Goal: Task Accomplishment & Management: Use online tool/utility

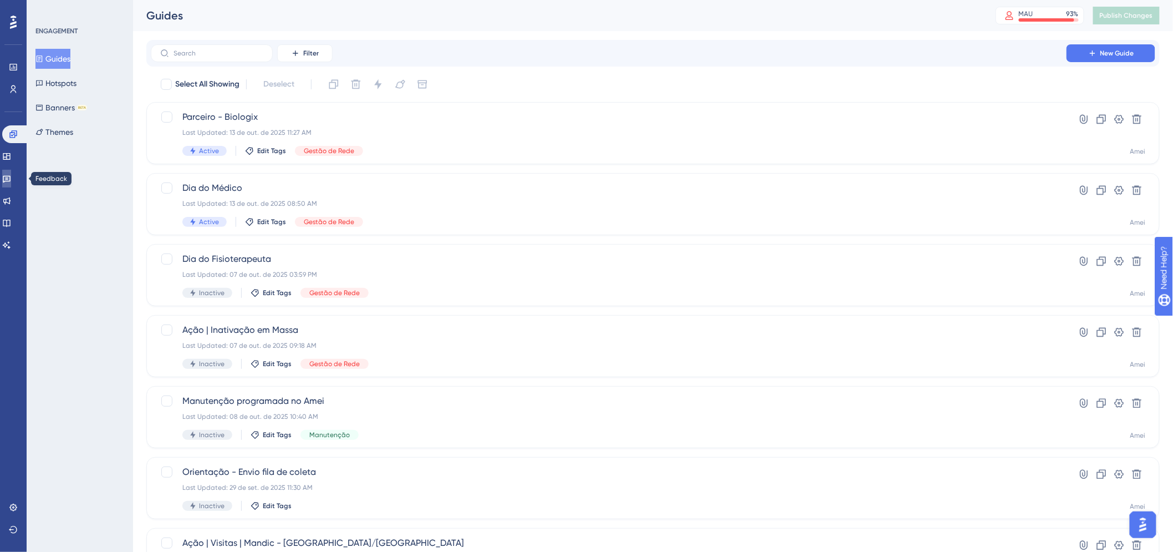
click at [11, 178] on icon at bounding box center [6, 178] width 9 height 9
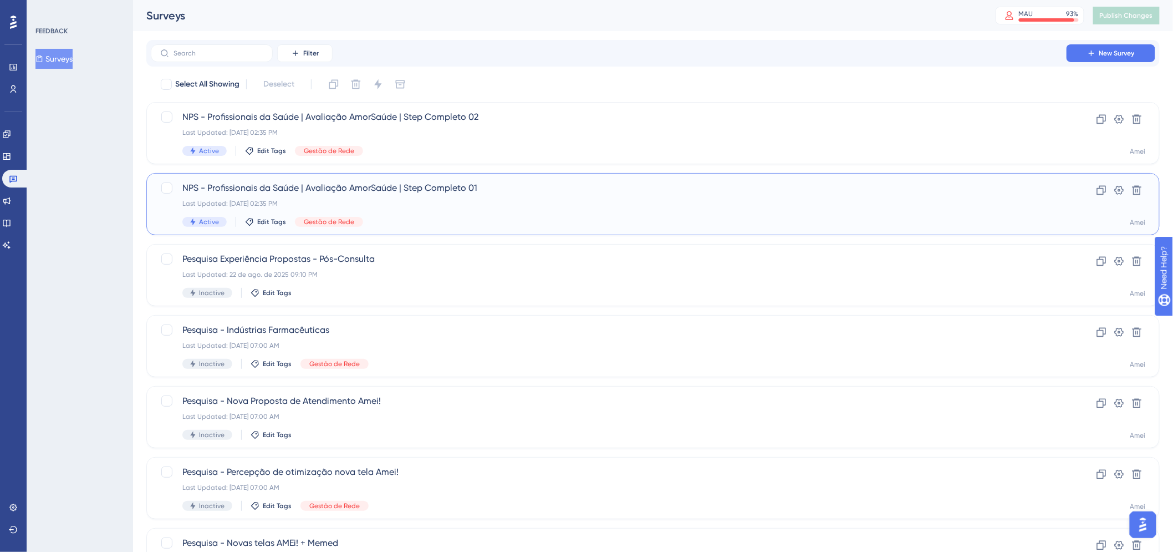
click at [739, 197] on div "NPS - Profissionais da Saúde | Avaliação AmorSaúde | Step Completo 01 Last Upda…" at bounding box center [608, 203] width 853 height 45
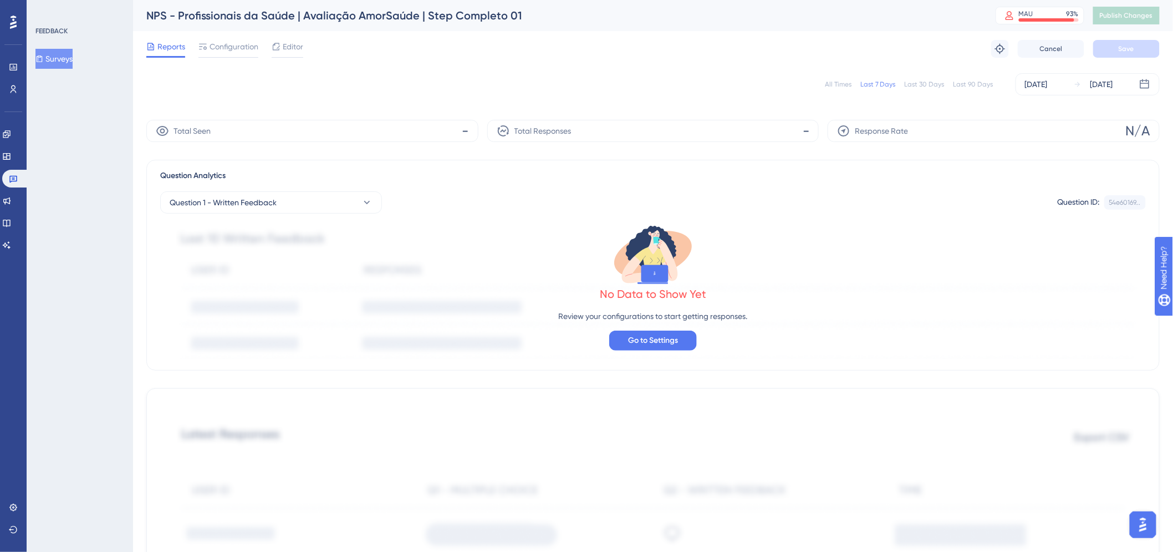
click at [166, 50] on span "Reports" at bounding box center [171, 46] width 28 height 13
click at [70, 59] on button "Surveys" at bounding box center [53, 59] width 37 height 20
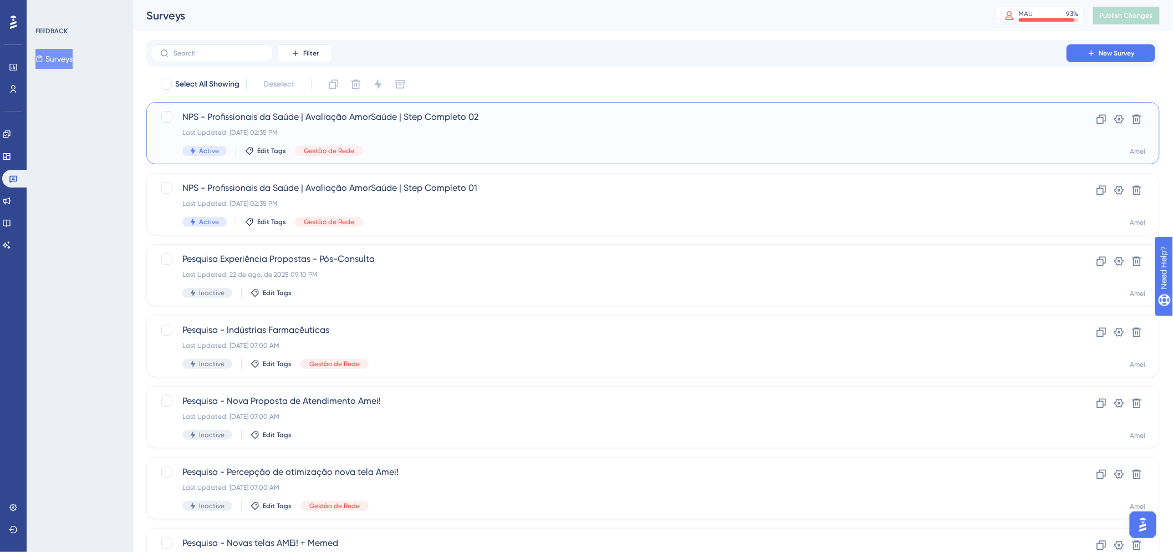
click at [646, 161] on div "NPS - Profissionais da Saúde | Avaliação AmorSaúde | Step Completo 02 Last Upda…" at bounding box center [652, 133] width 1013 height 62
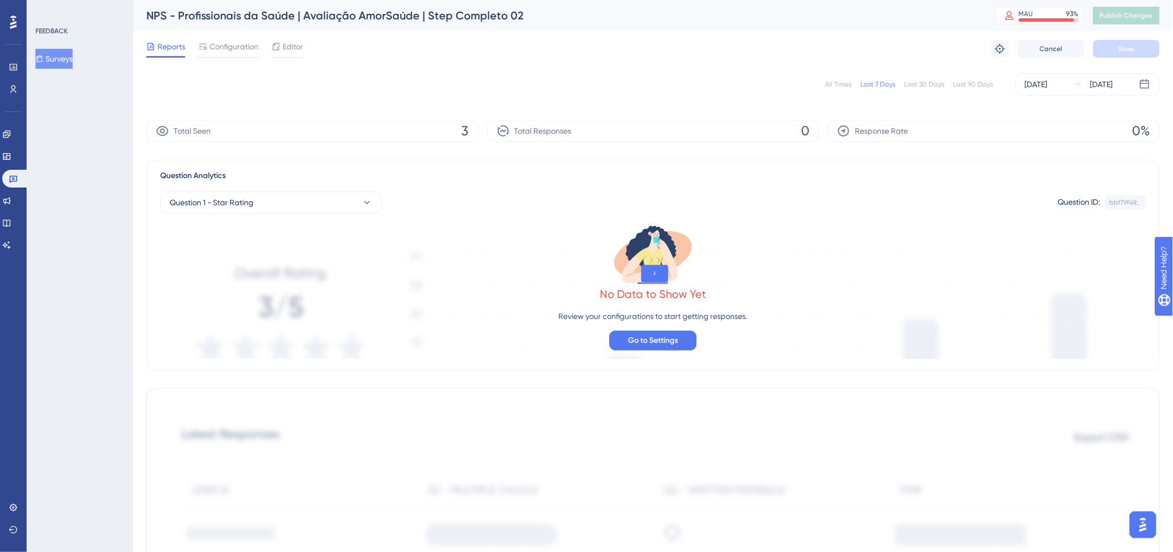
click at [464, 130] on span "3" at bounding box center [465, 131] width 7 height 18
click at [55, 50] on button "Surveys" at bounding box center [53, 59] width 37 height 20
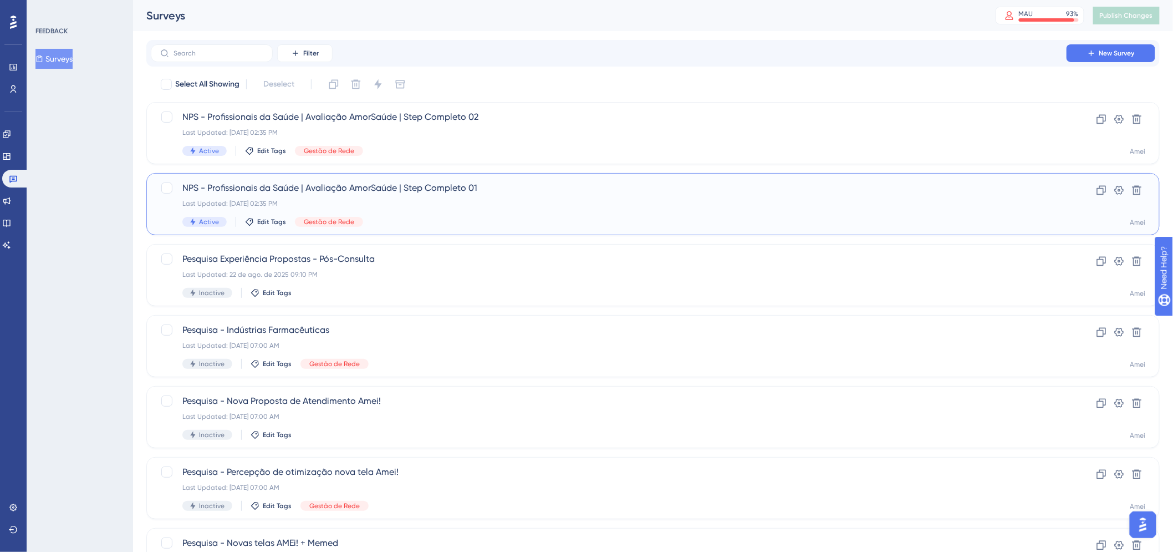
click at [608, 208] on div "NPS - Profissionais da Saúde | Avaliação AmorSaúde | Step Completo 01 Last Upda…" at bounding box center [608, 203] width 853 height 45
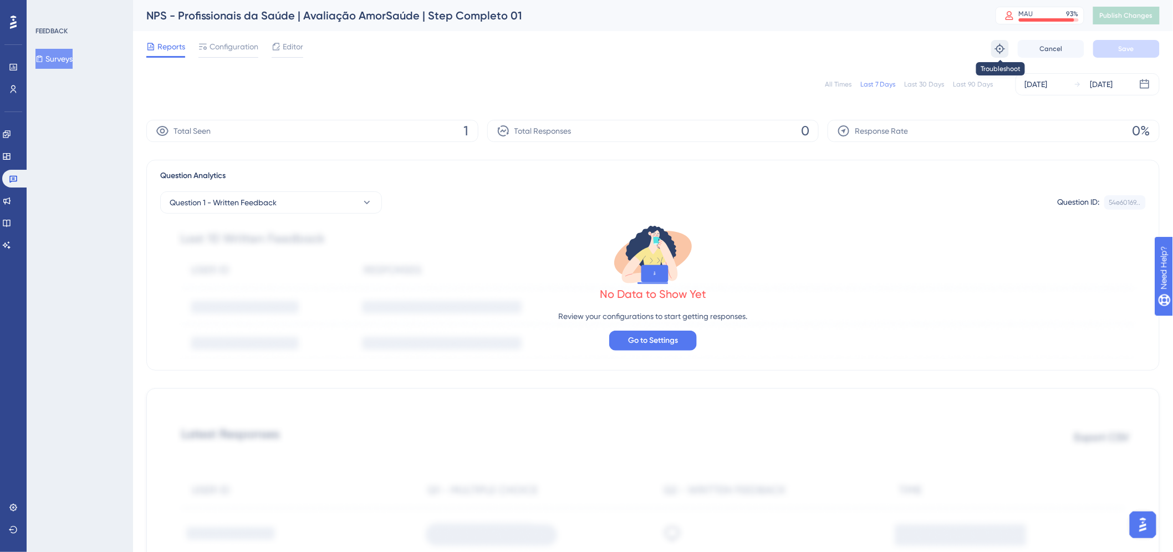
click at [1005, 47] on icon at bounding box center [999, 48] width 11 height 11
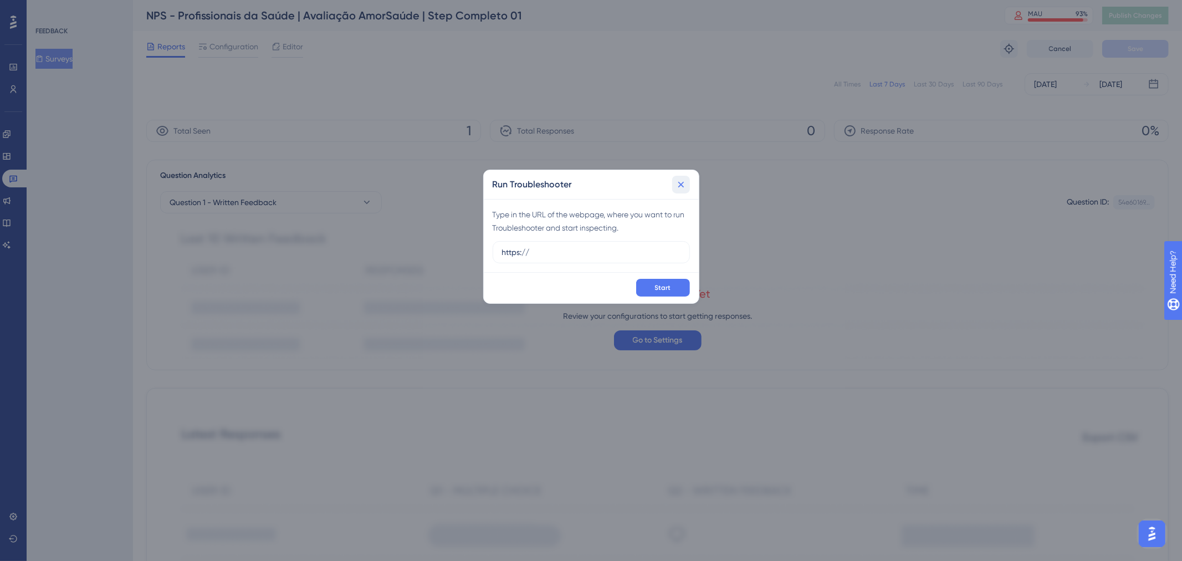
click at [683, 183] on icon at bounding box center [681, 185] width 6 height 6
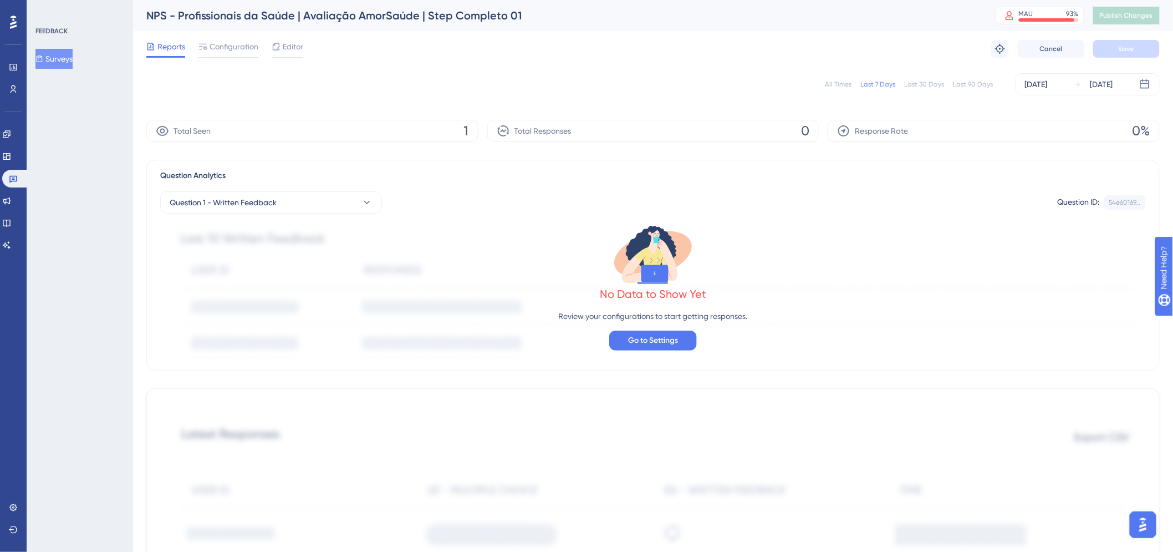
click at [53, 52] on button "Surveys" at bounding box center [53, 59] width 37 height 20
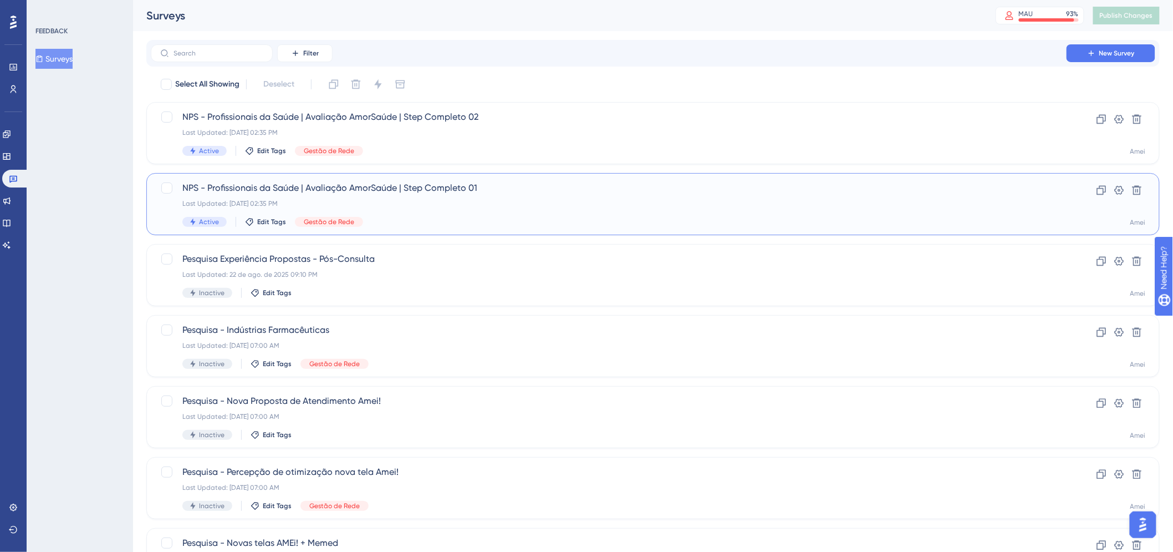
click at [734, 189] on span "NPS - Profissionais da Saúde | Avaliação AmorSaúde | Step Completo 01" at bounding box center [608, 187] width 853 height 13
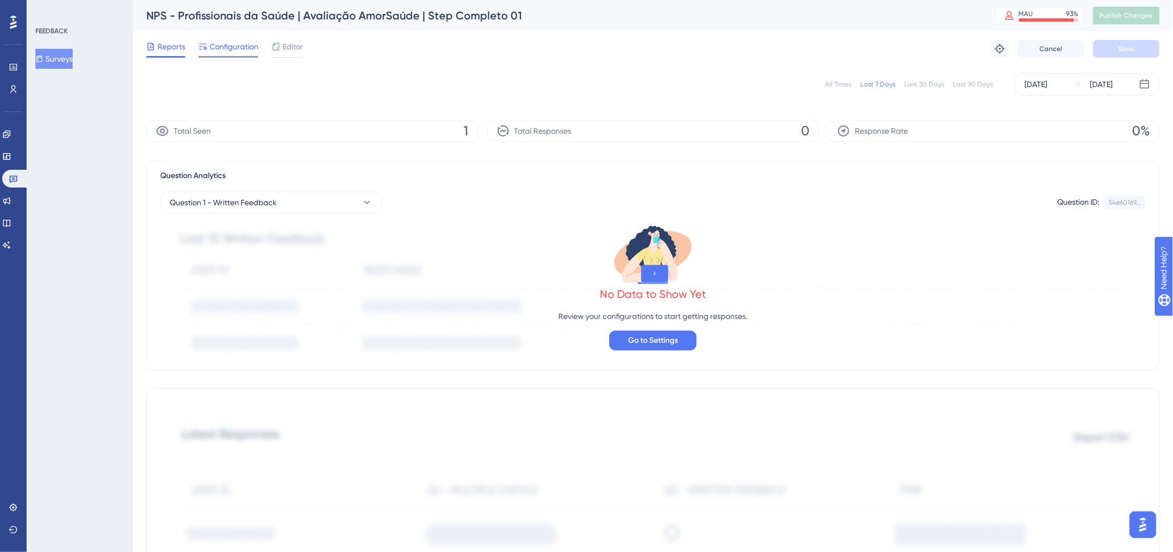
click at [229, 47] on span "Configuration" at bounding box center [234, 46] width 49 height 13
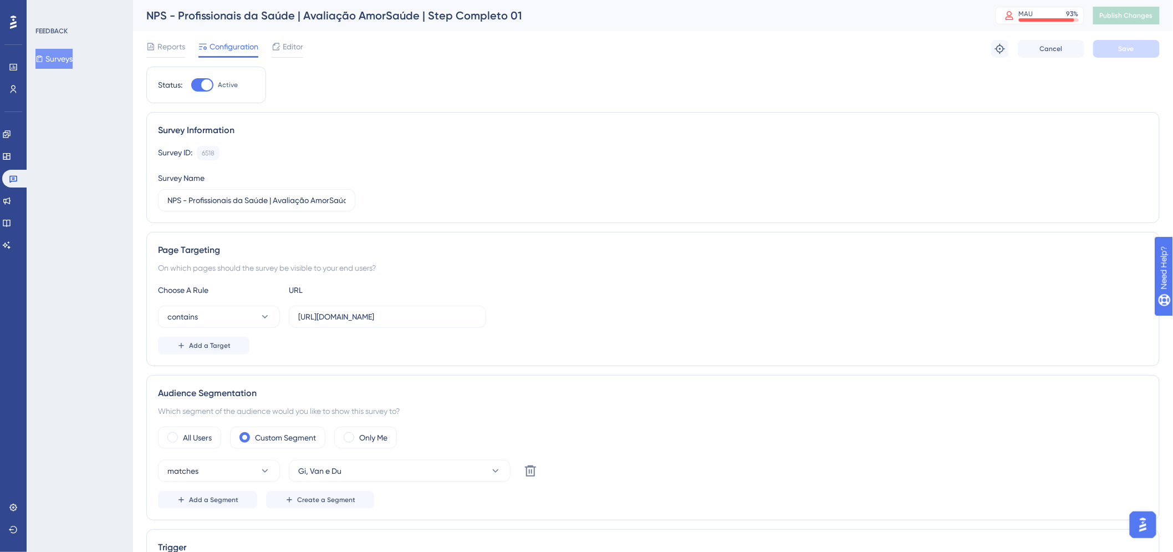
click at [431, 329] on div "Choose A Rule URL contains https://amei.amorsaude.com.br/ Add a Target" at bounding box center [653, 318] width 990 height 71
click at [433, 323] on input "[URL][DOMAIN_NAME]" at bounding box center [387, 316] width 178 height 12
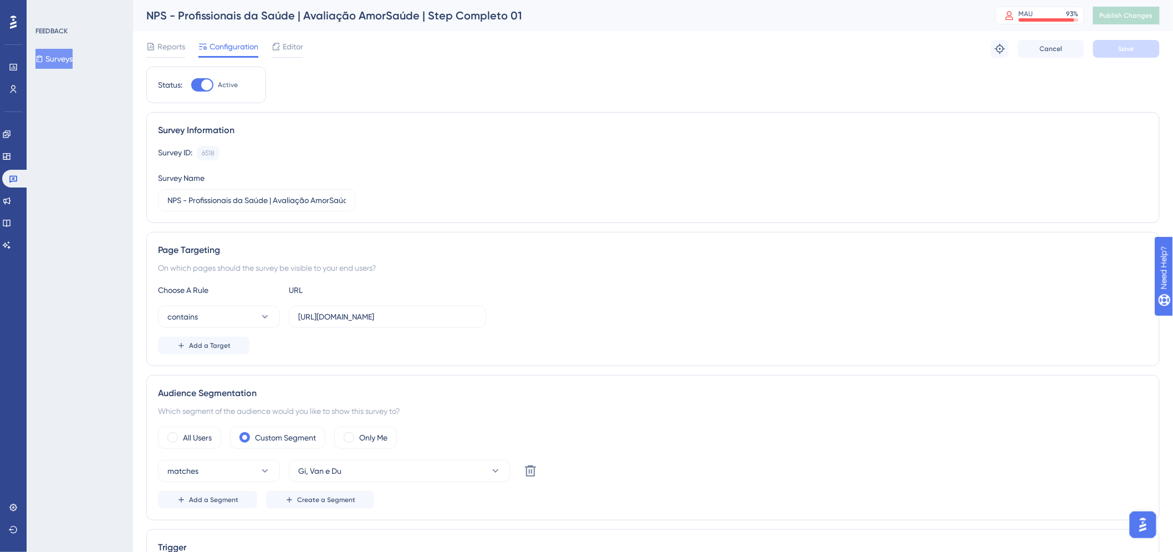
click at [43, 60] on icon at bounding box center [39, 59] width 8 height 8
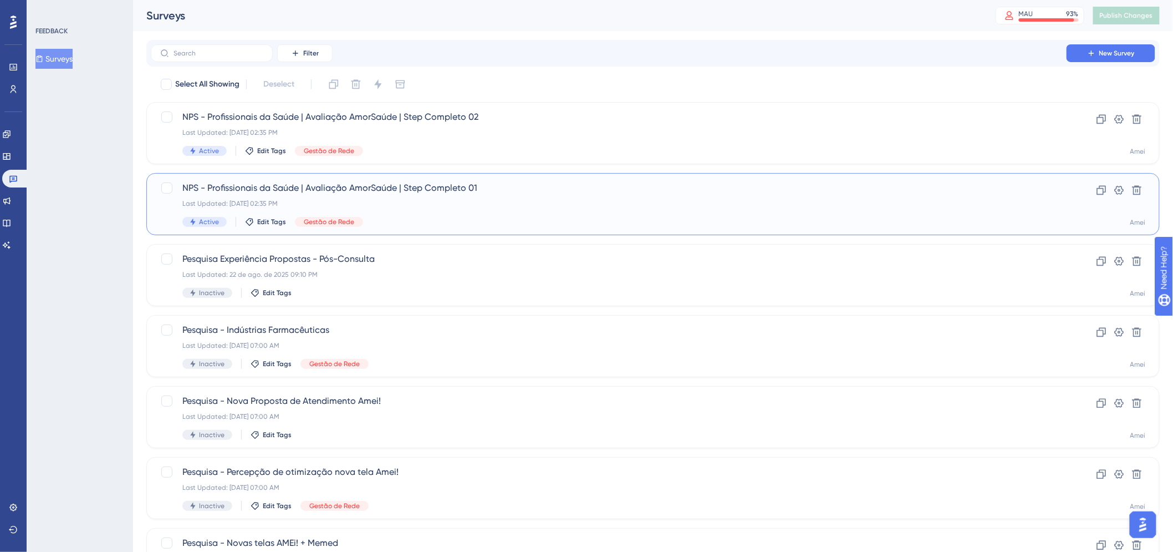
click at [532, 195] on div "NPS - Profissionais da Saúde | Avaliação AmorSaúde | Step Completo 01 Last Upda…" at bounding box center [608, 203] width 853 height 45
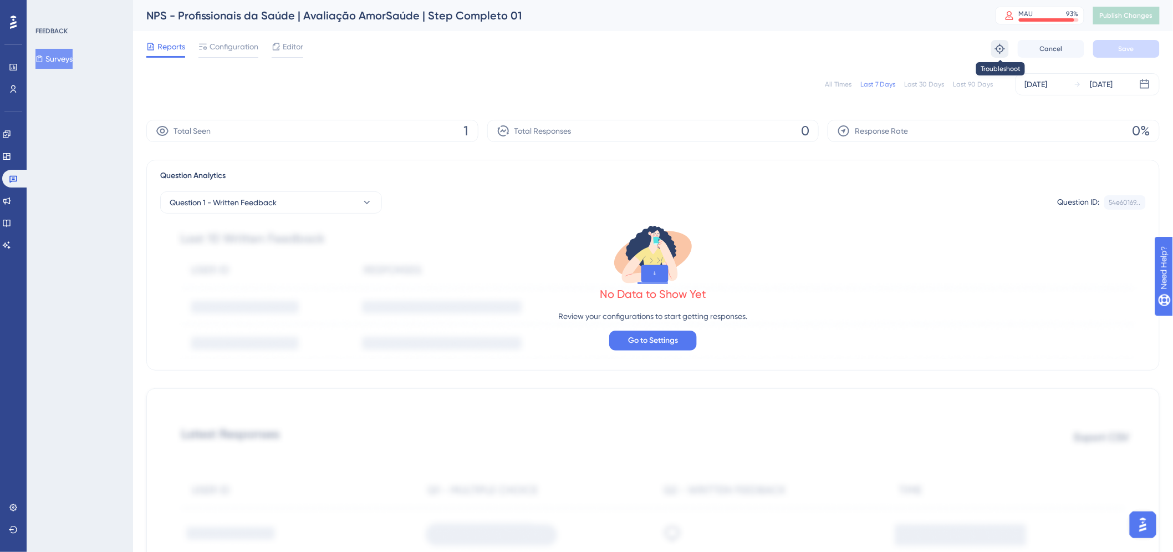
click at [991, 53] on button at bounding box center [1000, 49] width 18 height 18
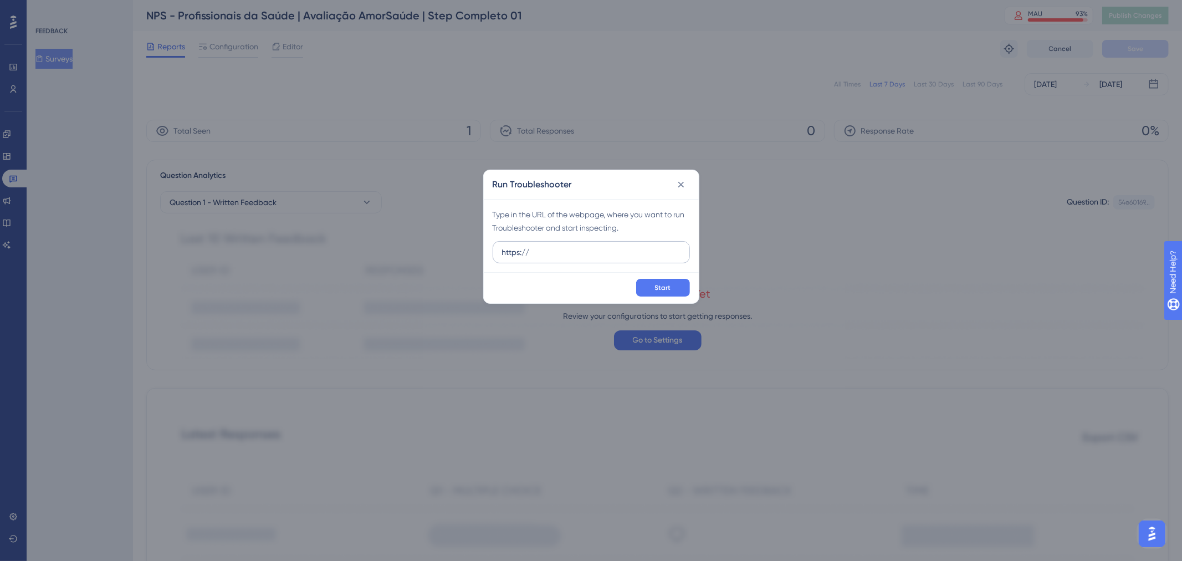
click at [567, 244] on label "https://" at bounding box center [591, 252] width 197 height 22
click at [567, 246] on input "https://" at bounding box center [591, 252] width 178 height 12
click at [567, 244] on label "https://" at bounding box center [591, 252] width 197 height 22
click at [567, 246] on input "https://" at bounding box center [591, 252] width 178 height 12
click at [567, 244] on label "https://" at bounding box center [591, 252] width 197 height 22
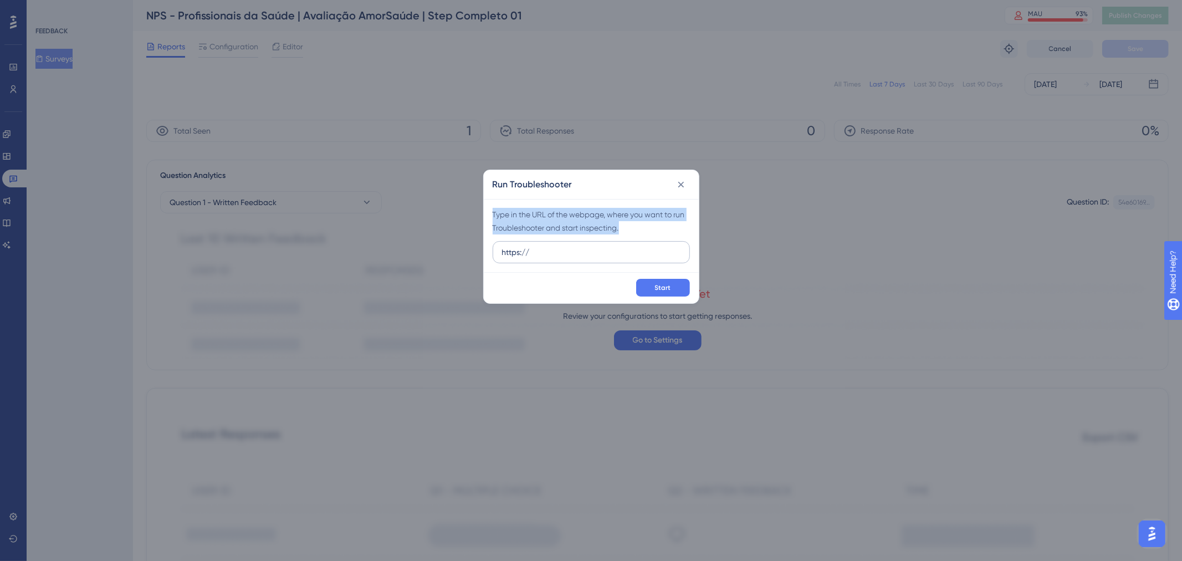
click at [567, 246] on input "https://" at bounding box center [591, 252] width 178 height 12
click at [549, 258] on input "https://" at bounding box center [591, 252] width 178 height 12
paste input "[URL][DOMAIN_NAME]"
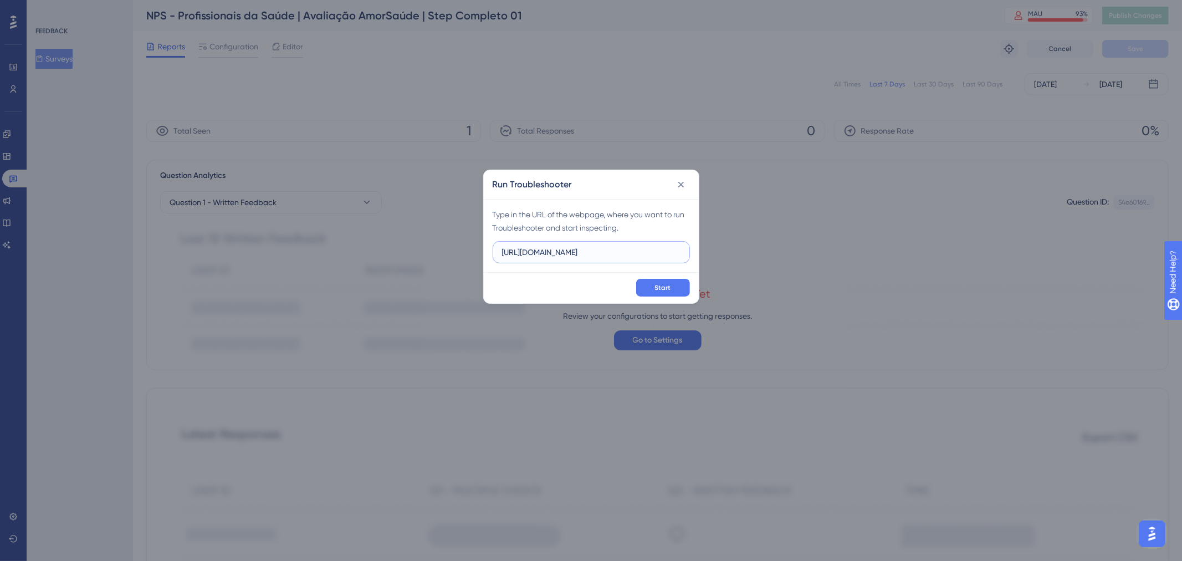
type input "[URL][DOMAIN_NAME]"
click at [686, 179] on icon at bounding box center [681, 184] width 11 height 11
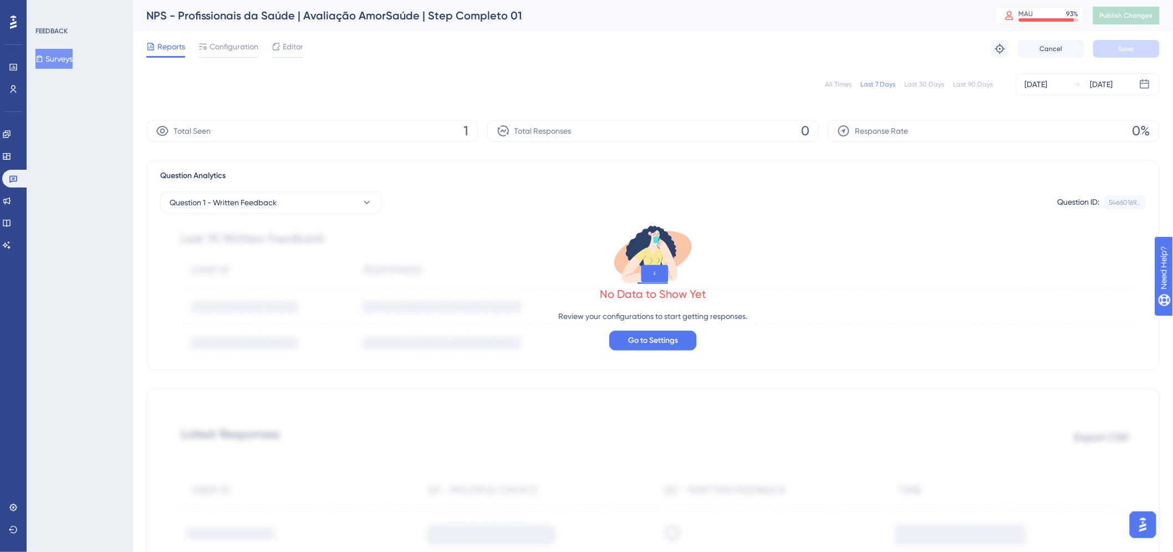
click at [573, 68] on div "All Times Last 7 Days Last 30 Days Last 90 Days Oct 15 2025 Oct 15 2025" at bounding box center [652, 84] width 1013 height 35
click at [212, 51] on span "Configuration" at bounding box center [234, 46] width 49 height 13
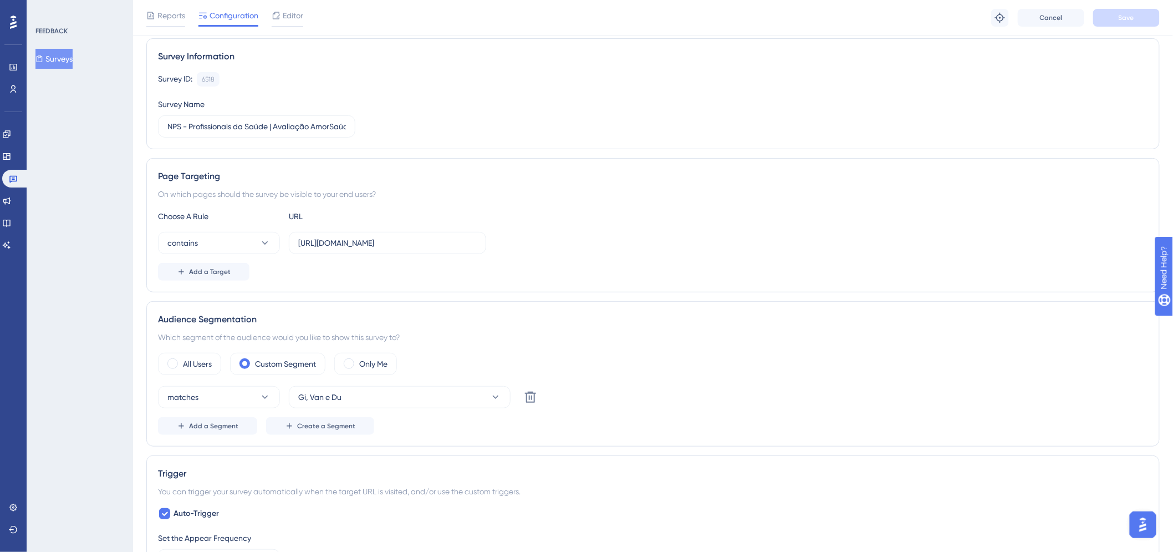
scroll to position [246, 0]
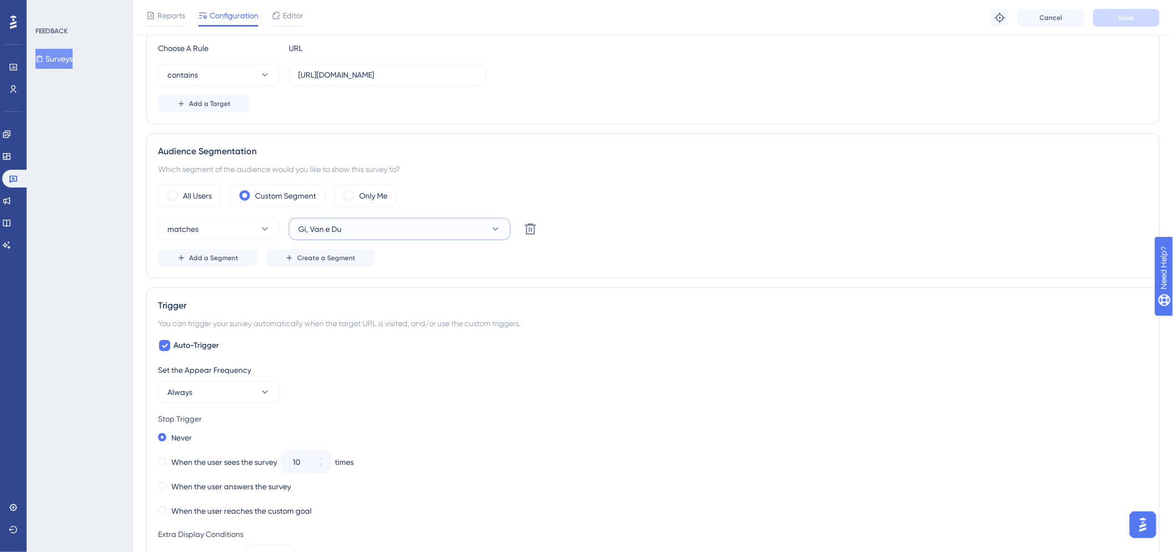
click at [499, 226] on icon at bounding box center [495, 228] width 11 height 11
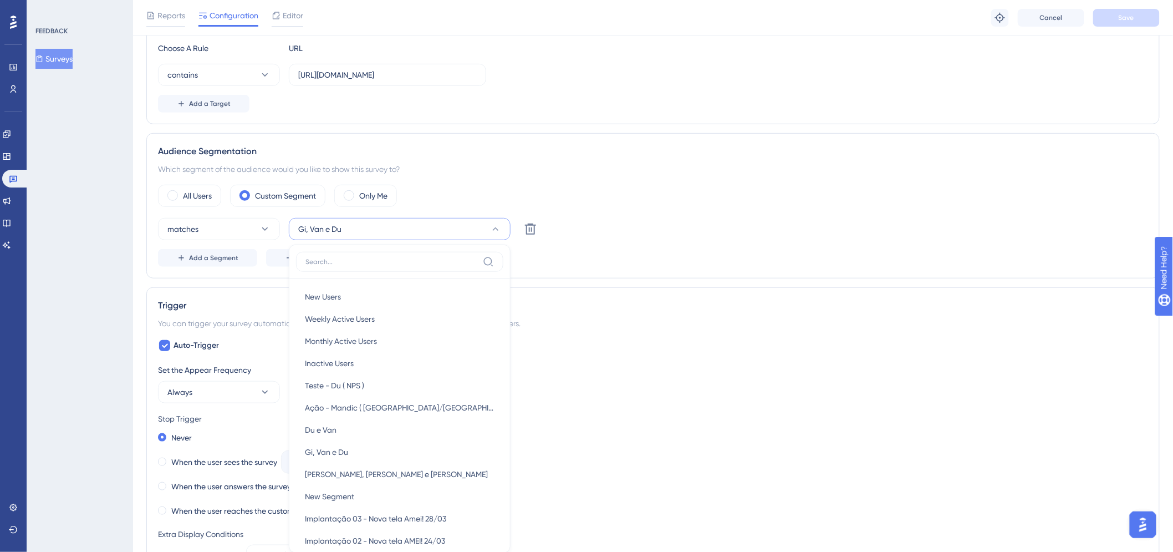
scroll to position [358, 0]
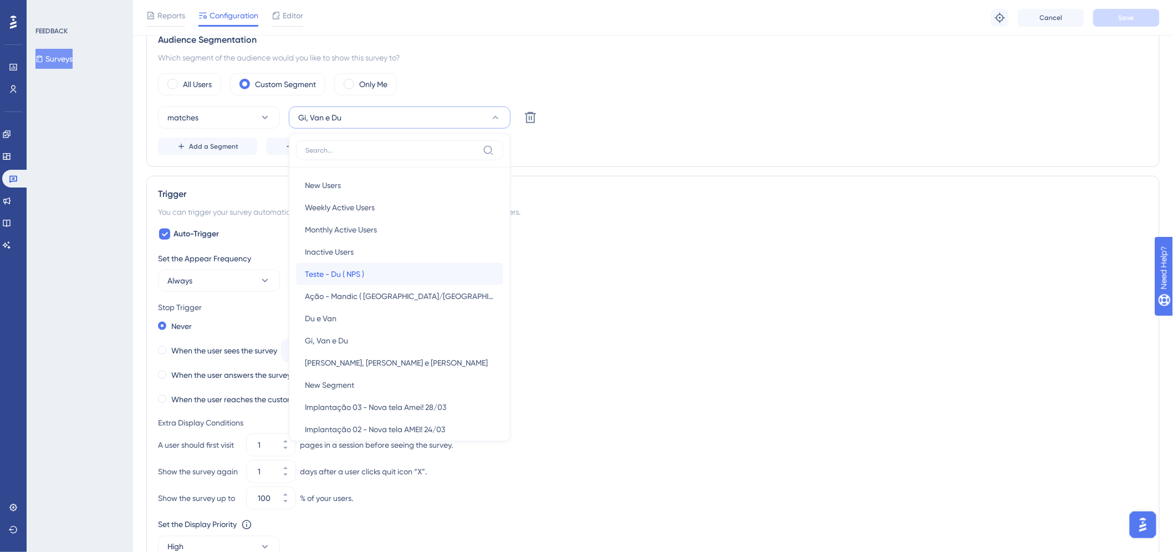
click at [446, 280] on div "Teste - Du ( NPS ) Teste - Du ( NPS )" at bounding box center [400, 274] width 190 height 22
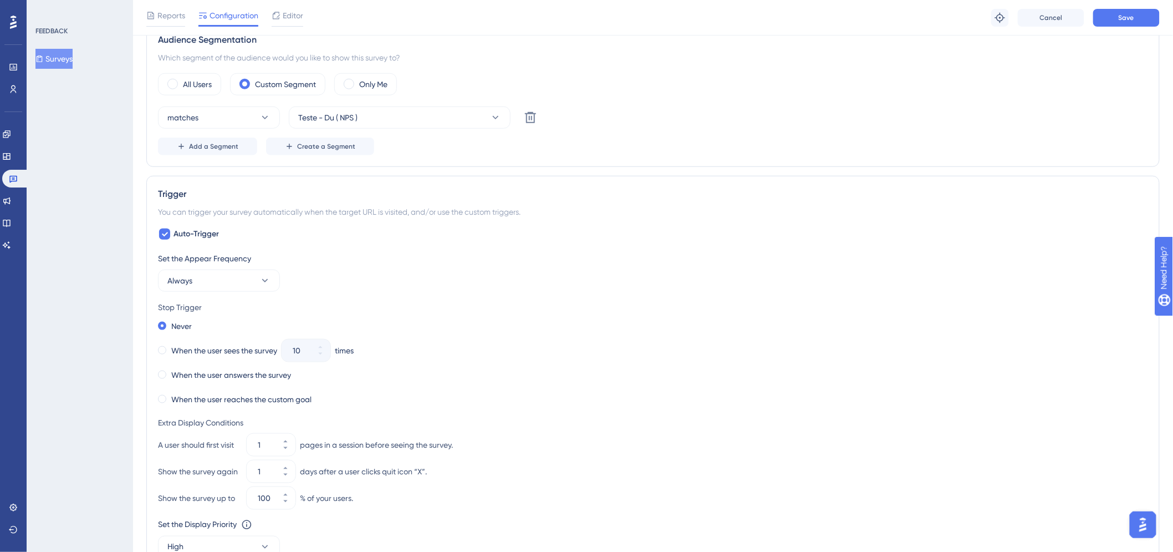
click at [1134, 32] on div "Reports Configuration Editor Troubleshoot Cancel Save" at bounding box center [653, 17] width 1040 height 35
click at [1134, 24] on button "Save" at bounding box center [1126, 18] width 67 height 18
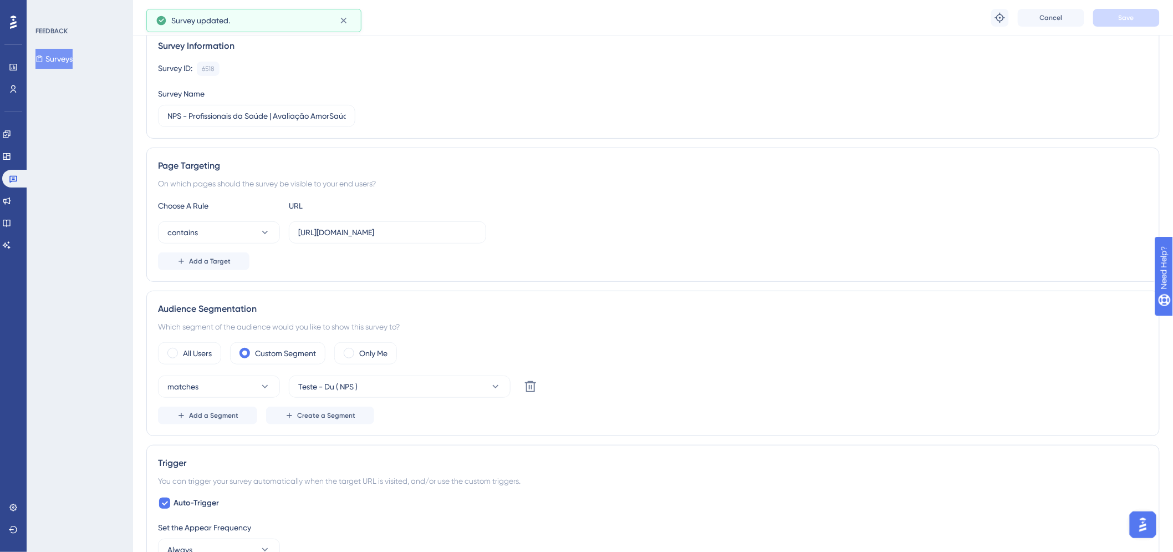
scroll to position [0, 0]
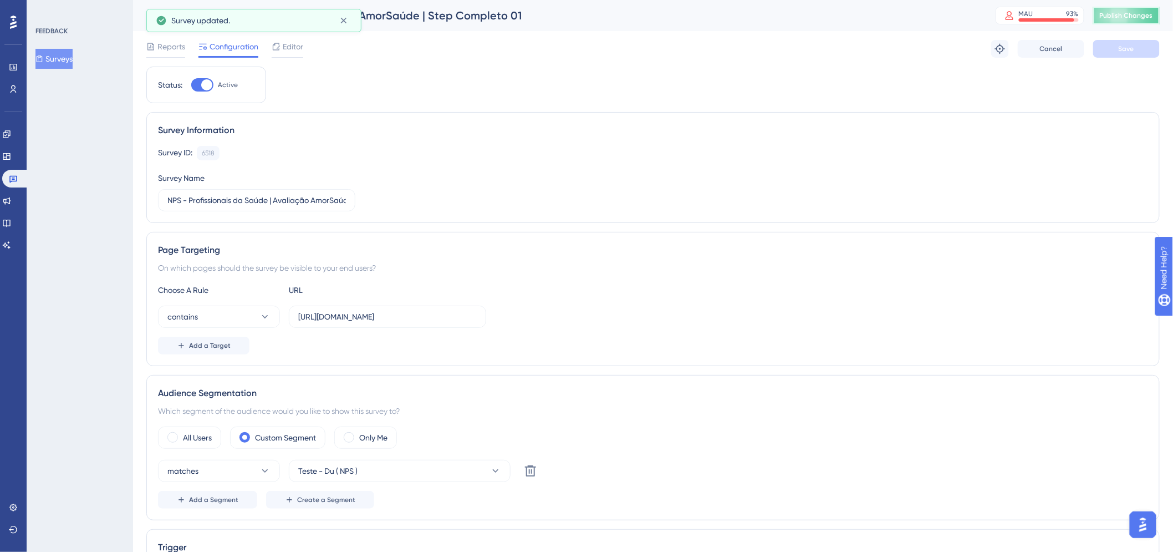
click at [1134, 24] on button "Publish Changes" at bounding box center [1126, 16] width 67 height 18
click at [169, 44] on span "Reports" at bounding box center [171, 46] width 28 height 13
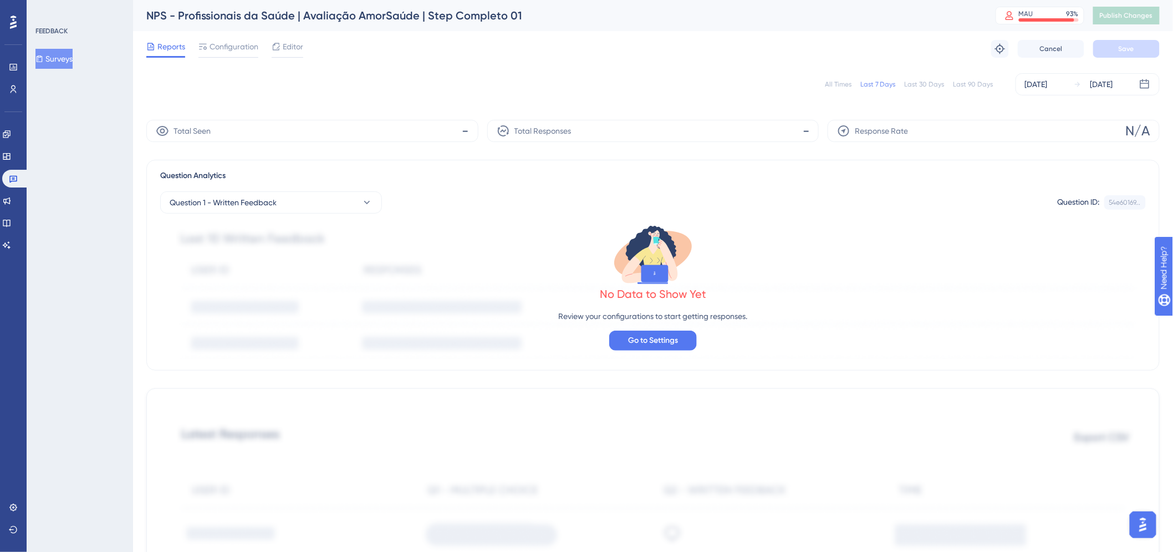
click at [1160, 107] on div "Performance Users Engagement Widgets Feedback Product Updates Knowledge Base AI…" at bounding box center [653, 503] width 1040 height 1007
click at [63, 59] on button "Surveys" at bounding box center [53, 59] width 37 height 20
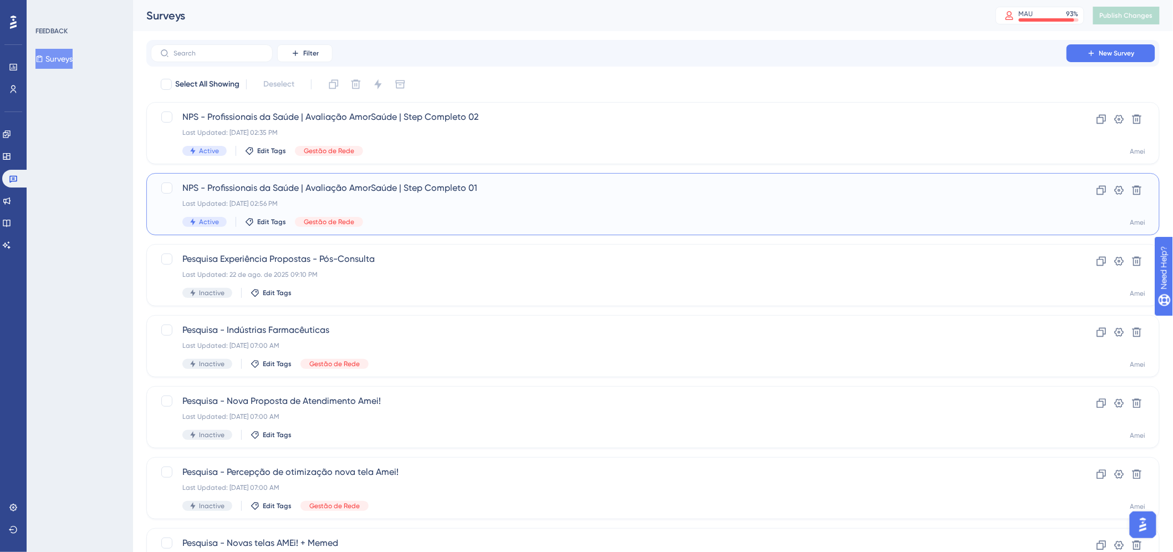
click at [446, 197] on div "NPS - Profissionais da Saúde | Avaliação AmorSaúde | Step Completo 01 Last Upda…" at bounding box center [608, 203] width 853 height 45
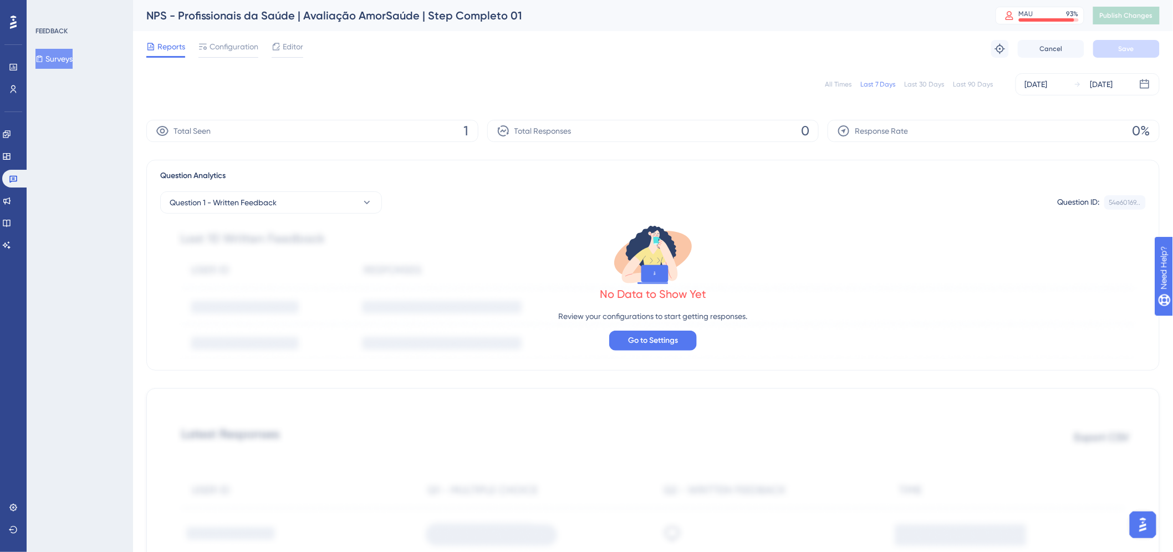
click at [425, 122] on div "Total Seen 1" at bounding box center [312, 131] width 332 height 22
click at [1093, 196] on div "Question ID:" at bounding box center [1079, 202] width 42 height 14
click at [1103, 173] on div "Question Analytics" at bounding box center [653, 175] width 986 height 13
click at [359, 205] on button "Question 1 - Written Feedback" at bounding box center [271, 202] width 222 height 22
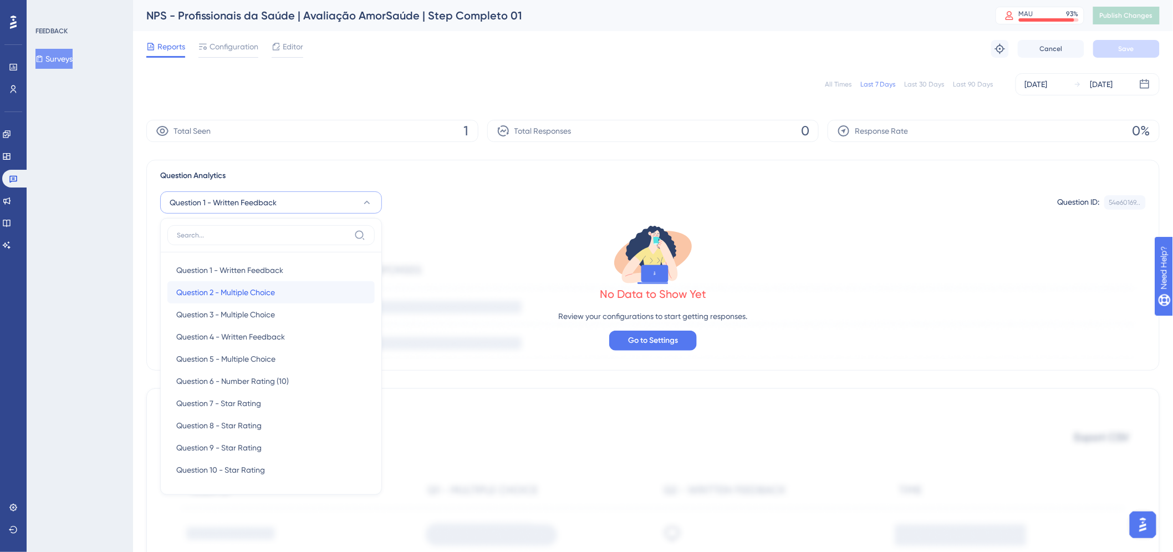
click at [294, 288] on div "Question 2 - Multiple Choice Question 2 - Multiple Choice" at bounding box center [271, 292] width 190 height 22
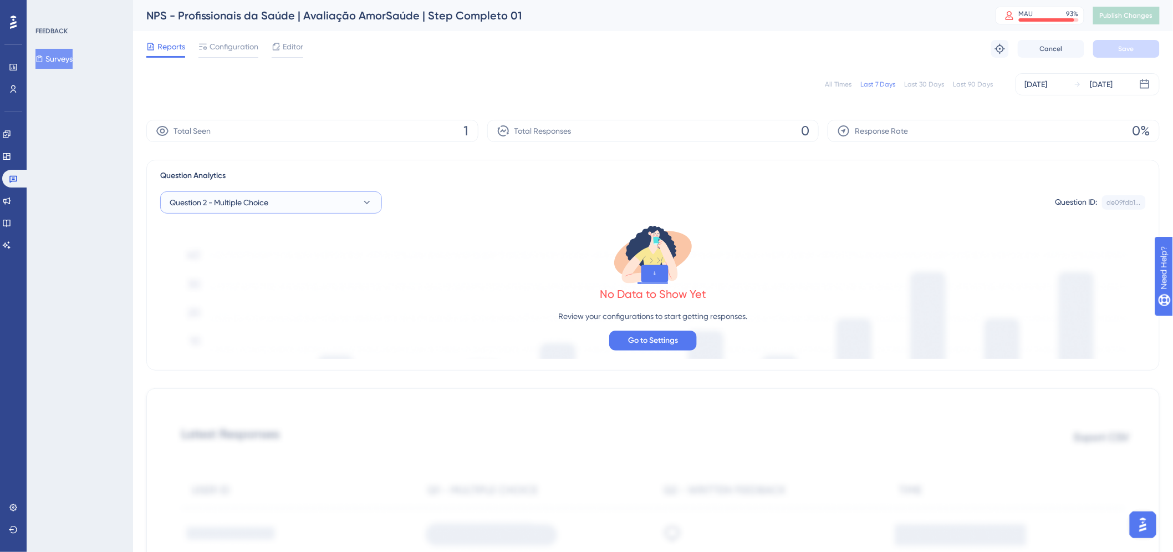
click at [375, 210] on button "Question 2 - Multiple Choice" at bounding box center [271, 202] width 222 height 22
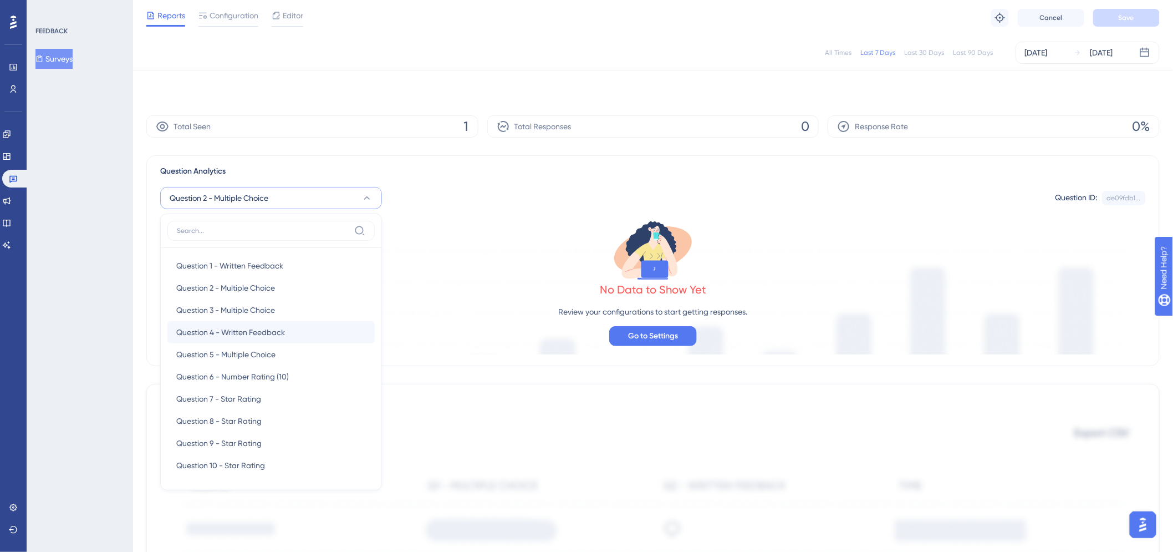
scroll to position [80, 0]
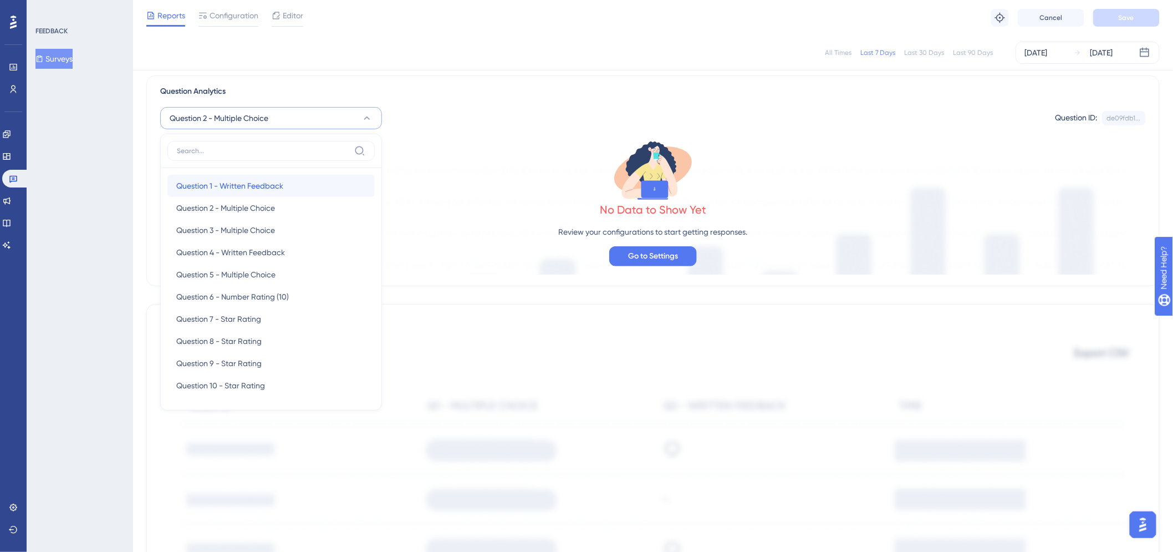
click at [324, 192] on div "Question 1 - Written Feedback Question 1 - Written Feedback" at bounding box center [271, 186] width 190 height 22
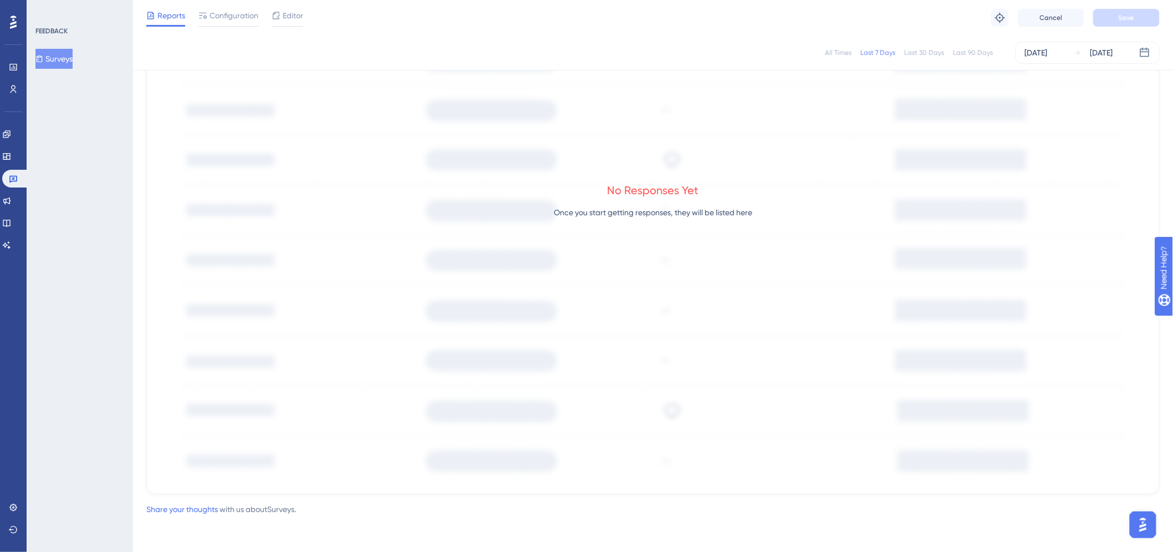
scroll to position [478, 0]
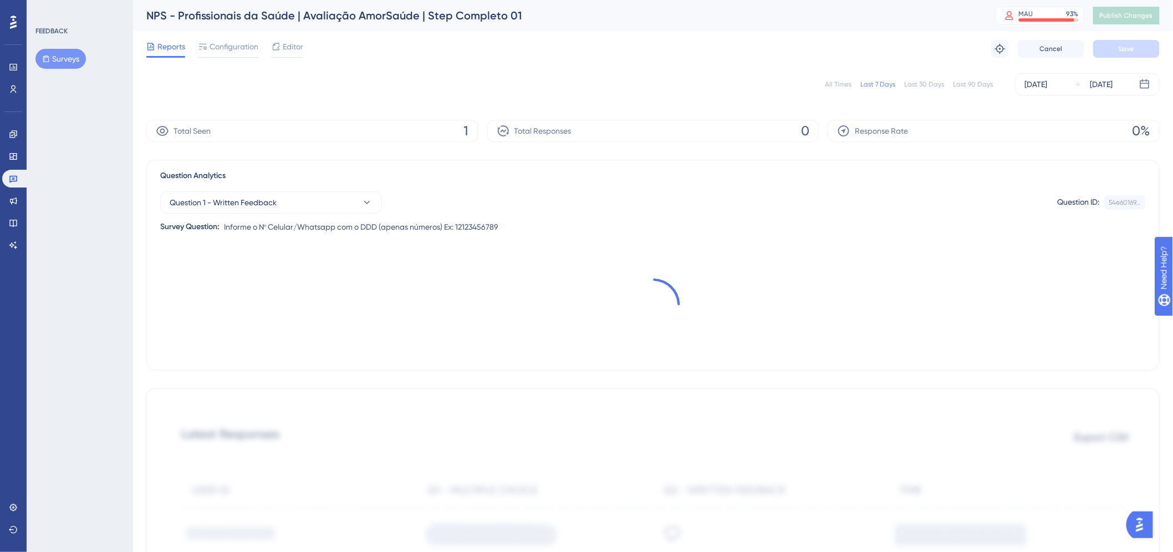
click at [885, 171] on div "Question Analytics" at bounding box center [653, 175] width 986 height 13
click at [391, 109] on div "All Times Last 7 Days Last 30 Days Last 90 Days Oct 15 2025 Oct 15 2025 Total S…" at bounding box center [652, 517] width 1013 height 901
click at [239, 50] on span "Configuration" at bounding box center [234, 46] width 49 height 13
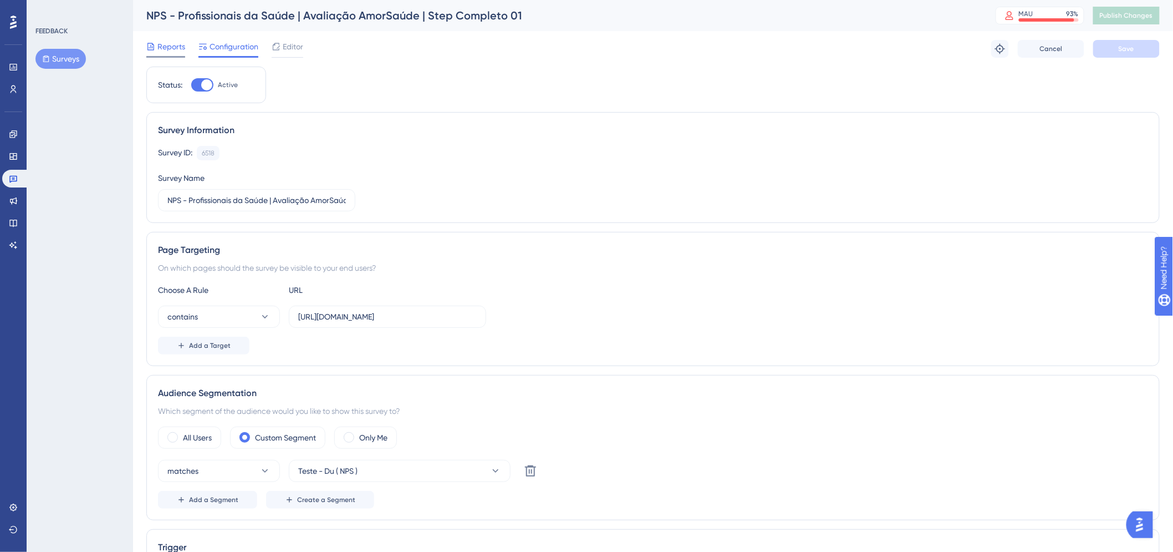
click at [159, 45] on span "Reports" at bounding box center [171, 46] width 28 height 13
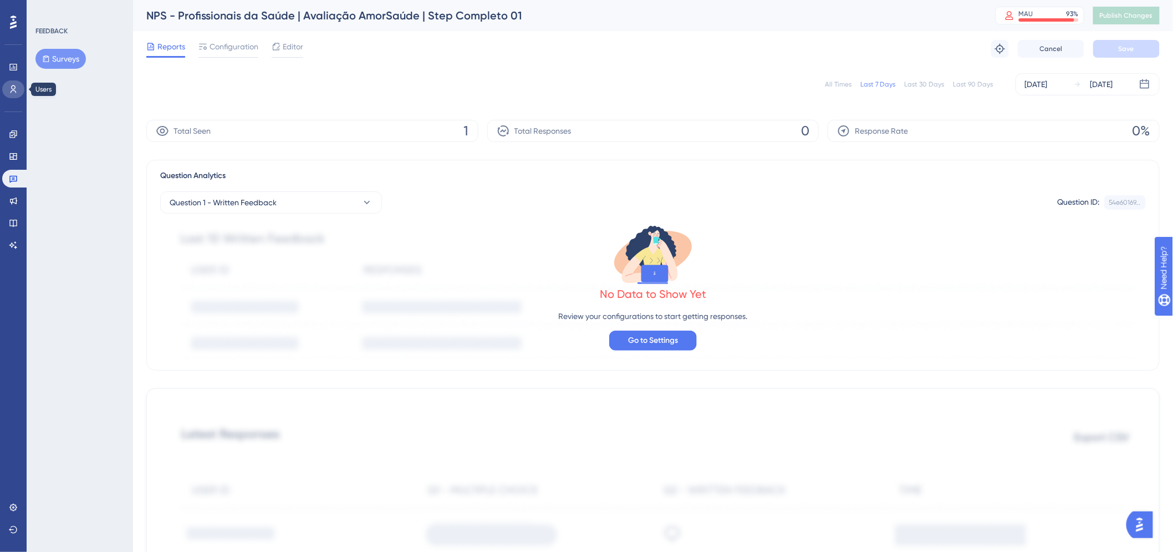
click at [18, 81] on link at bounding box center [13, 89] width 22 height 18
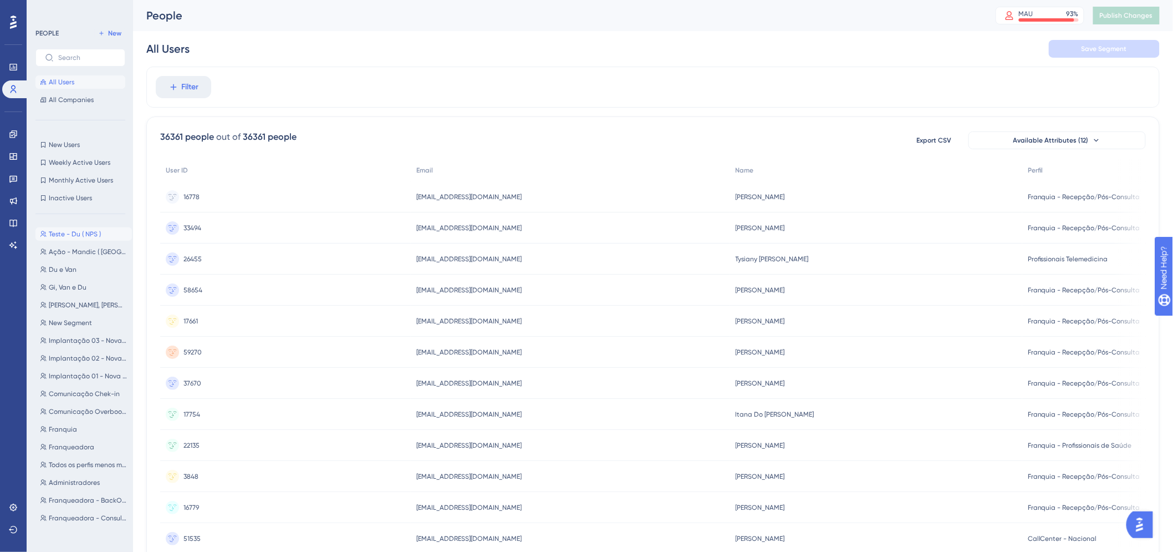
click at [94, 231] on span "Teste - Du ( NPS )" at bounding box center [75, 233] width 52 height 9
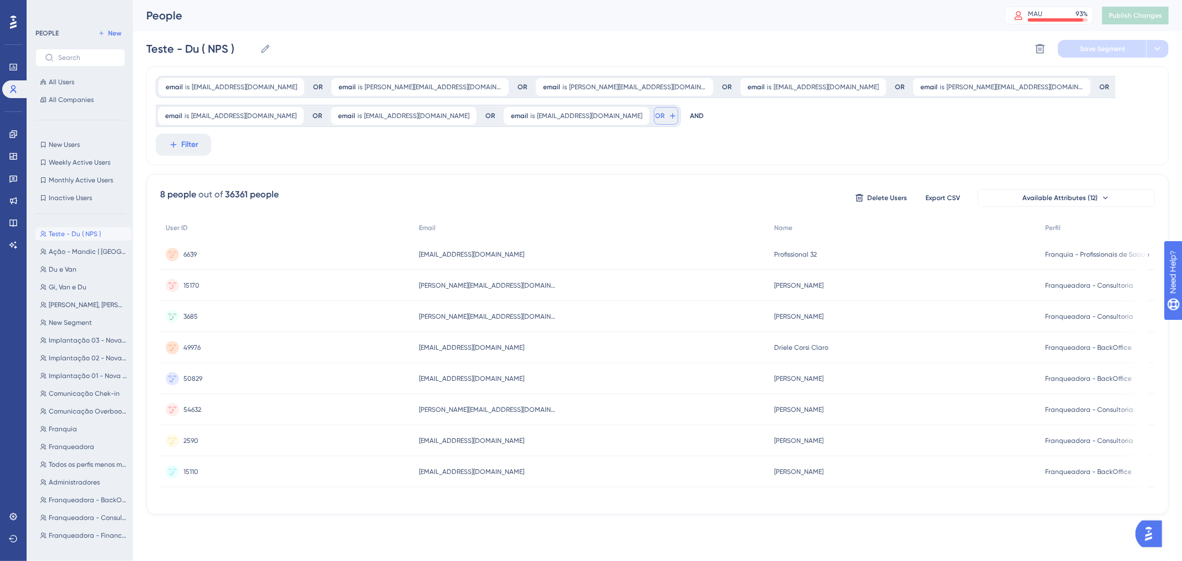
click at [654, 116] on button "OR" at bounding box center [666, 116] width 24 height 18
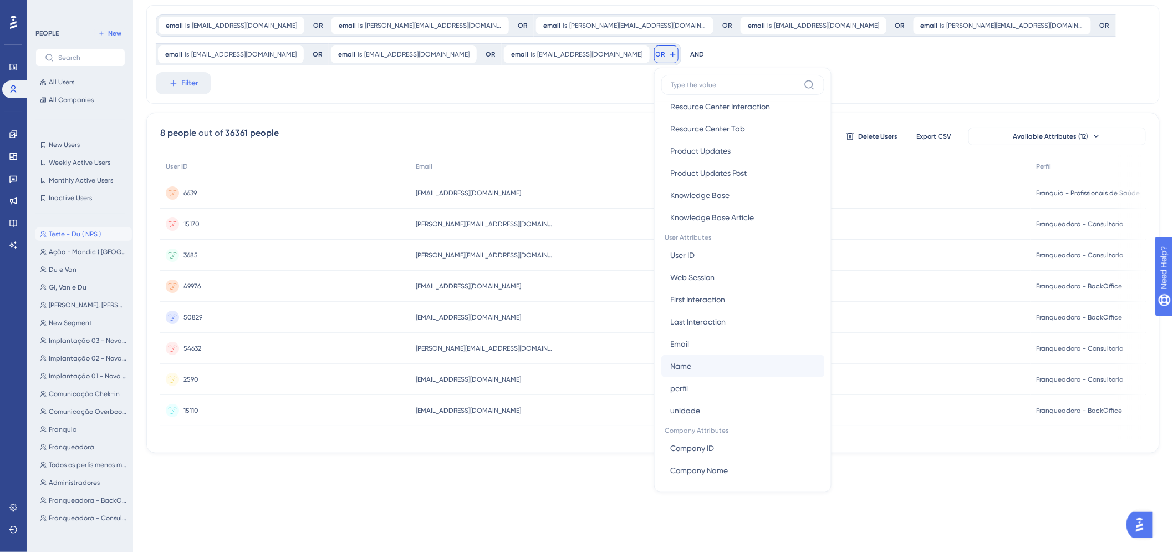
scroll to position [446, 0]
click at [718, 297] on button "Email Email" at bounding box center [742, 296] width 163 height 22
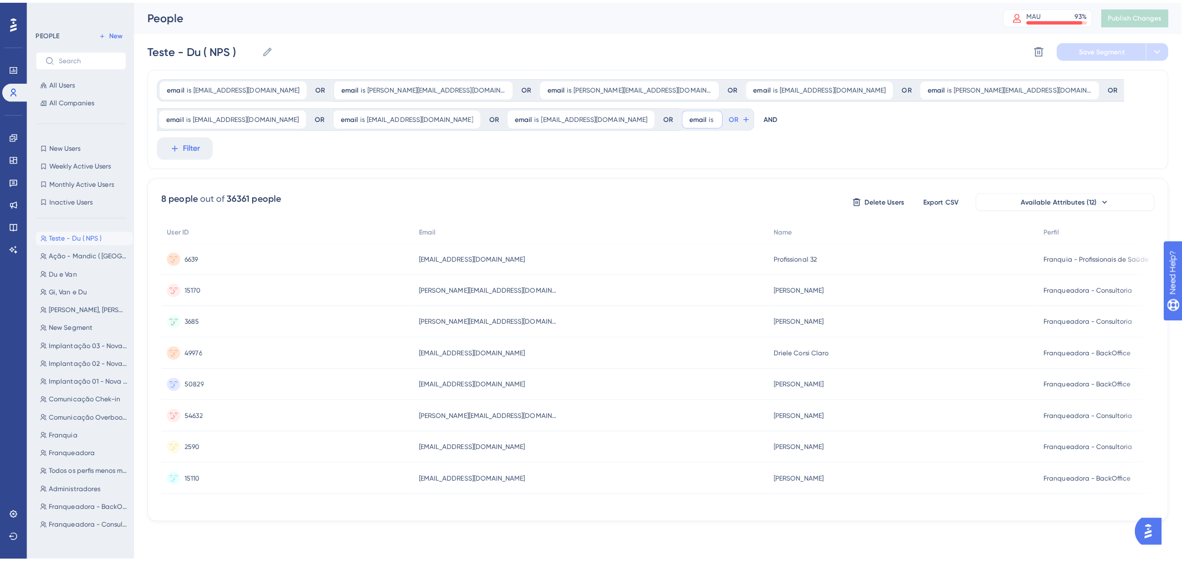
scroll to position [0, 0]
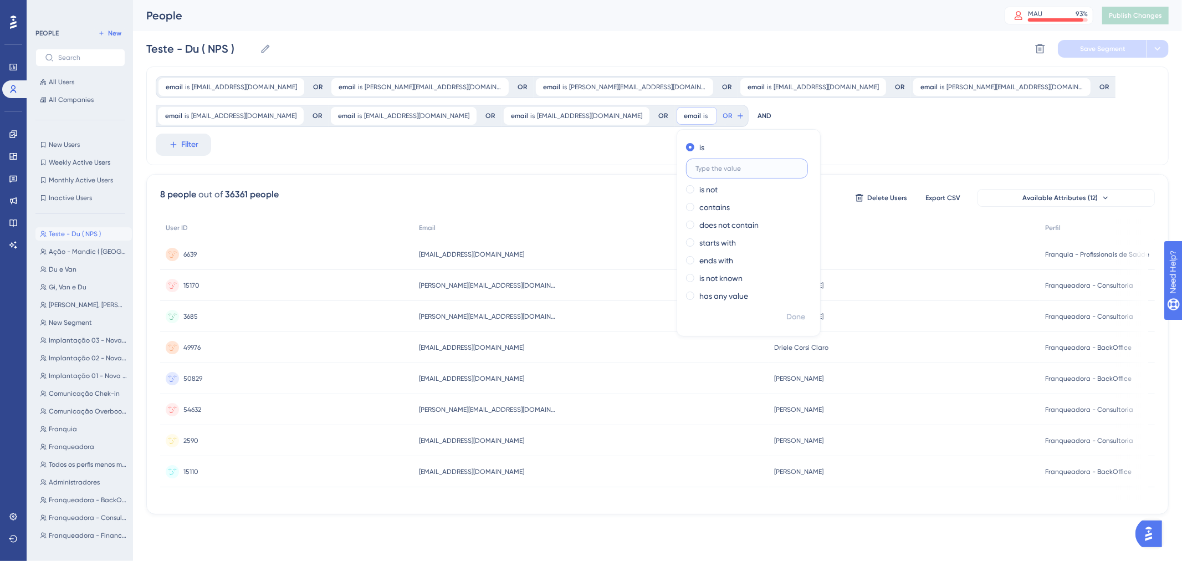
click at [751, 168] on input "text" at bounding box center [747, 169] width 103 height 8
paste input "[EMAIL_ADDRESS][DOMAIN_NAME]"
type input "[EMAIL_ADDRESS][DOMAIN_NAME]"
click at [787, 314] on span "Done" at bounding box center [796, 316] width 19 height 13
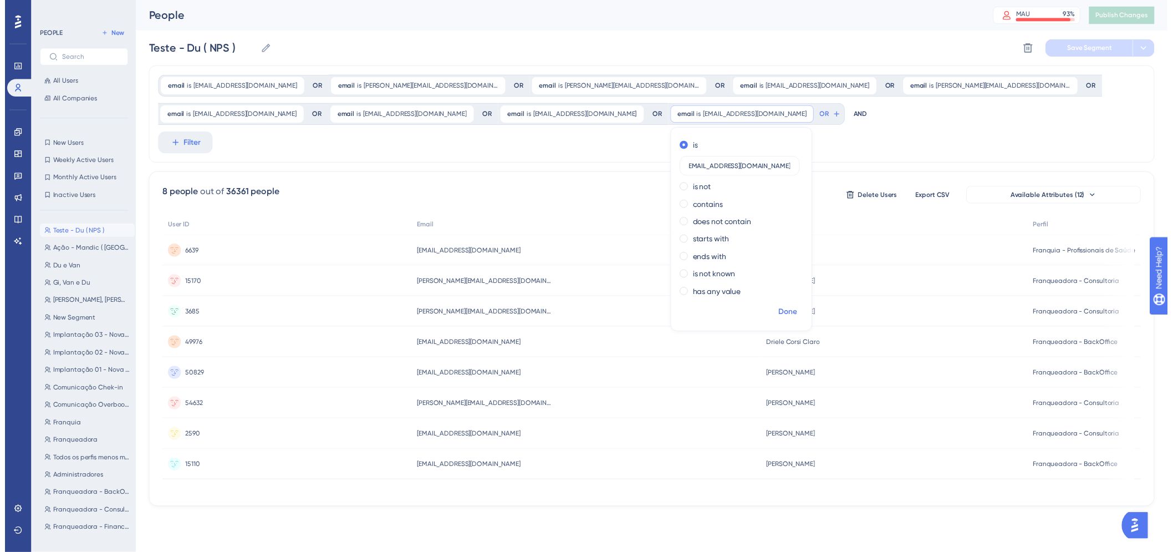
scroll to position [0, 0]
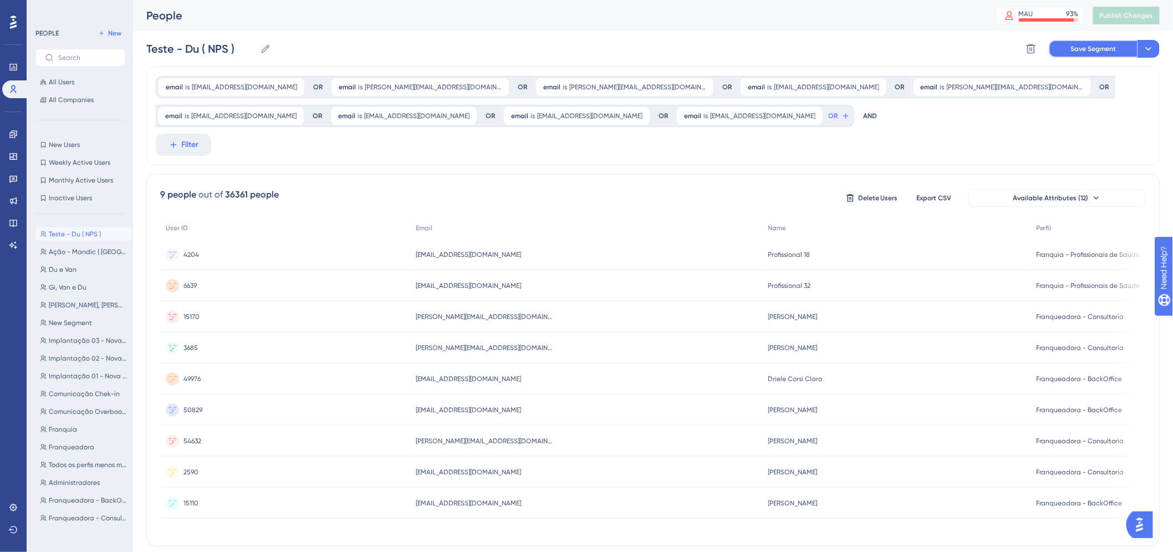
click at [1091, 54] on button "Save Segment" at bounding box center [1093, 49] width 89 height 18
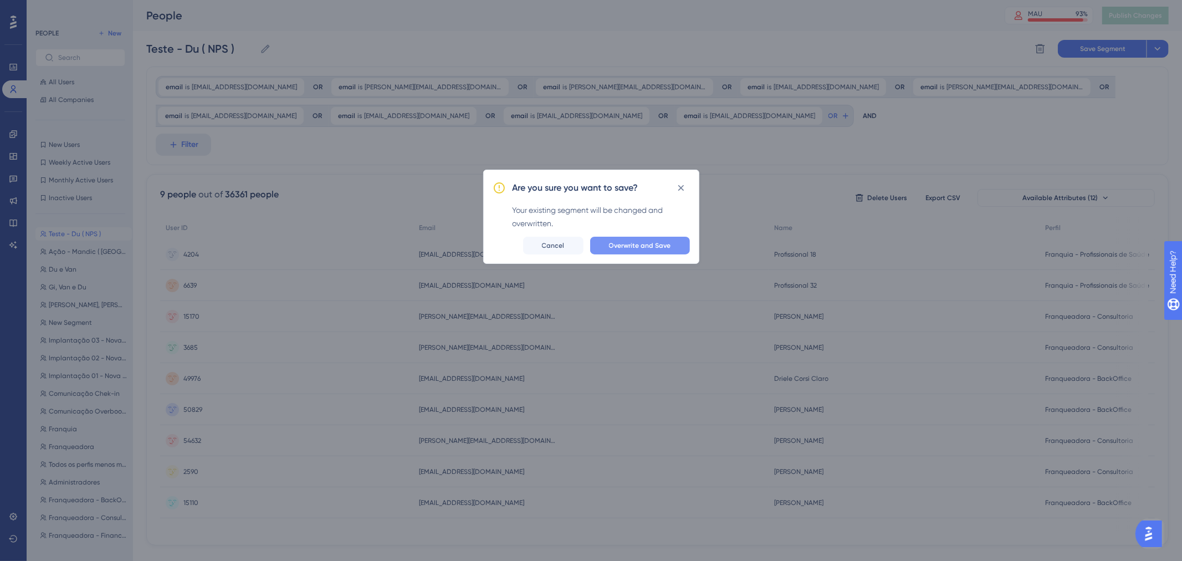
click at [652, 248] on span "Overwrite and Save" at bounding box center [640, 245] width 62 height 9
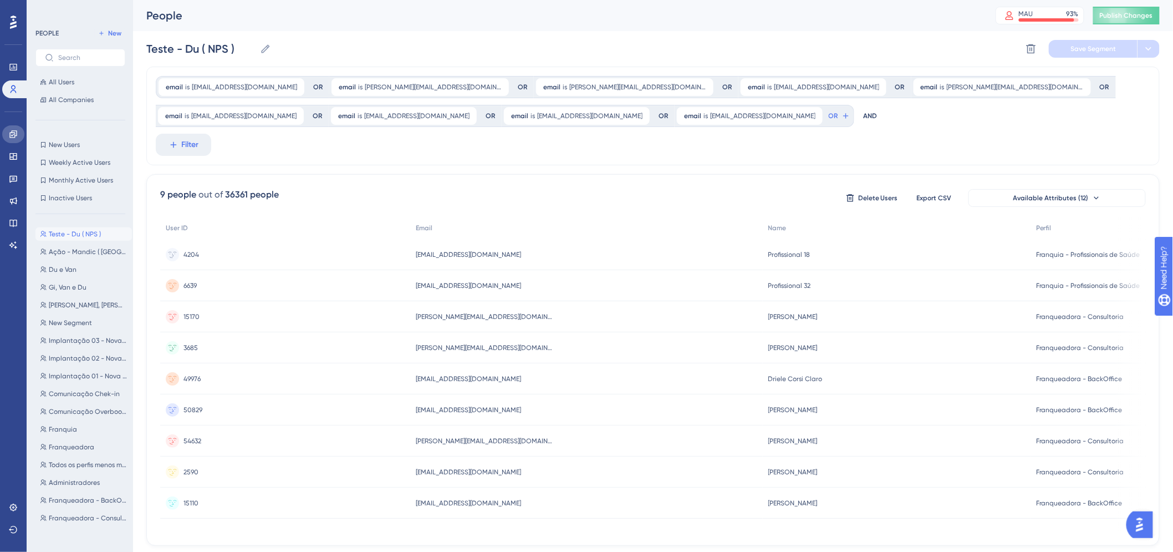
click at [18, 132] on link at bounding box center [13, 134] width 22 height 18
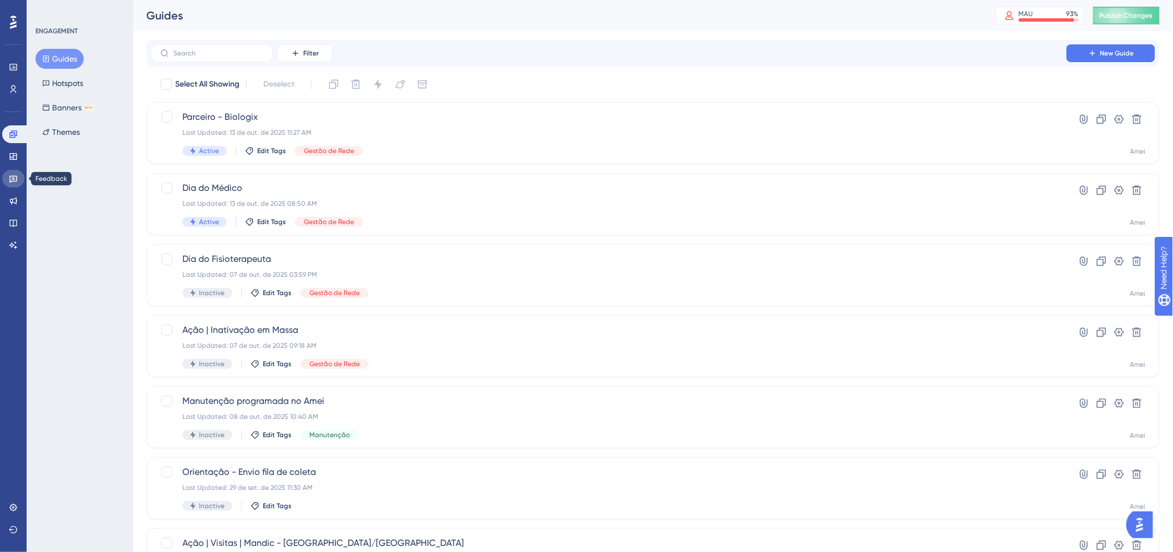
click at [18, 181] on link at bounding box center [13, 179] width 22 height 18
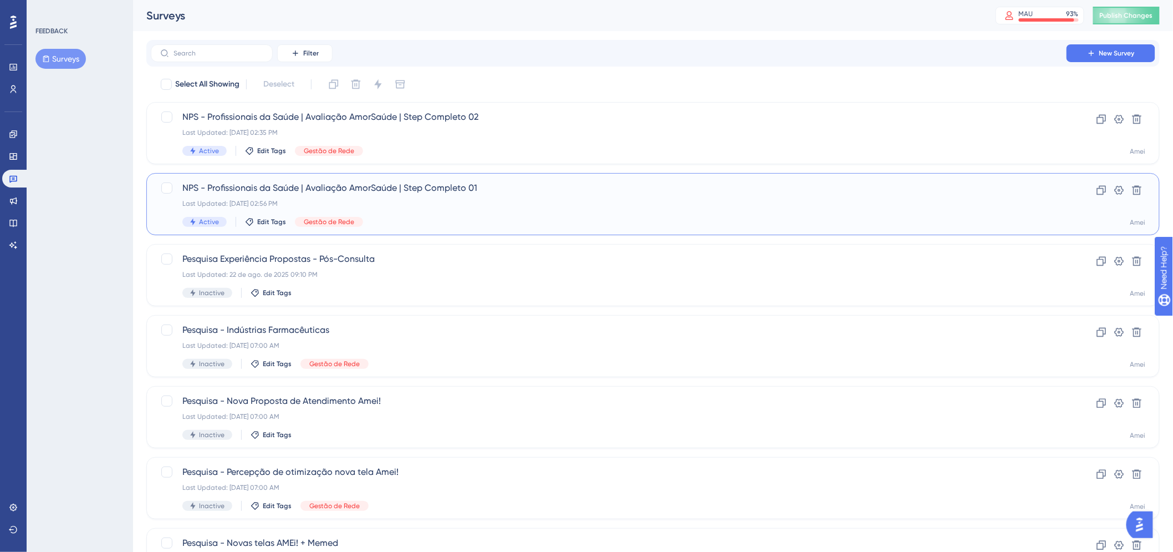
click at [589, 212] on div "NPS - Profissionais da Saúde | Avaliação AmorSaúde | Step Completo 01 Last Upda…" at bounding box center [608, 203] width 853 height 45
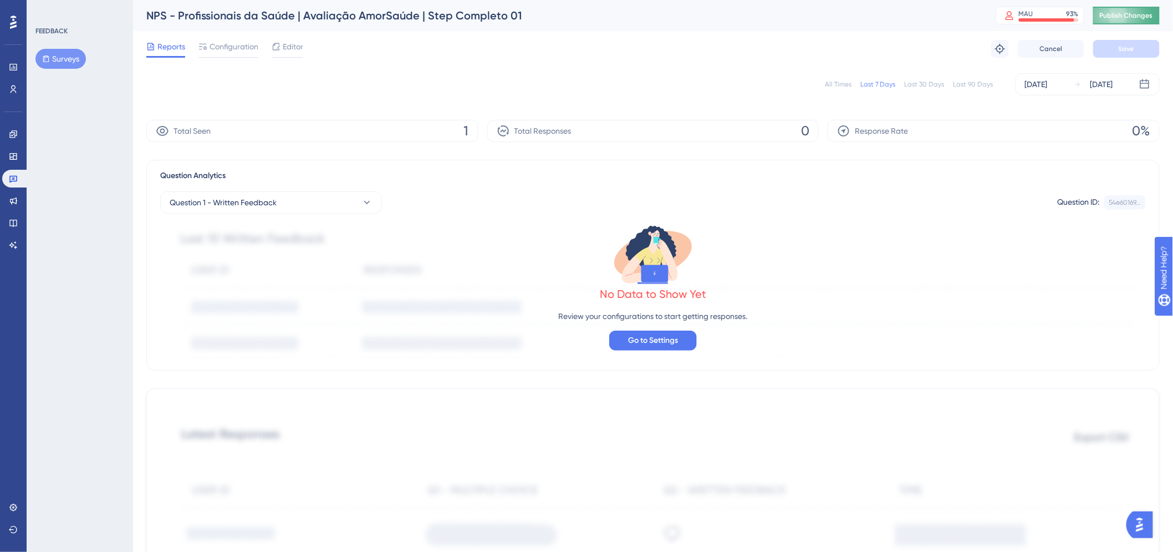
click at [1135, 11] on span "Publish Changes" at bounding box center [1126, 15] width 53 height 9
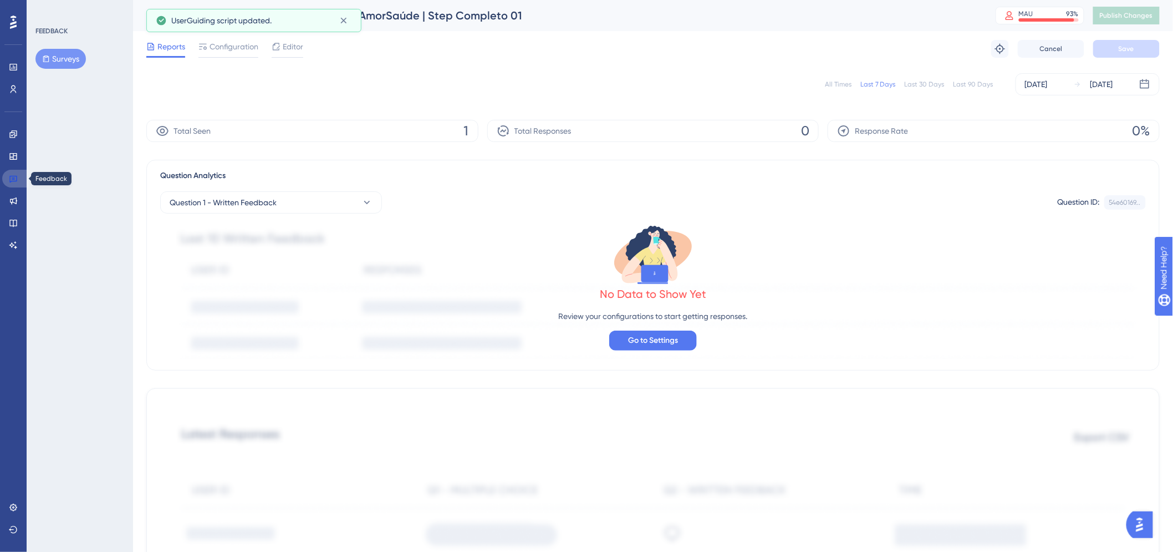
click at [20, 177] on link at bounding box center [15, 179] width 27 height 18
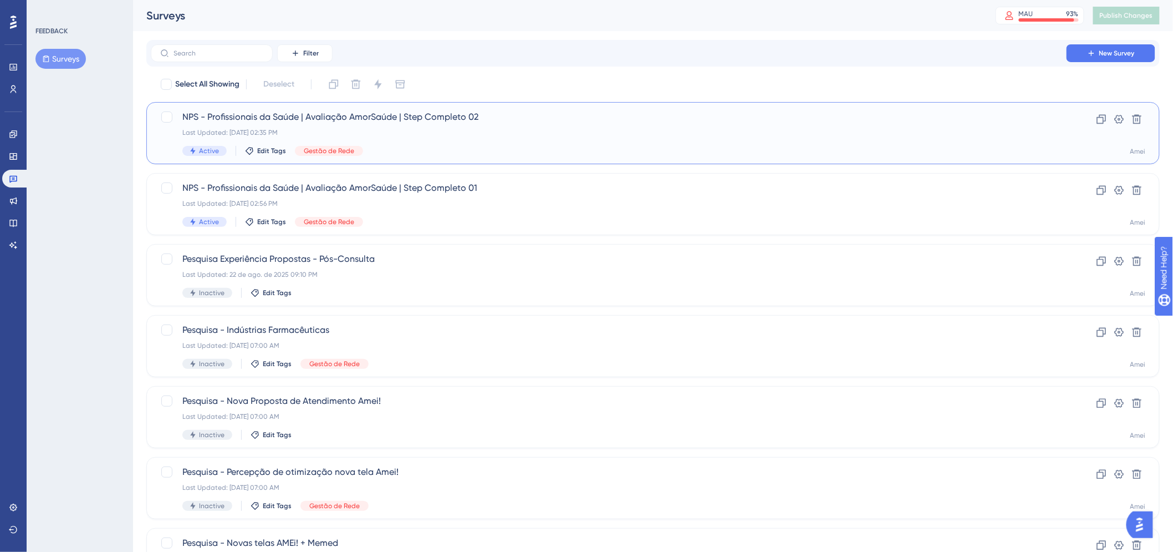
click at [549, 139] on div "NPS - Profissionais da Saúde | Avaliação AmorSaúde | Step Completo 02 Last Upda…" at bounding box center [608, 132] width 853 height 45
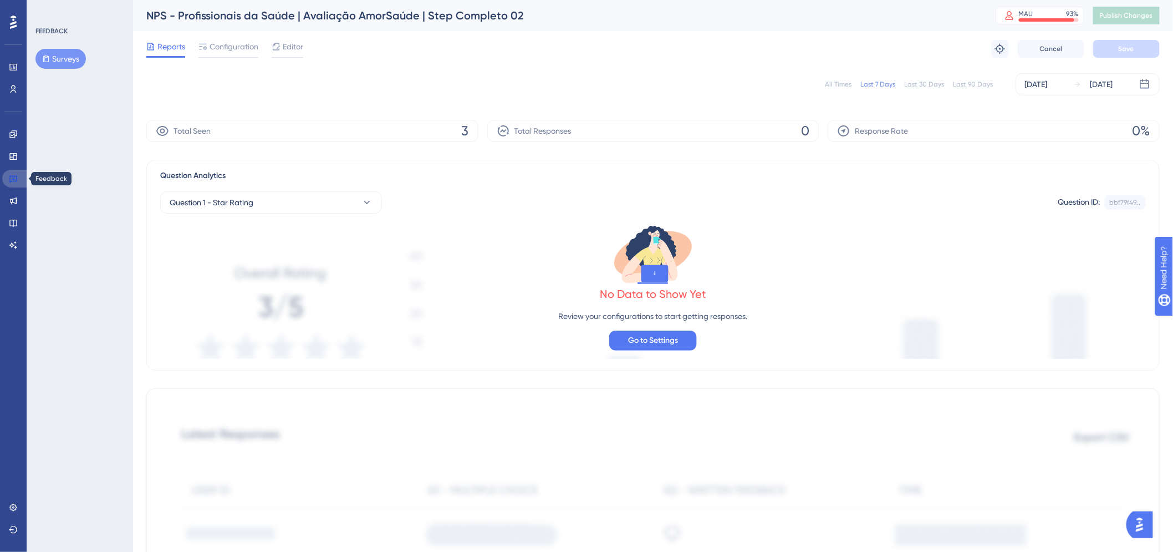
click at [19, 175] on link at bounding box center [15, 179] width 27 height 18
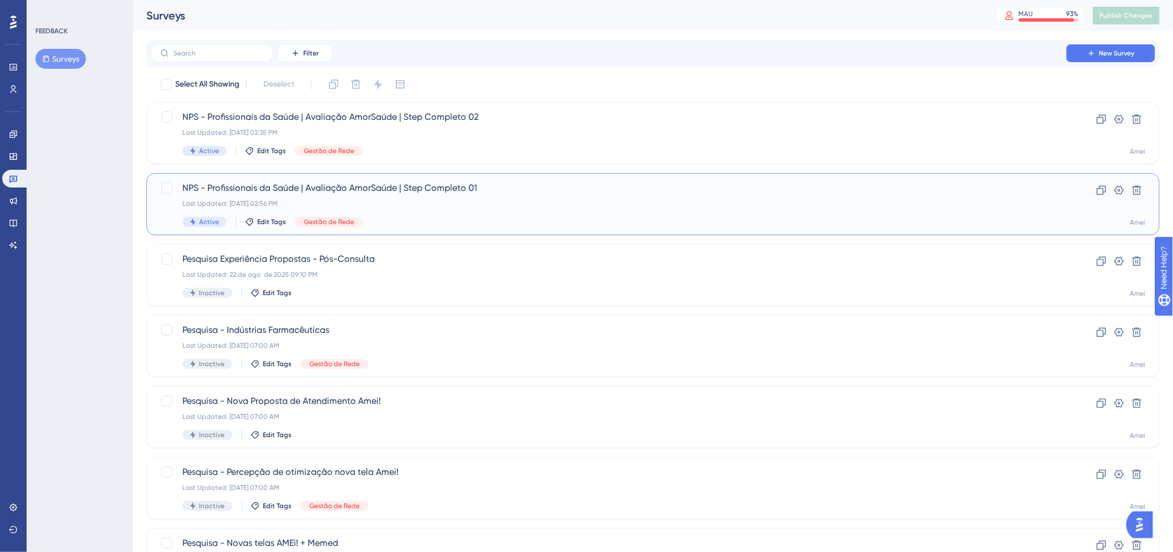
click at [441, 180] on div "NPS - Profissionais da Saúde | Avaliação AmorSaúde | Step Completo 01 Last Upda…" at bounding box center [652, 204] width 1013 height 62
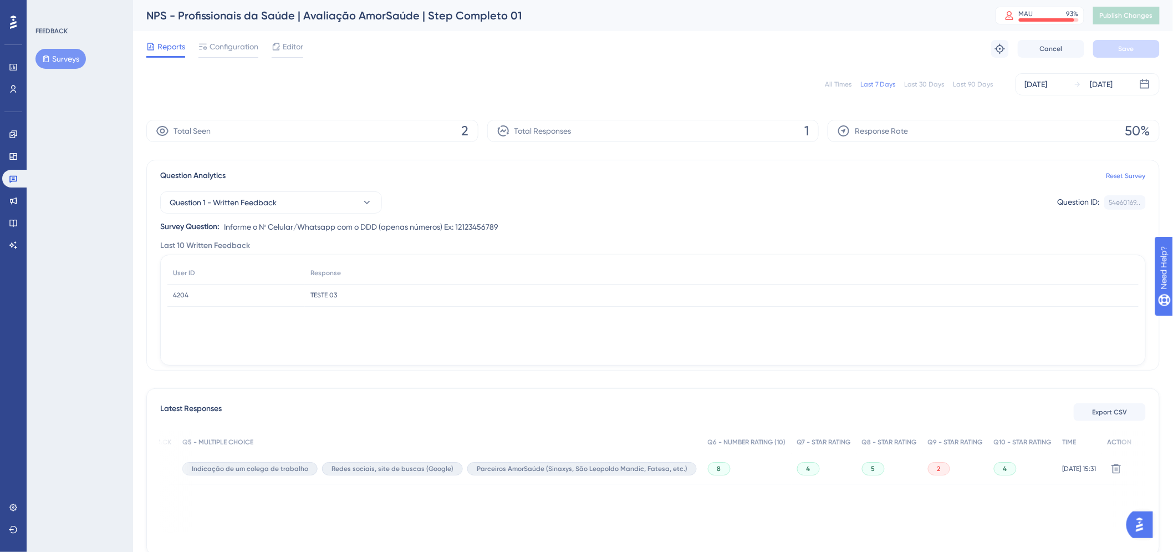
click at [65, 59] on button "Surveys" at bounding box center [60, 59] width 50 height 20
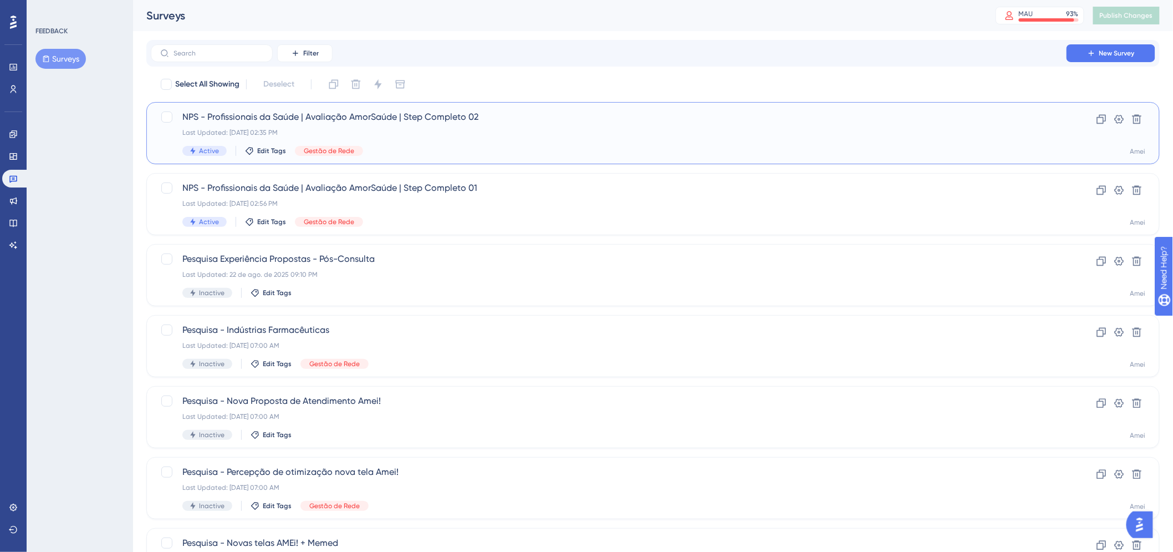
click at [435, 122] on span "NPS - Profissionais da Saúde | Avaliação AmorSaúde | Step Completo 02" at bounding box center [608, 116] width 853 height 13
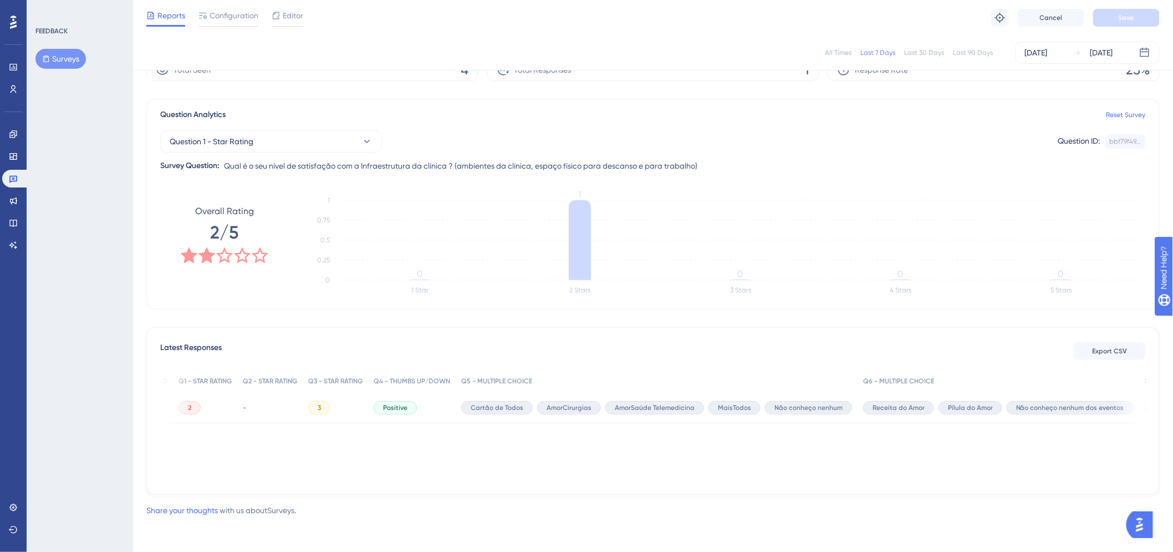
scroll to position [0, 23]
click at [248, 409] on div "-" at bounding box center [269, 407] width 65 height 31
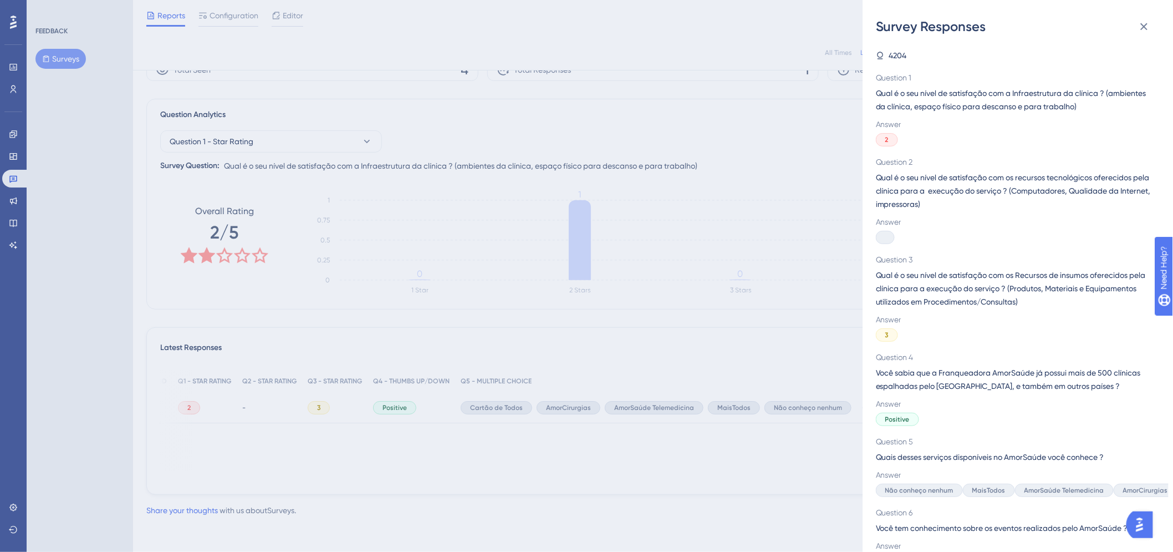
click at [1051, 193] on span "Qual é o seu nível de satisfação com os recursos tecnológicos oferecidos pela c…" at bounding box center [1013, 191] width 275 height 40
click at [921, 206] on span "Qual é o seu nível de satisfação com os recursos tecnológicos oferecidos pela c…" at bounding box center [1013, 191] width 275 height 40
click at [887, 237] on div at bounding box center [885, 237] width 19 height 13
click at [906, 191] on span "Qual é o seu nível de satisfação com os recursos tecnológicos oferecidos pela c…" at bounding box center [1013, 191] width 275 height 40
click at [861, 400] on div "Survey Responses 4204 Question 1 Qual é o seu nível de satisfação com a Infraes…" at bounding box center [586, 276] width 1173 height 552
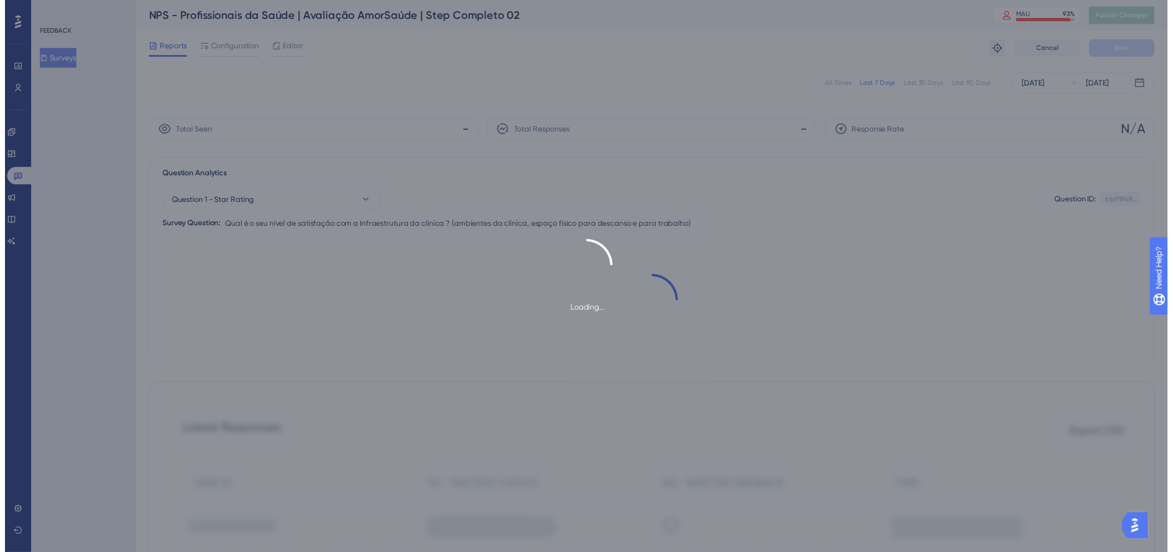
scroll to position [25, 0]
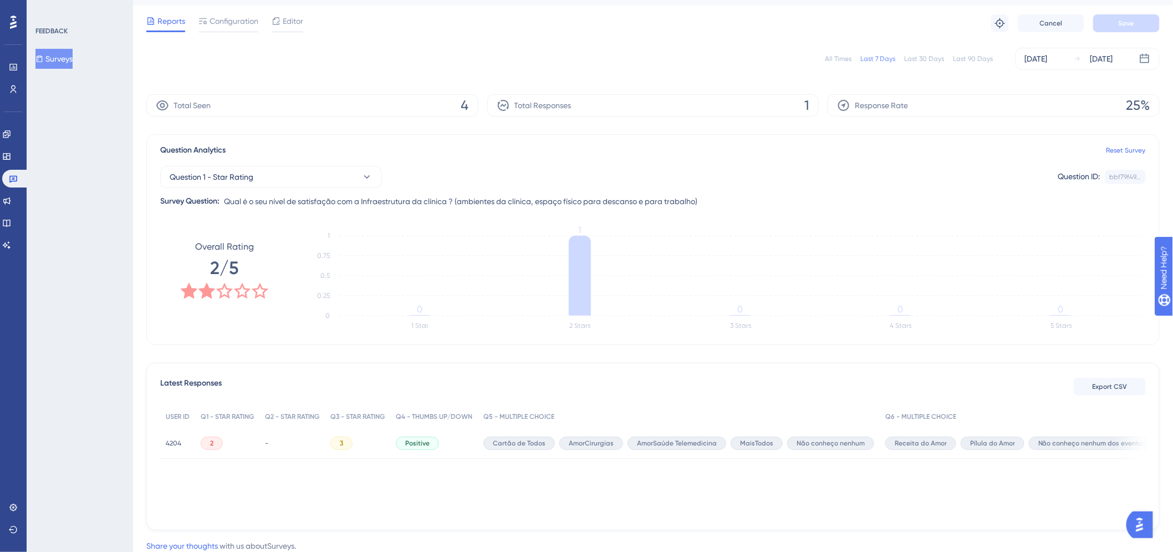
click at [264, 442] on div "-" at bounding box center [291, 442] width 65 height 31
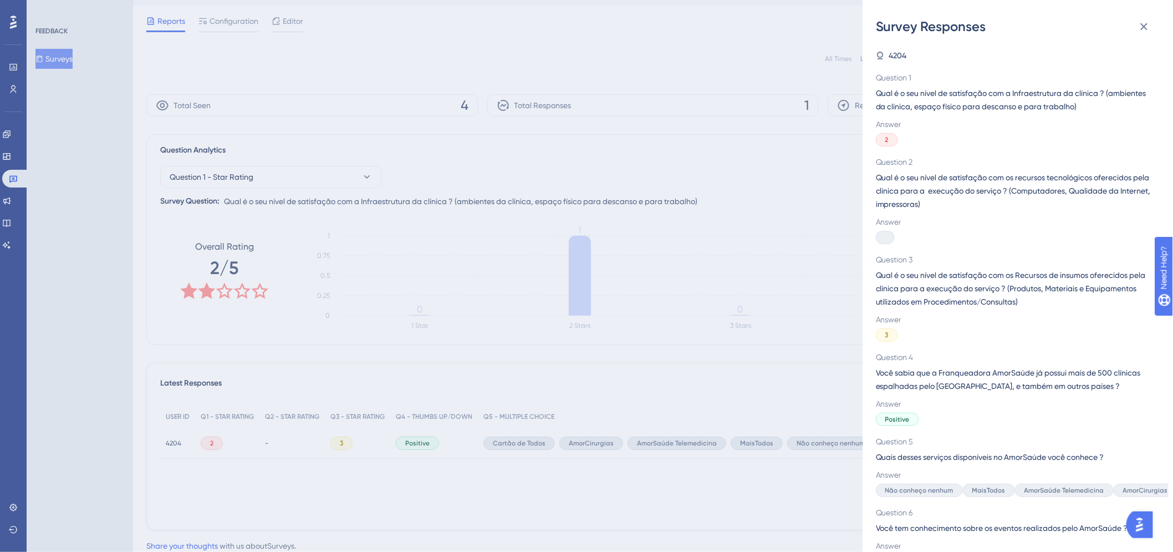
click at [884, 237] on div at bounding box center [885, 237] width 19 height 13
click at [883, 213] on div "Question 2 Qual é o seu nível de satisfação com os recursos tecnológicos oferec…" at bounding box center [1013, 199] width 275 height 89
click at [881, 187] on span "Qual é o seu nível de satisfação com os recursos tecnológicos oferecidos pela c…" at bounding box center [1013, 191] width 275 height 40
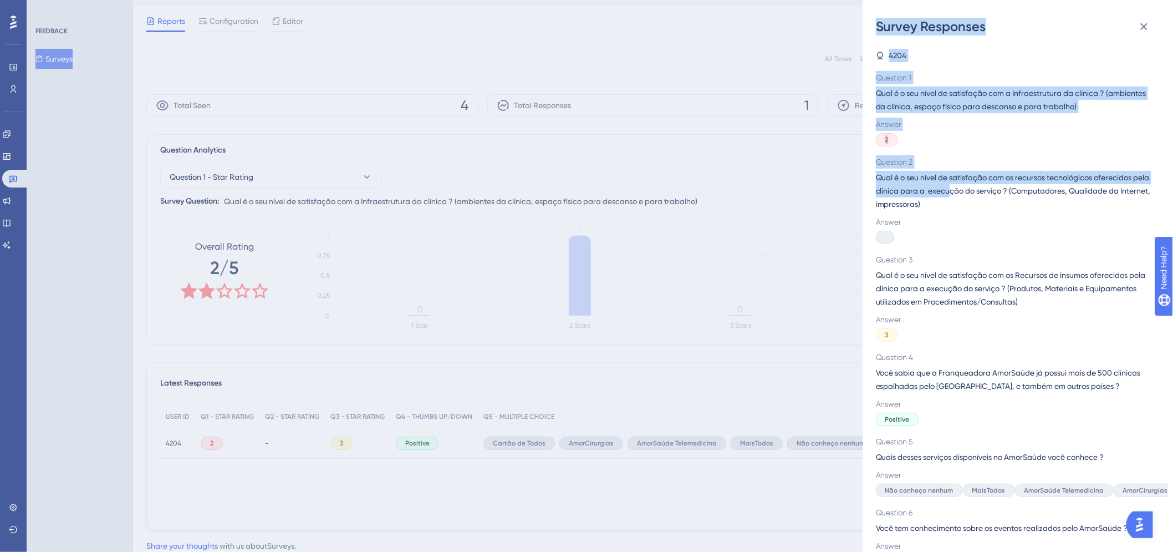
drag, startPoint x: 863, startPoint y: 178, endPoint x: 966, endPoint y: 190, distance: 104.3
click at [966, 190] on div "Survey Responses 4204 Question 1 Qual é o seu nível de satisfação com a Infraes…" at bounding box center [586, 276] width 1173 height 552
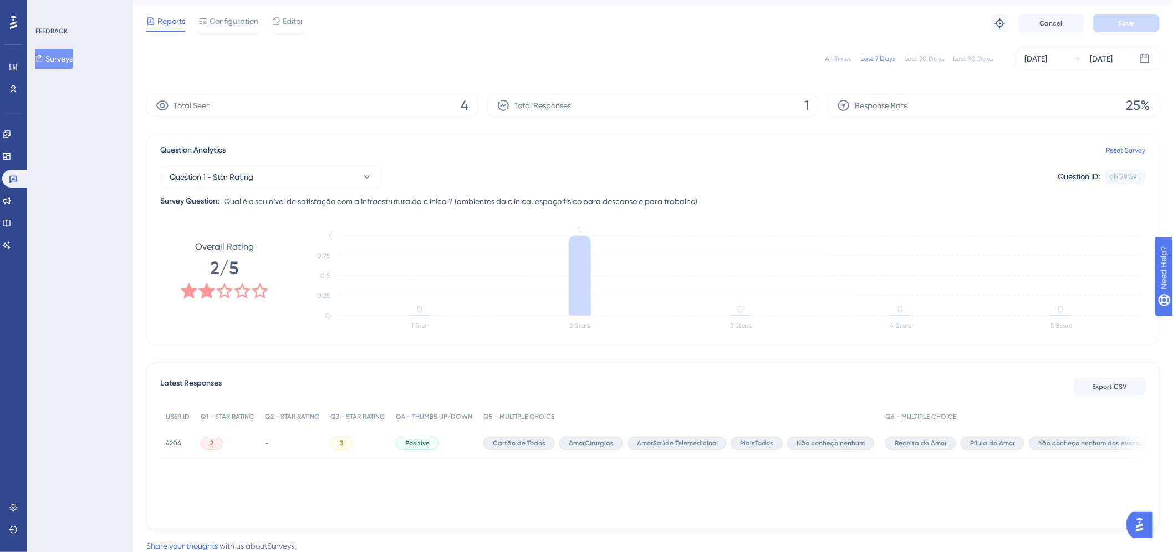
click at [1014, 195] on div "Question 1 - Star Rating Question ID: bbf79f49... Copy Survey Question: Qual é …" at bounding box center [653, 182] width 986 height 51
click at [258, 176] on button "Question 1 - Star Rating" at bounding box center [271, 177] width 222 height 22
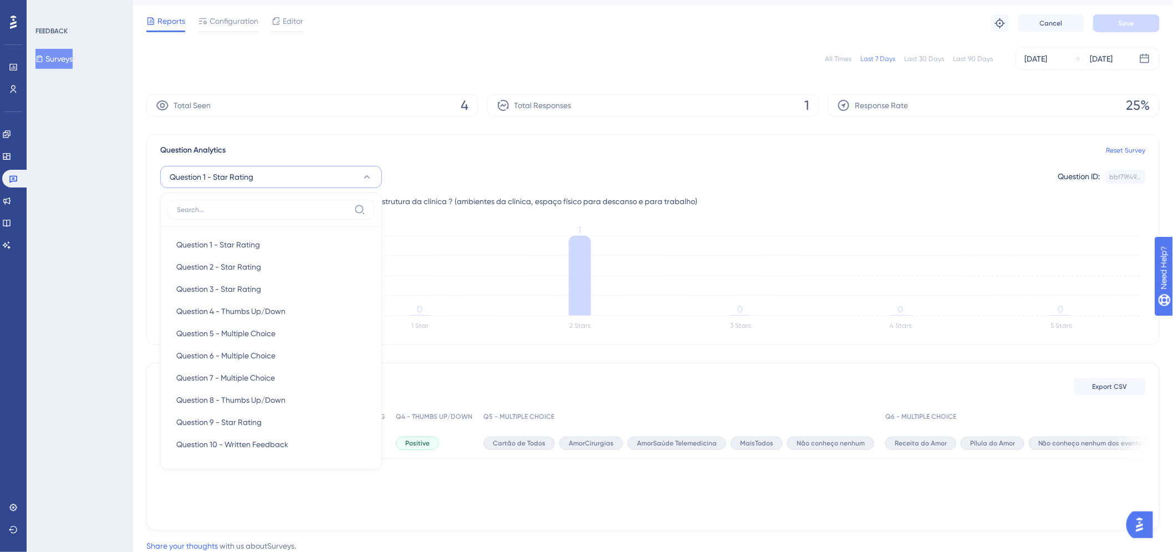
scroll to position [57, 0]
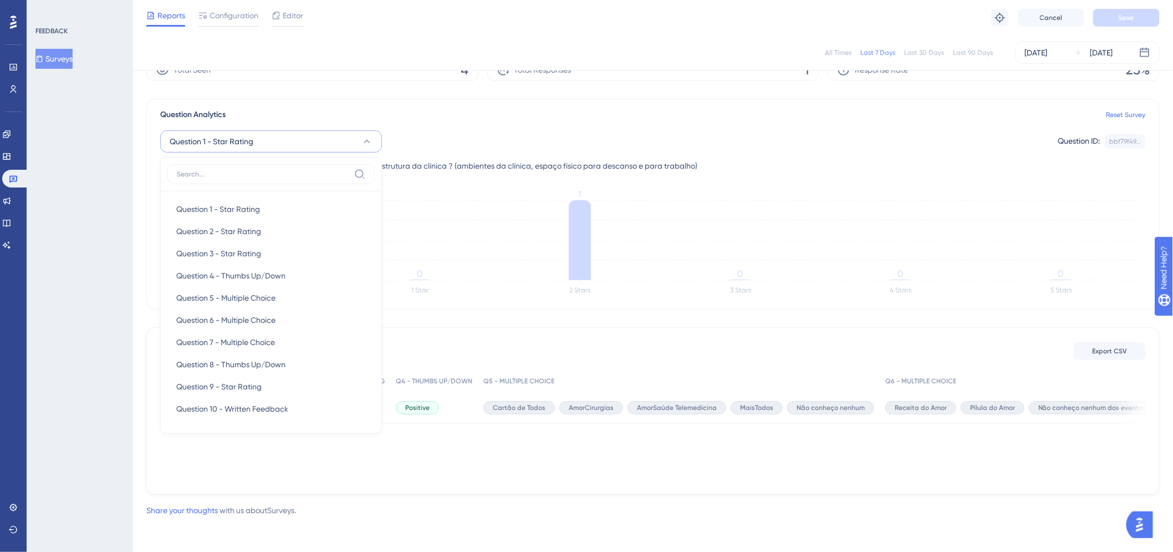
click at [258, 176] on input at bounding box center [263, 174] width 173 height 9
click at [514, 107] on div "Question Analytics Reset Survey Question 1 - Star Rating Question 1 - Star Rati…" at bounding box center [652, 204] width 1013 height 211
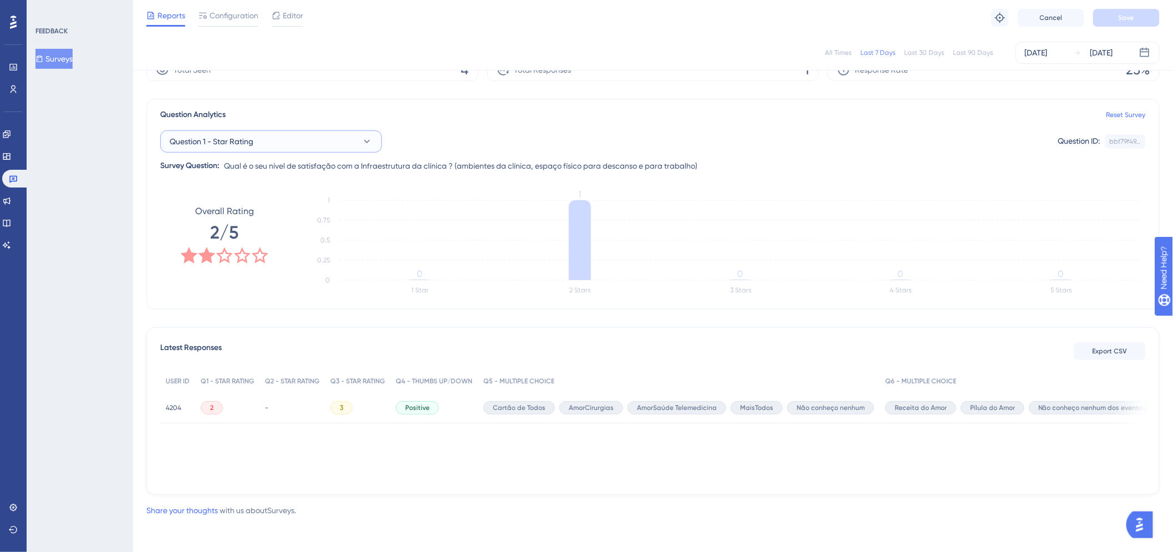
click at [363, 137] on icon at bounding box center [366, 141] width 11 height 11
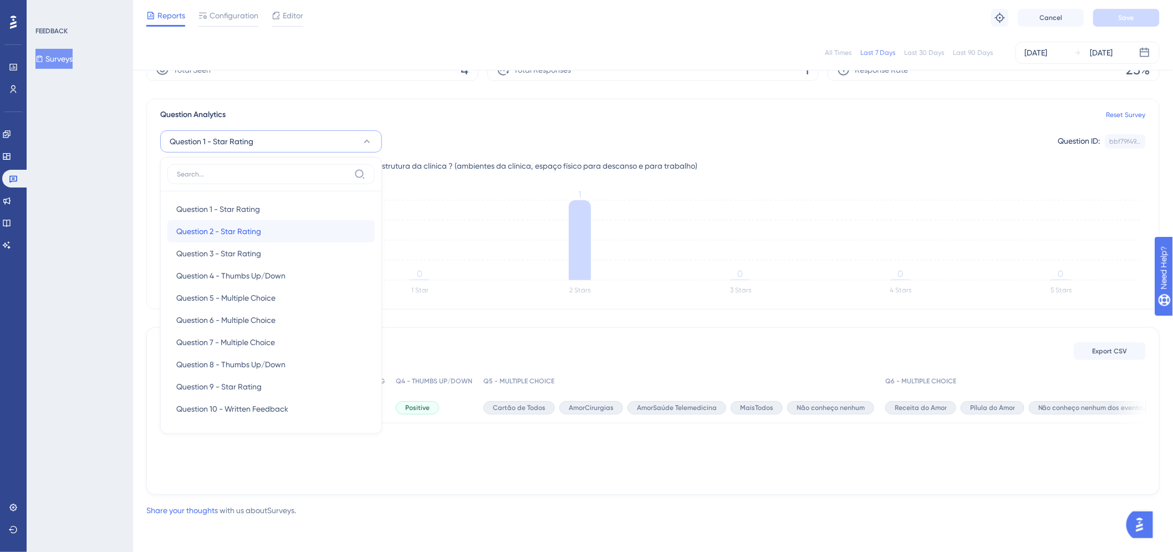
click at [308, 239] on div "Question 2 - Star Rating Question 2 - Star Rating" at bounding box center [271, 231] width 190 height 22
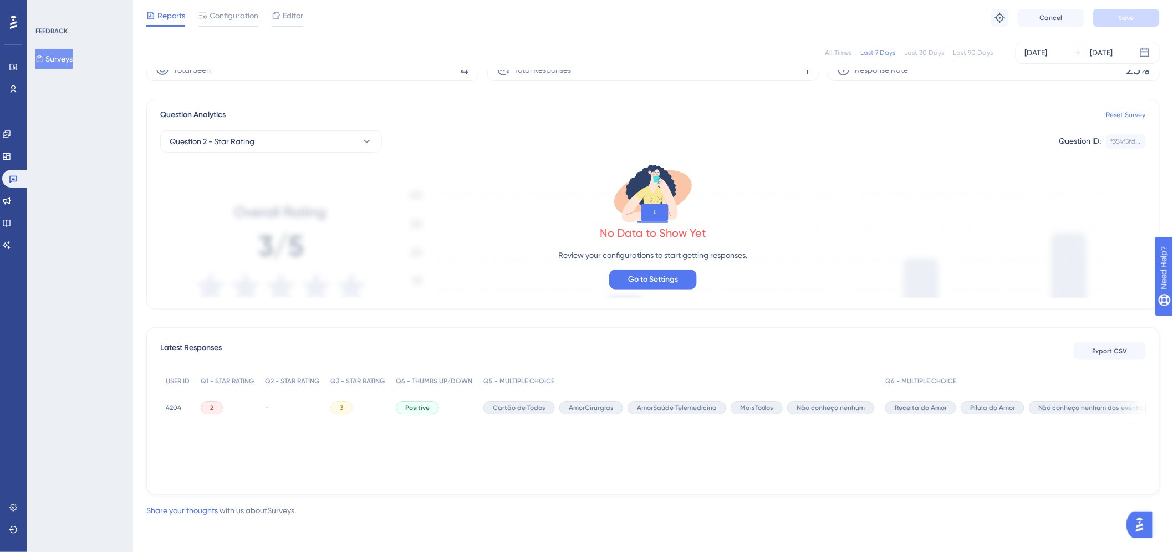
click at [675, 285] on button "Go to Settings" at bounding box center [653, 279] width 88 height 20
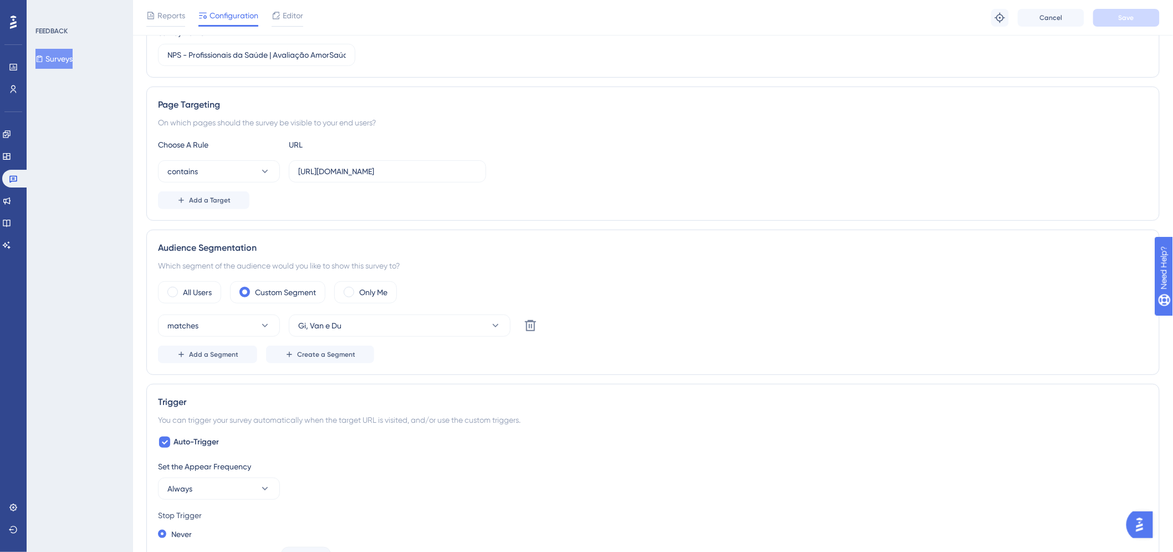
scroll to position [123, 0]
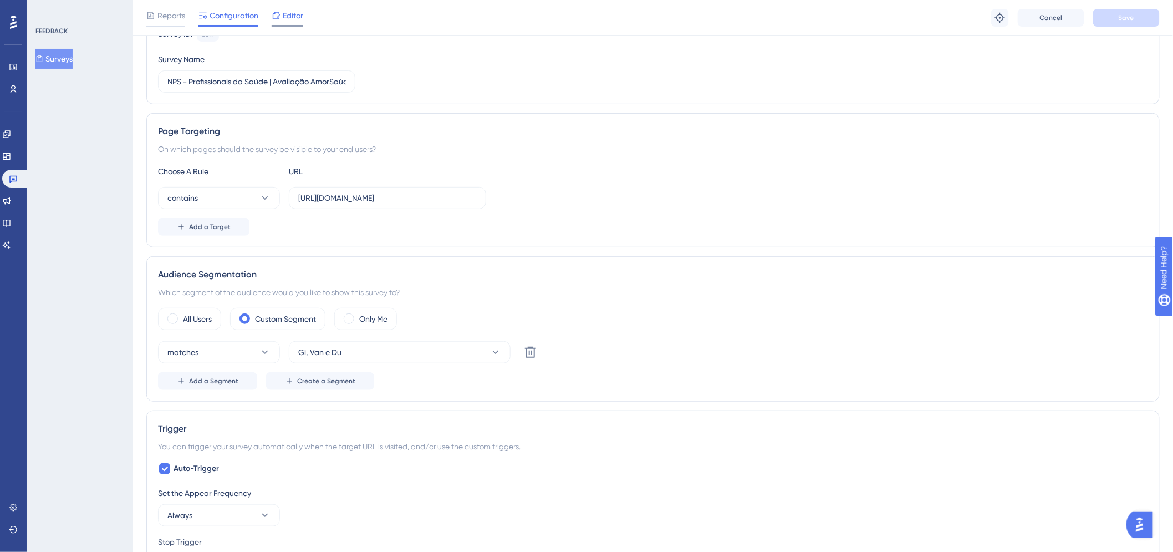
click at [299, 22] on div "Editor" at bounding box center [288, 18] width 32 height 18
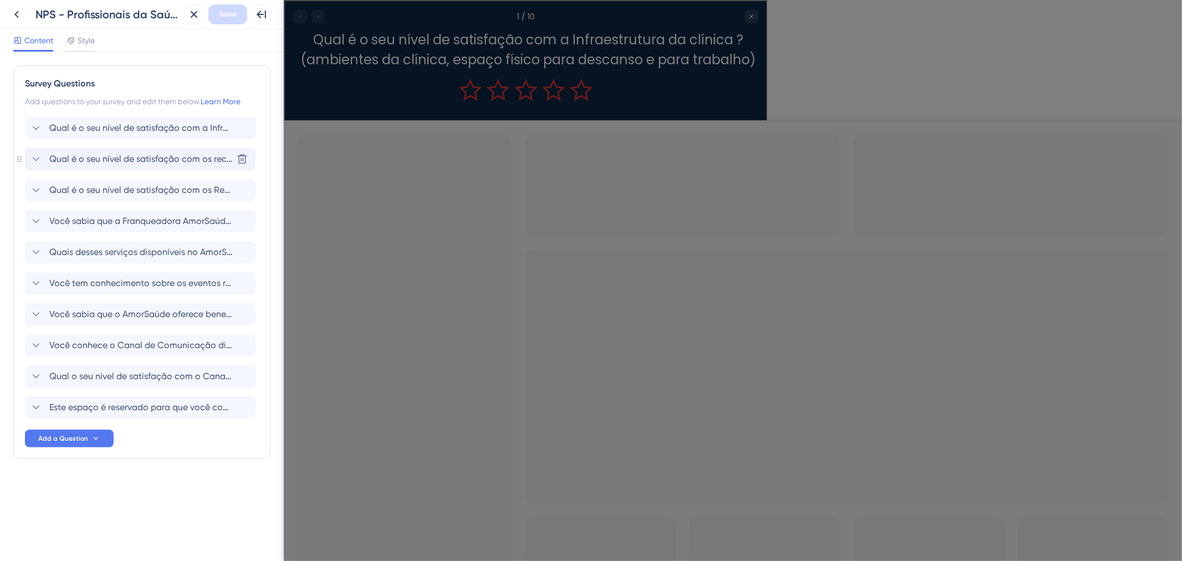
click at [126, 157] on span "Qual é o seu nível de satisfação com os recursos tecnológicos oferecidos pela c…" at bounding box center [140, 158] width 183 height 13
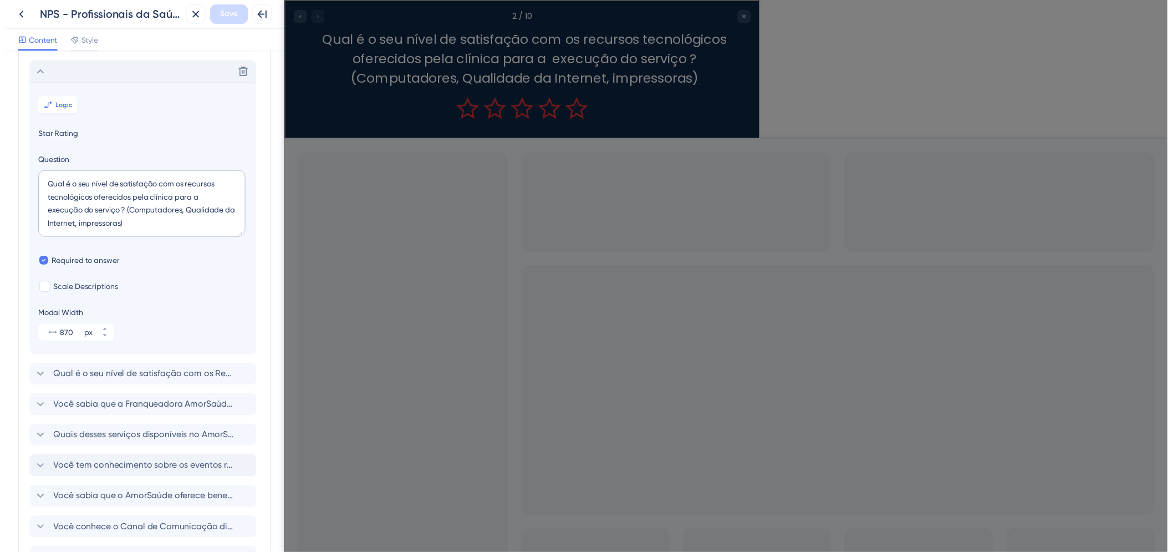
scroll to position [96, 0]
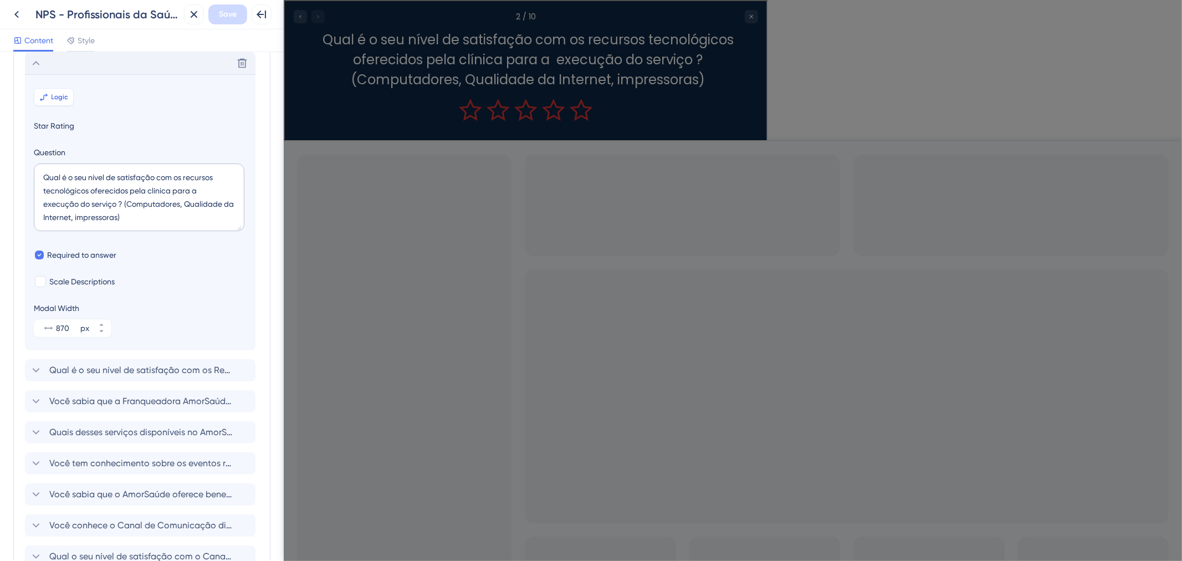
click at [61, 93] on span "Logic" at bounding box center [60, 97] width 17 height 9
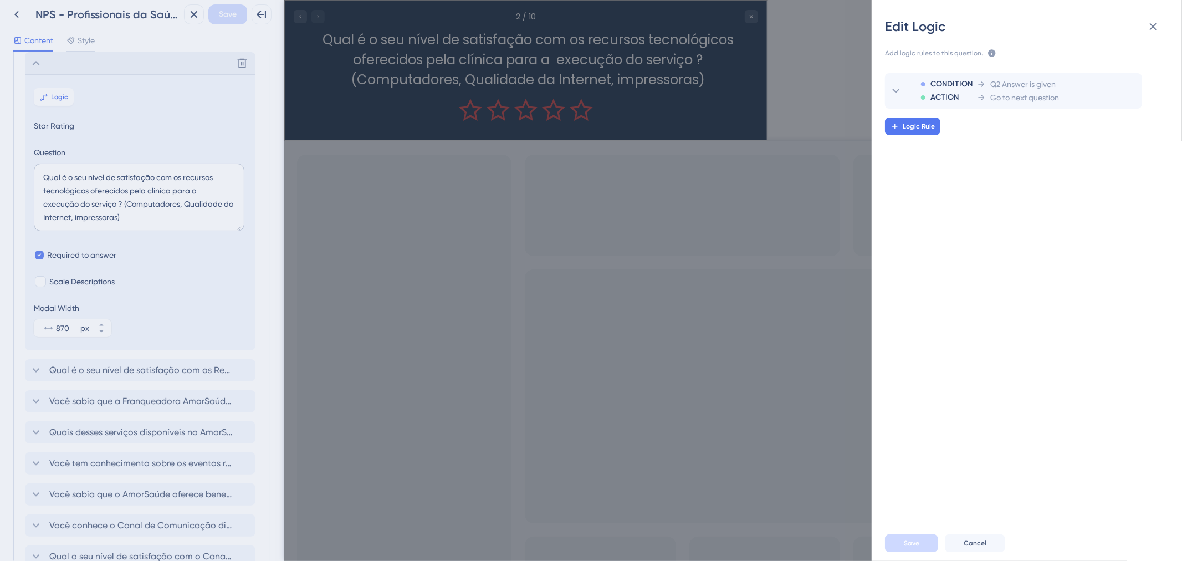
click at [1126, 317] on div "CONDITION ACTION Q2 Answer is given Go to next question Logic Rule" at bounding box center [1032, 288] width 328 height 457
drag, startPoint x: 1151, startPoint y: 34, endPoint x: 844, endPoint y: 46, distance: 307.9
click at [1151, 34] on button at bounding box center [1153, 27] width 22 height 22
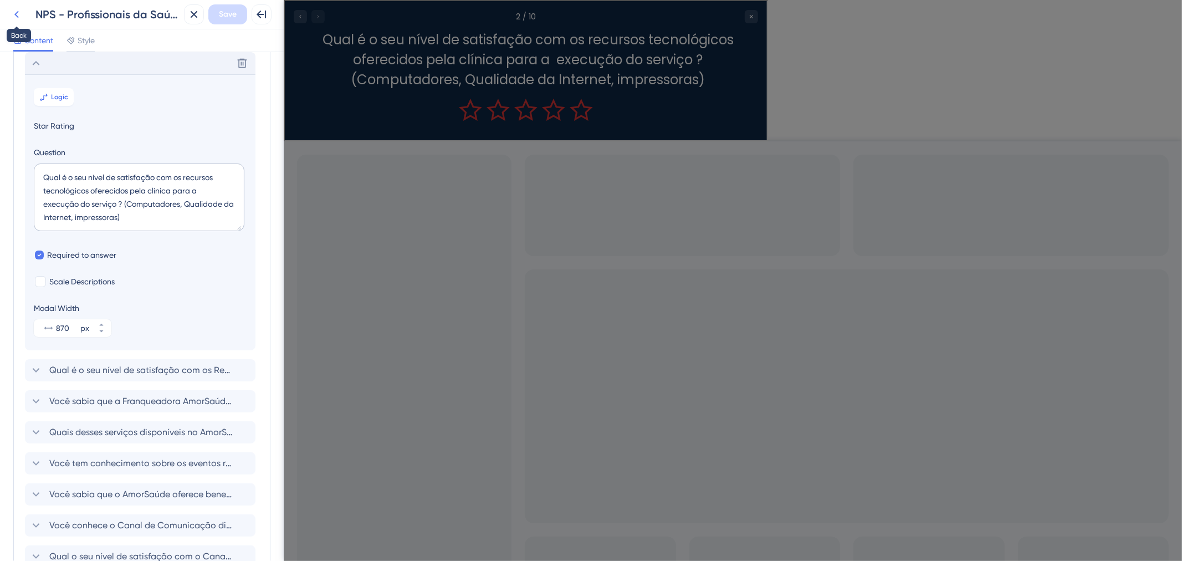
click at [17, 14] on icon at bounding box center [16, 14] width 13 height 13
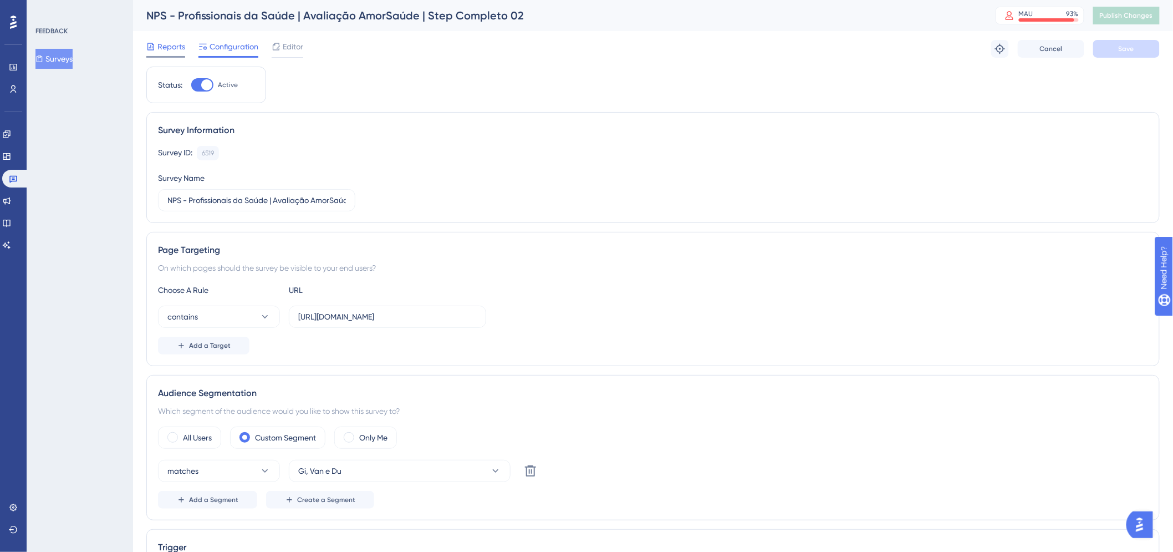
click at [157, 54] on div "Reports" at bounding box center [165, 49] width 39 height 18
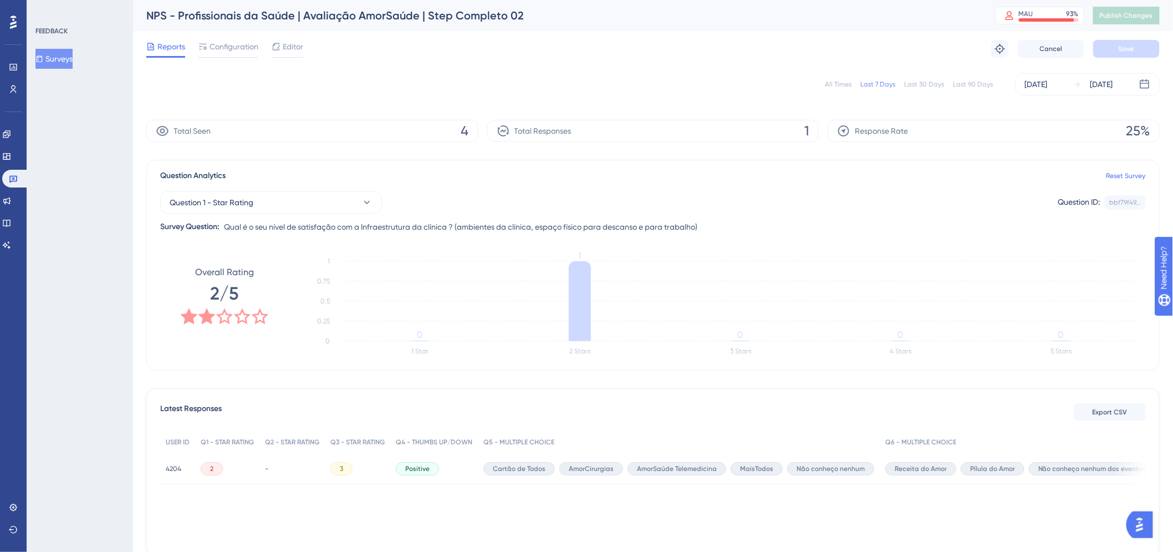
click at [274, 466] on div "-" at bounding box center [291, 468] width 65 height 31
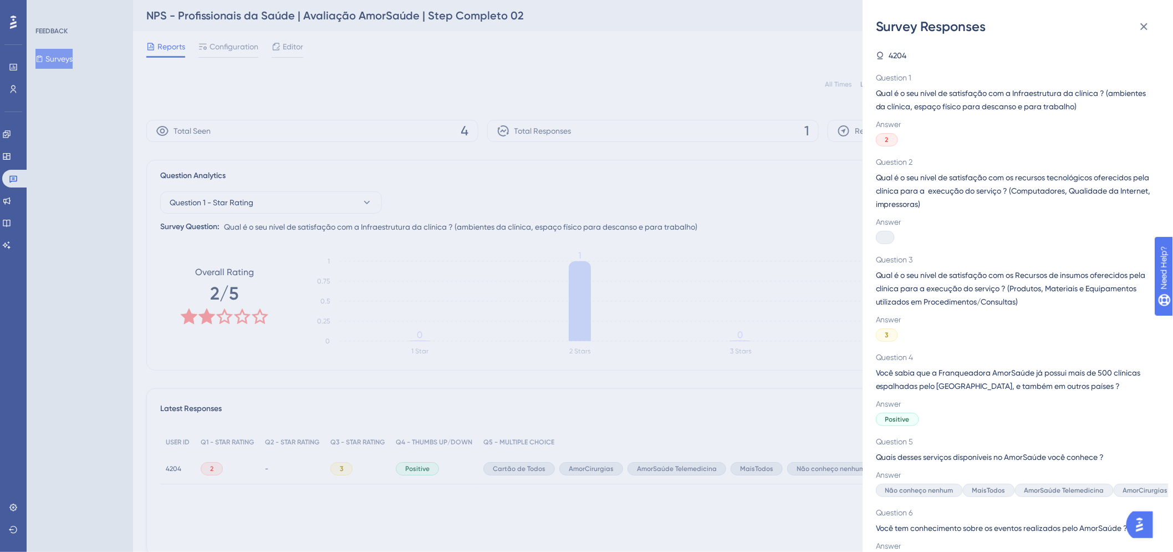
drag, startPoint x: 363, startPoint y: 431, endPoint x: 1067, endPoint y: 397, distance: 704.8
click at [1069, 400] on span "Answer" at bounding box center [1013, 403] width 275 height 13
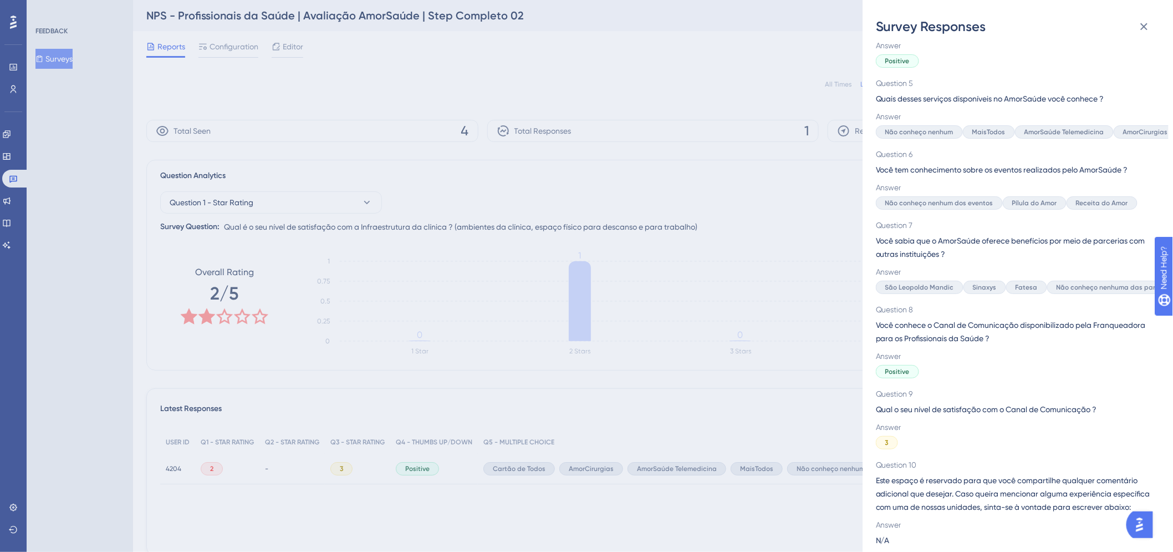
scroll to position [374, 0]
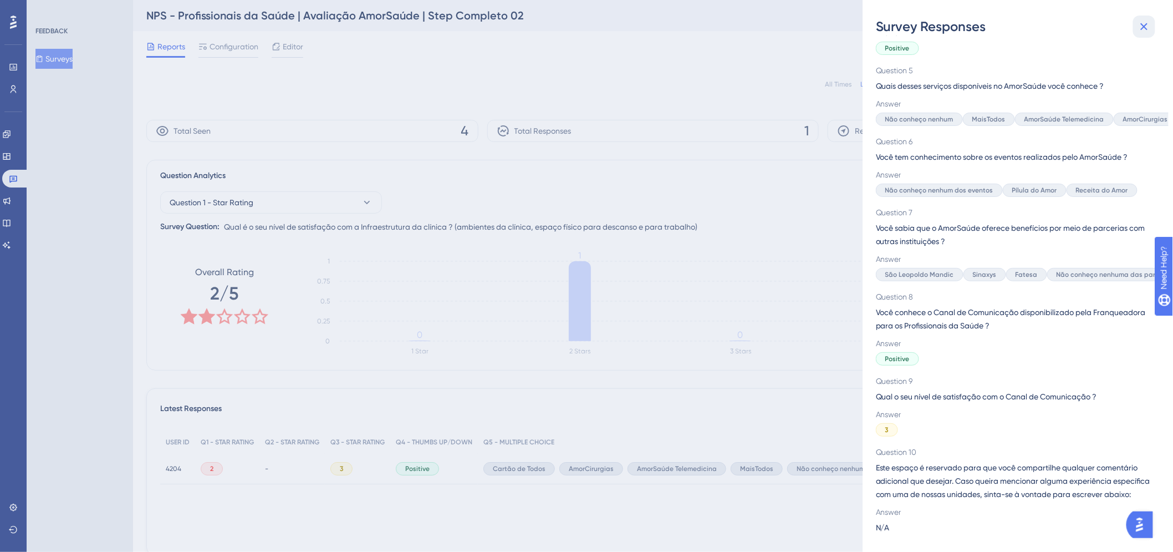
click at [1147, 21] on icon at bounding box center [1143, 26] width 13 height 13
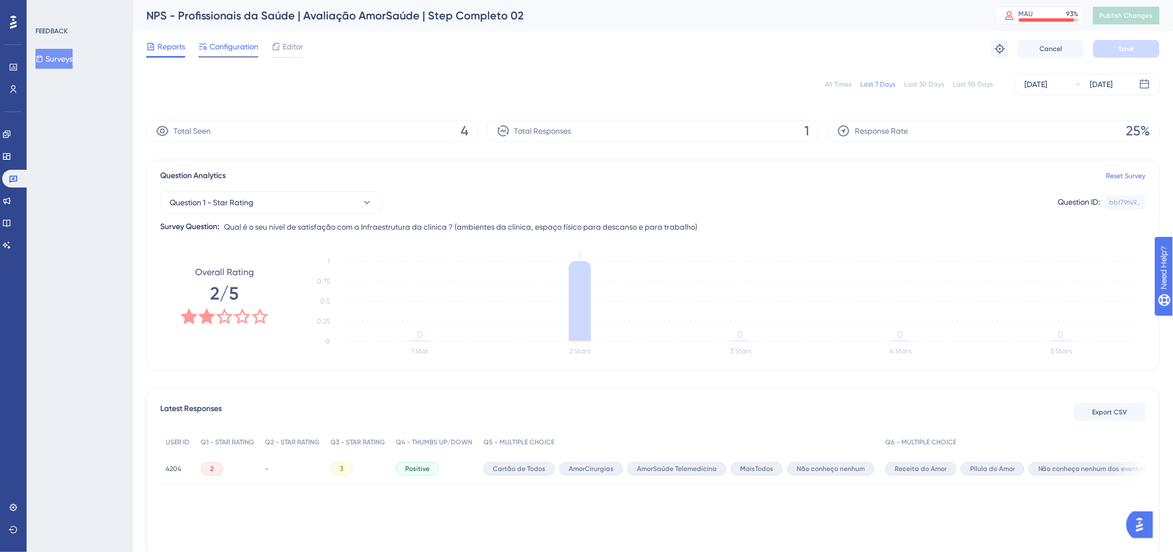
click at [229, 52] on span "Configuration" at bounding box center [234, 46] width 49 height 13
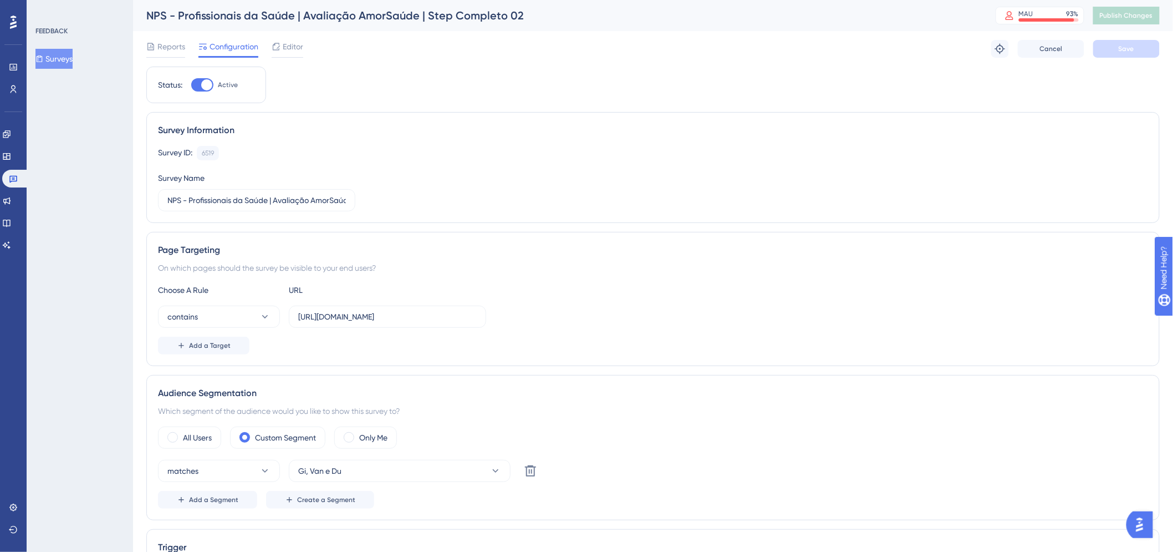
click at [59, 57] on button "Surveys" at bounding box center [53, 59] width 37 height 20
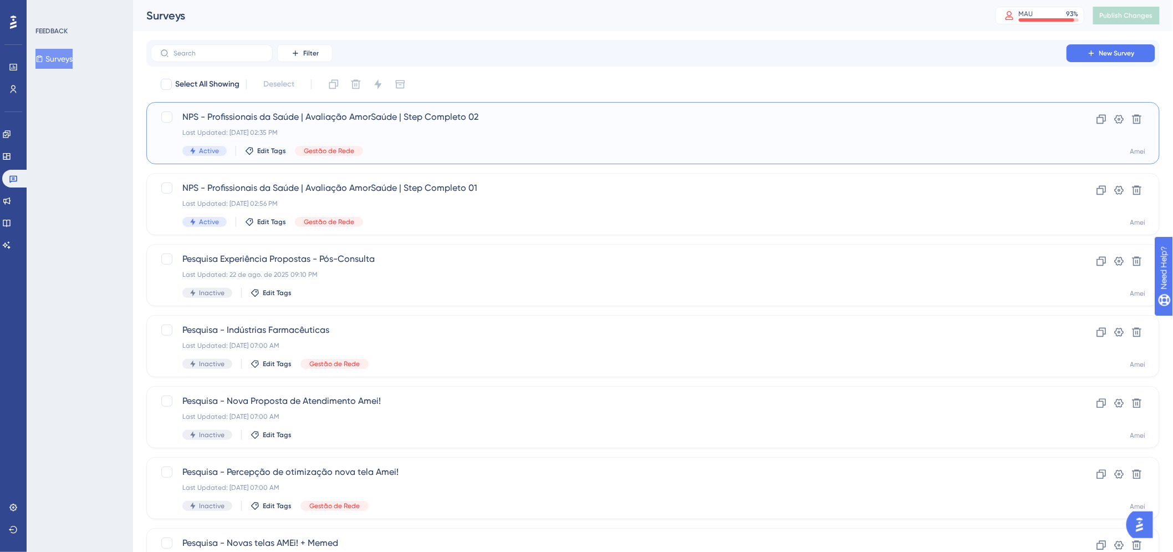
click at [552, 135] on div "Last Updated: 15 de out. de 2025 02:35 PM" at bounding box center [608, 132] width 853 height 9
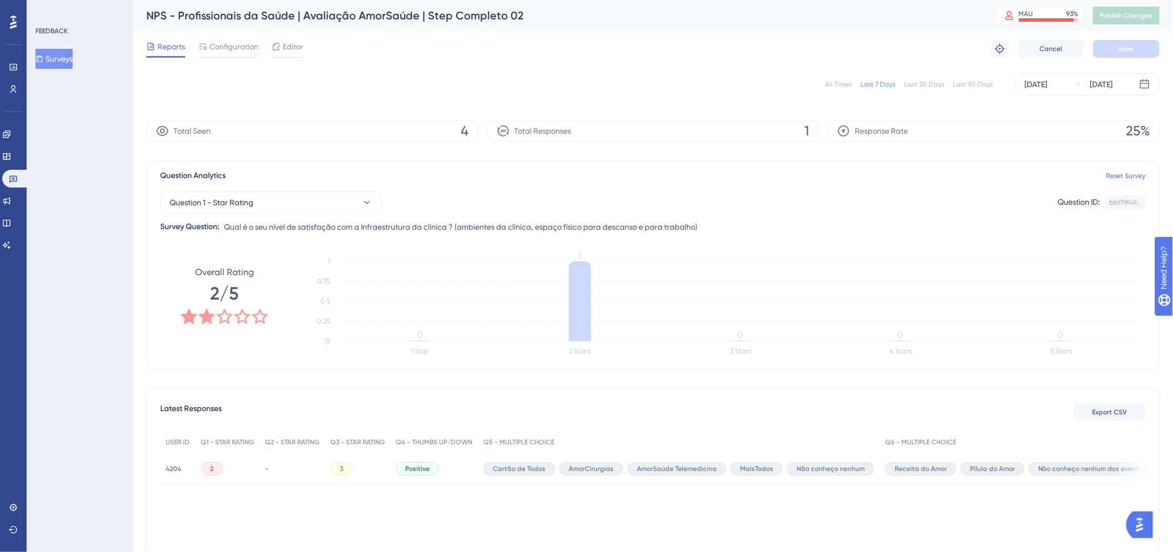
click at [73, 64] on button "Surveys" at bounding box center [53, 59] width 37 height 20
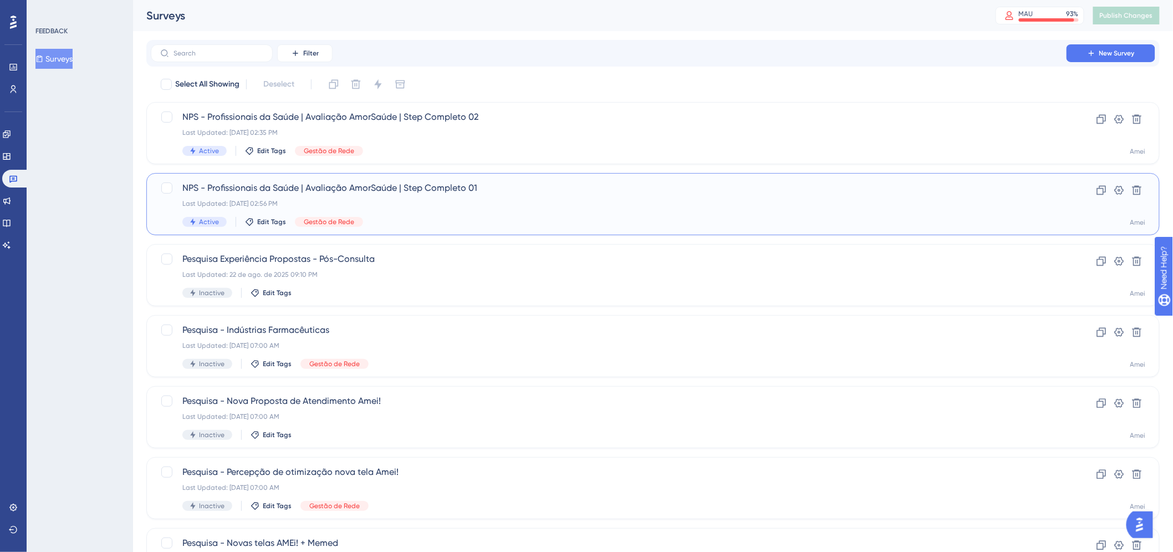
click at [880, 181] on span "NPS - Profissionais da Saúde | Avaliação AmorSaúde | Step Completo 01" at bounding box center [608, 187] width 853 height 13
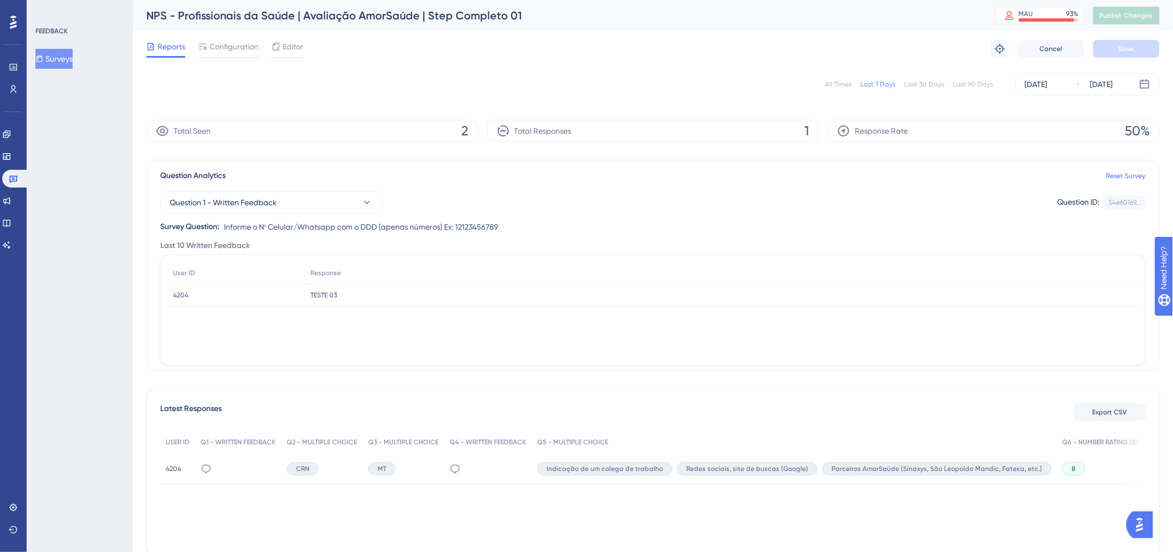
click at [62, 67] on button "Surveys" at bounding box center [53, 59] width 37 height 20
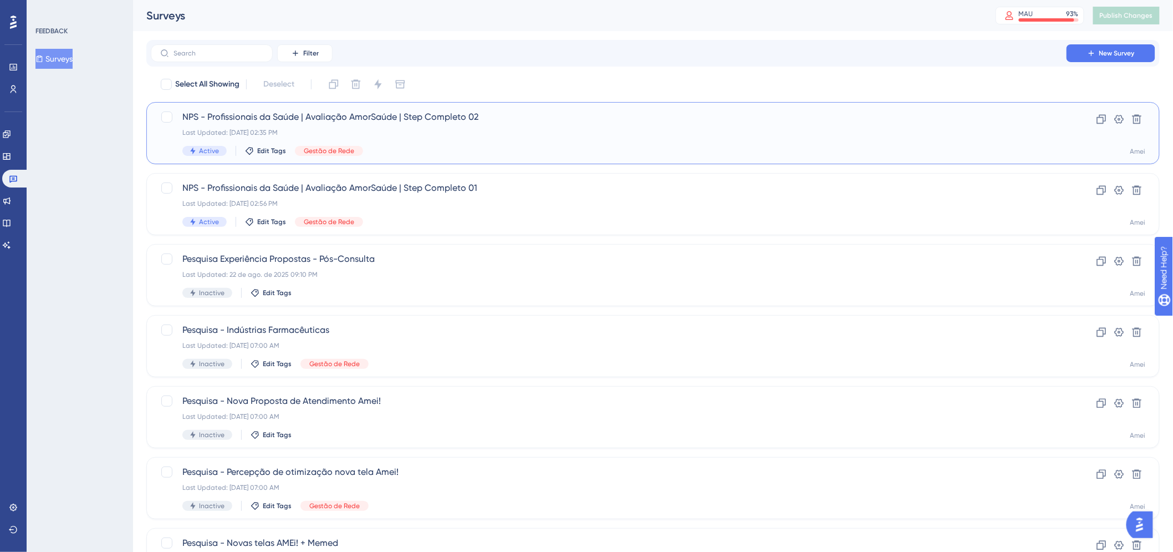
click at [461, 141] on div "NPS - Profissionais da Saúde | Avaliação AmorSaúde | Step Completo 02 Last Upda…" at bounding box center [608, 132] width 853 height 45
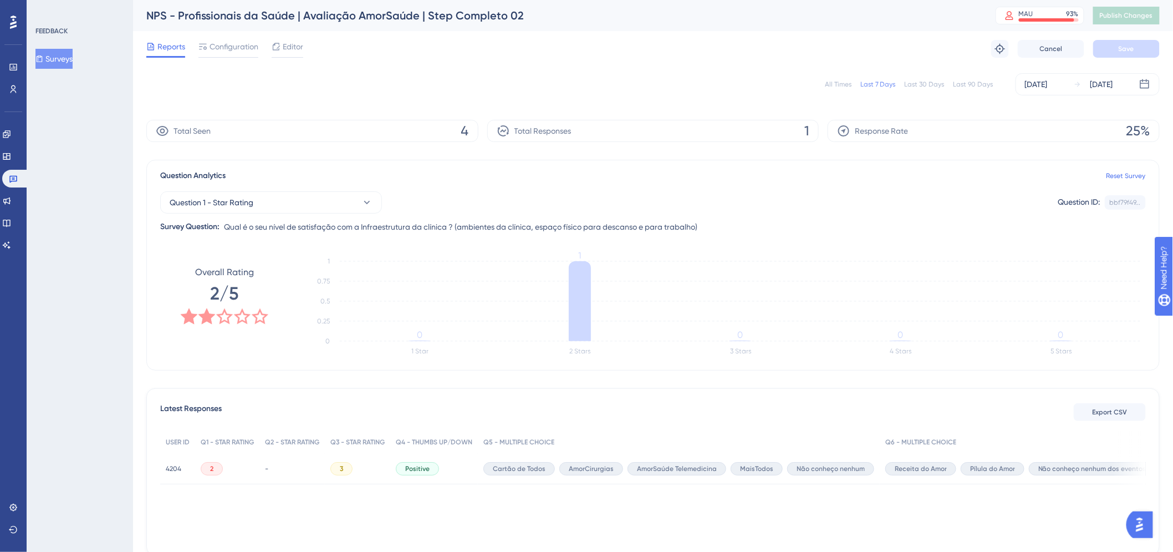
click at [54, 64] on button "Surveys" at bounding box center [53, 59] width 37 height 20
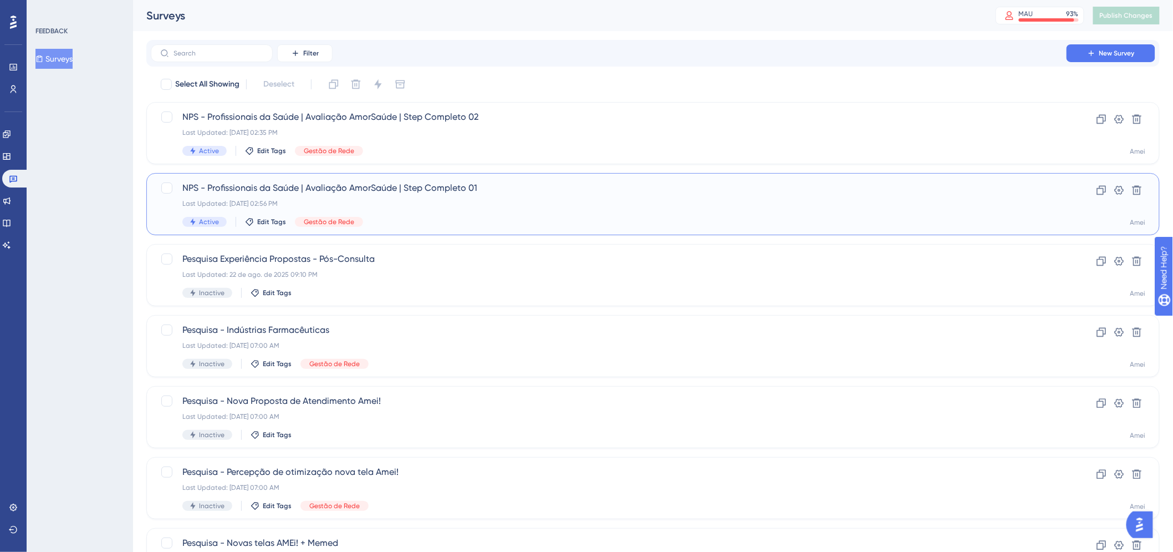
click at [579, 226] on div "NPS - Profissionais da Saúde | Avaliação AmorSaúde | Step Completo 01 Last Upda…" at bounding box center [652, 204] width 1013 height 62
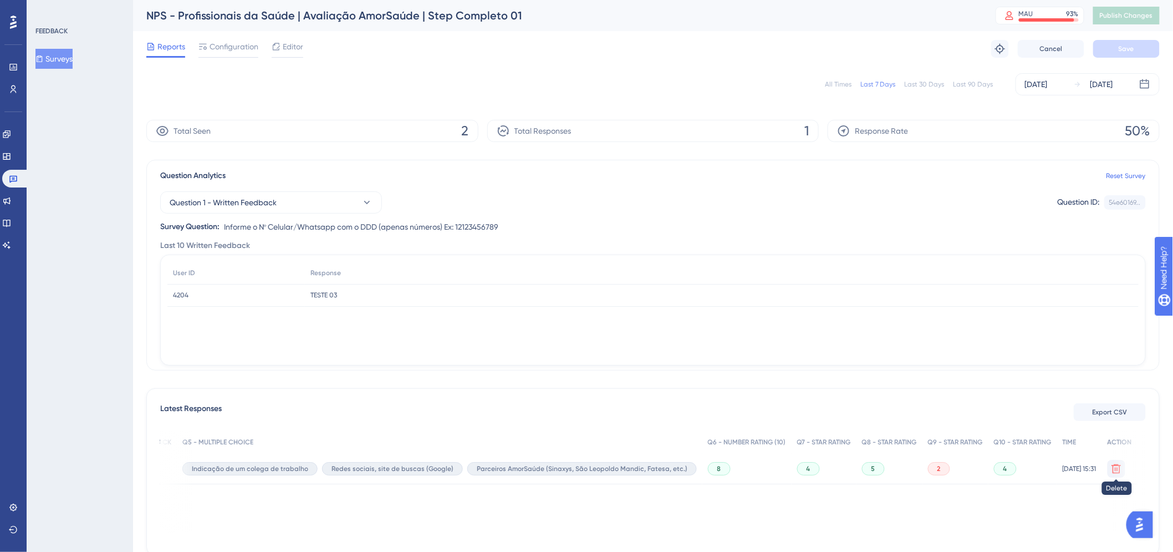
click at [1118, 472] on button at bounding box center [1117, 469] width 18 height 18
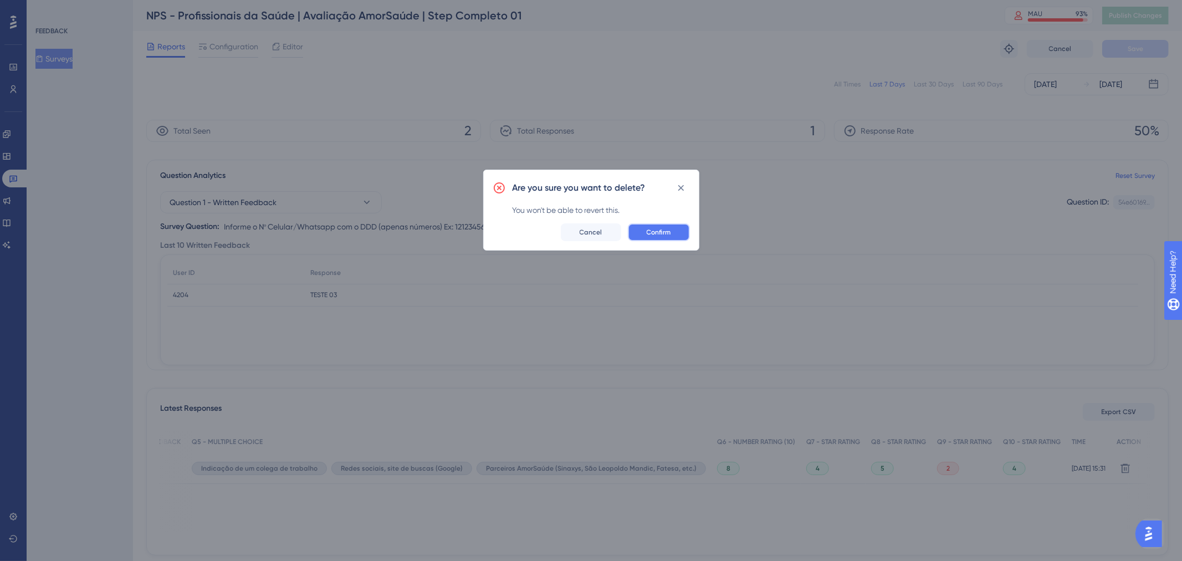
click at [652, 237] on button "Confirm" at bounding box center [659, 232] width 62 height 18
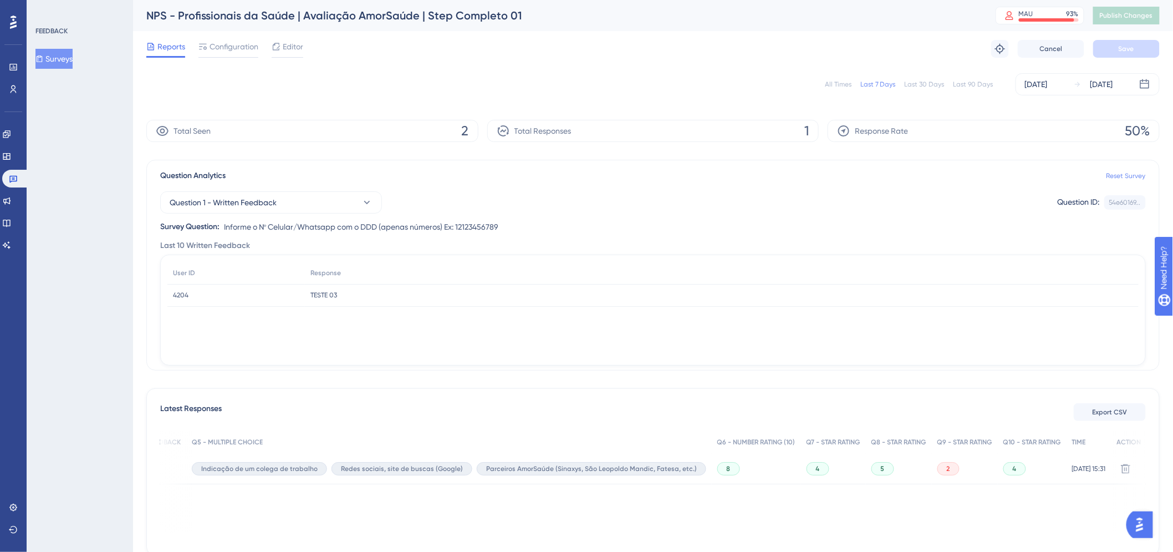
click at [1116, 172] on link "Reset Survey" at bounding box center [1125, 175] width 39 height 9
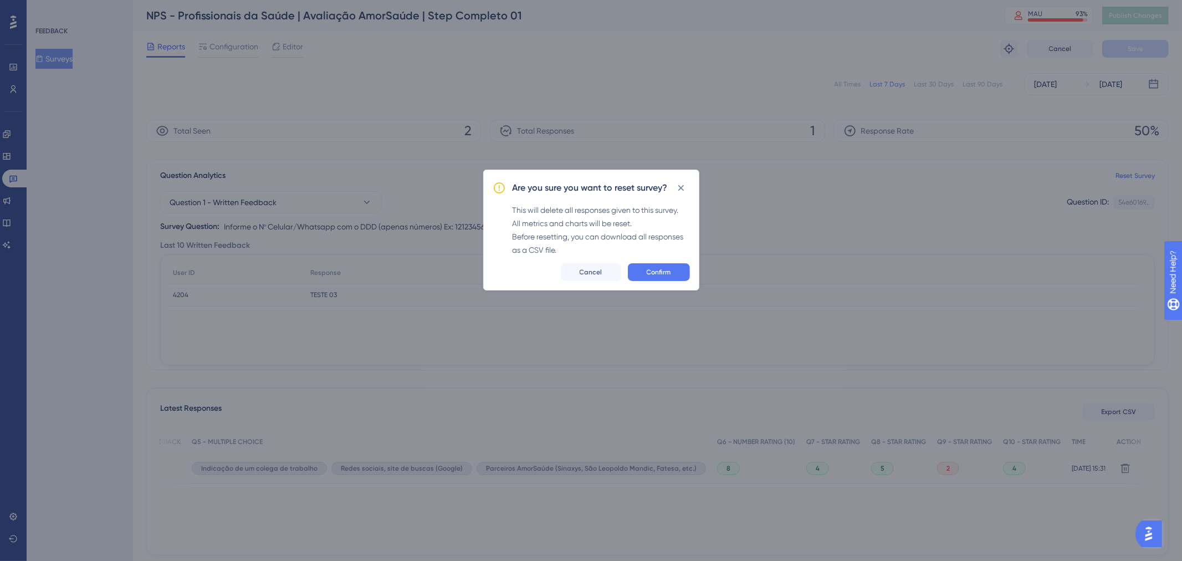
click at [678, 284] on div "Are you sure you want to reset survey? This will delete all responses given to …" at bounding box center [591, 230] width 216 height 121
click at [671, 270] on span "Confirm" at bounding box center [659, 272] width 24 height 9
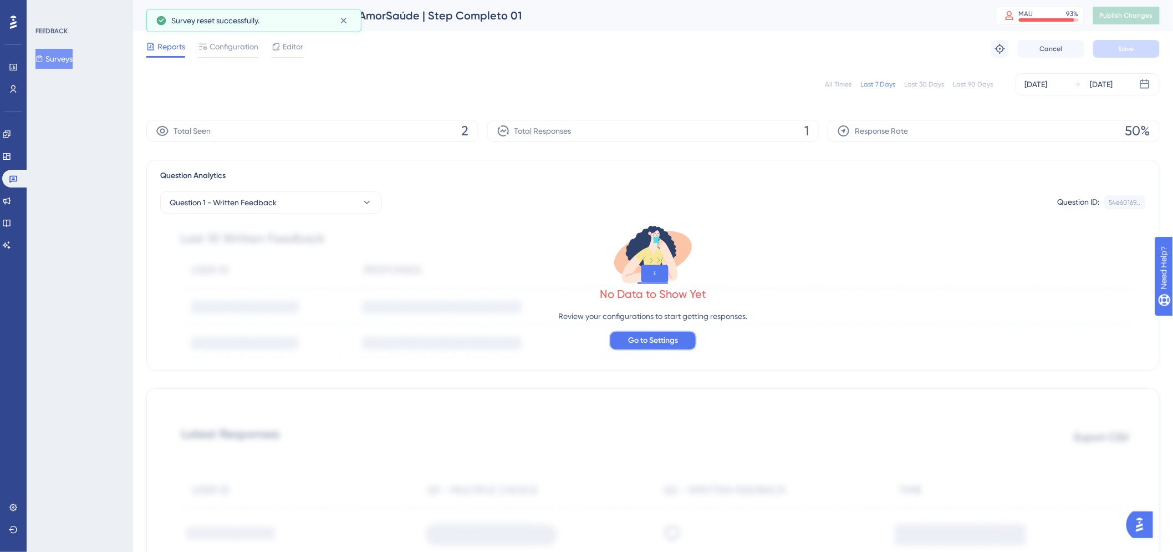
click at [662, 344] on span "Go to Settings" at bounding box center [653, 340] width 50 height 13
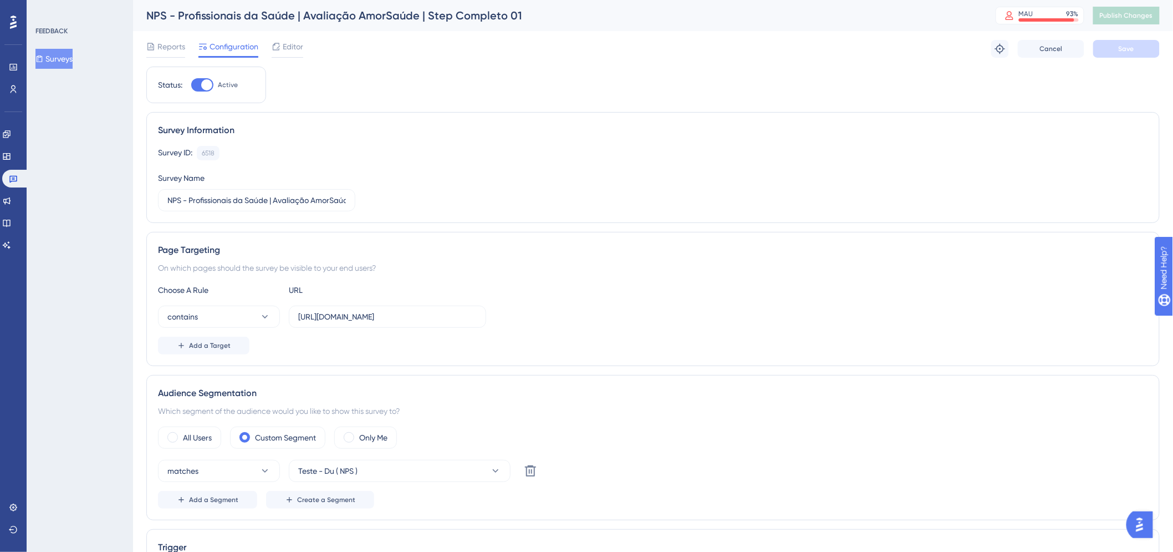
click at [47, 52] on button "Surveys" at bounding box center [53, 59] width 37 height 20
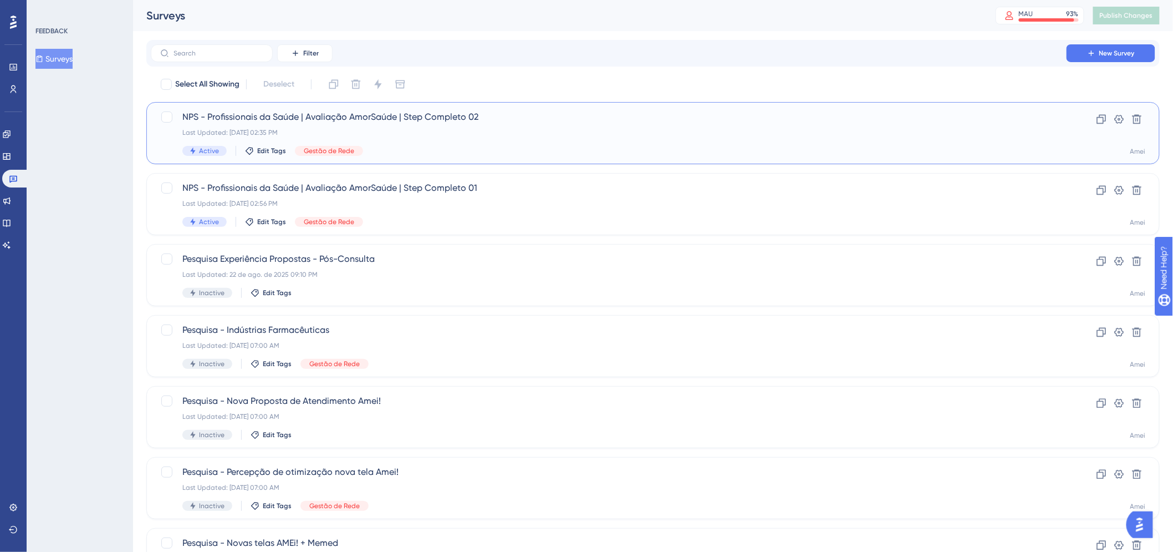
click at [550, 111] on span "NPS - Profissionais da Saúde | Avaliação AmorSaúde | Step Completo 02" at bounding box center [608, 116] width 853 height 13
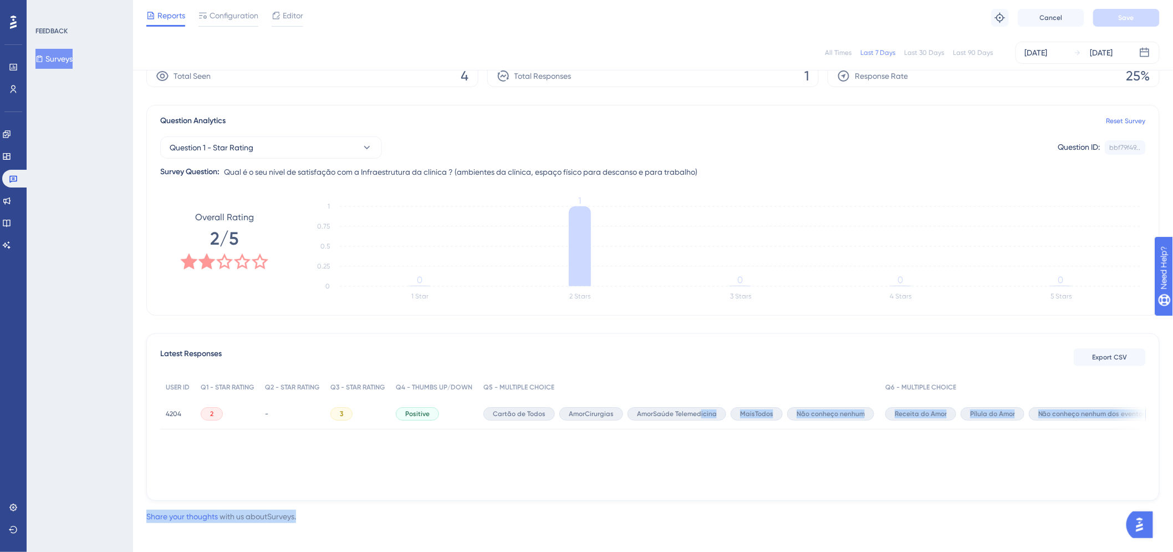
scroll to position [57, 0]
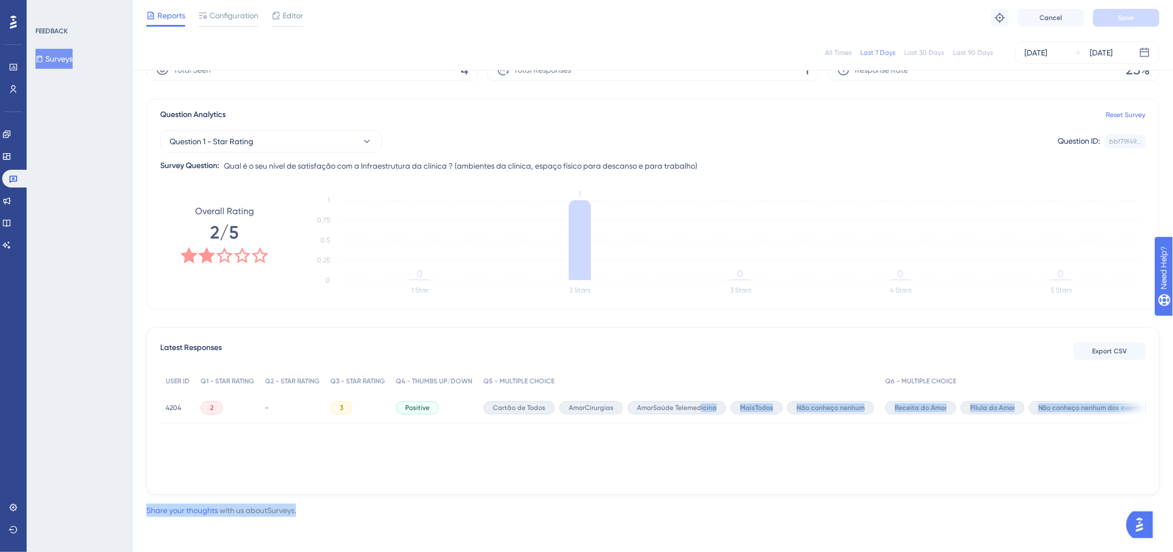
drag, startPoint x: 701, startPoint y: 537, endPoint x: 1037, endPoint y: 557, distance: 336.5
click at [1037, 552] on html "Performance Users Engagement Widgets Feedback Product Updates Knowledge Base AI…" at bounding box center [586, 247] width 1173 height 609
click at [742, 456] on div "USER ID Q1 - STAR RATING Q2 - STAR RATING Q3 - STAR RATING Q4 - THUMBS UP/DOWN …" at bounding box center [653, 425] width 986 height 111
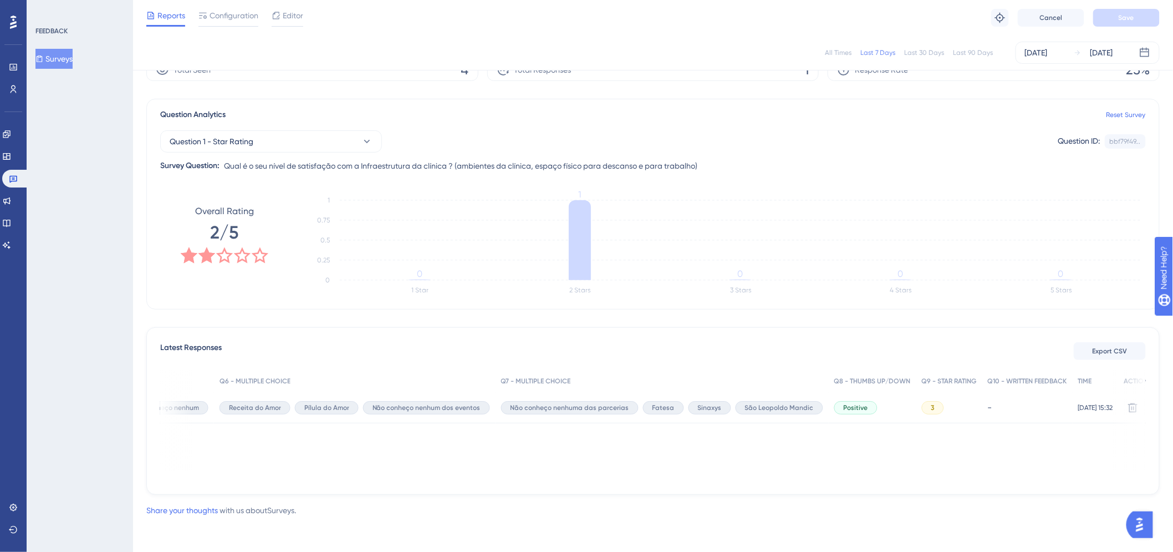
scroll to position [0, 680]
click at [1127, 404] on button at bounding box center [1119, 408] width 18 height 18
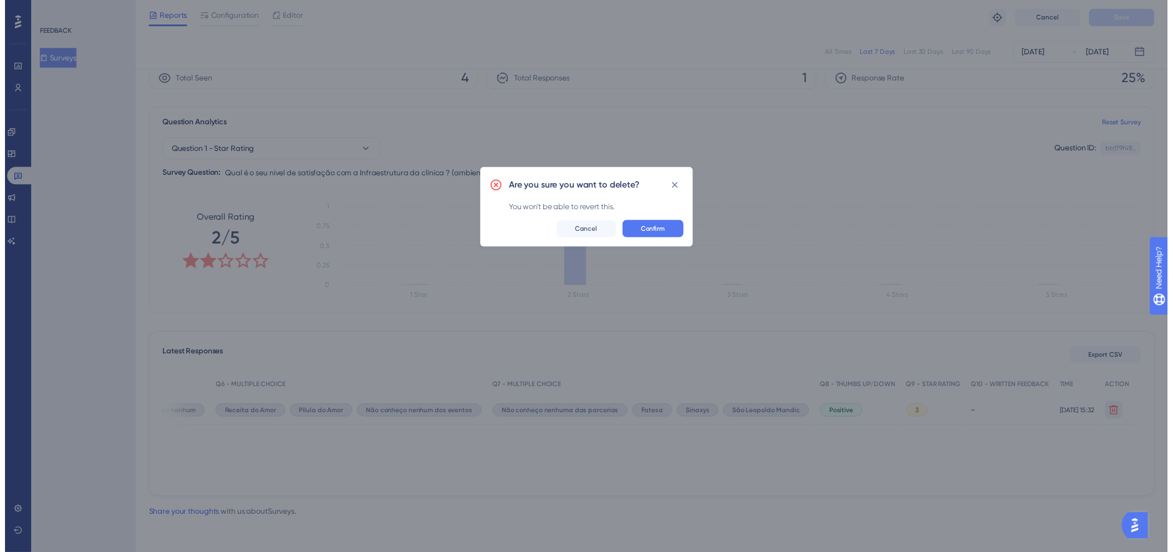
scroll to position [0, 671]
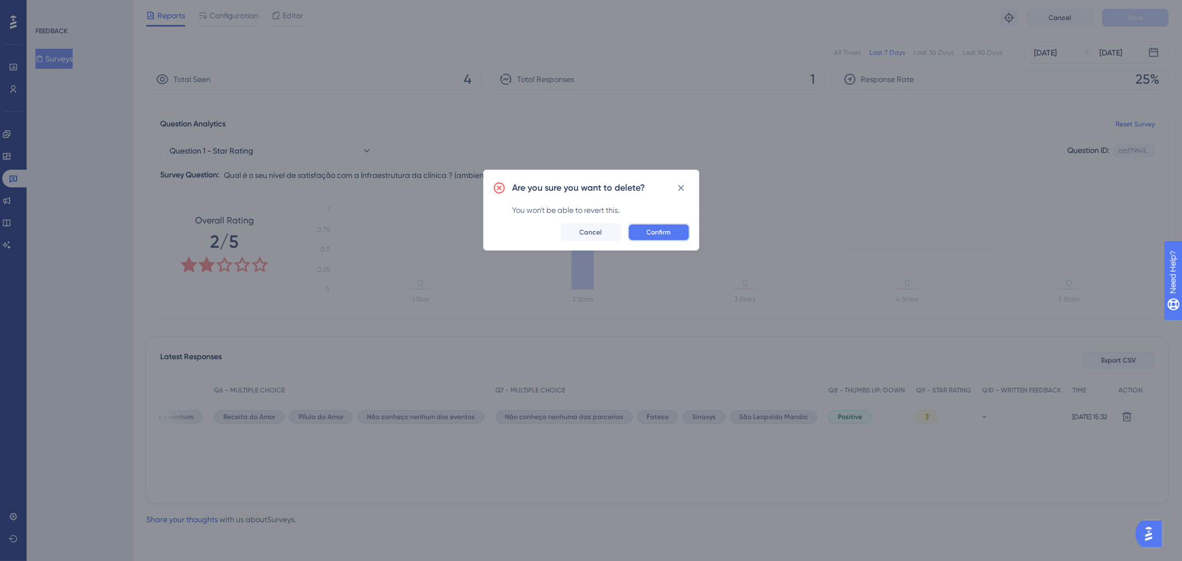
click at [659, 231] on span "Confirm" at bounding box center [659, 232] width 24 height 9
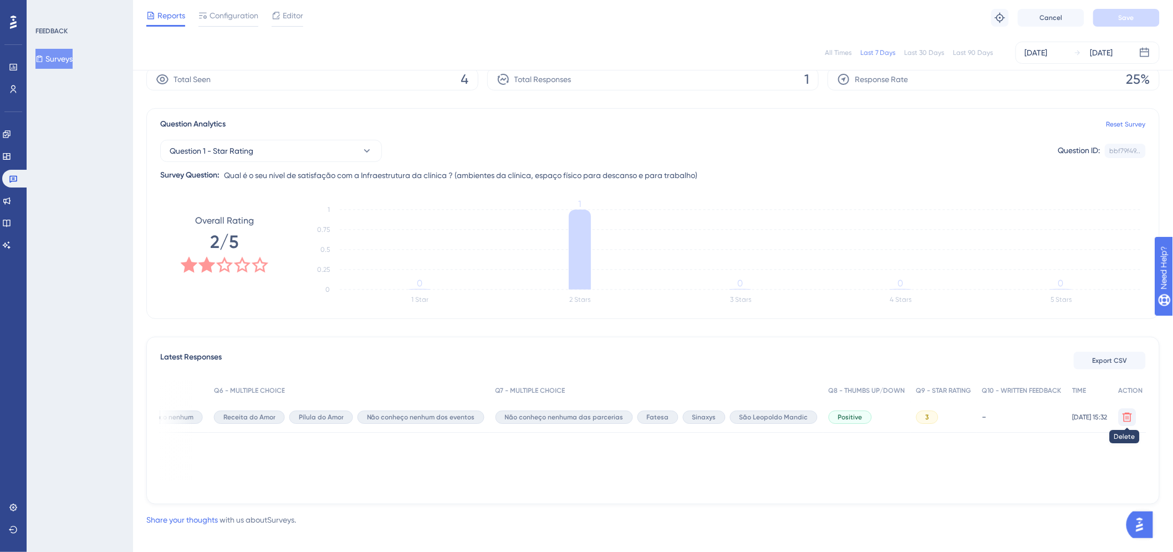
click at [1132, 414] on icon at bounding box center [1127, 416] width 11 height 11
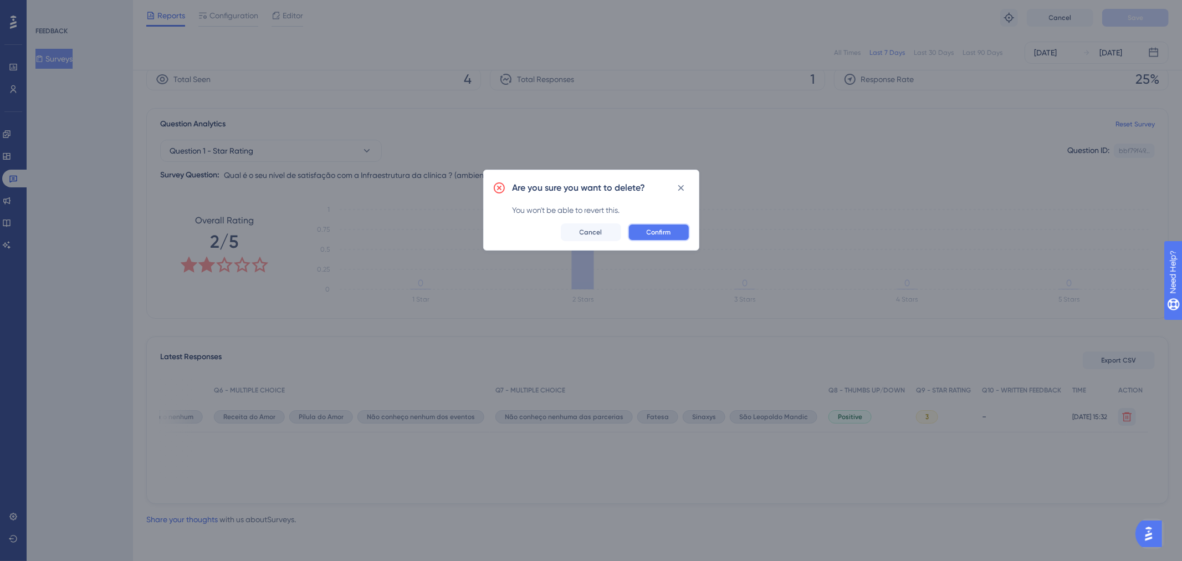
click at [655, 231] on span "Confirm" at bounding box center [659, 232] width 24 height 9
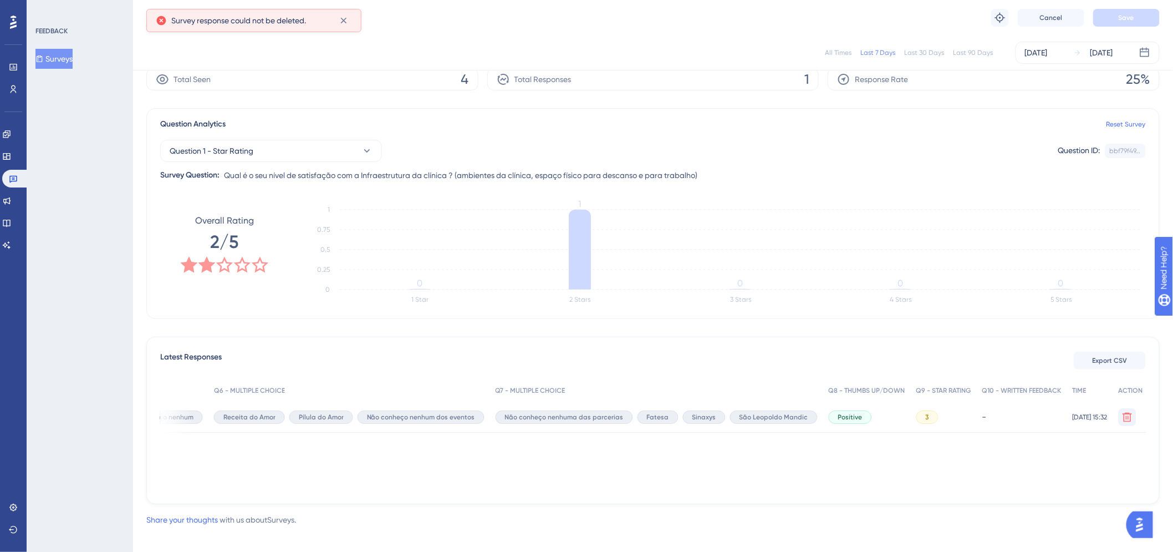
click at [1134, 129] on div "Question Analytics Reset Survey" at bounding box center [653, 124] width 986 height 13
click at [1129, 125] on link "Reset Survey" at bounding box center [1125, 124] width 39 height 9
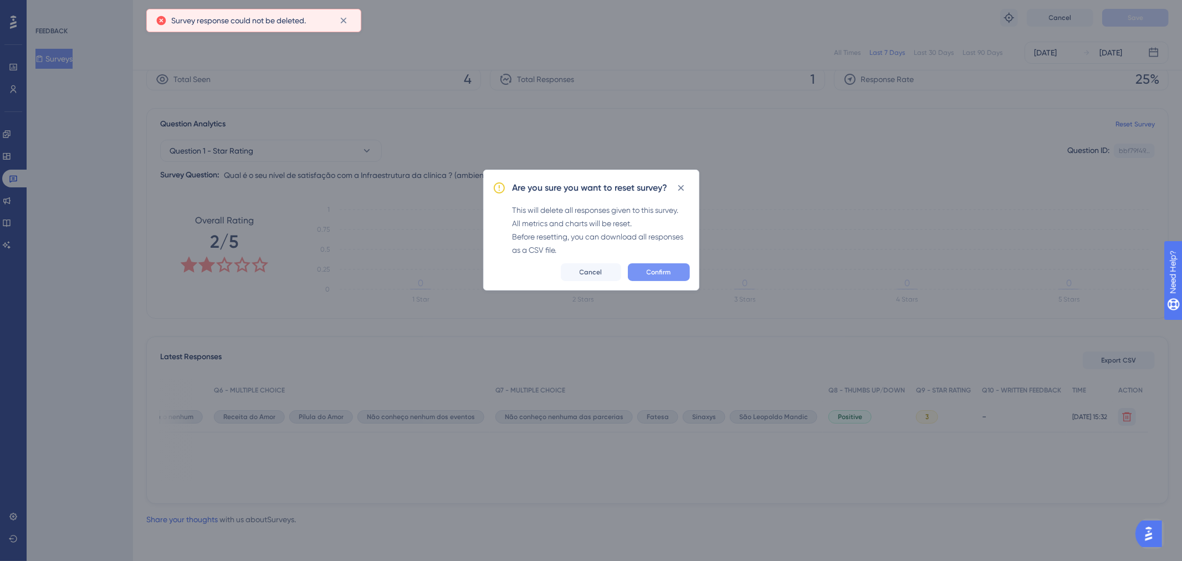
click at [651, 264] on button "Confirm" at bounding box center [659, 272] width 62 height 18
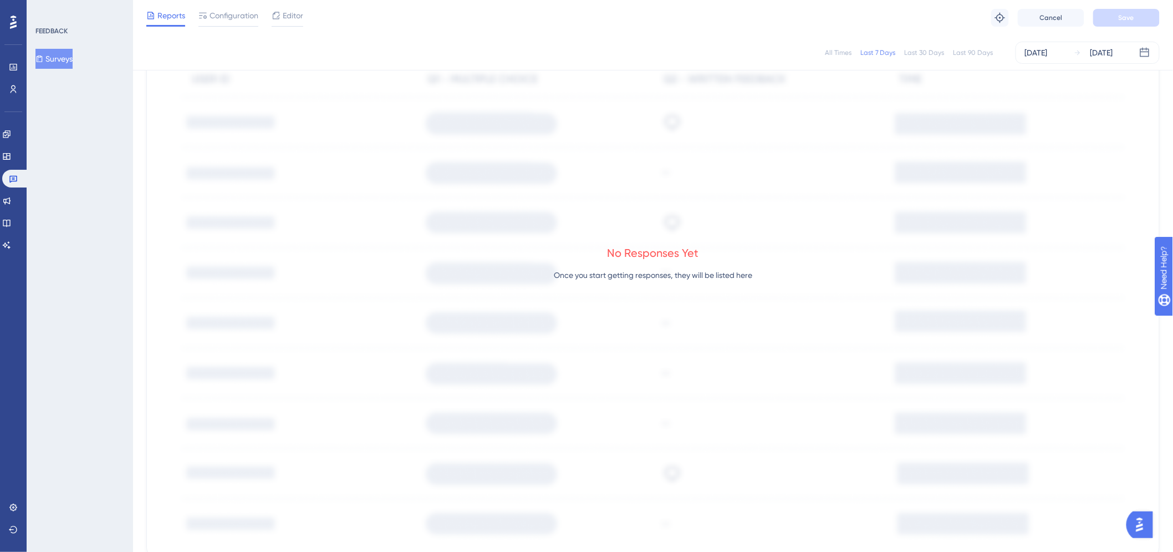
scroll to position [478, 0]
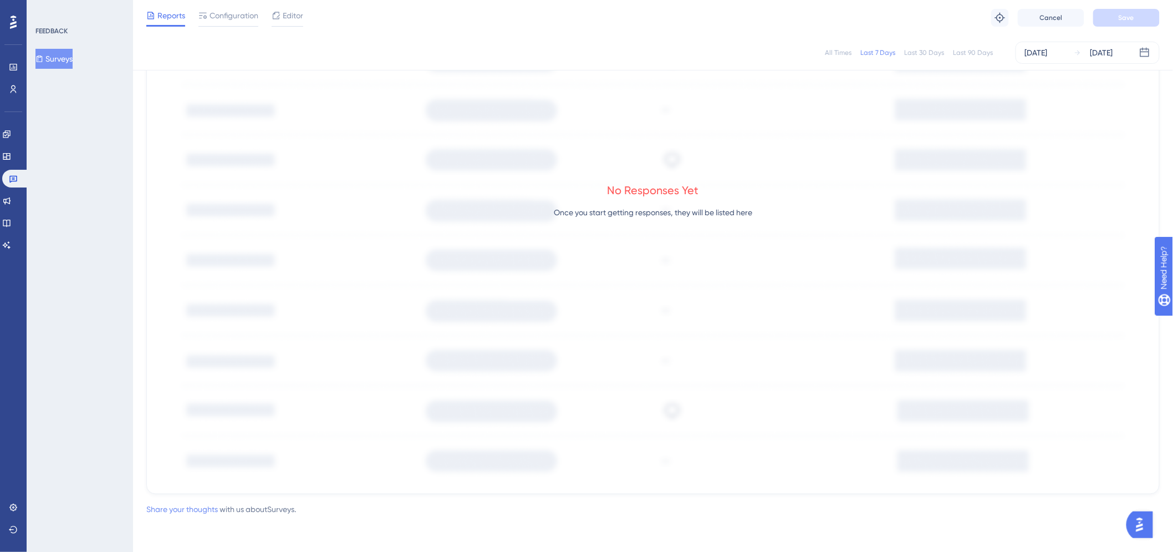
click at [173, 510] on link "Share your thoughts" at bounding box center [182, 509] width 72 height 9
click at [193, 511] on link "Share your thoughts" at bounding box center [182, 509] width 72 height 9
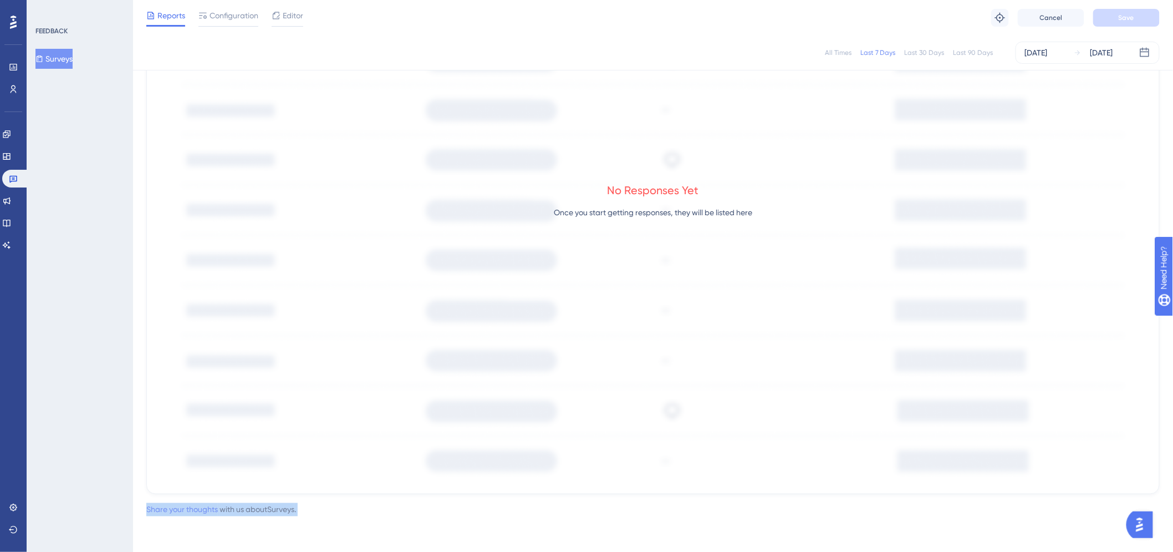
click at [193, 511] on link "Share your thoughts" at bounding box center [182, 509] width 72 height 9
click at [441, 508] on div "Share your thoughts with us about Surveys ." at bounding box center [652, 509] width 1013 height 13
click at [161, 506] on link "Share your thoughts" at bounding box center [182, 509] width 72 height 9
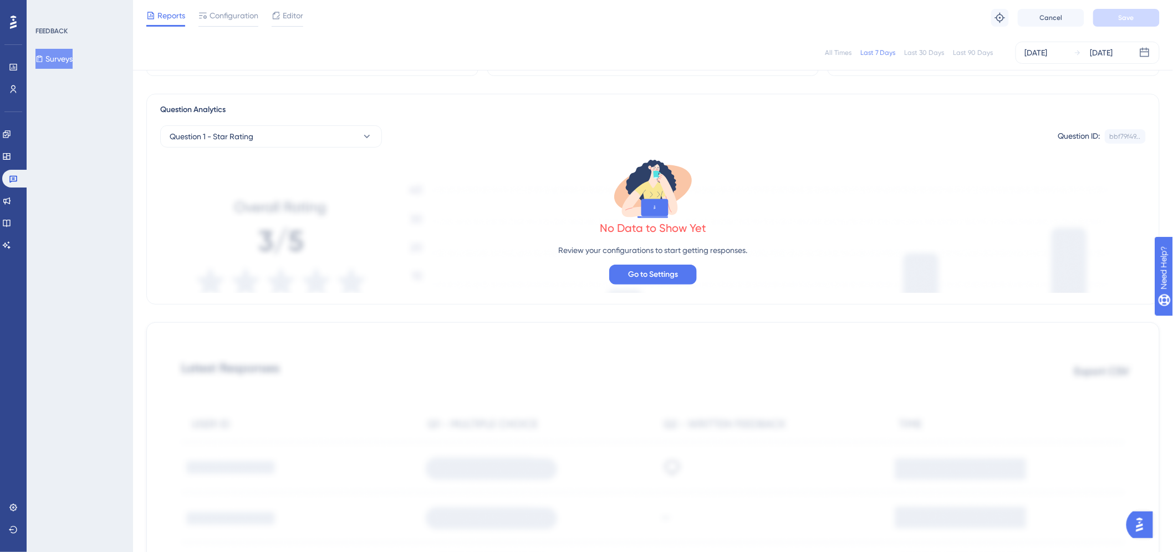
scroll to position [0, 0]
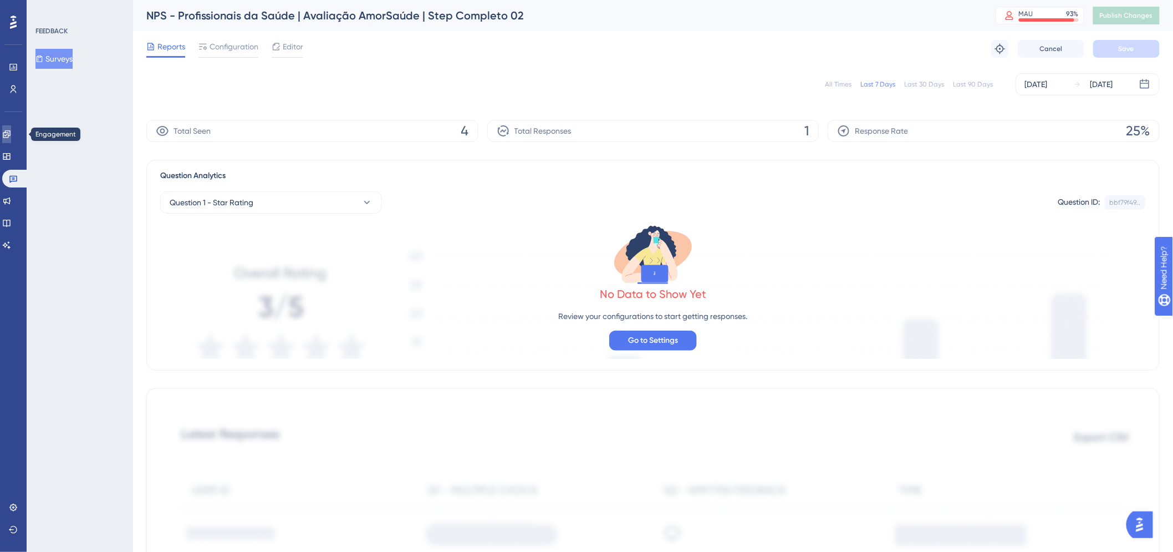
click at [11, 136] on link at bounding box center [6, 134] width 9 height 18
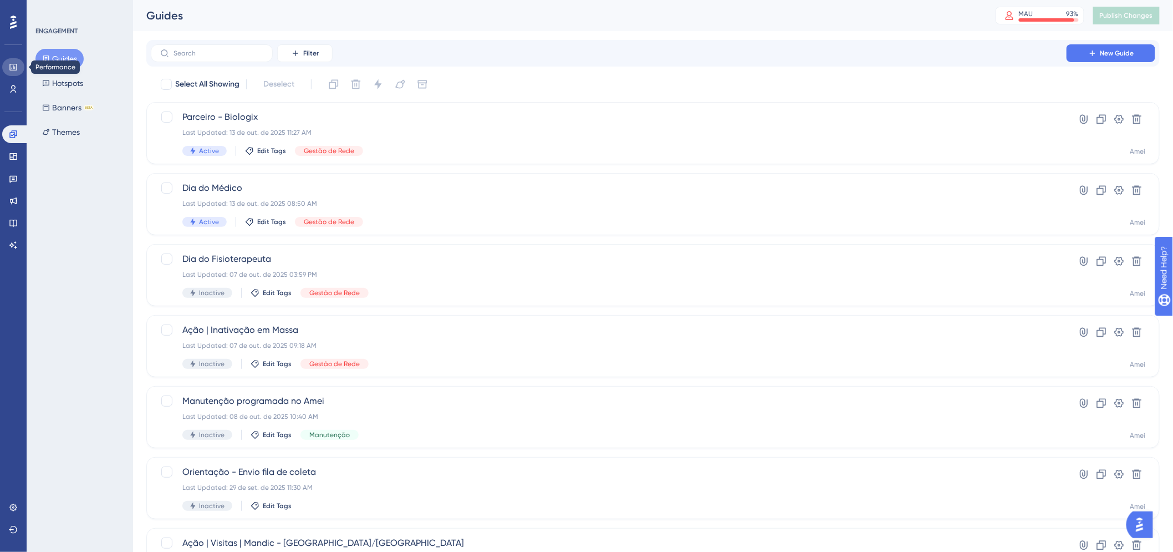
click at [10, 65] on icon at bounding box center [13, 67] width 9 height 9
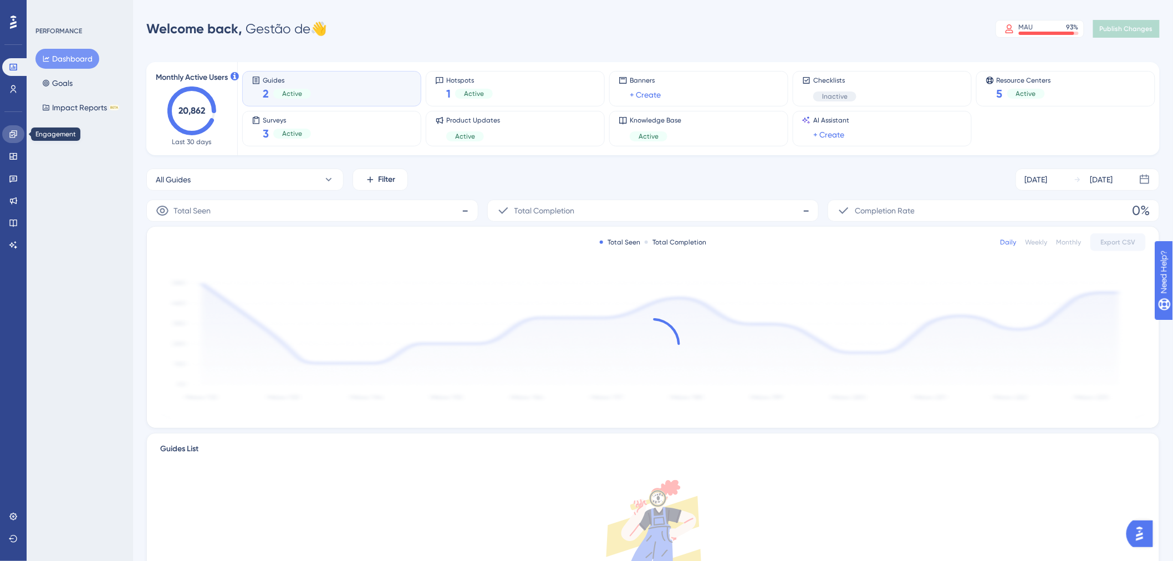
click at [18, 141] on link at bounding box center [13, 134] width 22 height 18
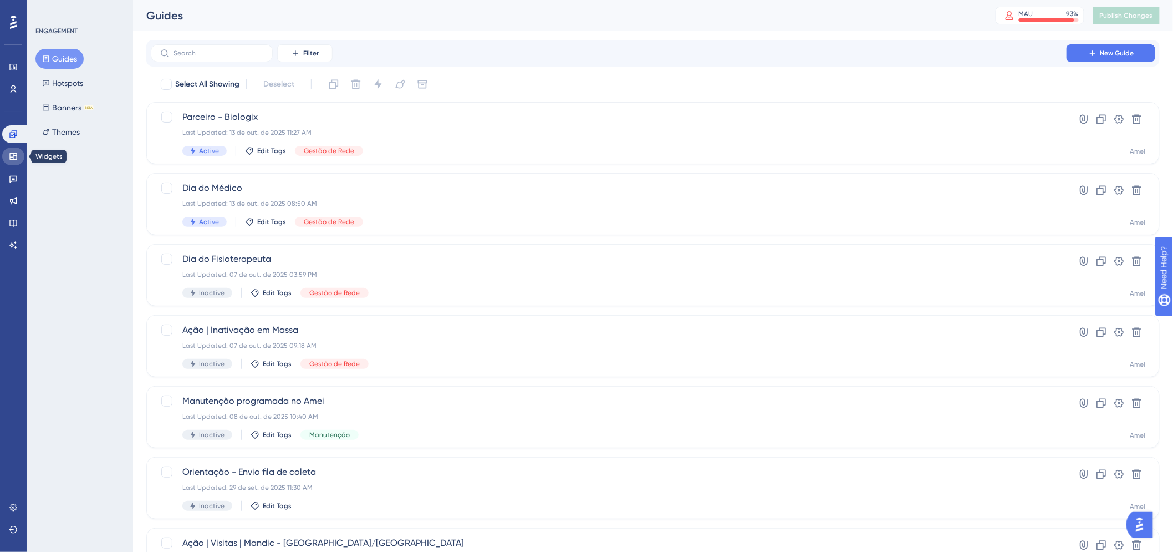
click at [9, 160] on icon at bounding box center [13, 156] width 9 height 9
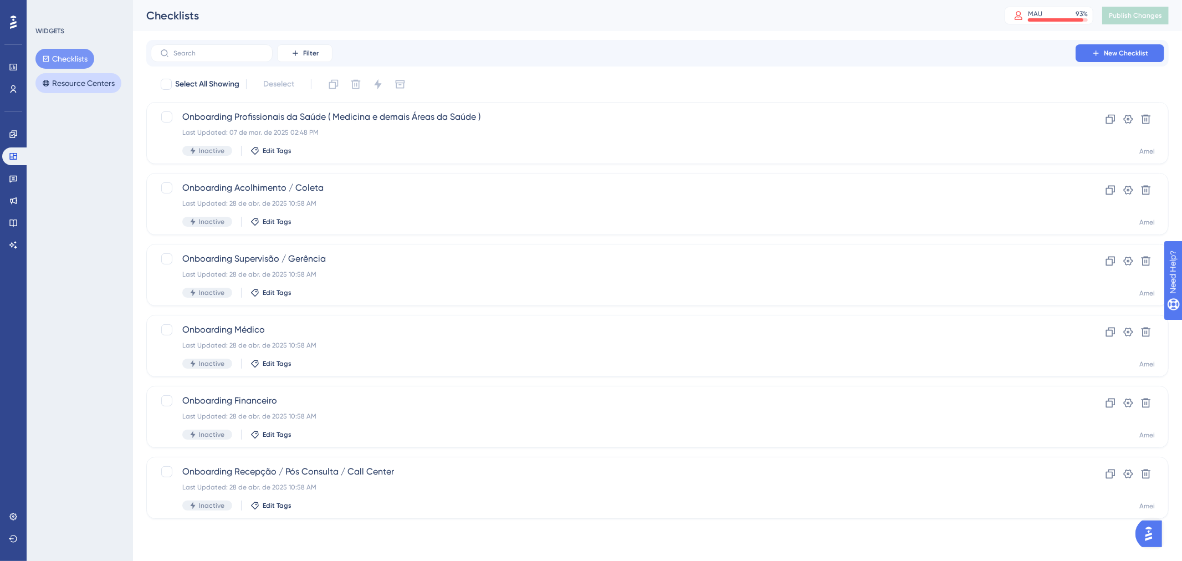
click at [48, 80] on icon at bounding box center [46, 83] width 8 height 8
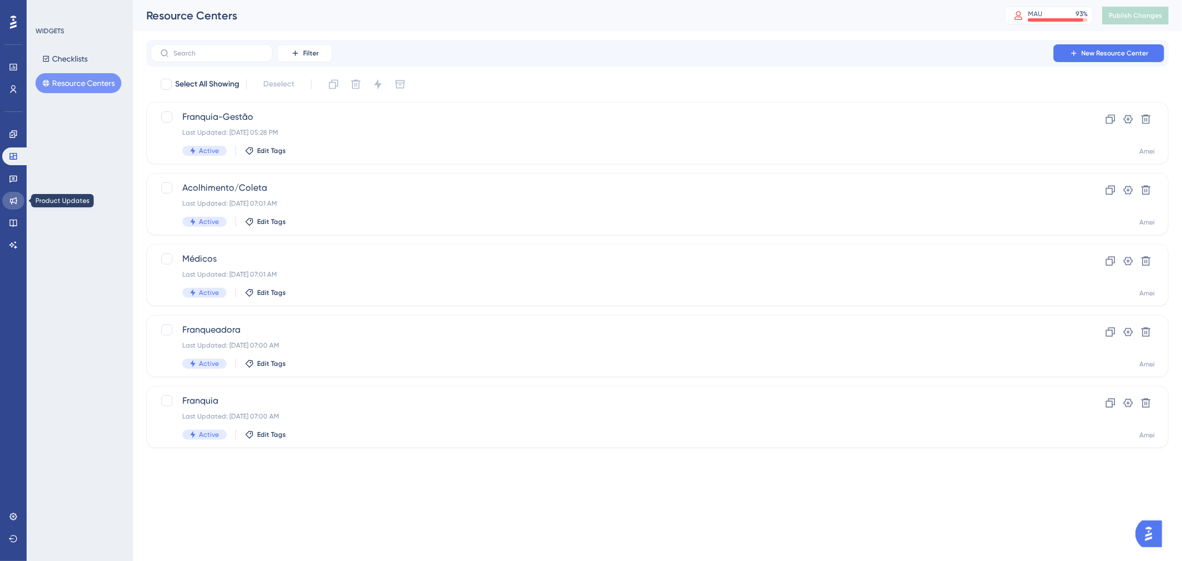
click at [13, 193] on link at bounding box center [13, 201] width 22 height 18
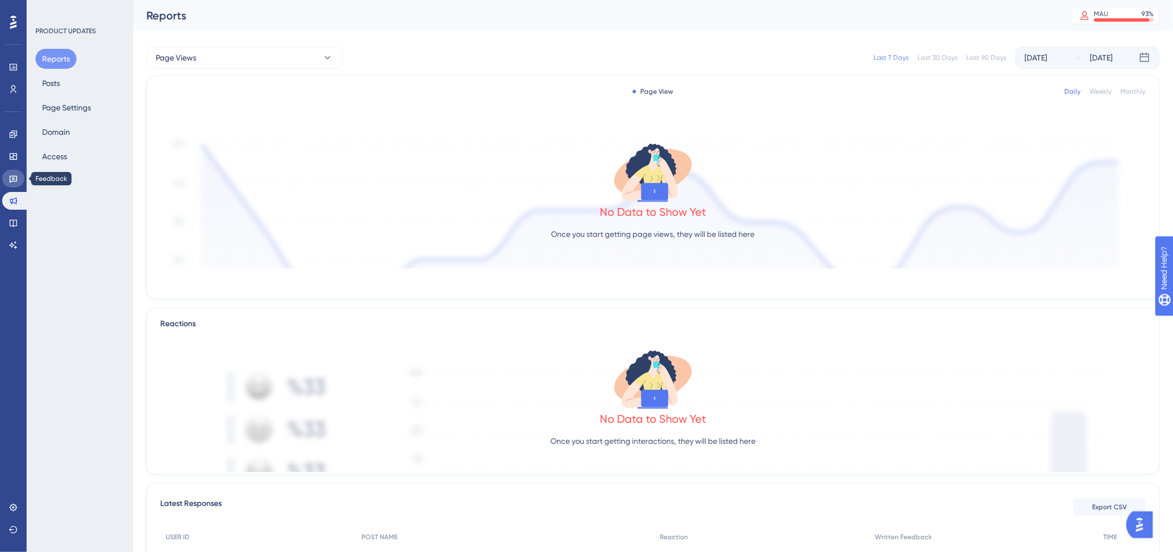
click at [13, 176] on icon at bounding box center [13, 179] width 8 height 7
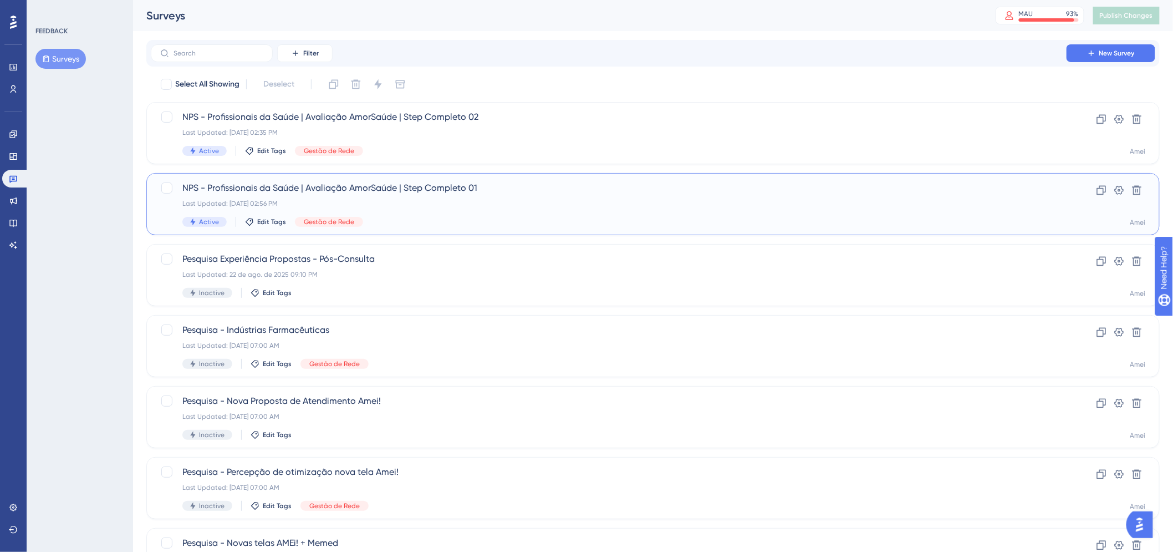
drag, startPoint x: 594, startPoint y: 200, endPoint x: 544, endPoint y: 197, distance: 49.4
click at [544, 197] on div "NPS - Profissionais da Saúde | Avaliação AmorSaúde | Step Completo 01 Last Upda…" at bounding box center [608, 203] width 853 height 45
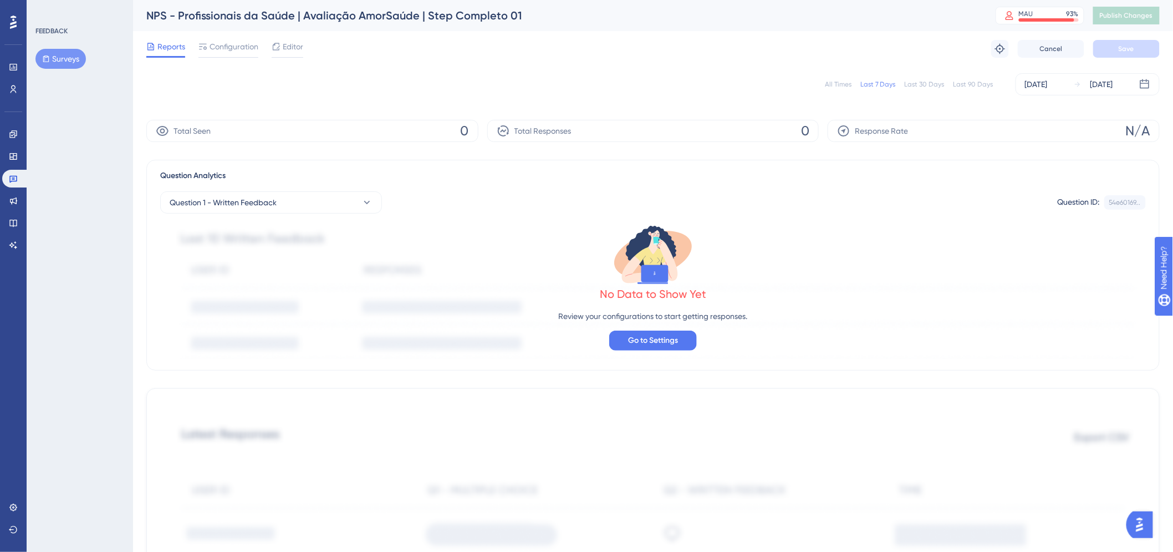
click at [164, 54] on div "Reports" at bounding box center [165, 49] width 39 height 18
click at [164, 50] on span "Reports" at bounding box center [171, 46] width 28 height 13
click at [52, 55] on button "Surveys" at bounding box center [60, 59] width 50 height 20
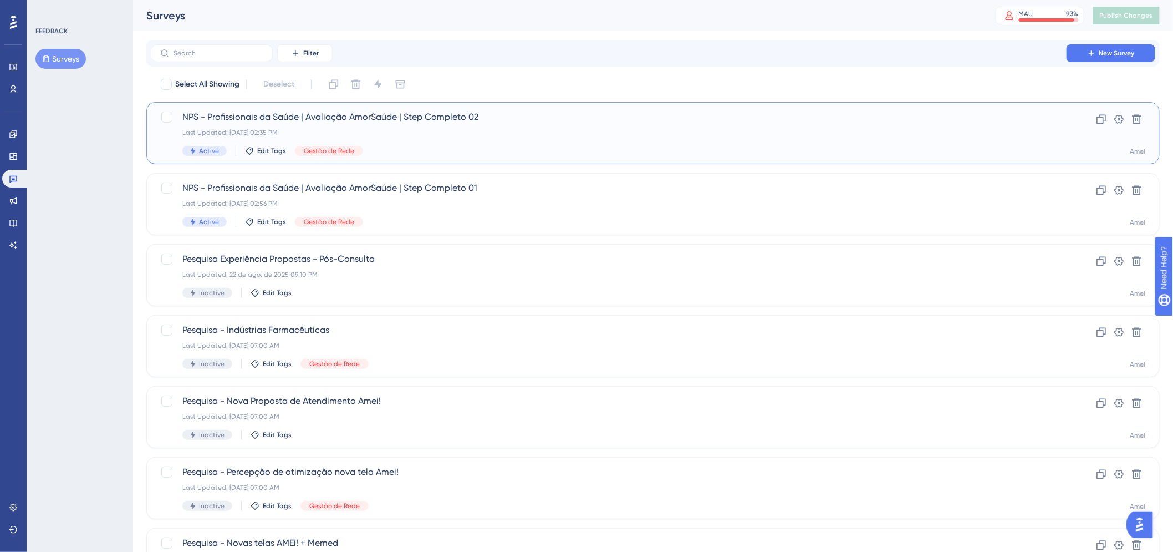
click at [519, 155] on div "Active Edit Tags Gestão de Rede" at bounding box center [608, 151] width 853 height 10
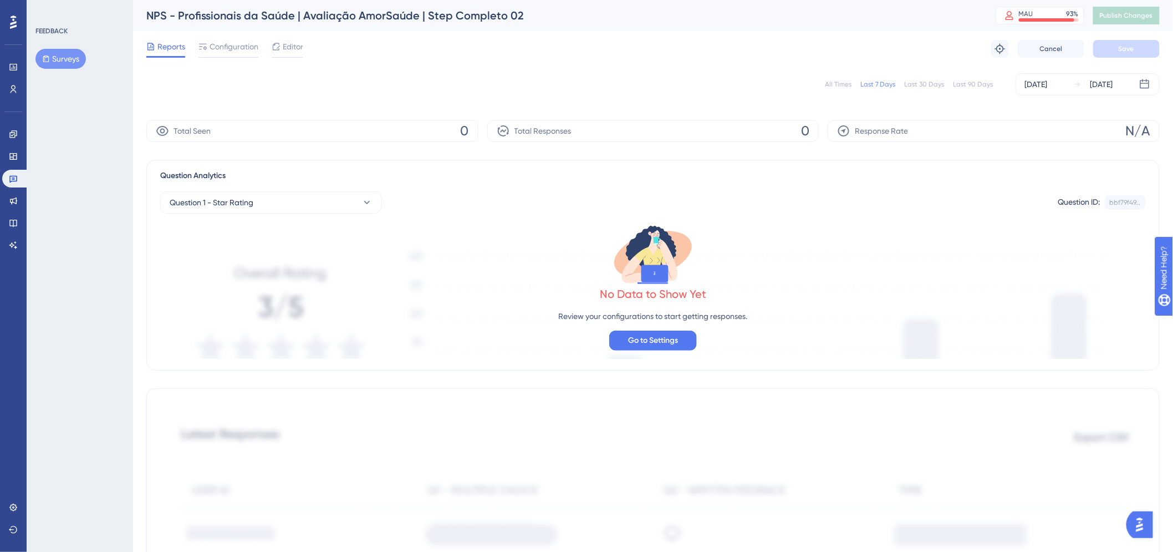
click at [59, 58] on button "Surveys" at bounding box center [60, 59] width 50 height 20
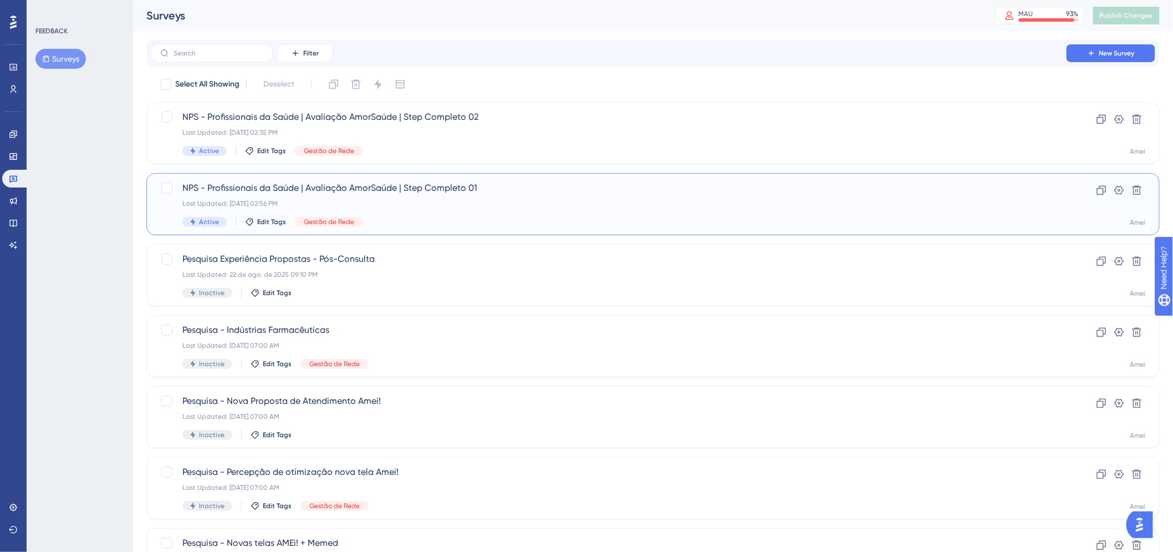
click at [413, 205] on div "Last Updated: [DATE] 02:56 PM" at bounding box center [608, 203] width 853 height 9
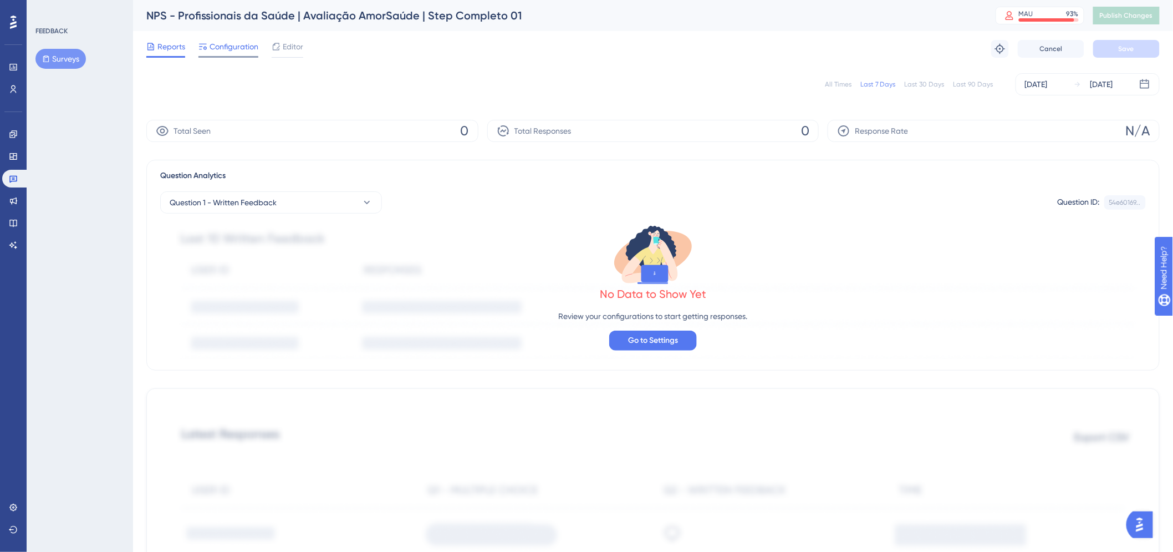
click at [232, 48] on span "Configuration" at bounding box center [234, 46] width 49 height 13
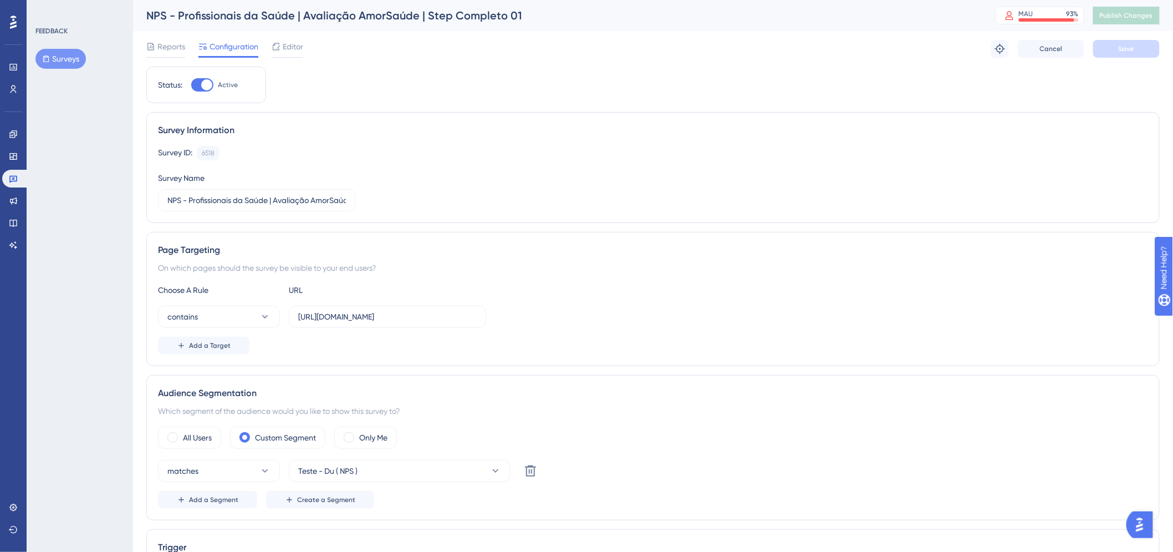
click at [185, 43] on div "Reports Configuration Editor" at bounding box center [224, 49] width 157 height 18
click at [181, 49] on span "Reports" at bounding box center [171, 46] width 28 height 13
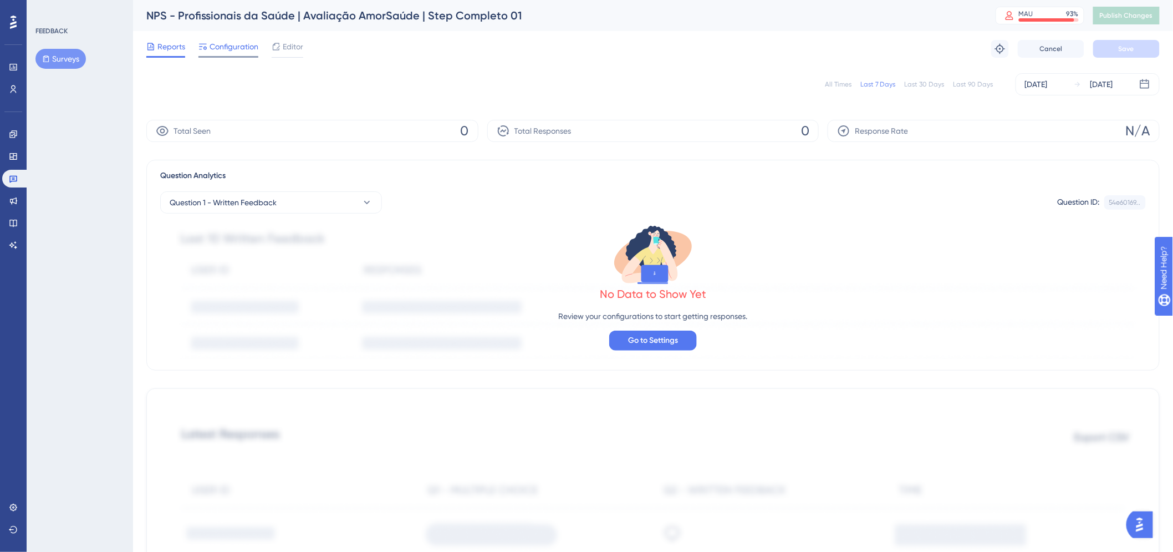
click at [234, 57] on div at bounding box center [228, 57] width 60 height 2
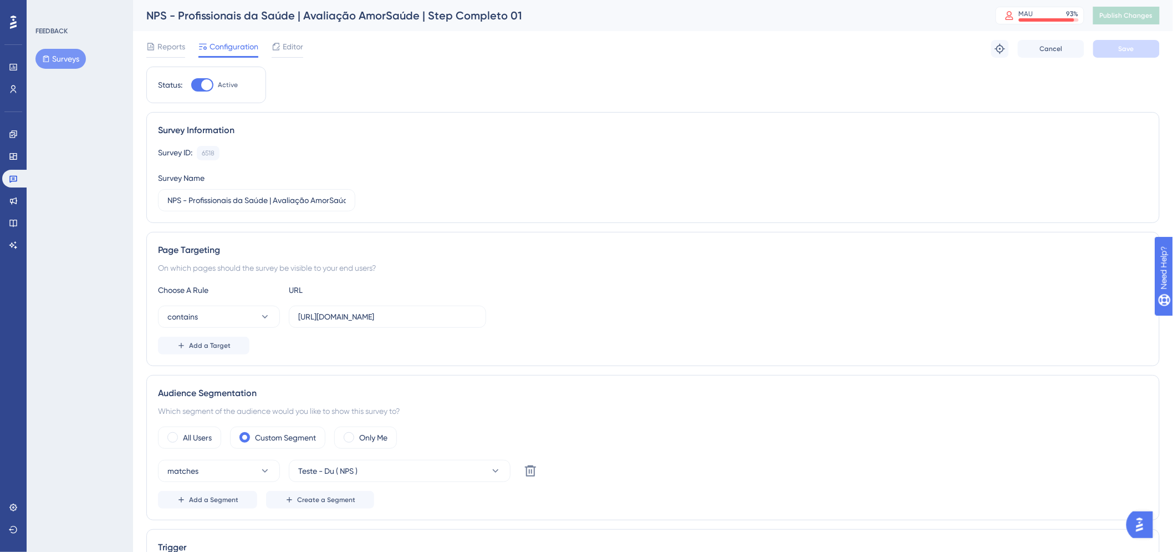
click at [15, 101] on div "Engagement Widgets Feedback Product Updates Knowledge Base AI Assistant" at bounding box center [13, 176] width 22 height 156
click at [15, 94] on link at bounding box center [13, 89] width 22 height 18
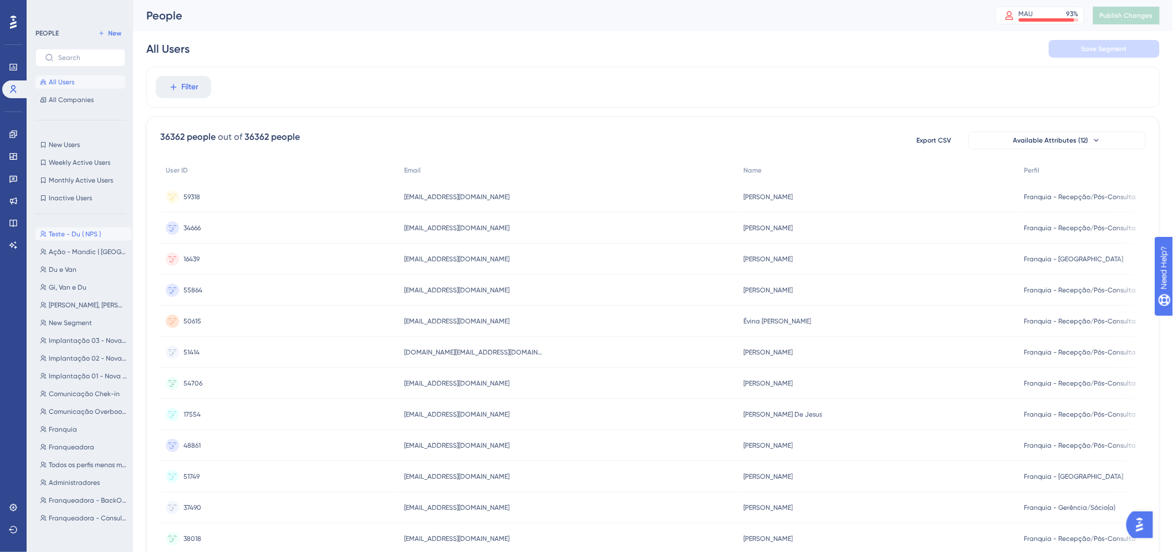
click at [74, 233] on span "Teste - Du ( NPS )" at bounding box center [75, 233] width 52 height 9
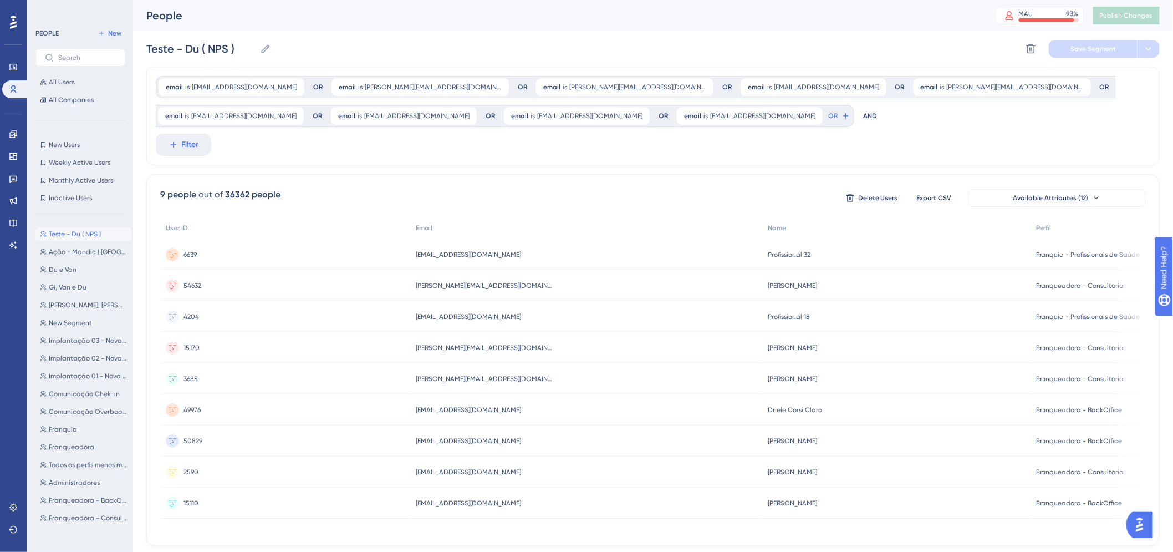
click at [495, 261] on div "[EMAIL_ADDRESS][DOMAIN_NAME] [EMAIL_ADDRESS][DOMAIN_NAME]" at bounding box center [586, 254] width 352 height 31
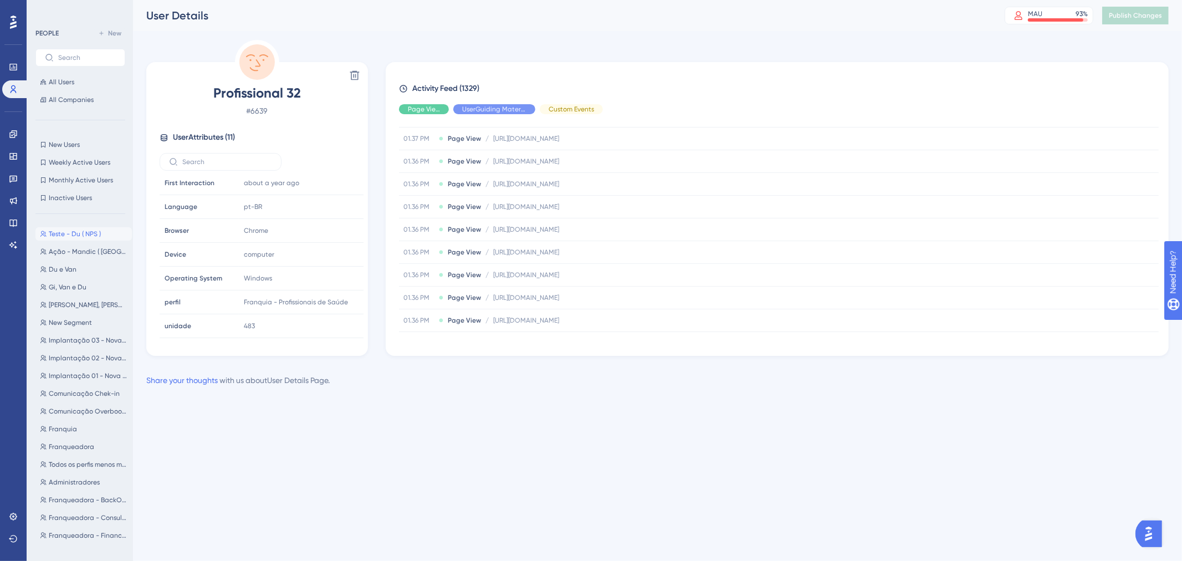
scroll to position [1539, 0]
click at [474, 111] on div "Hide" at bounding box center [494, 109] width 82 height 10
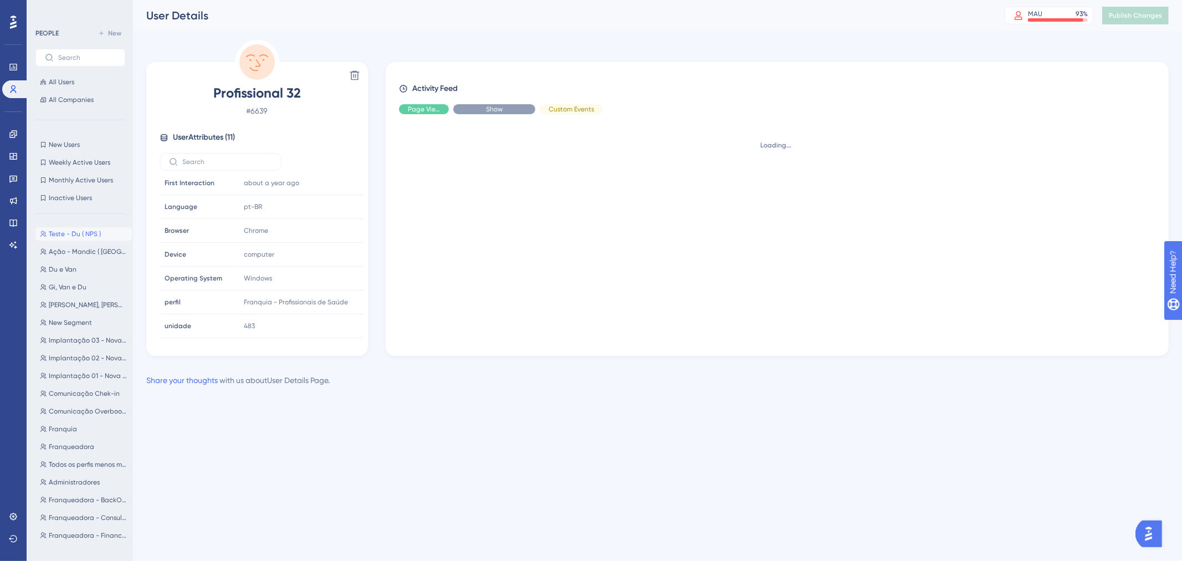
scroll to position [0, 0]
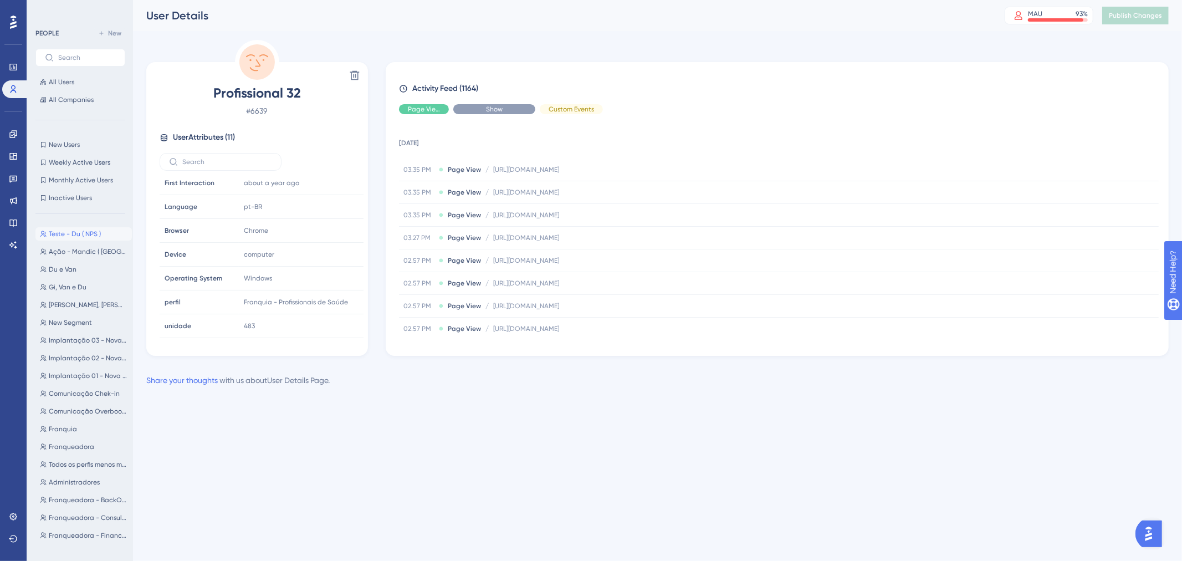
click at [489, 108] on span "Show" at bounding box center [494, 109] width 17 height 9
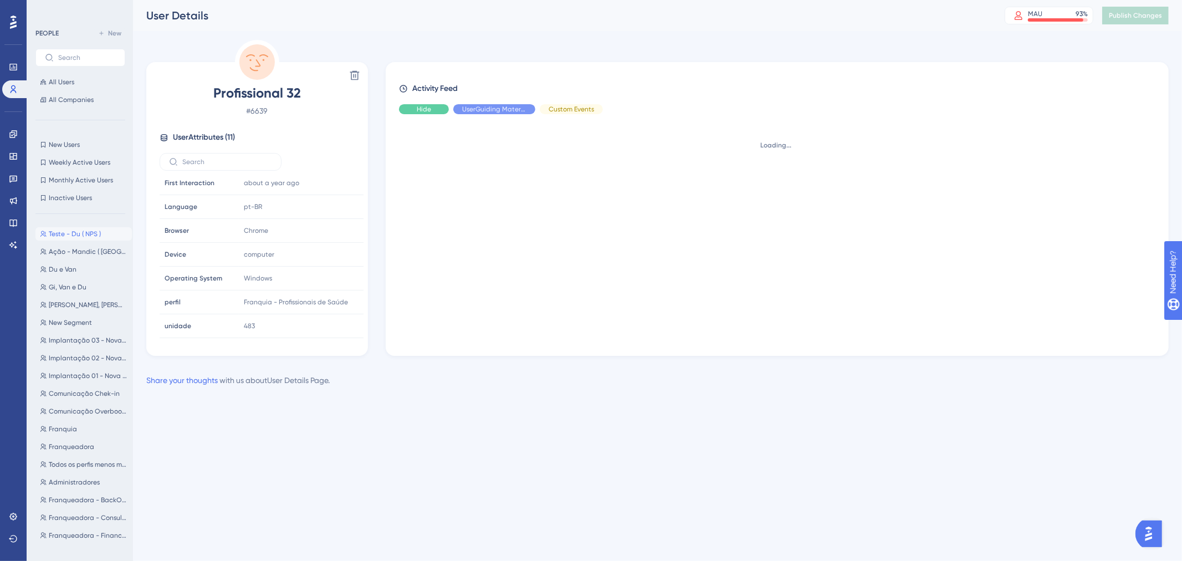
click at [426, 106] on span "Hide" at bounding box center [424, 109] width 14 height 9
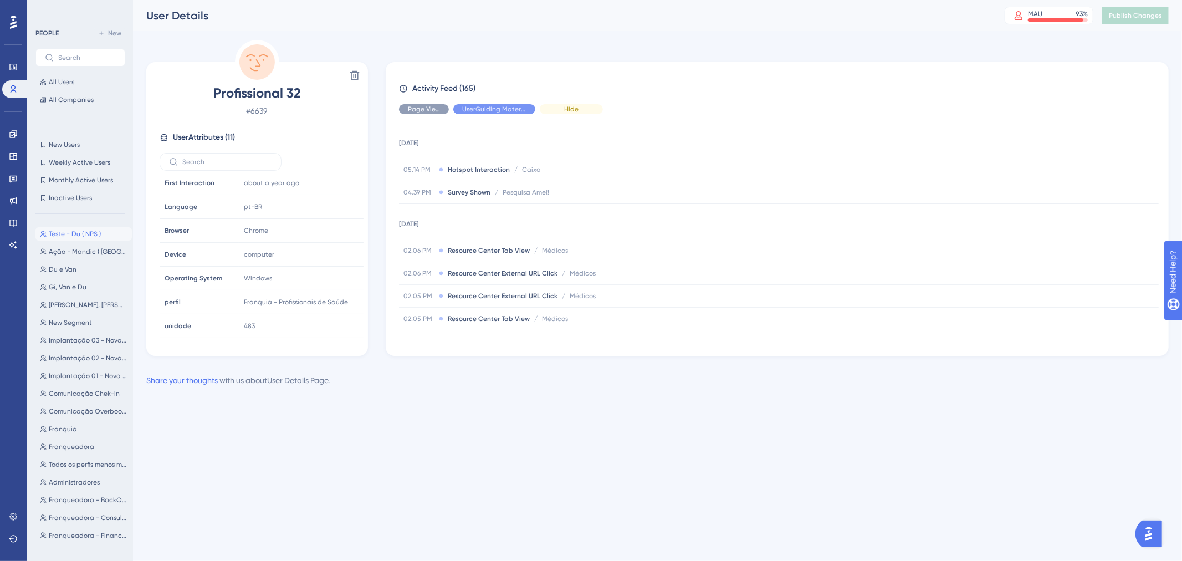
click at [557, 114] on div "Hide" at bounding box center [571, 109] width 63 height 10
click at [566, 108] on span "Show" at bounding box center [571, 109] width 17 height 9
click at [471, 104] on div "UserGuiding Material" at bounding box center [494, 109] width 82 height 10
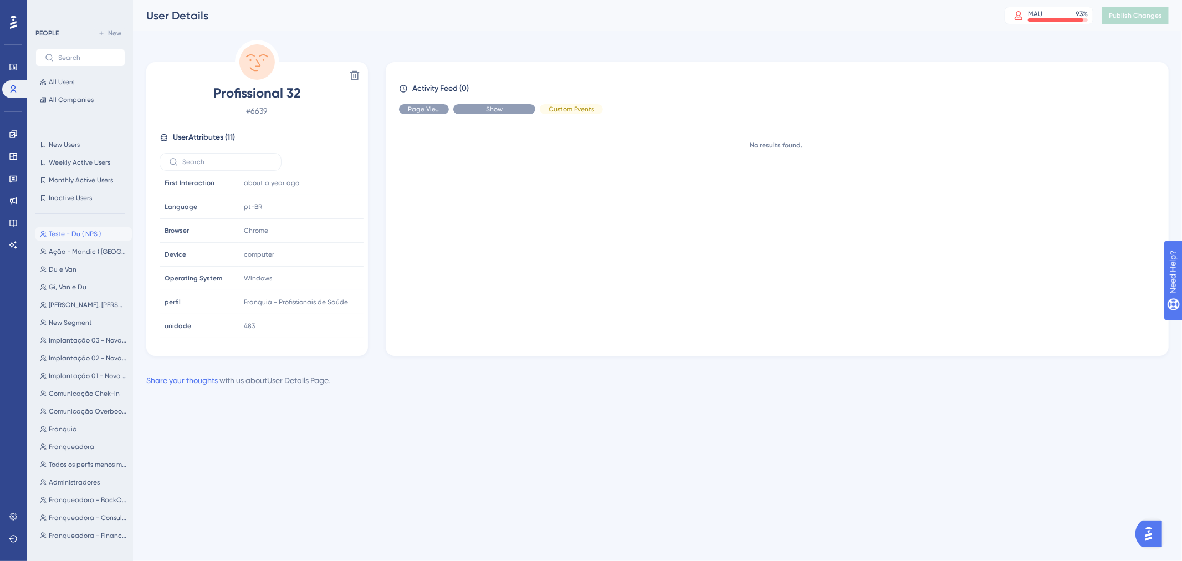
click at [470, 104] on div "Show" at bounding box center [494, 109] width 82 height 10
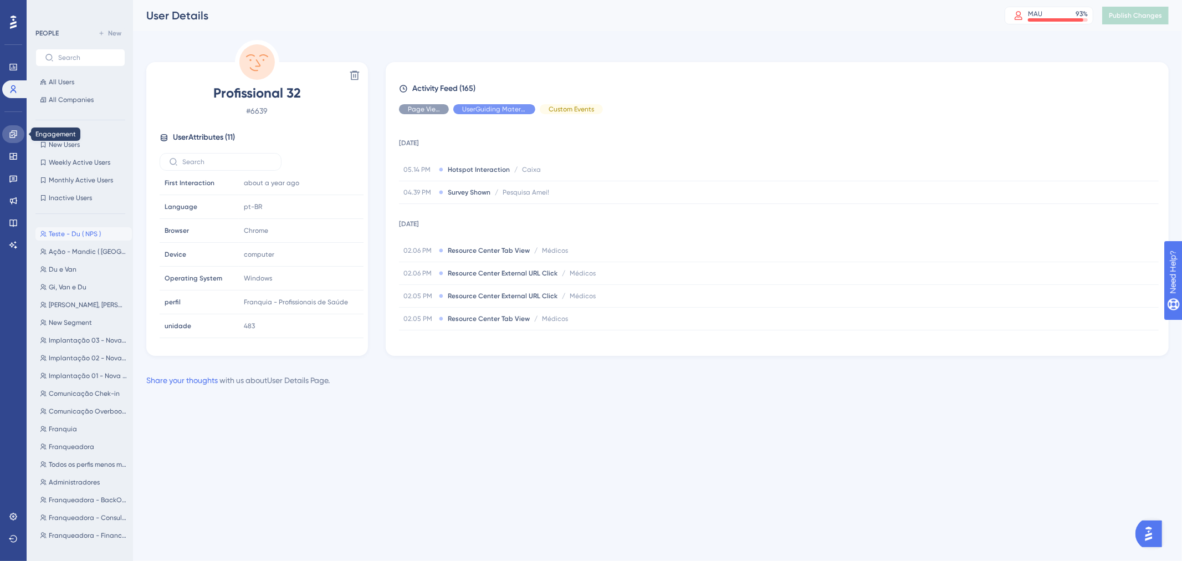
click at [21, 131] on link at bounding box center [13, 134] width 22 height 18
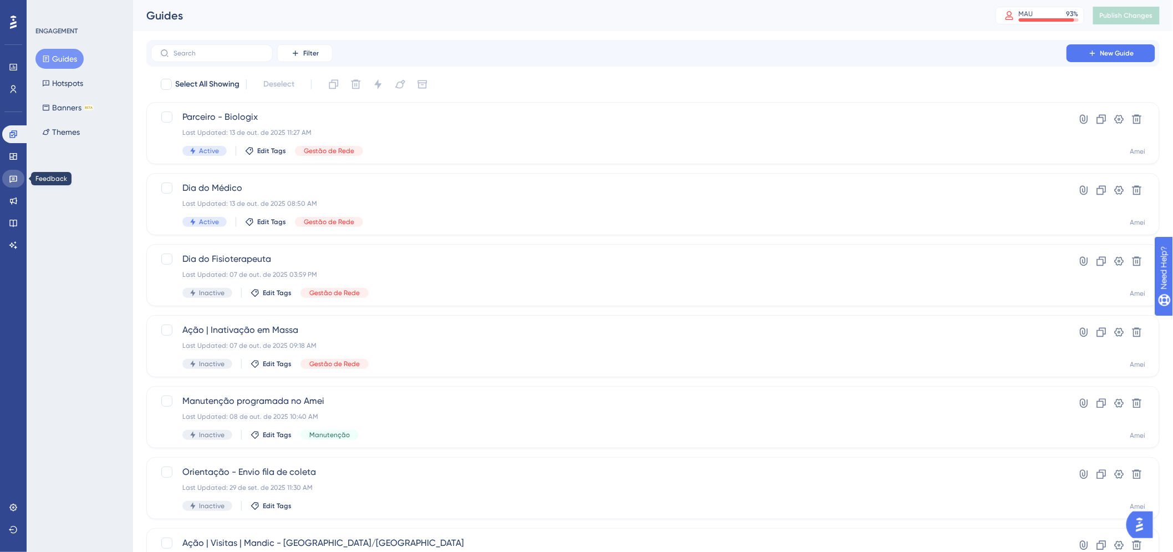
click at [14, 170] on link at bounding box center [13, 179] width 22 height 18
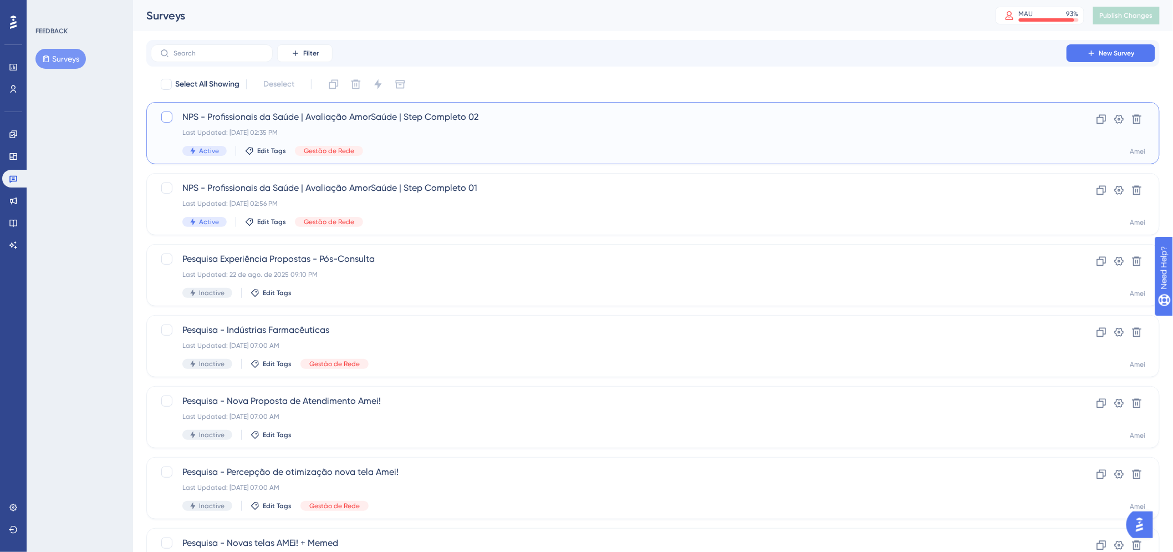
click at [163, 119] on div at bounding box center [166, 116] width 11 height 11
checkbox input "true"
click at [397, 80] on icon at bounding box center [400, 84] width 9 height 8
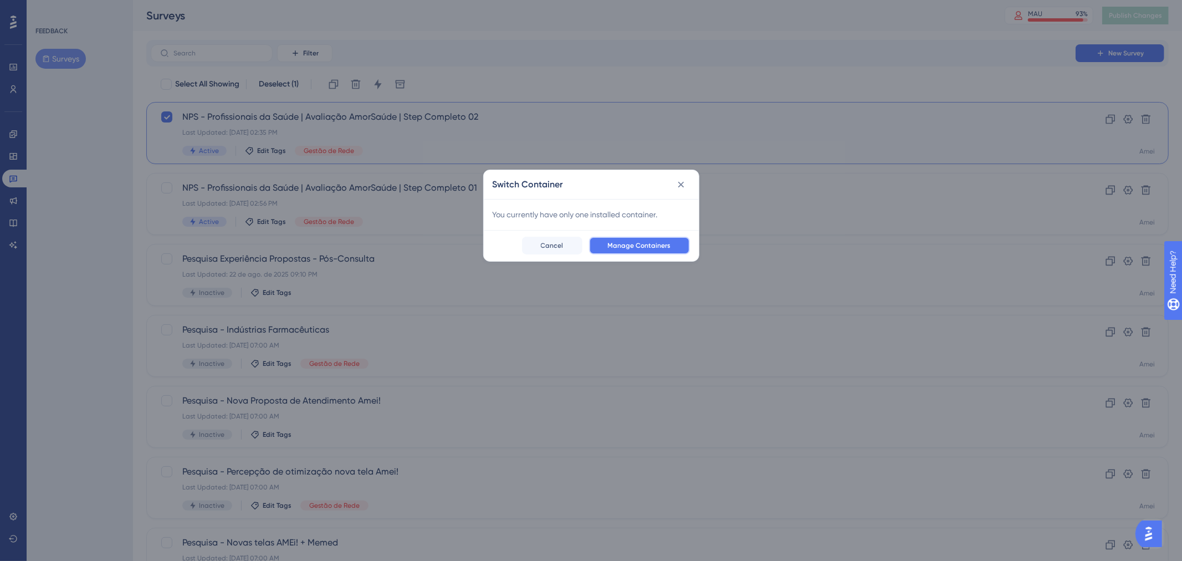
click at [651, 244] on span "Manage Containers" at bounding box center [639, 245] width 63 height 9
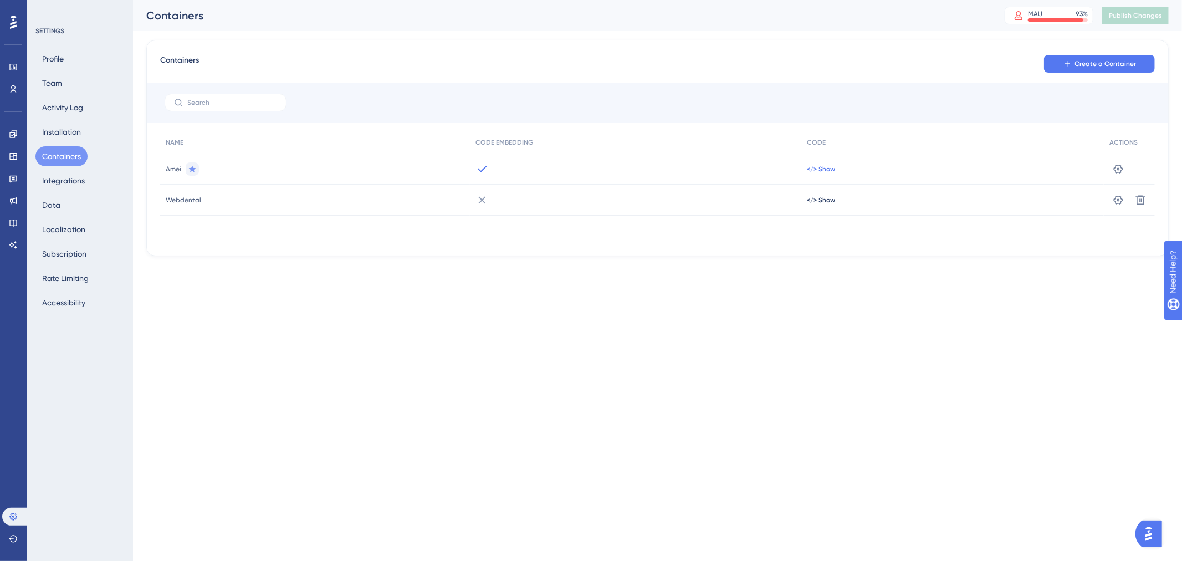
click at [820, 167] on span "</> Show" at bounding box center [821, 169] width 28 height 9
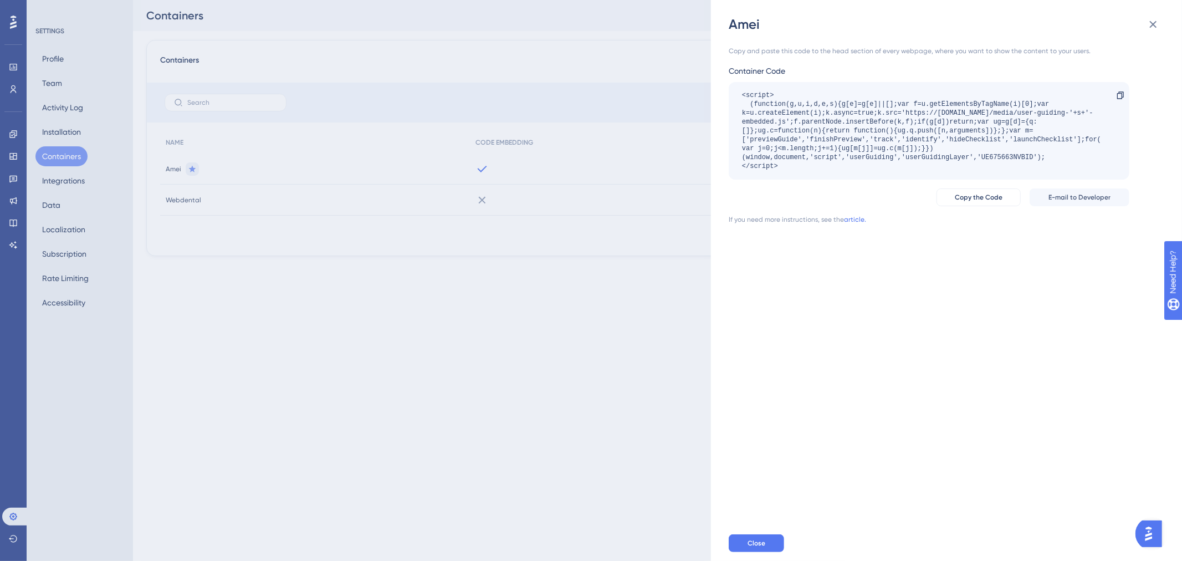
click at [929, 285] on div "Copy and paste this code to the head section of every webpage, where you want t…" at bounding box center [952, 279] width 447 height 492
click at [762, 540] on span "Close" at bounding box center [757, 543] width 18 height 9
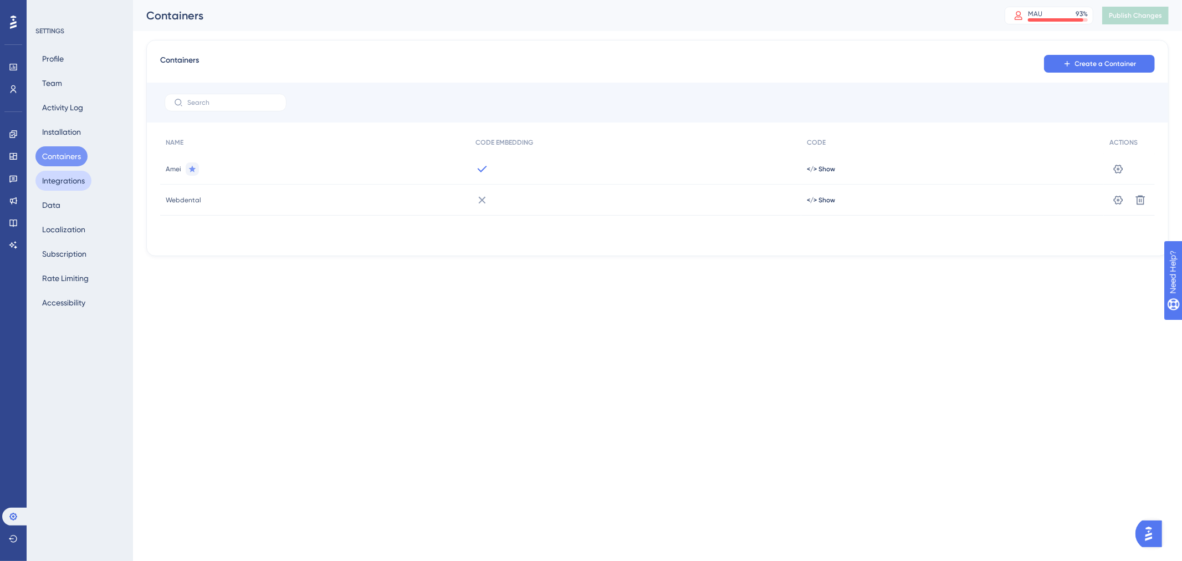
click at [68, 184] on button "Integrations" at bounding box center [63, 181] width 56 height 20
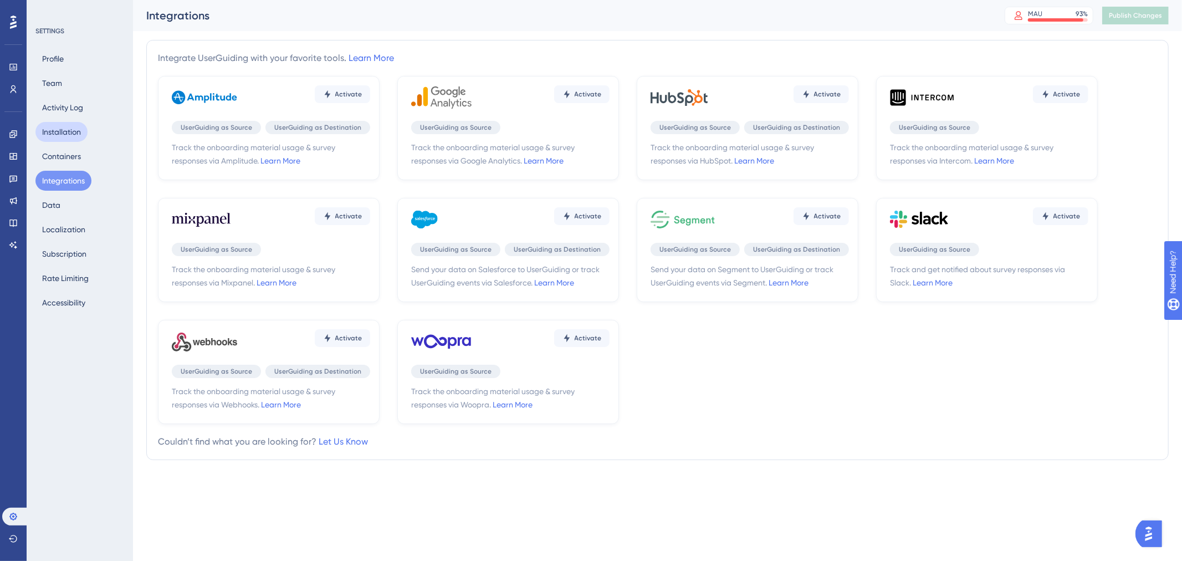
click at [81, 129] on button "Installation" at bounding box center [61, 132] width 52 height 20
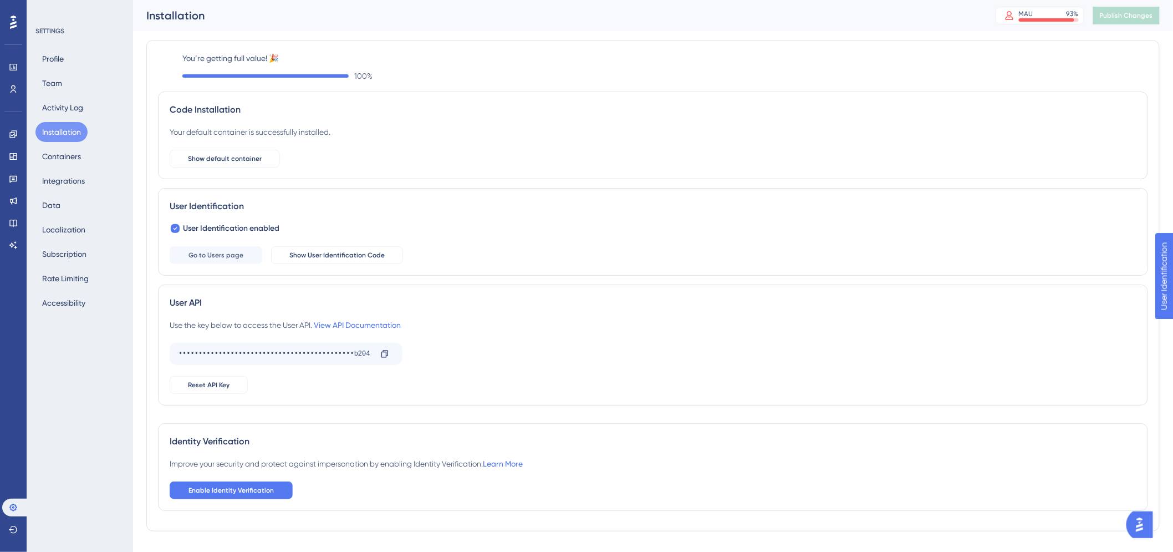
scroll to position [24, 0]
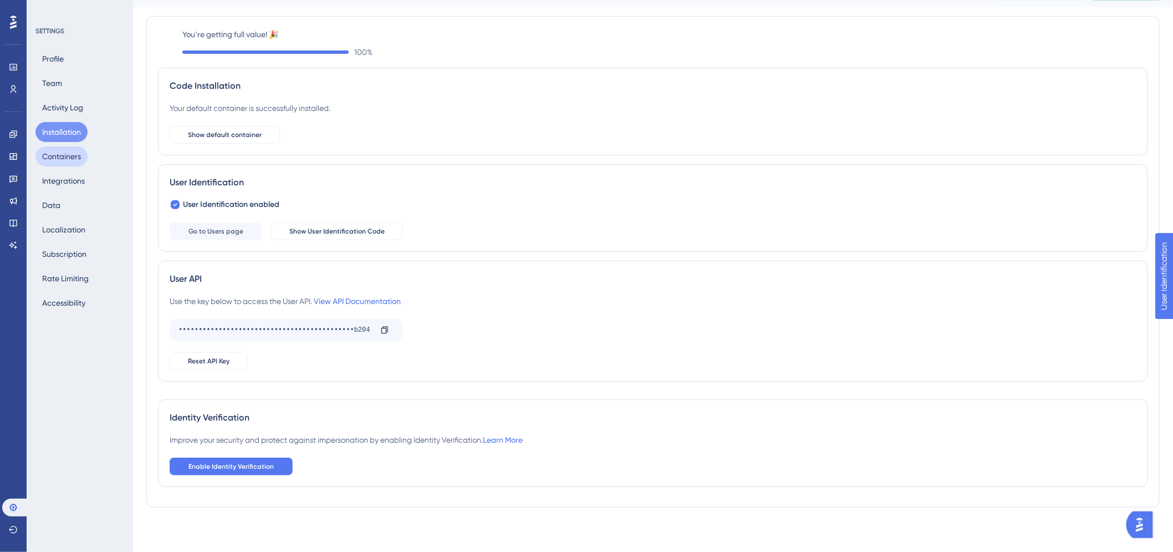
click at [71, 152] on button "Containers" at bounding box center [61, 156] width 52 height 20
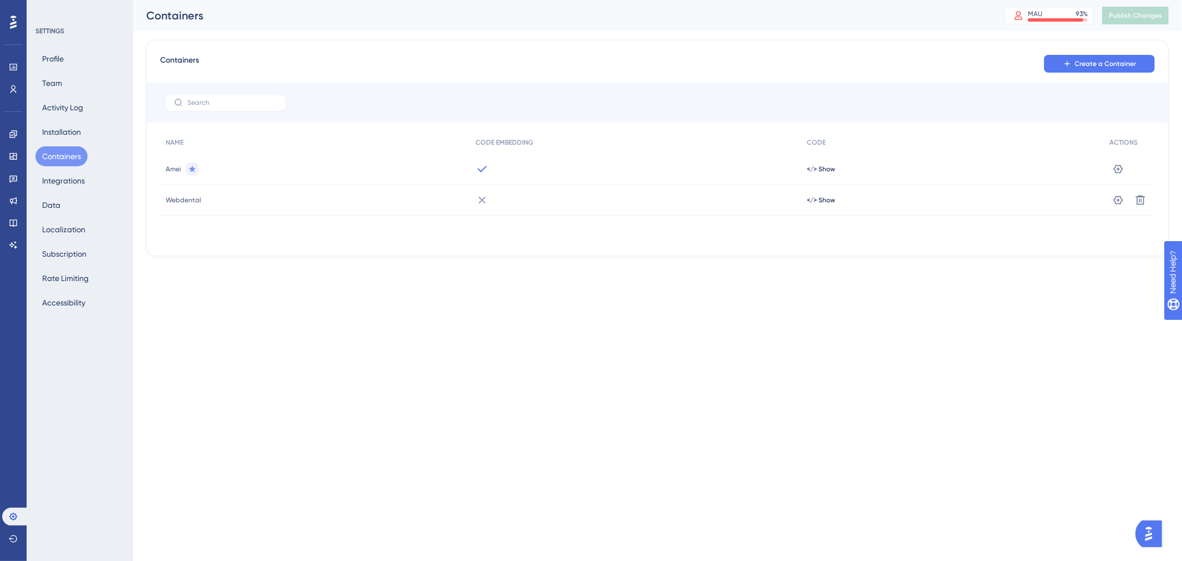
click at [228, 178] on div "Amei" at bounding box center [315, 169] width 310 height 31
click at [226, 170] on div "Amei" at bounding box center [315, 169] width 310 height 31
click at [445, 163] on div "Amei" at bounding box center [315, 169] width 310 height 31
click at [467, 166] on div "Amei" at bounding box center [315, 169] width 310 height 31
click at [495, 169] on div at bounding box center [636, 169] width 332 height 31
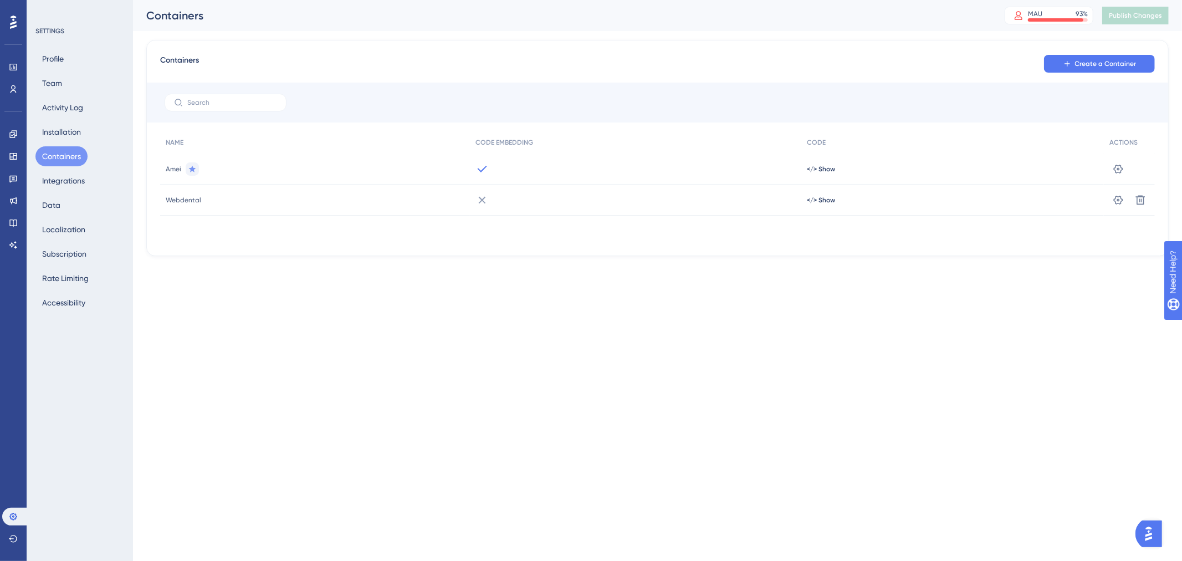
click at [470, 172] on div at bounding box center [636, 169] width 332 height 31
click at [480, 168] on icon at bounding box center [482, 168] width 13 height 13
click at [57, 140] on button "Installation" at bounding box center [61, 132] width 52 height 20
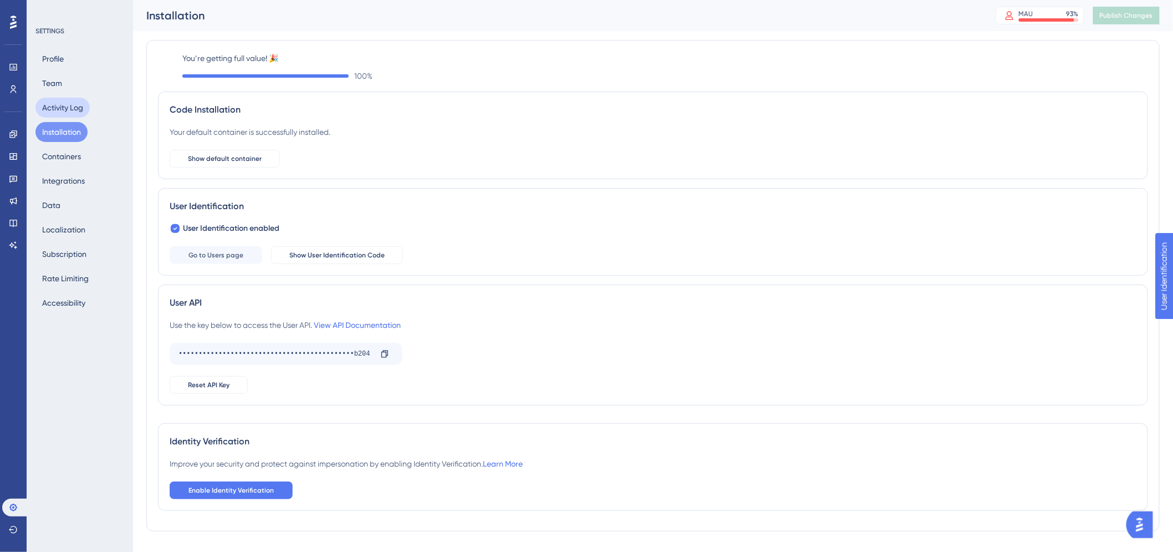
click at [67, 106] on button "Activity Log" at bounding box center [62, 108] width 54 height 20
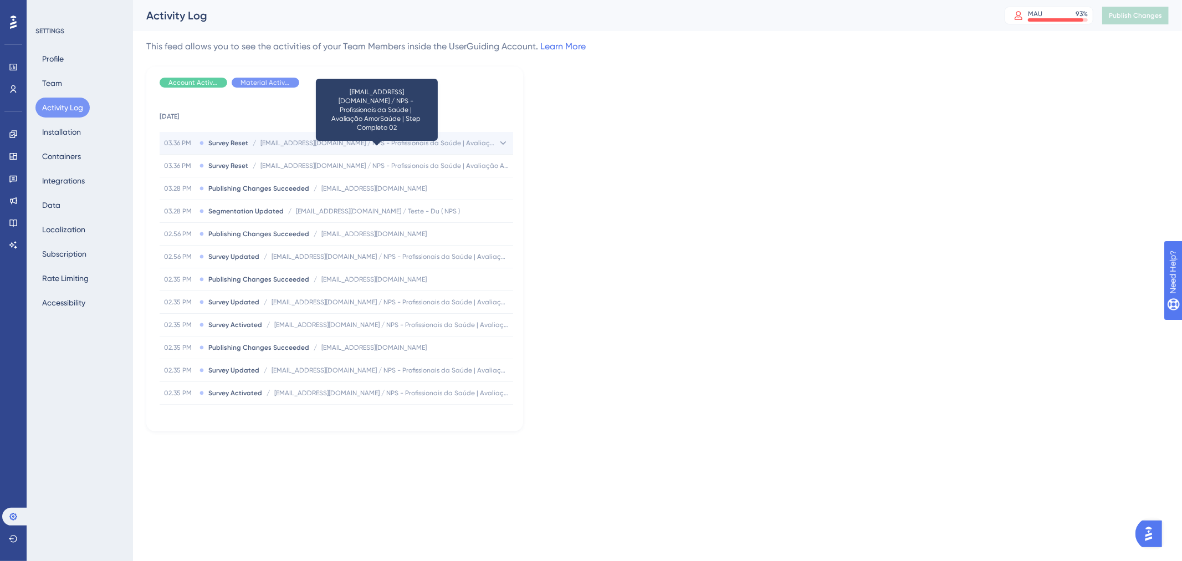
click at [343, 144] on span "gisele.brochetto@amorsaude.com / NPS - Profissionais da Saúde | Avaliação AmorS…" at bounding box center [379, 143] width 237 height 9
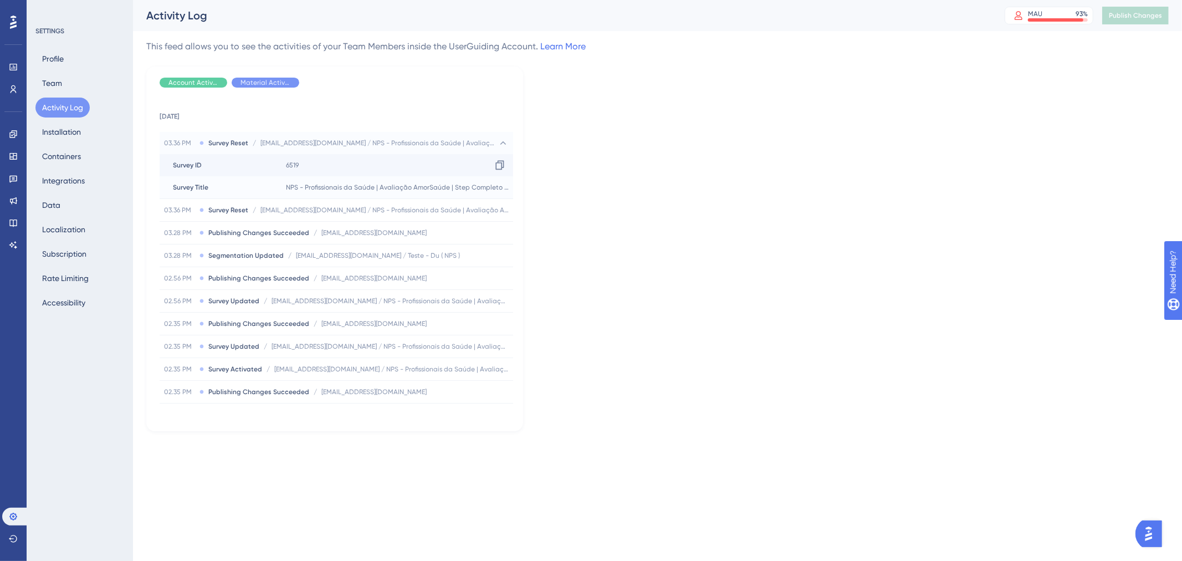
click at [328, 165] on div "6519 Copy 6519" at bounding box center [398, 165] width 232 height 22
click at [323, 186] on span "NPS - Profissionais da Saúde | Avaliação AmorSaúde | Step Completo 02" at bounding box center [388, 187] width 205 height 9
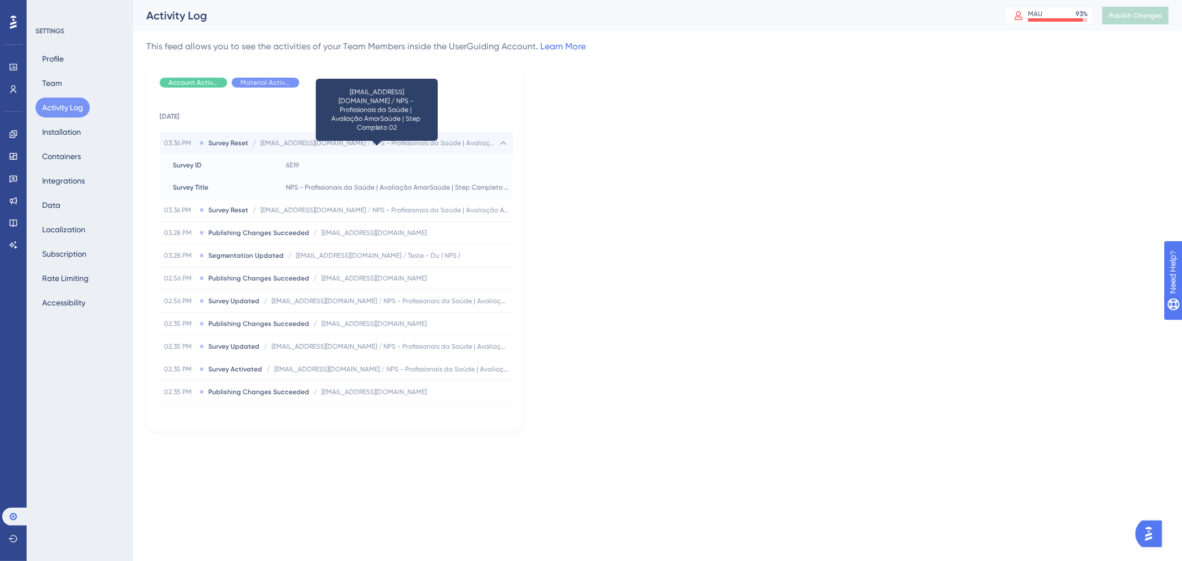
click at [319, 142] on span "gisele.brochetto@amorsaude.com / NPS - Profissionais da Saúde | Avaliação AmorS…" at bounding box center [379, 143] width 237 height 9
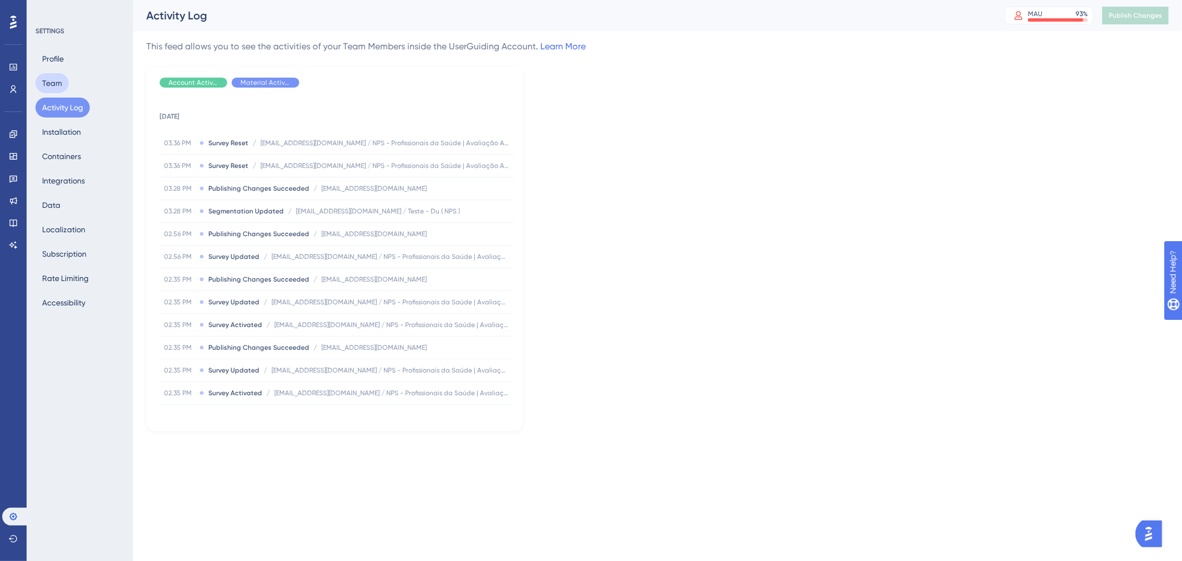
click at [50, 78] on button "Team" at bounding box center [51, 83] width 33 height 20
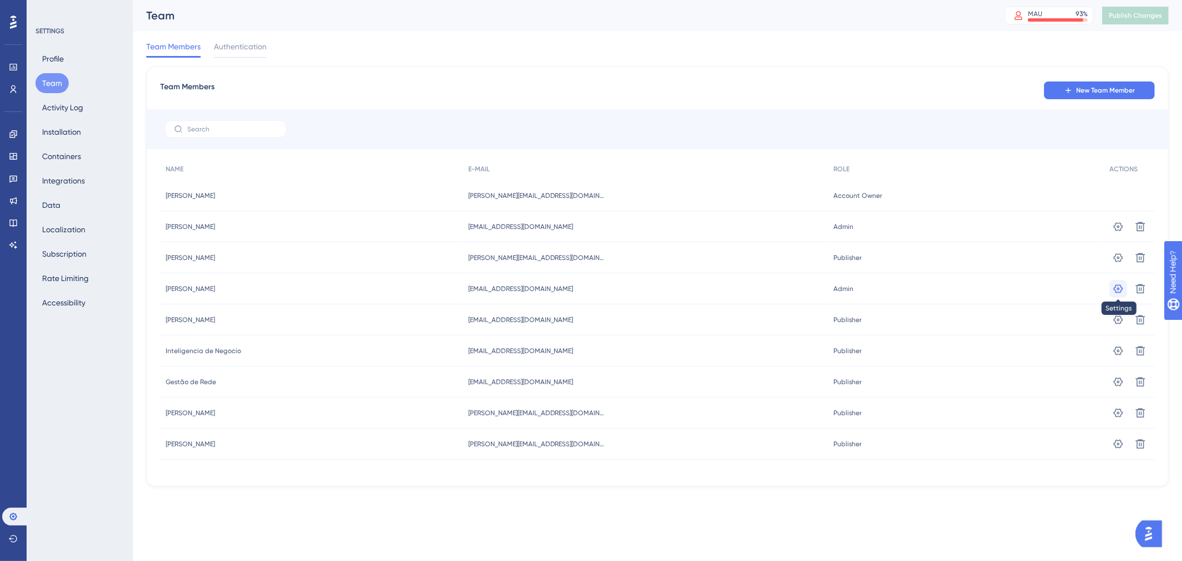
click at [1116, 283] on icon at bounding box center [1118, 288] width 11 height 11
click at [262, 52] on span "Authentication" at bounding box center [240, 46] width 53 height 13
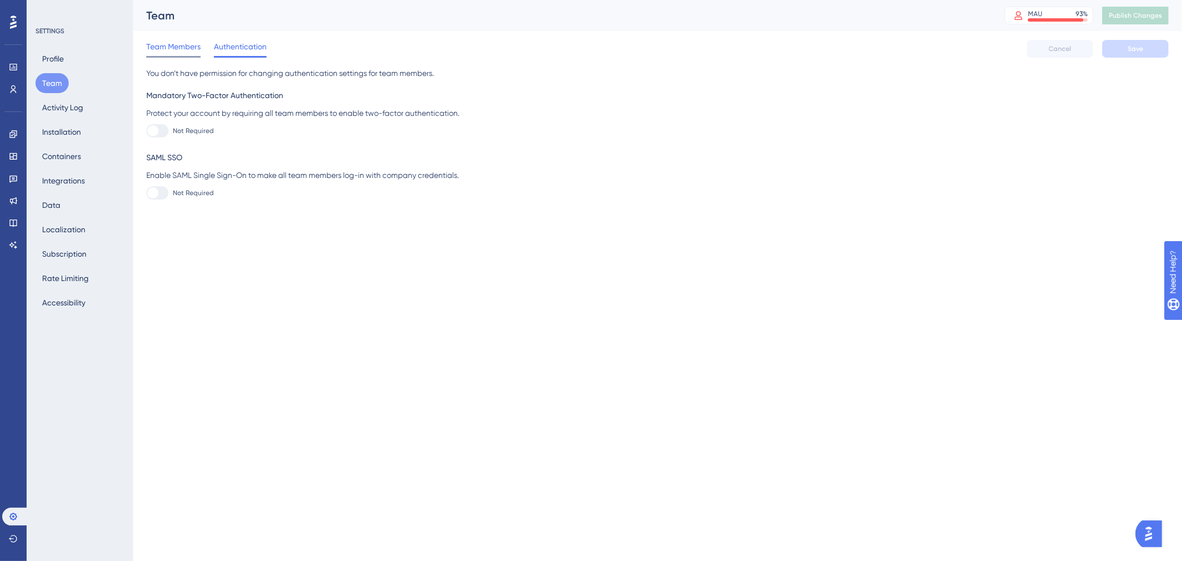
click at [173, 52] on span "Team Members" at bounding box center [173, 46] width 54 height 13
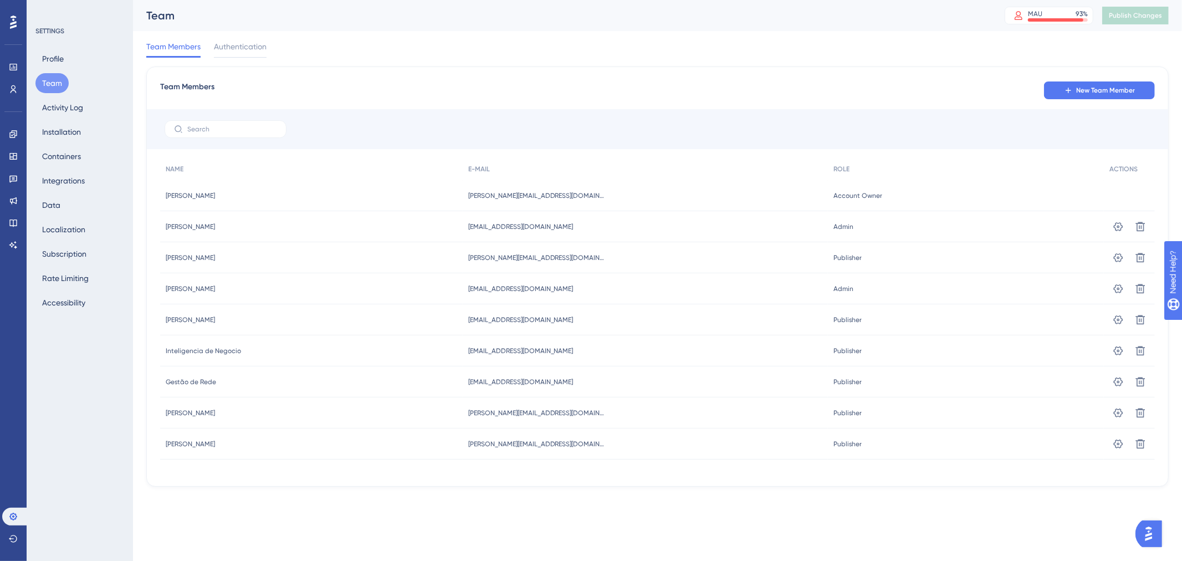
click at [951, 287] on div "Admin Admin" at bounding box center [966, 288] width 276 height 31
click at [805, 297] on div "paulo.rick@amorsaude.com paulo.rick@amorsaude.com" at bounding box center [646, 288] width 366 height 31
click at [835, 285] on span "Admin" at bounding box center [844, 288] width 20 height 9
click at [506, 262] on div "marjorie.rodrigues@amorsaude.com marjorie.rodrigues@amorsaude.com" at bounding box center [646, 257] width 366 height 31
click at [499, 283] on div "paulo.rick@amorsaude.com paulo.rick@amorsaude.com" at bounding box center [646, 288] width 366 height 31
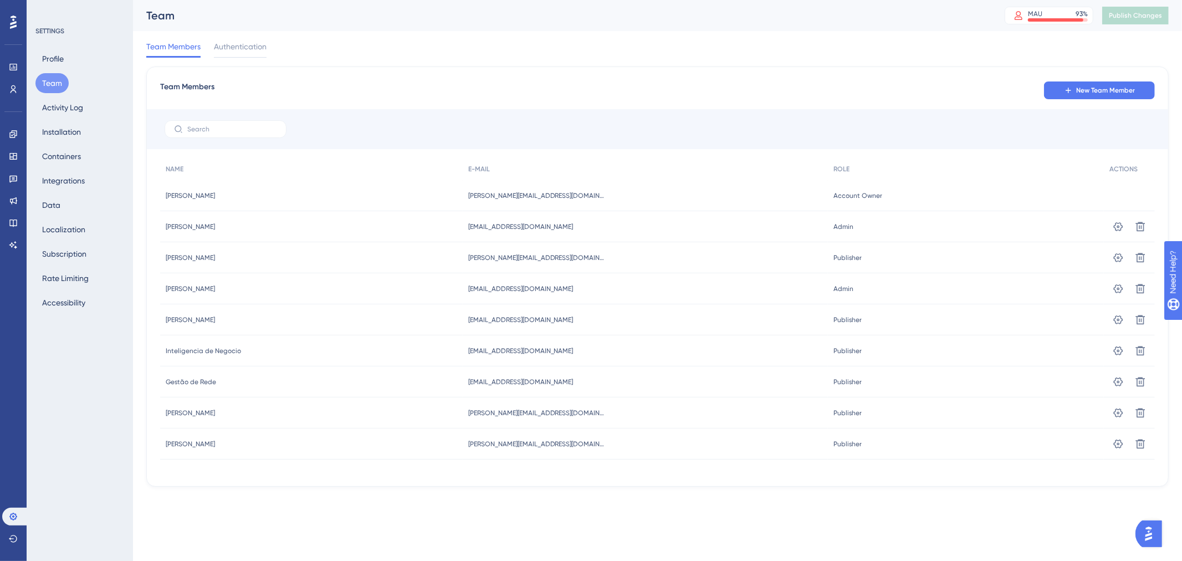
drag, startPoint x: 501, startPoint y: 289, endPoint x: 512, endPoint y: 285, distance: 12.5
click at [503, 289] on span "paulo.rick@amorsaude.com" at bounding box center [520, 288] width 105 height 9
click at [1118, 378] on icon at bounding box center [1118, 381] width 9 height 9
click at [14, 58] on link at bounding box center [13, 67] width 22 height 18
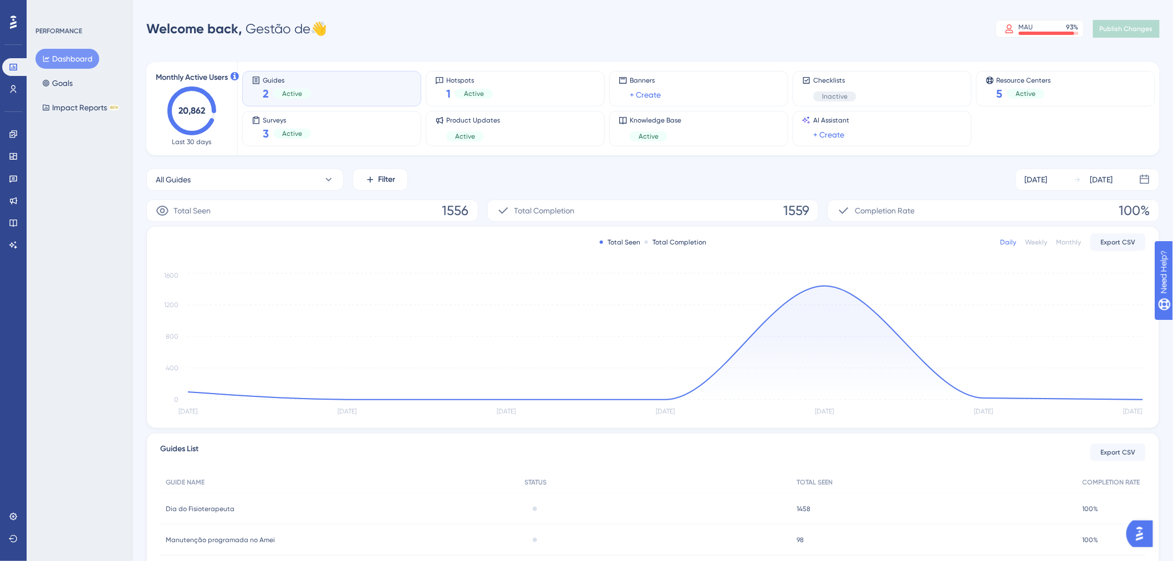
click at [891, 183] on div "All Guides Filter Oct 09 2025 Oct 15 2025" at bounding box center [652, 180] width 1013 height 22
click at [16, 150] on link at bounding box center [13, 156] width 22 height 18
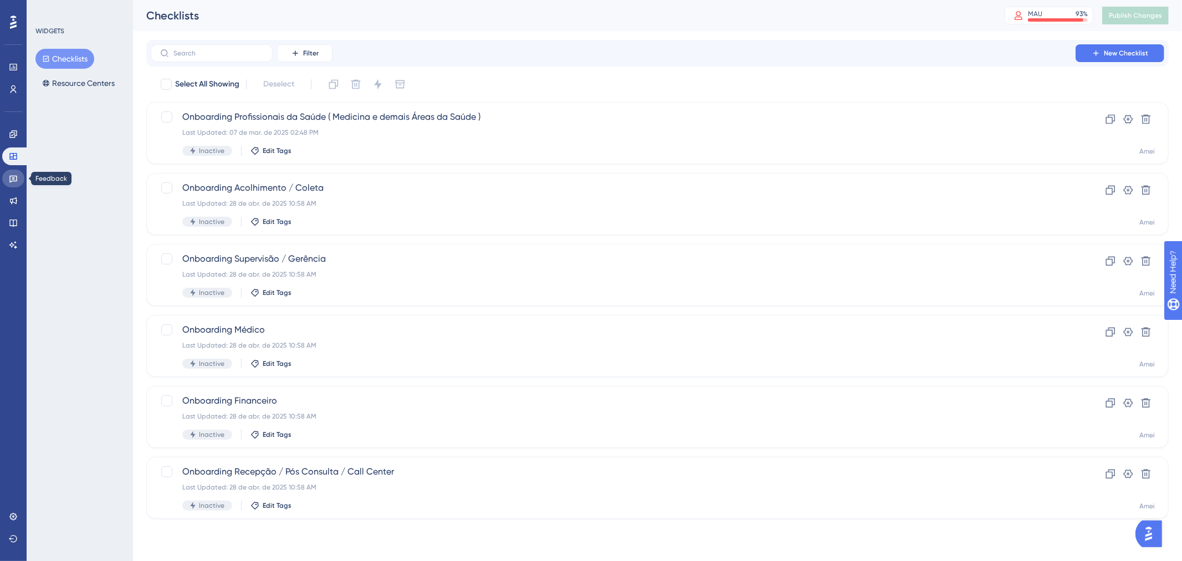
click at [12, 180] on icon at bounding box center [13, 178] width 9 height 9
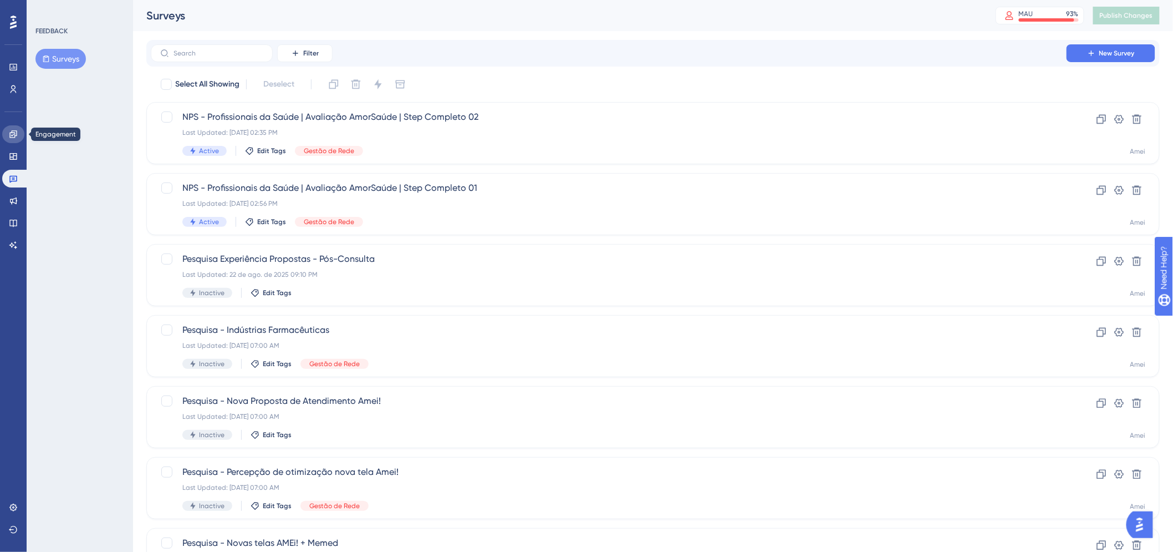
click at [12, 130] on icon at bounding box center [13, 134] width 9 height 9
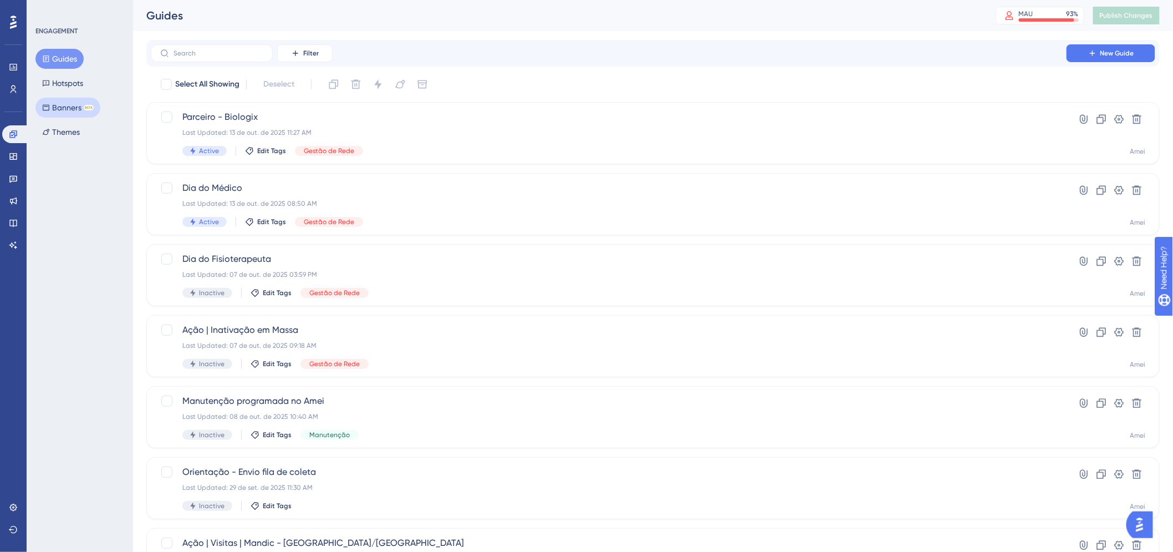
click at [60, 104] on button "Banners BETA" at bounding box center [67, 108] width 65 height 20
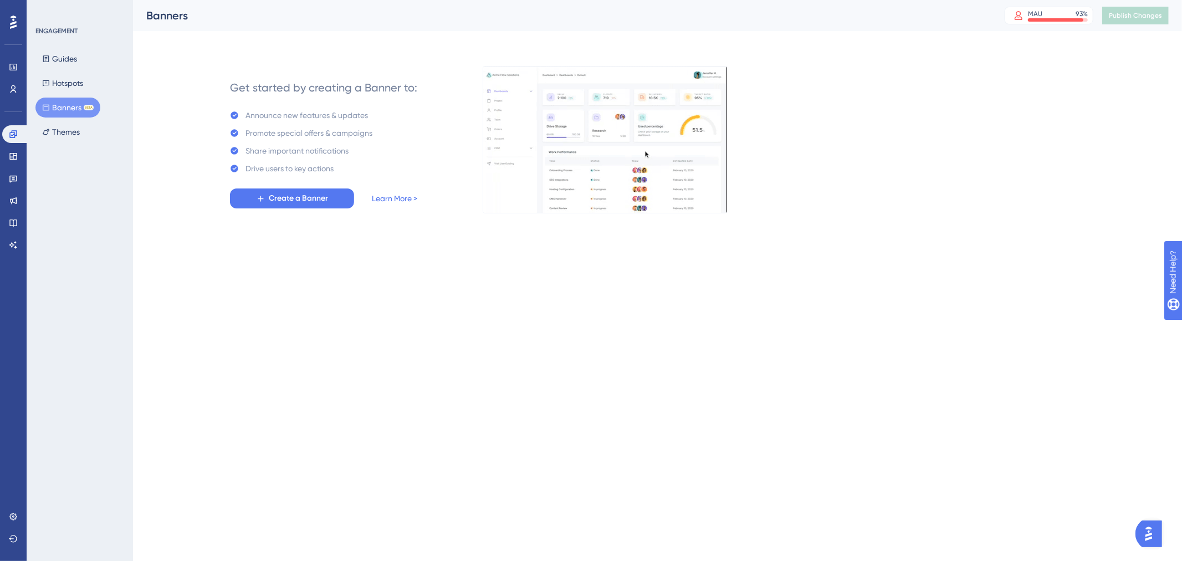
click at [280, 186] on div "Get started by creating a Banner to: Announce new features & updates Promote sp…" at bounding box center [323, 139] width 187 height 137
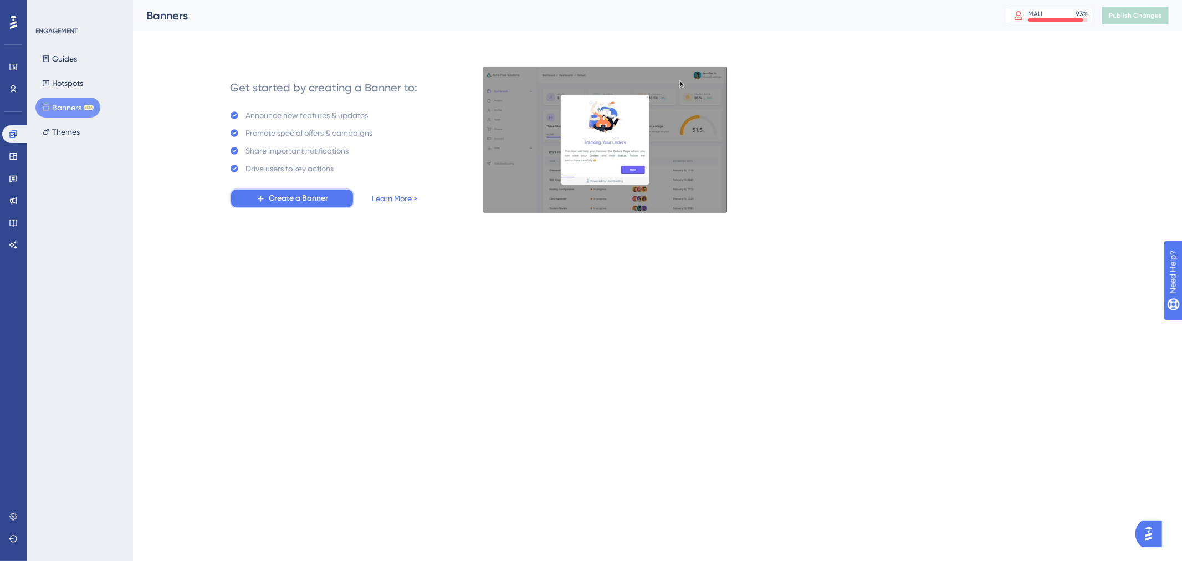
click at [285, 195] on span "Create a Banner" at bounding box center [298, 198] width 59 height 13
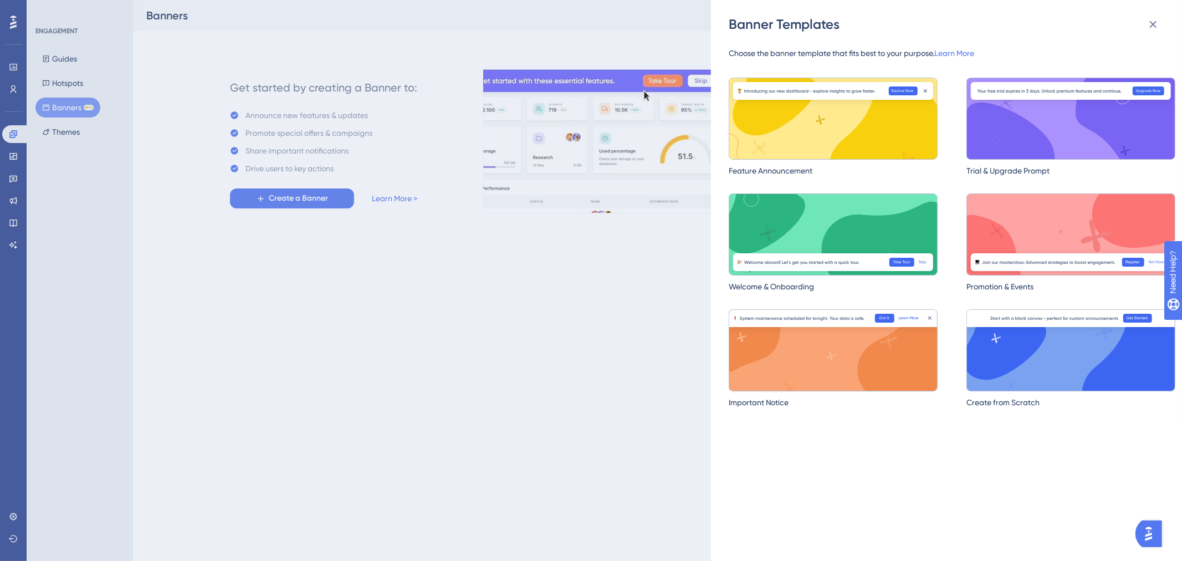
click at [861, 360] on img at bounding box center [833, 350] width 209 height 82
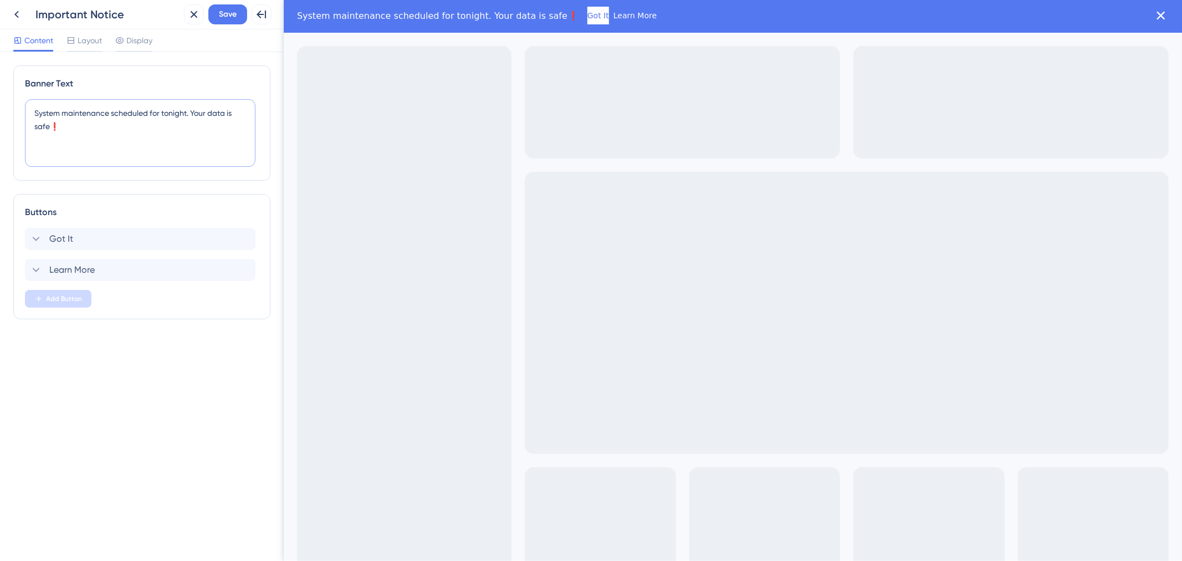
click at [124, 135] on textarea "System maintenance scheduled for tonight. Your data is safe❗️" at bounding box center [140, 133] width 231 height 68
type textarea "r"
click at [228, 121] on textarea "RESPONDA A PESQUISA DE NPS DISPONIVEL." at bounding box center [140, 133] width 231 height 68
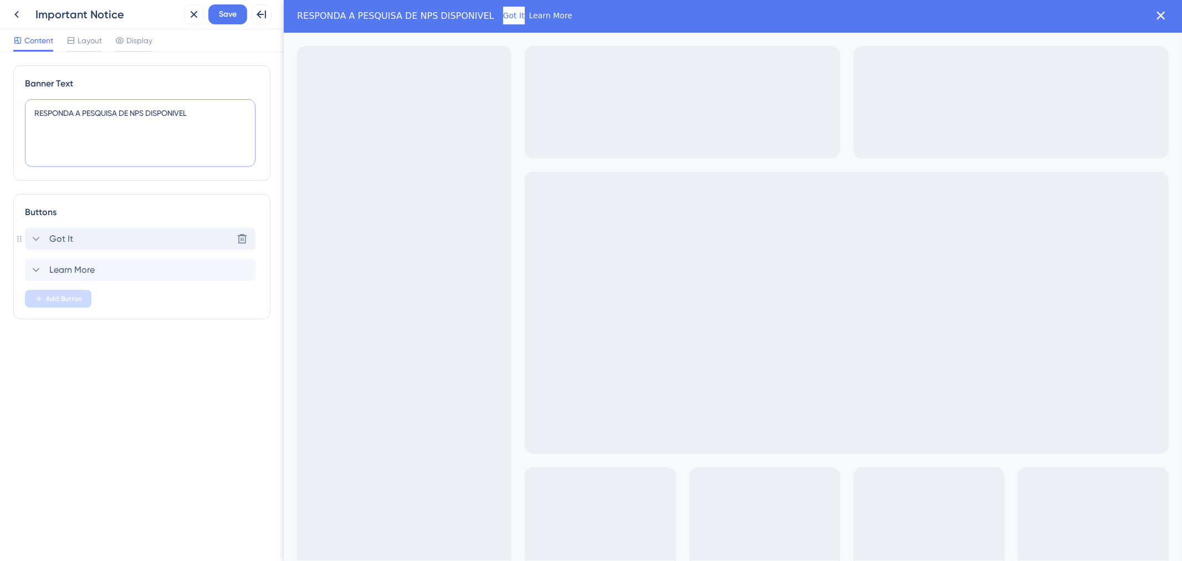
type textarea "RESPONDA A PESQUISA DE NPS DISPONIVEL"
click at [107, 228] on div "Got It Delete" at bounding box center [140, 239] width 231 height 22
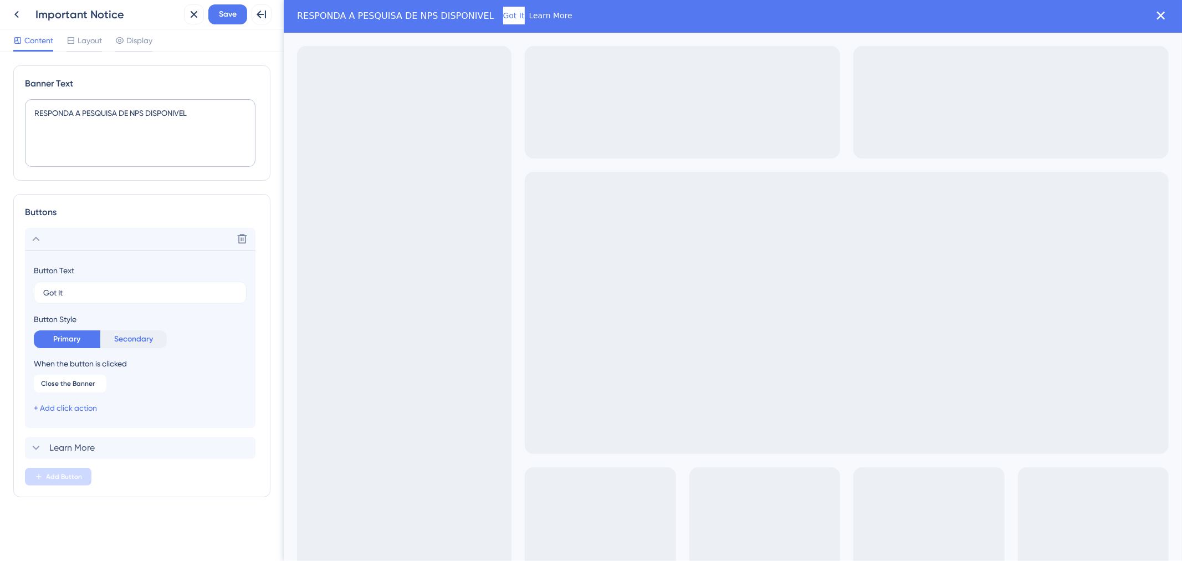
click at [156, 344] on button "Secondary" at bounding box center [133, 339] width 67 height 18
click at [52, 337] on button "Primary" at bounding box center [67, 339] width 67 height 18
click at [109, 388] on div "Close the Banner Remove" at bounding box center [140, 384] width 213 height 18
click at [72, 384] on span "Close the Banner" at bounding box center [68, 383] width 54 height 9
click at [98, 382] on icon at bounding box center [97, 382] width 3 height 3
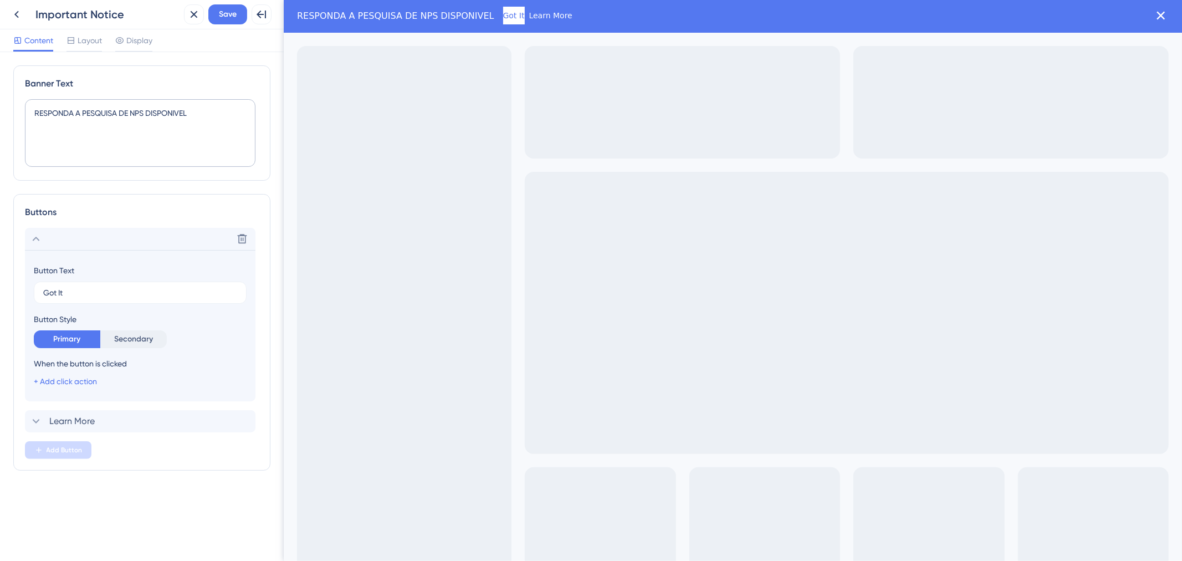
click at [98, 382] on div "+ Add click action" at bounding box center [140, 381] width 213 height 13
click at [78, 381] on link "+ Add click action" at bounding box center [65, 381] width 63 height 9
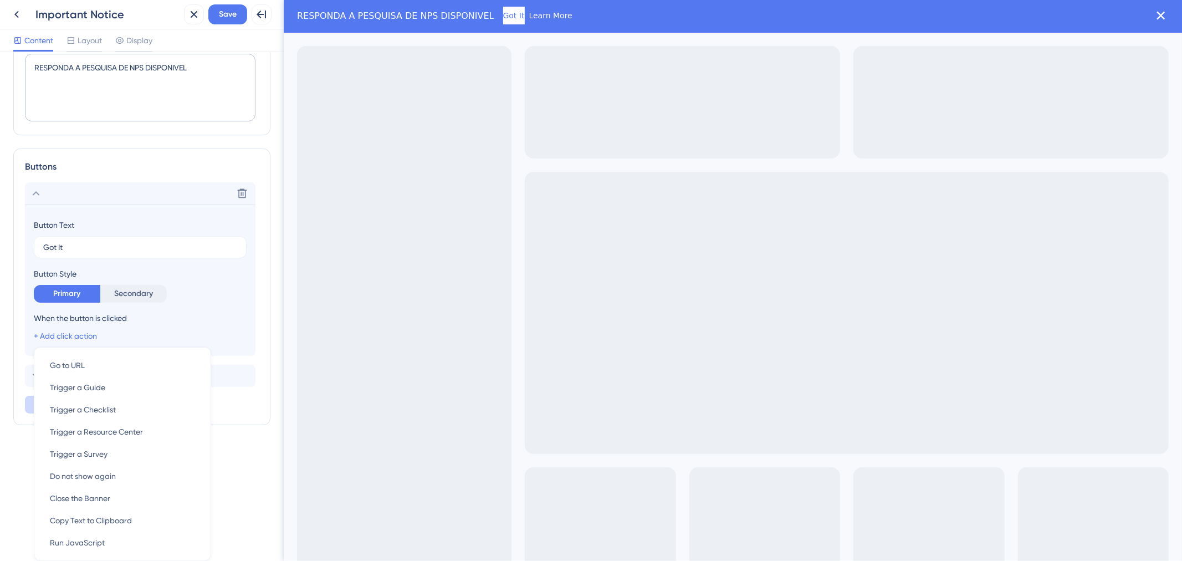
scroll to position [45, 0]
click at [147, 456] on div "Trigger a Survey Trigger a Survey" at bounding box center [122, 454] width 145 height 22
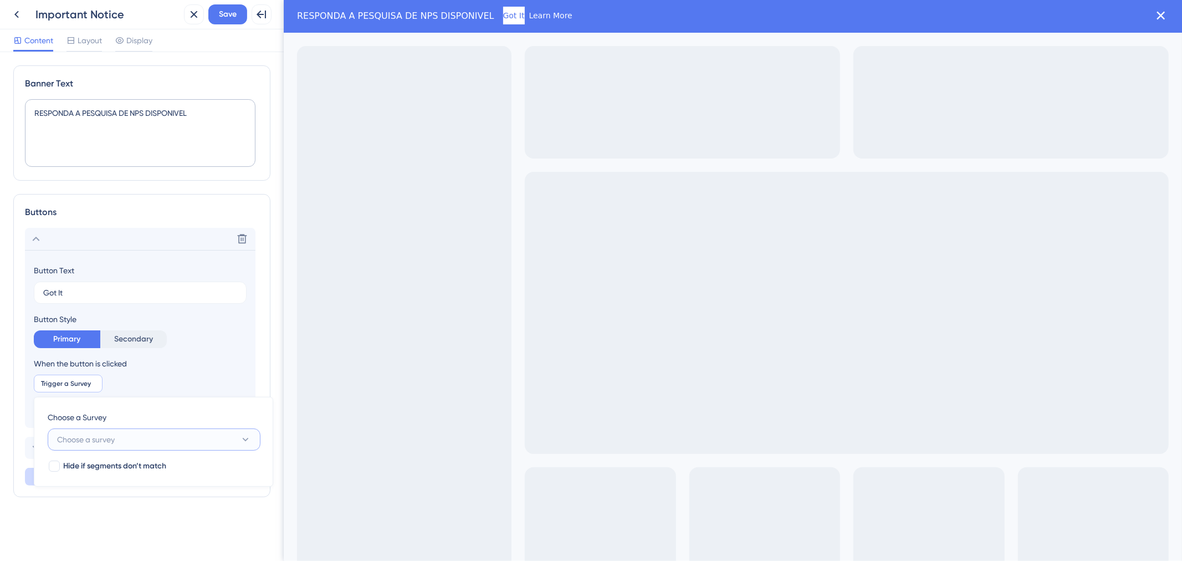
click at [234, 447] on button "Choose a survey" at bounding box center [154, 439] width 213 height 22
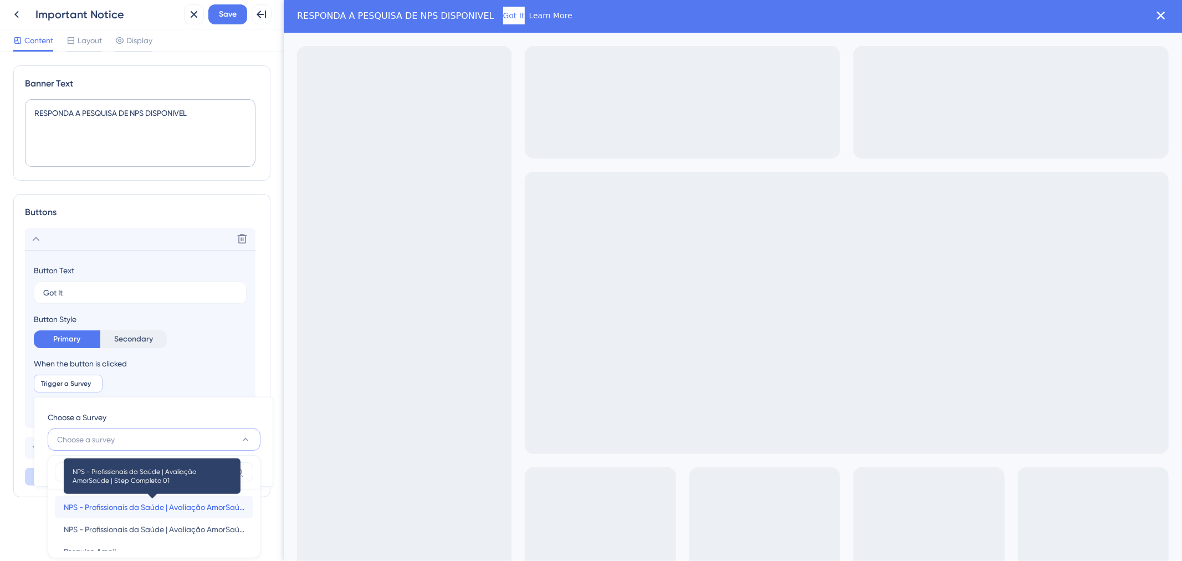
click at [216, 513] on span "NPS - Profissionais da Saúde | Avaliação AmorSaúde | Step Completo 01" at bounding box center [154, 507] width 181 height 13
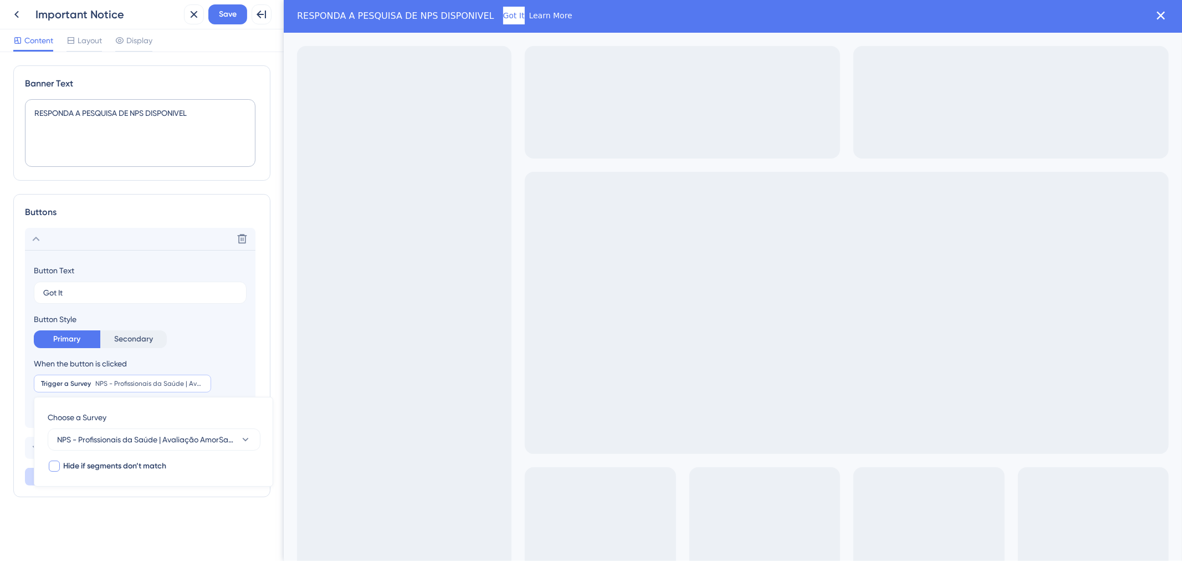
click at [73, 466] on span "Hide if segments don’t match" at bounding box center [114, 466] width 103 height 13
click at [146, 465] on span "Hide if segments don’t match" at bounding box center [114, 466] width 103 height 13
checkbox input "true"
click at [149, 489] on div "Buttons Delete Button Text Got It Button Style Primary Secondary When the butto…" at bounding box center [141, 345] width 257 height 303
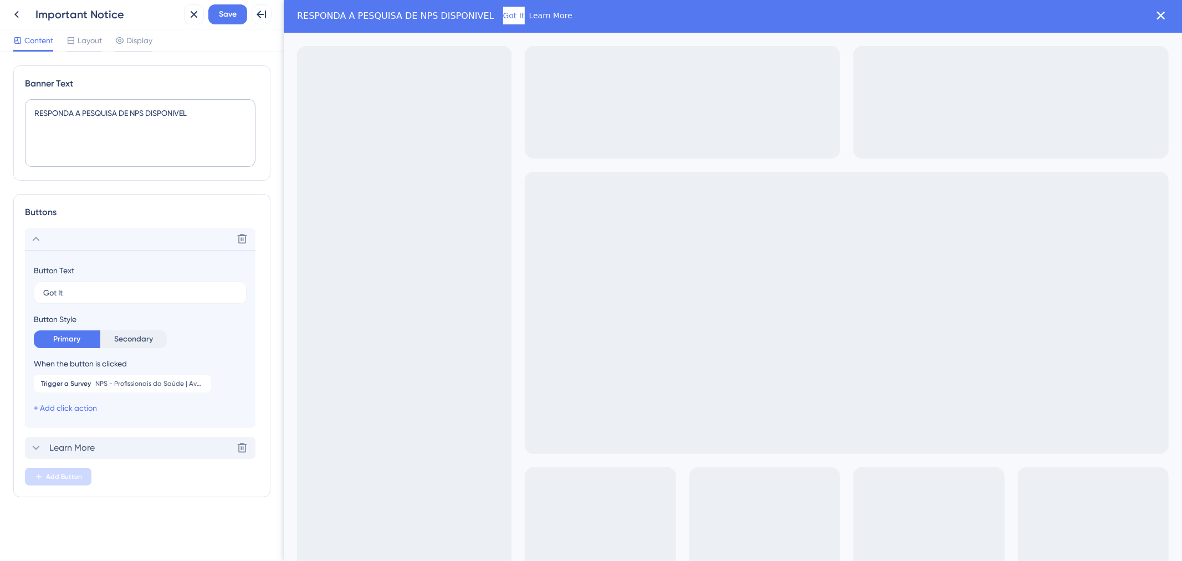
click at [131, 445] on div "Learn More Delete" at bounding box center [140, 448] width 231 height 22
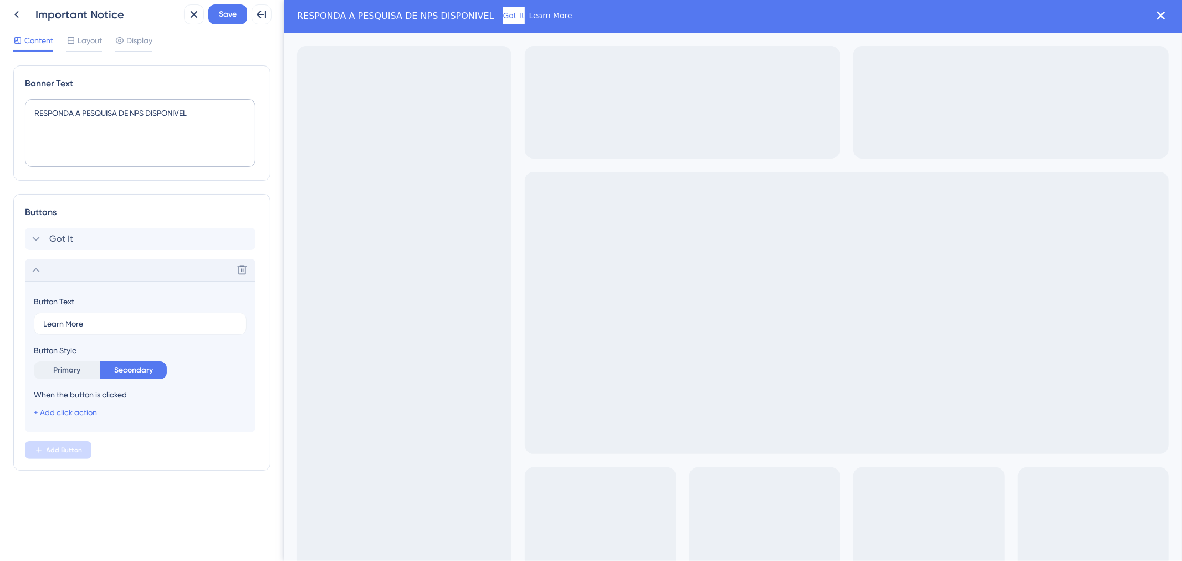
click at [61, 267] on div "Delete" at bounding box center [140, 270] width 231 height 22
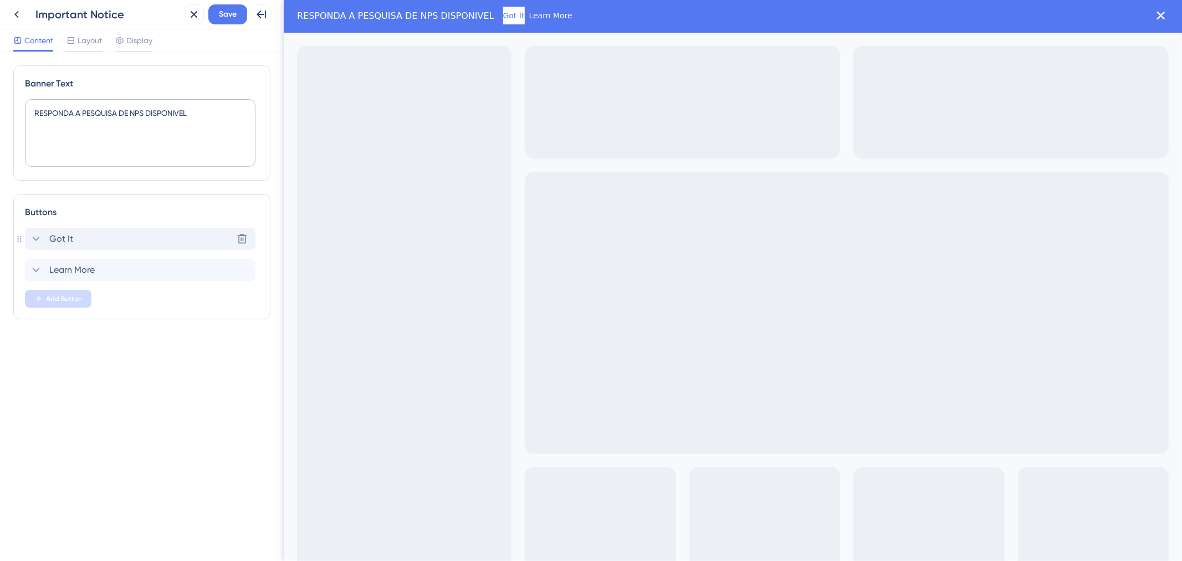
click at [137, 243] on div "Got It Delete" at bounding box center [140, 239] width 231 height 22
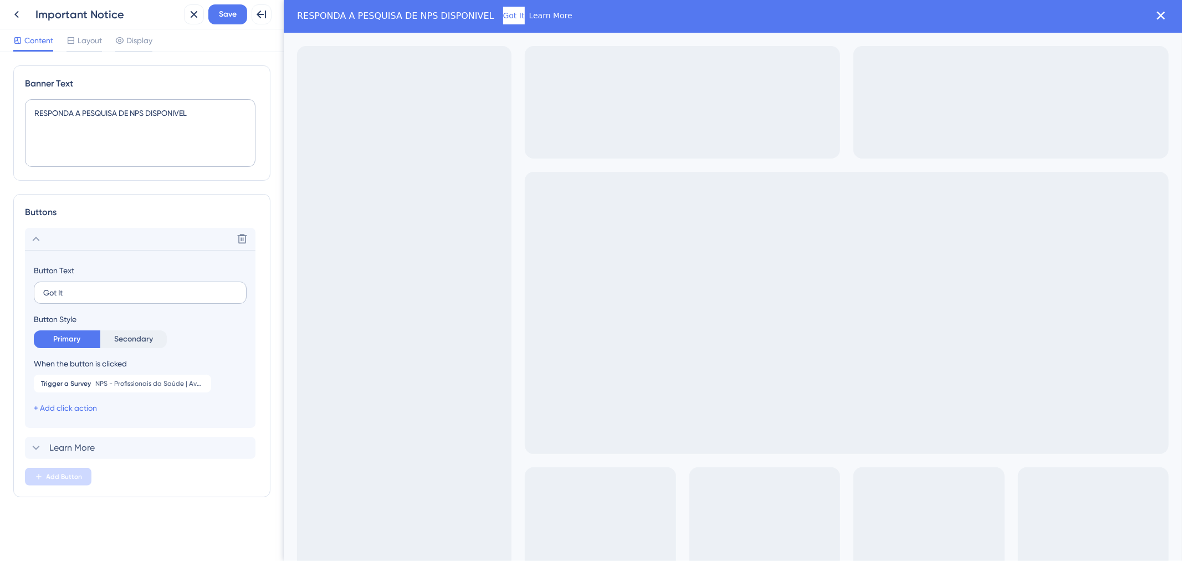
click at [93, 284] on label "Got It" at bounding box center [140, 293] width 213 height 22
click at [93, 287] on input "Got It" at bounding box center [140, 293] width 194 height 12
click at [93, 284] on label "Got It" at bounding box center [140, 293] width 213 height 22
click at [93, 287] on input "Got It" at bounding box center [140, 293] width 194 height 12
click at [93, 284] on label "Got It" at bounding box center [140, 293] width 213 height 22
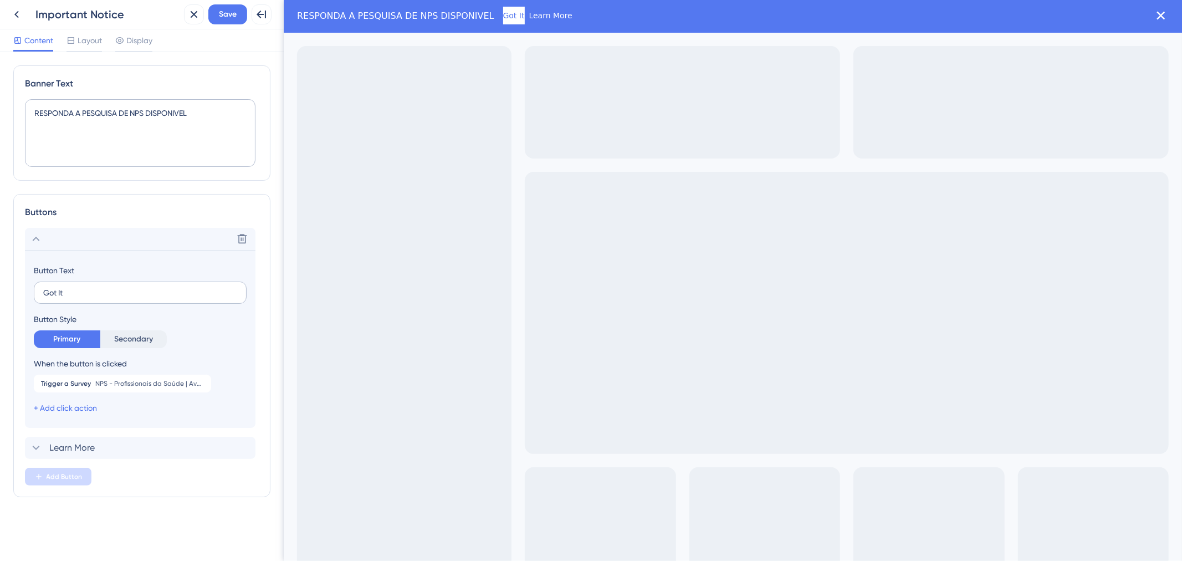
click at [93, 287] on input "Got It" at bounding box center [140, 293] width 194 height 12
click at [91, 289] on input "Got It" at bounding box center [140, 293] width 194 height 12
type input "r"
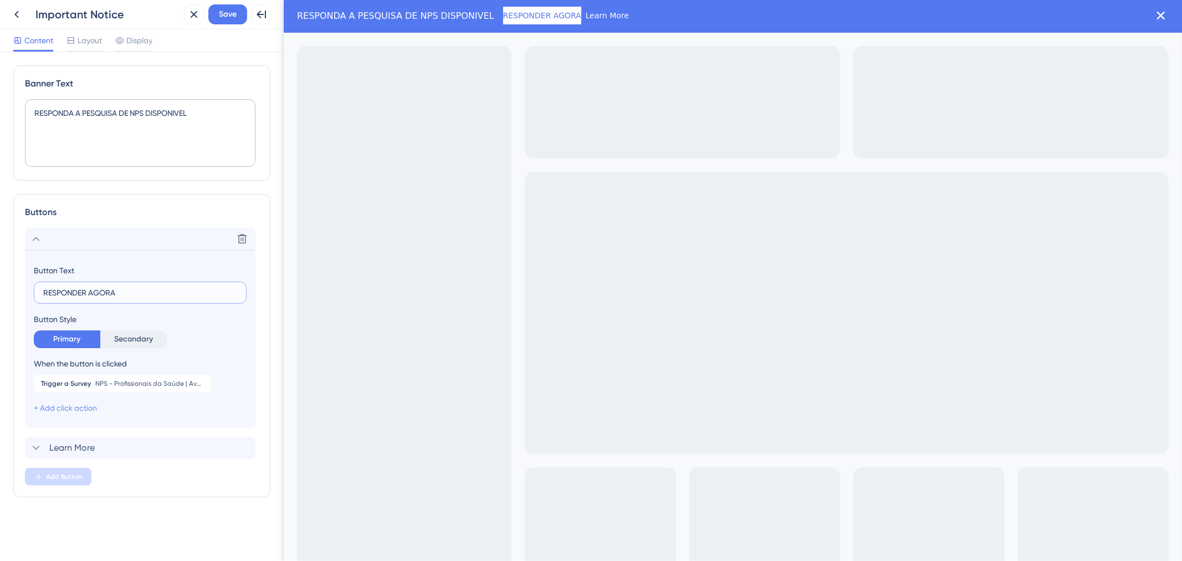
type input "RESPONDER AGORA"
click at [67, 407] on link "+ Add click action" at bounding box center [65, 408] width 63 height 9
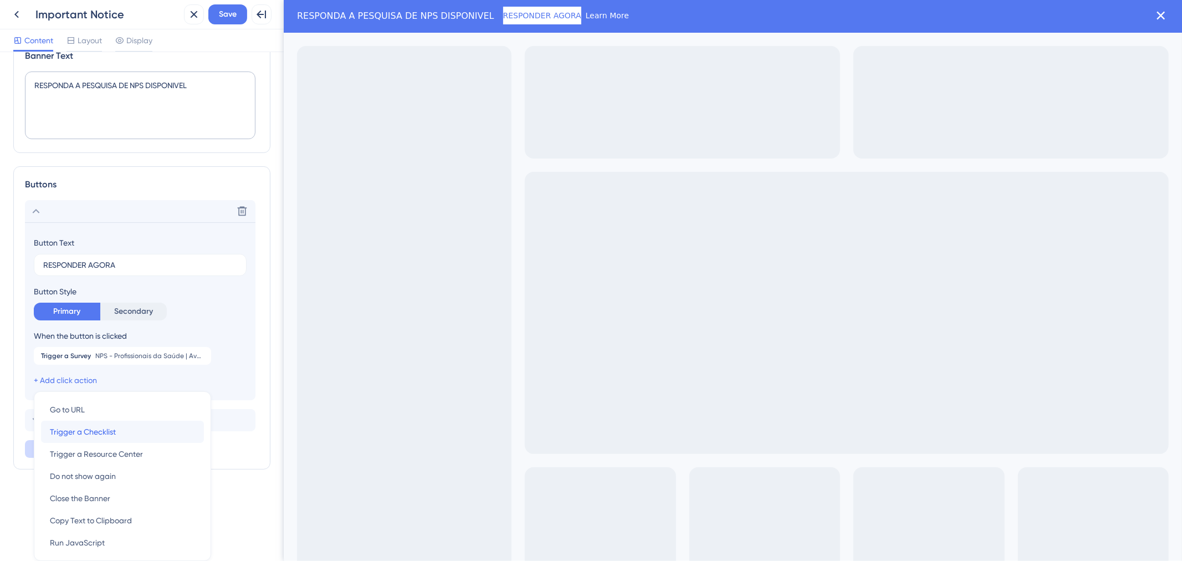
click at [147, 429] on div "Trigger a Checklist Trigger a Checklist" at bounding box center [122, 432] width 145 height 22
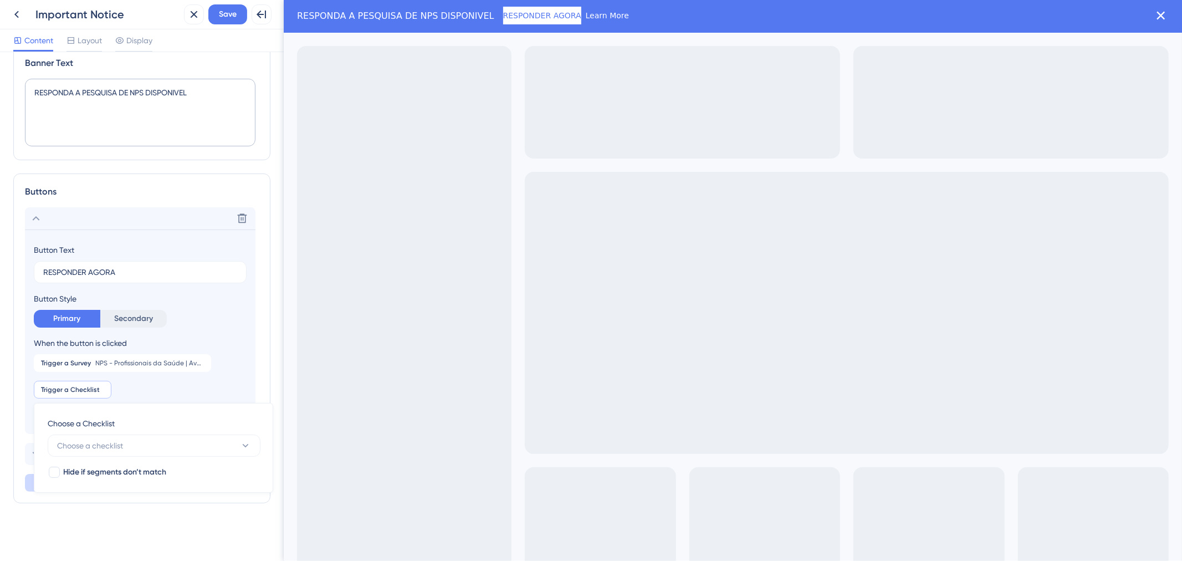
scroll to position [20, 0]
click at [163, 456] on button "Choose a checklist" at bounding box center [154, 446] width 213 height 22
click at [162, 496] on div "No Result Found No Result Found" at bounding box center [154, 507] width 198 height 22
click at [237, 391] on div "Trigger a Survey NPS - Profissionais da Saúde | Avaliação AmorSaúde | Step Comp…" at bounding box center [140, 377] width 213 height 44
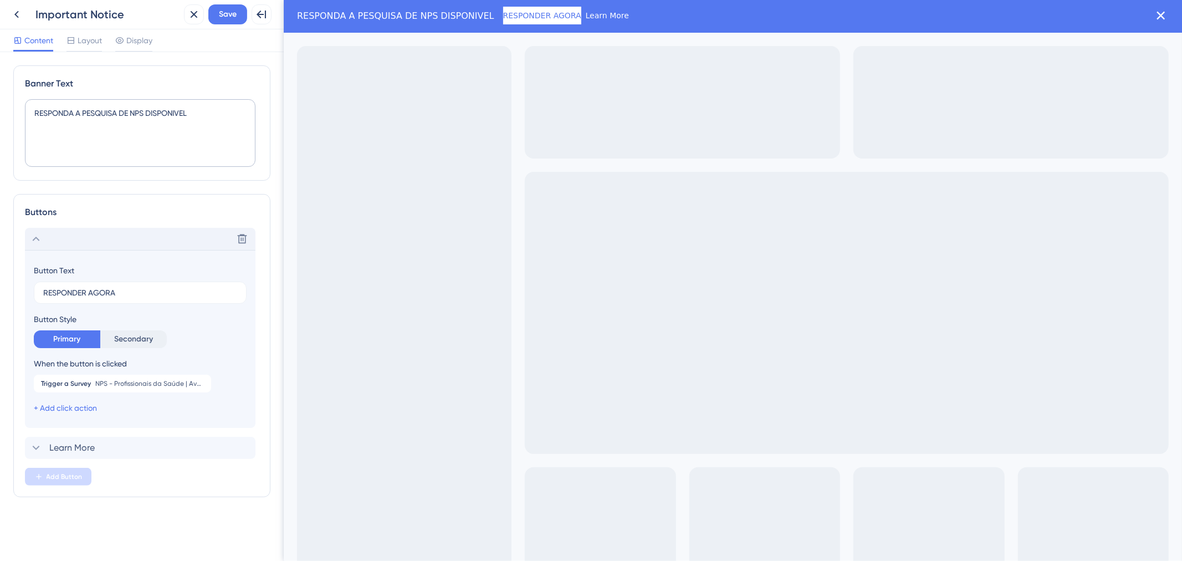
click at [59, 241] on div "Delete" at bounding box center [140, 239] width 231 height 22
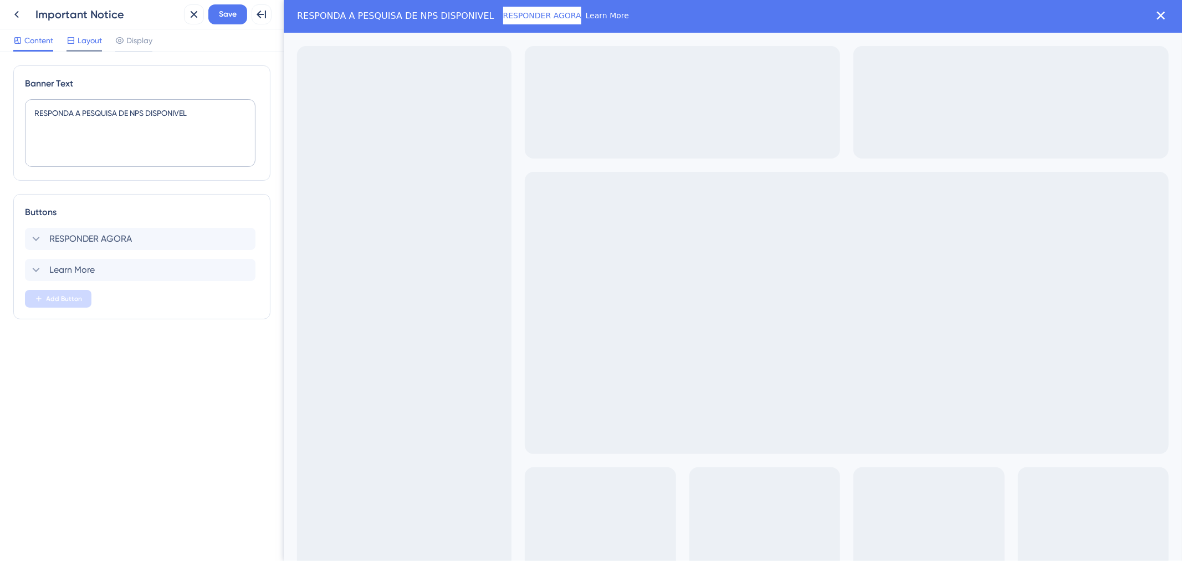
click at [85, 50] on div at bounding box center [84, 51] width 35 height 2
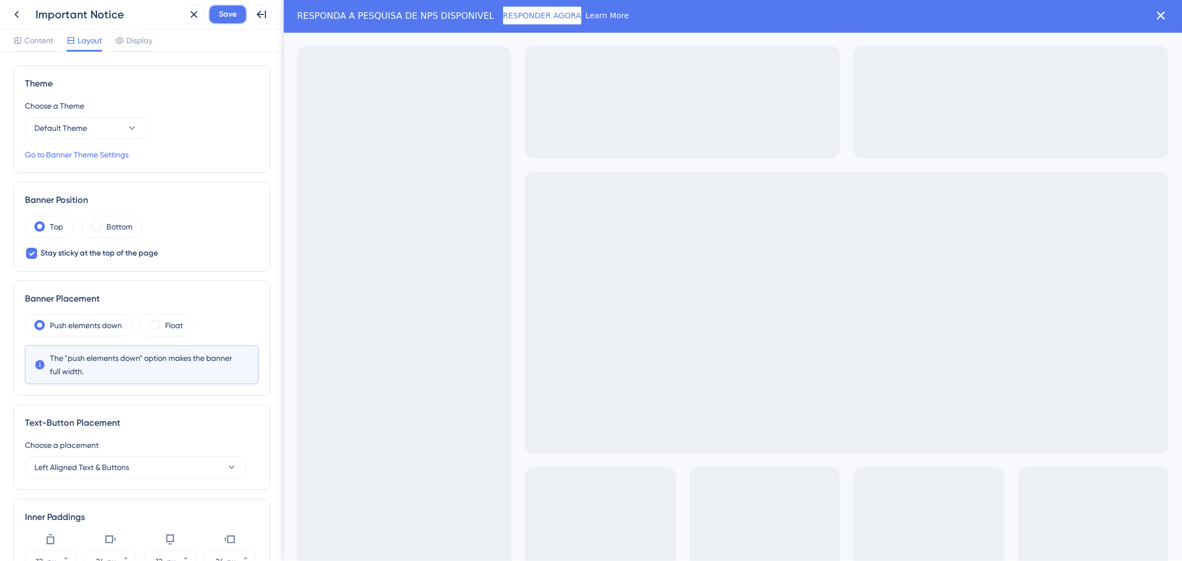
click at [224, 19] on span "Save" at bounding box center [228, 14] width 18 height 13
click at [130, 131] on icon at bounding box center [131, 128] width 11 height 11
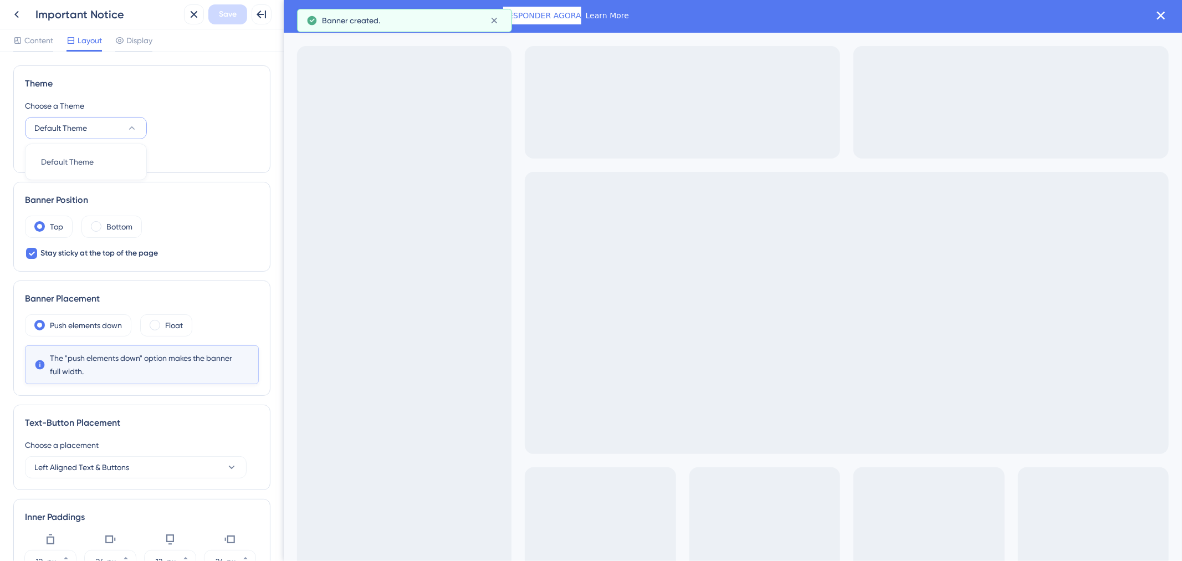
click at [130, 131] on icon at bounding box center [131, 128] width 11 height 11
click at [119, 124] on button "Default Theme" at bounding box center [86, 128] width 122 height 22
click at [106, 166] on div "Default Theme Default Theme" at bounding box center [86, 162] width 90 height 22
click at [170, 126] on div "Choose a Theme Default Theme" at bounding box center [142, 119] width 234 height 40
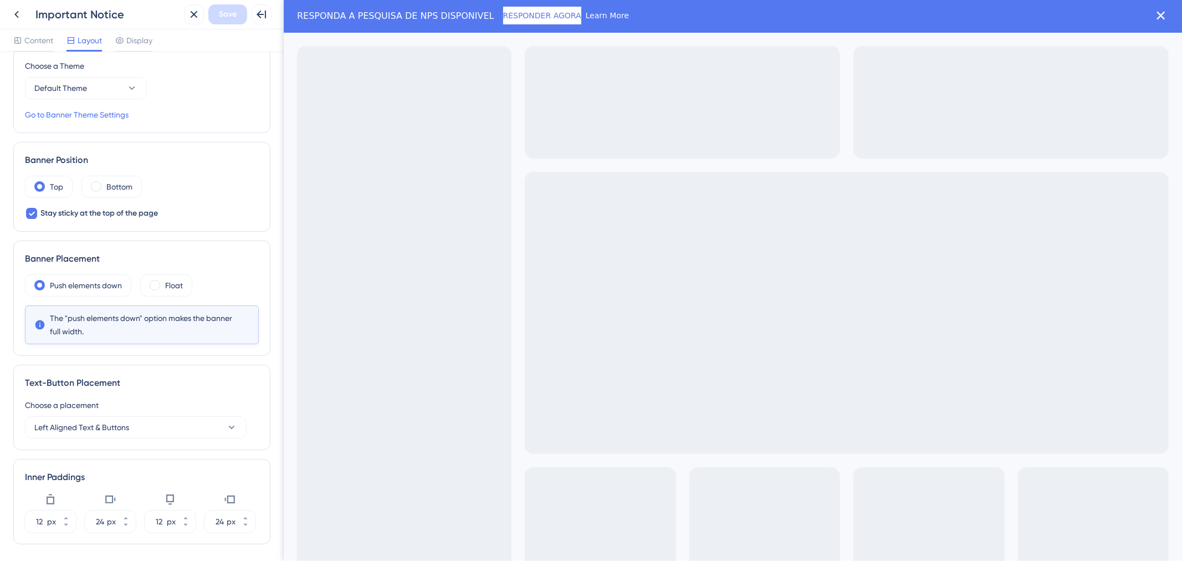
scroll to position [62, 0]
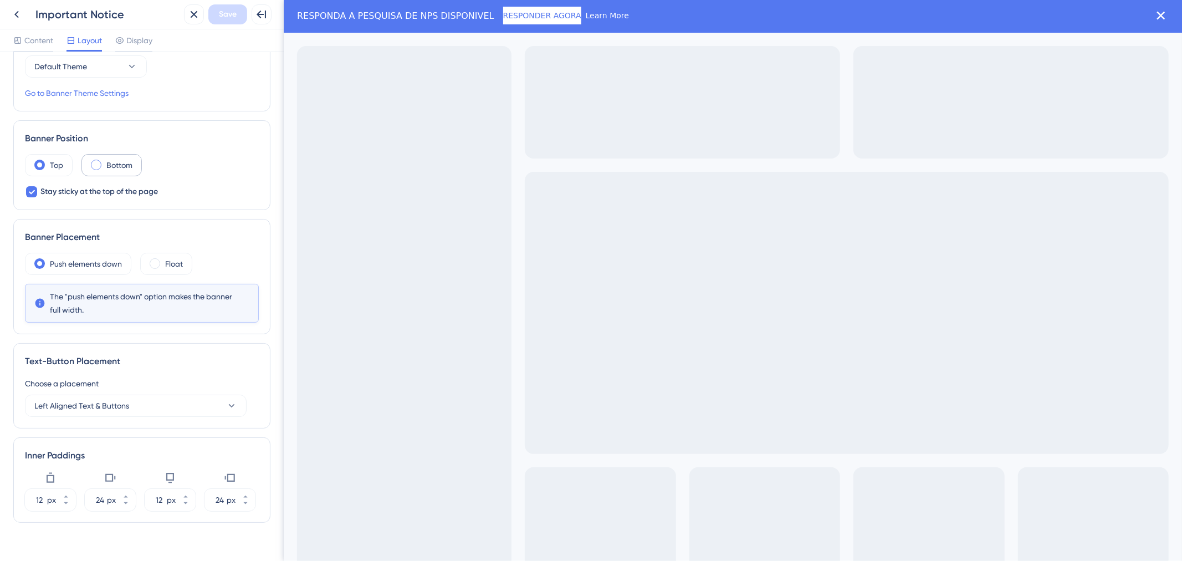
click at [101, 165] on div "Bottom" at bounding box center [111, 165] width 60 height 22
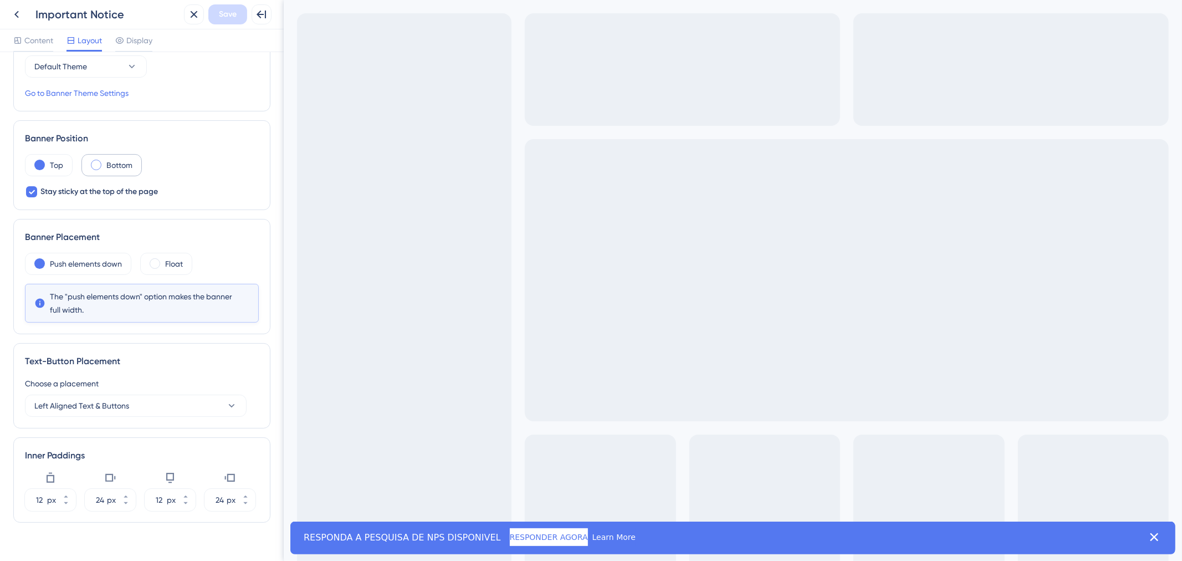
scroll to position [0, 0]
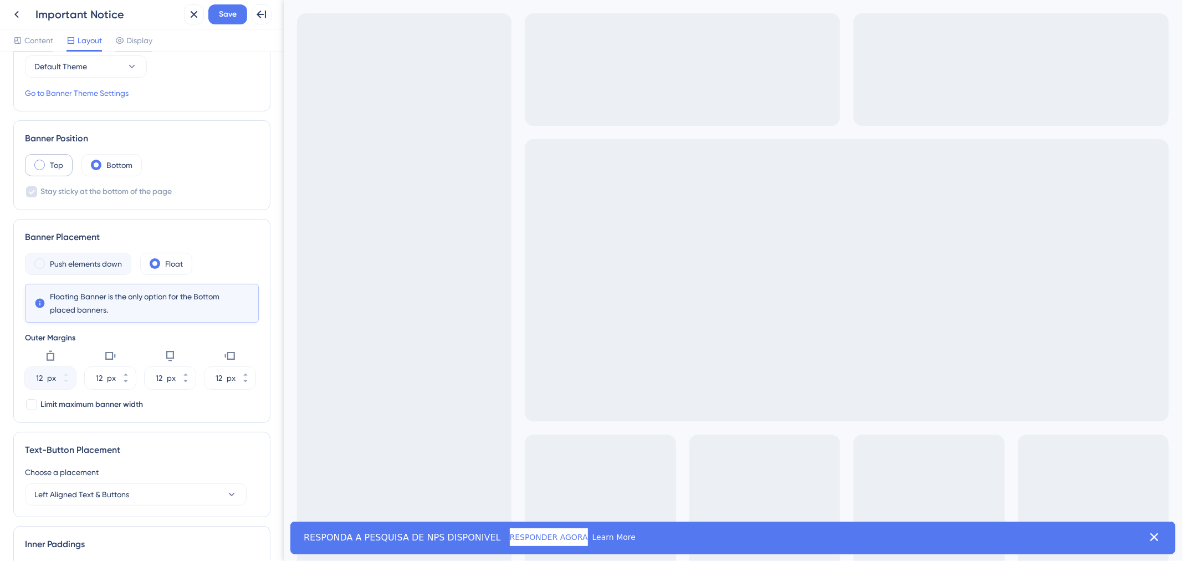
click at [30, 165] on div "Top" at bounding box center [49, 165] width 48 height 22
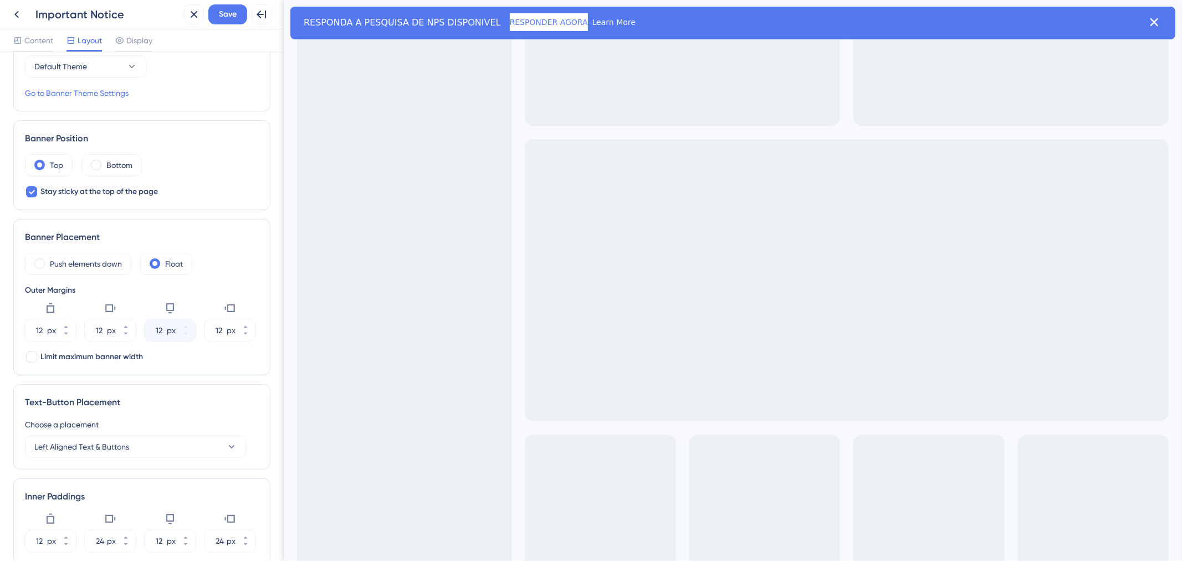
scroll to position [123, 0]
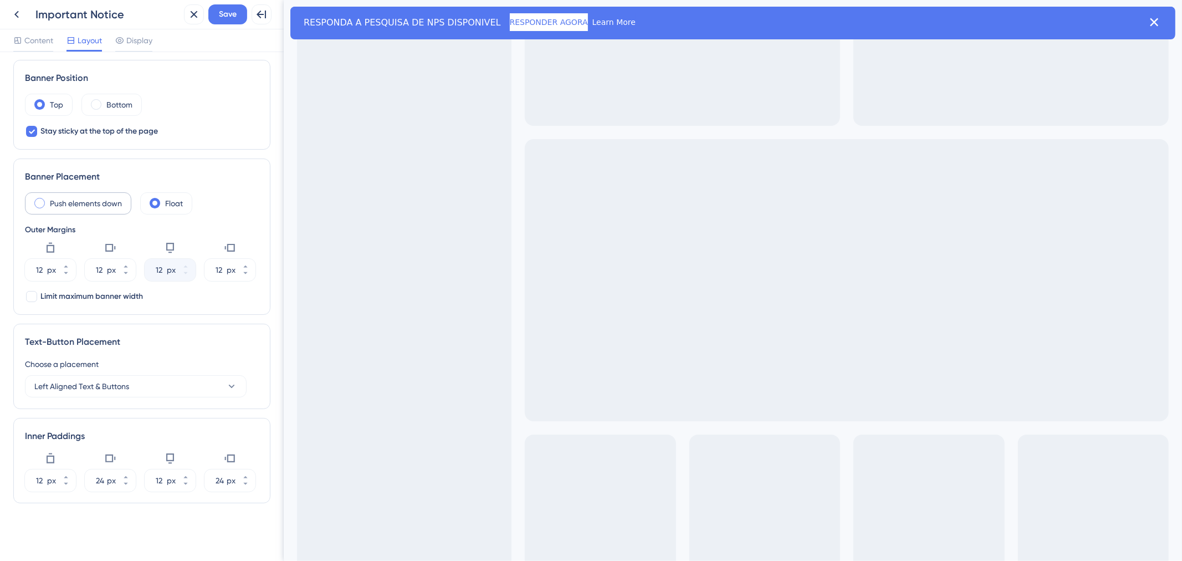
click at [104, 202] on label "Push elements down" at bounding box center [86, 203] width 72 height 13
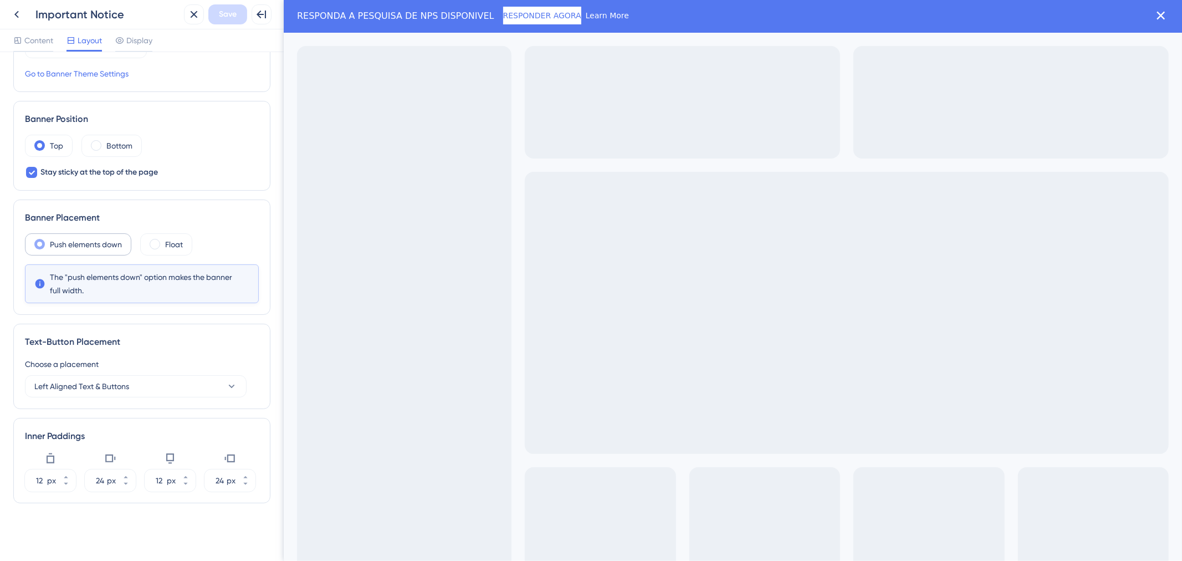
scroll to position [0, 0]
click at [186, 246] on div "Float" at bounding box center [166, 244] width 52 height 22
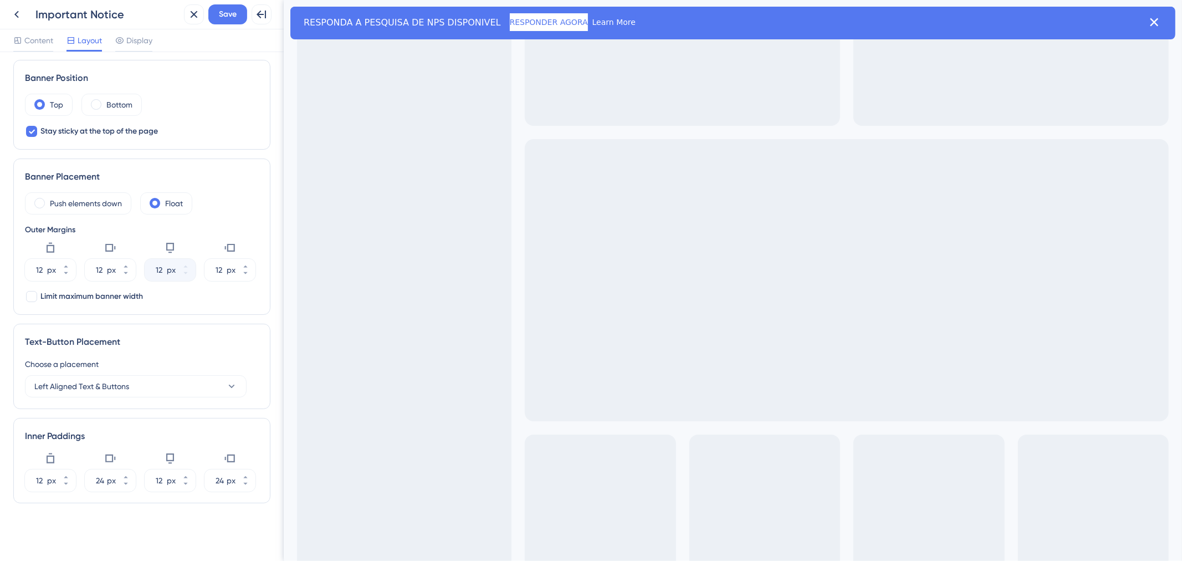
click at [108, 217] on div "Push elements down Float Outer Margins 12 px 12 px 12 px 12 px Limit maximum ba…" at bounding box center [142, 247] width 234 height 111
click at [108, 200] on label "Push elements down" at bounding box center [86, 203] width 72 height 13
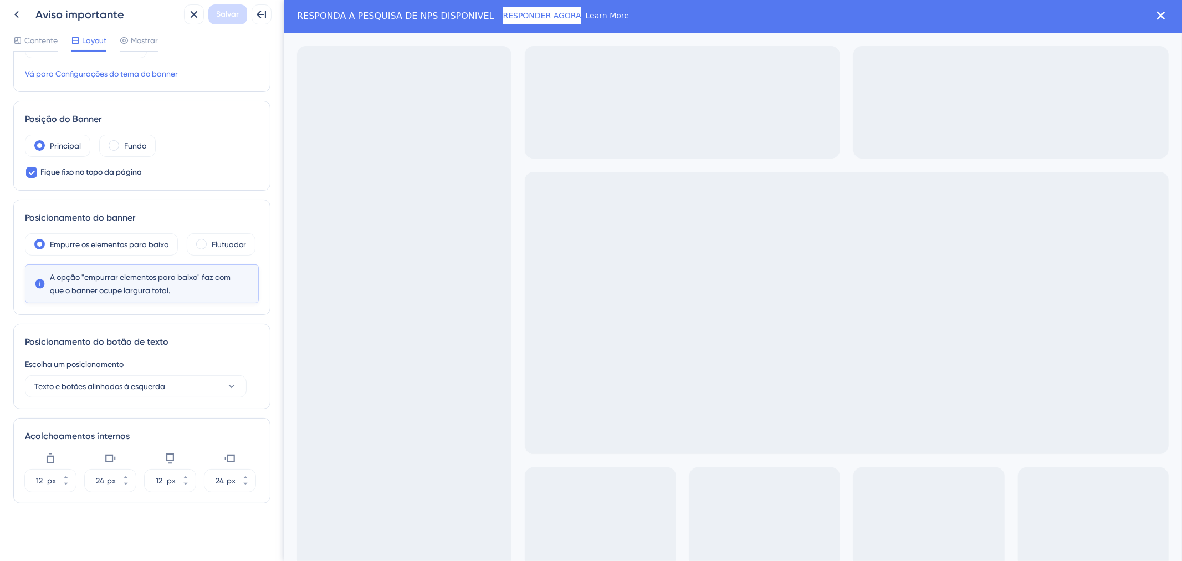
scroll to position [95, 0]
click at [202, 241] on div "Flutuador" at bounding box center [221, 244] width 69 height 22
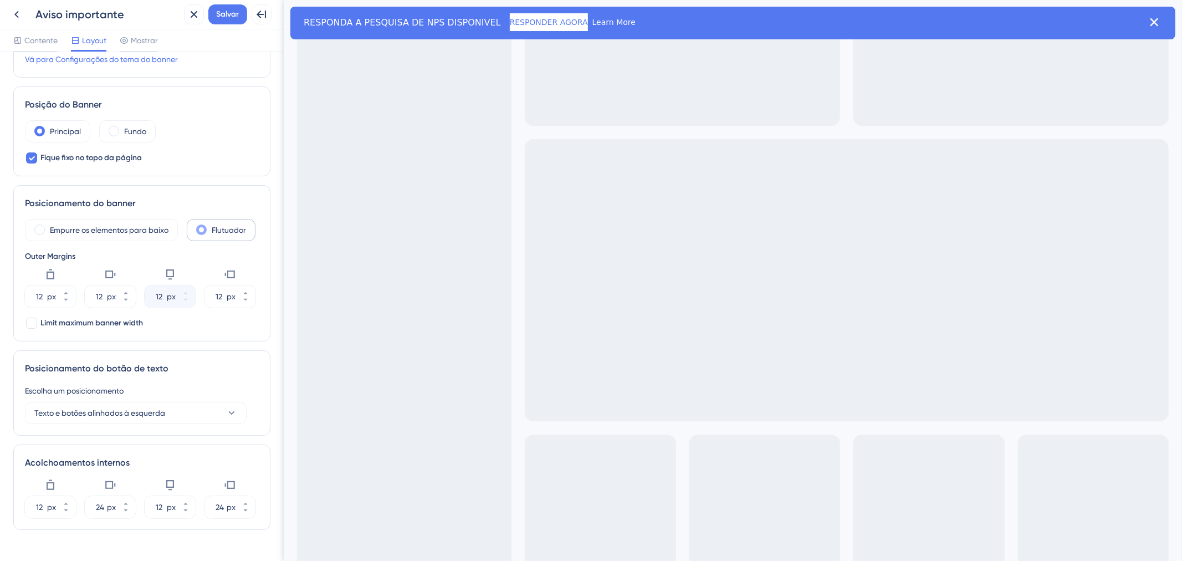
scroll to position [123, 0]
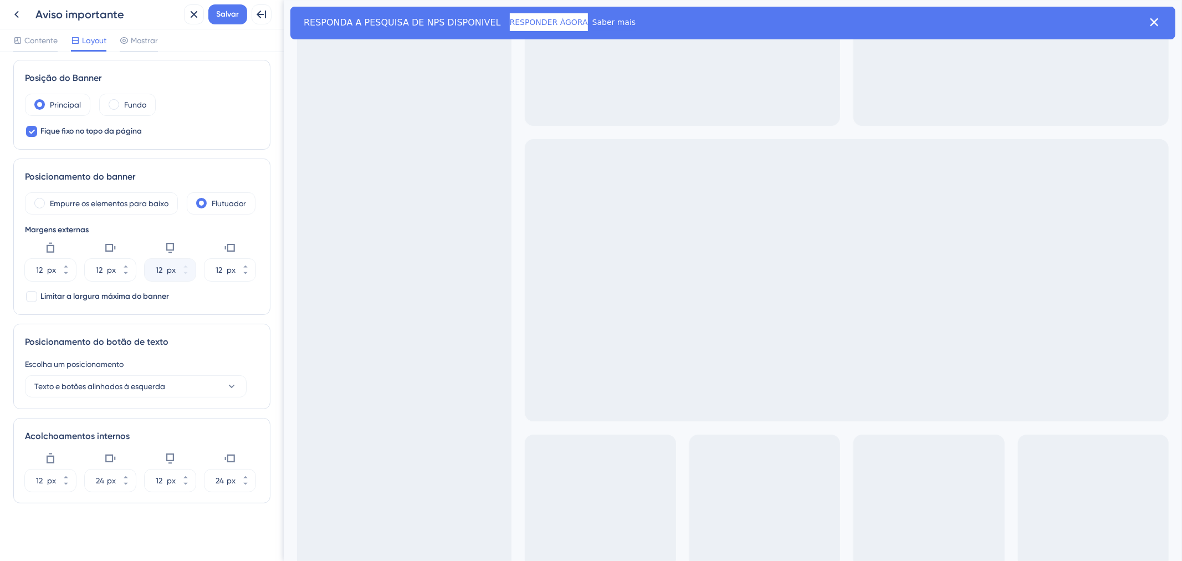
click at [95, 230] on div "Empurre os elementos para baixo Flutuador Margens externas 12 px 12 px 12 px 12…" at bounding box center [142, 247] width 234 height 111
click at [101, 210] on label "Empurre os elementos para baixo" at bounding box center [109, 203] width 119 height 13
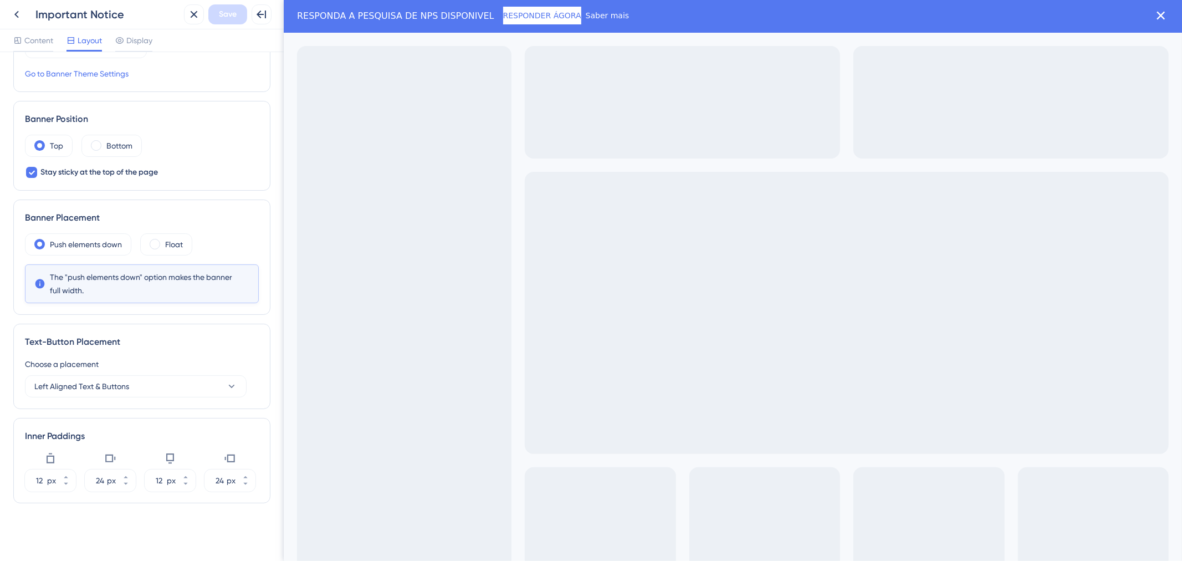
scroll to position [95, 0]
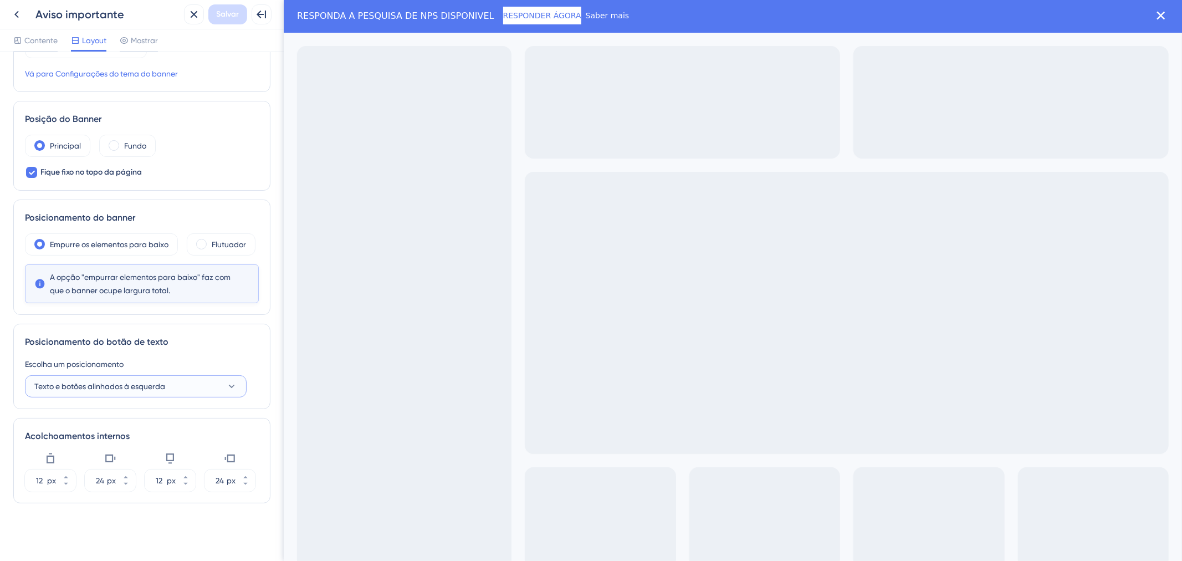
click at [226, 389] on icon at bounding box center [231, 386] width 11 height 11
click at [200, 461] on div "Texto e botões centralizados Texto e botões centralizados" at bounding box center [136, 464] width 190 height 22
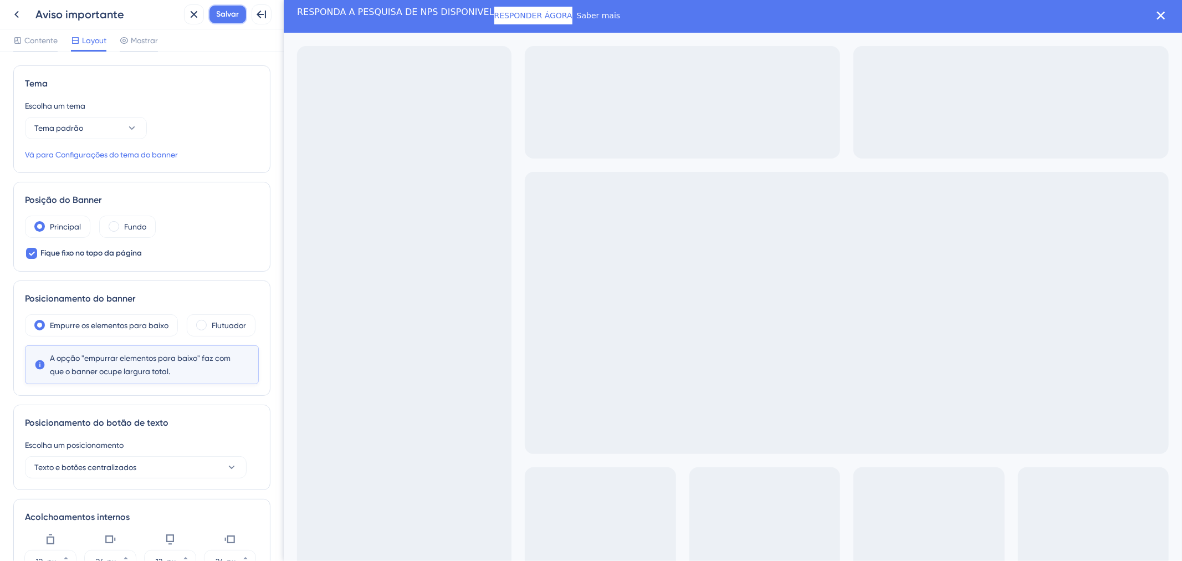
click at [236, 23] on button "Salvar" at bounding box center [227, 14] width 39 height 20
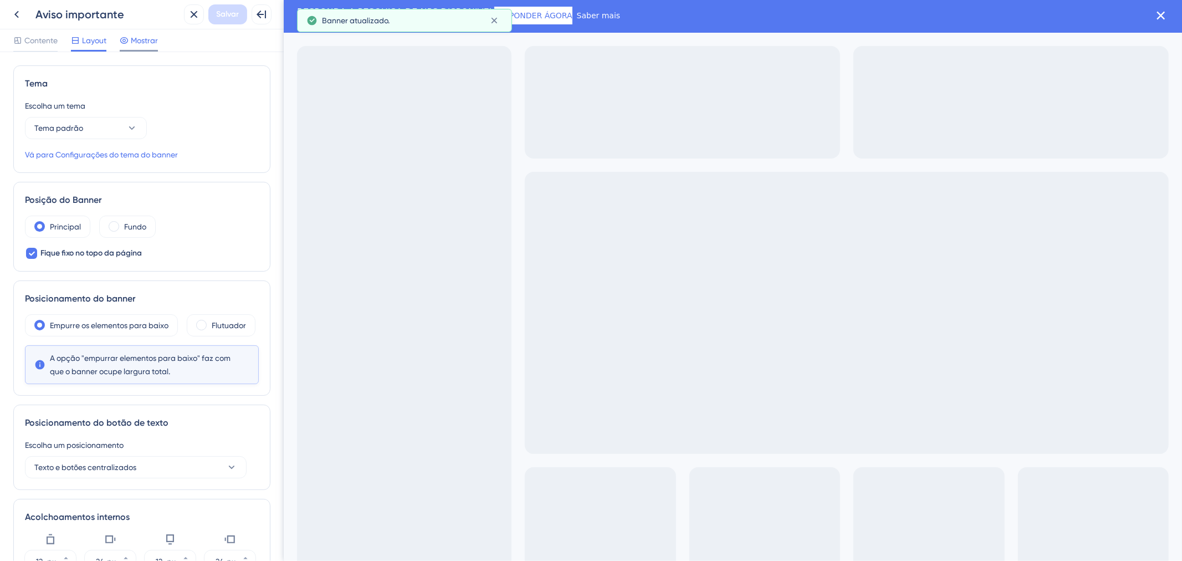
click at [142, 44] on font "Mostrar" at bounding box center [144, 40] width 27 height 9
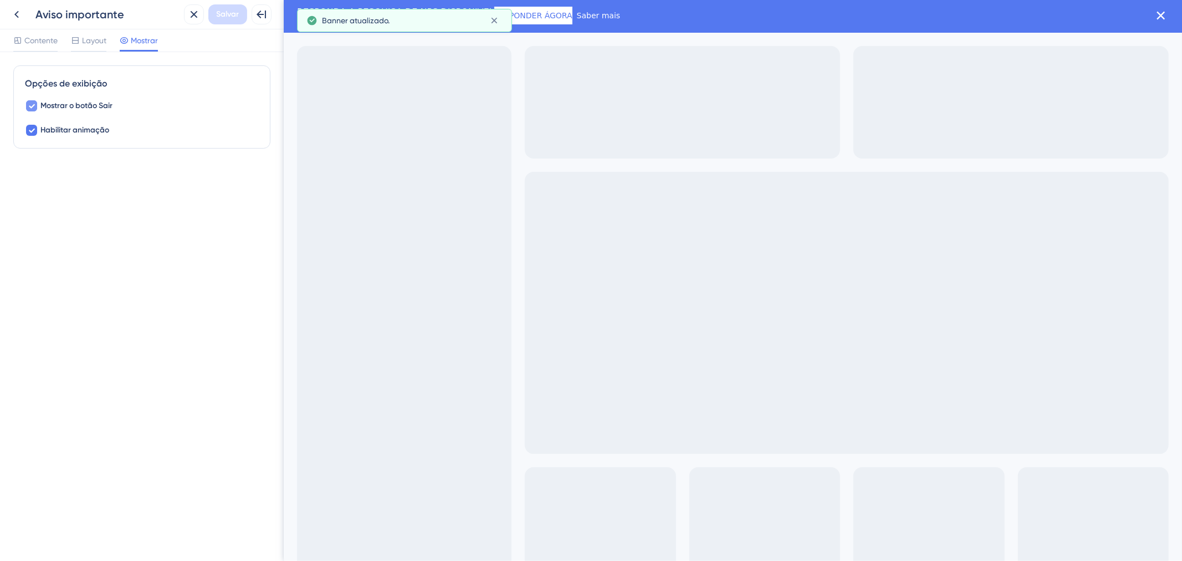
click at [102, 105] on font "Mostrar o botão Sair" at bounding box center [76, 105] width 72 height 9
checkbox input "false"
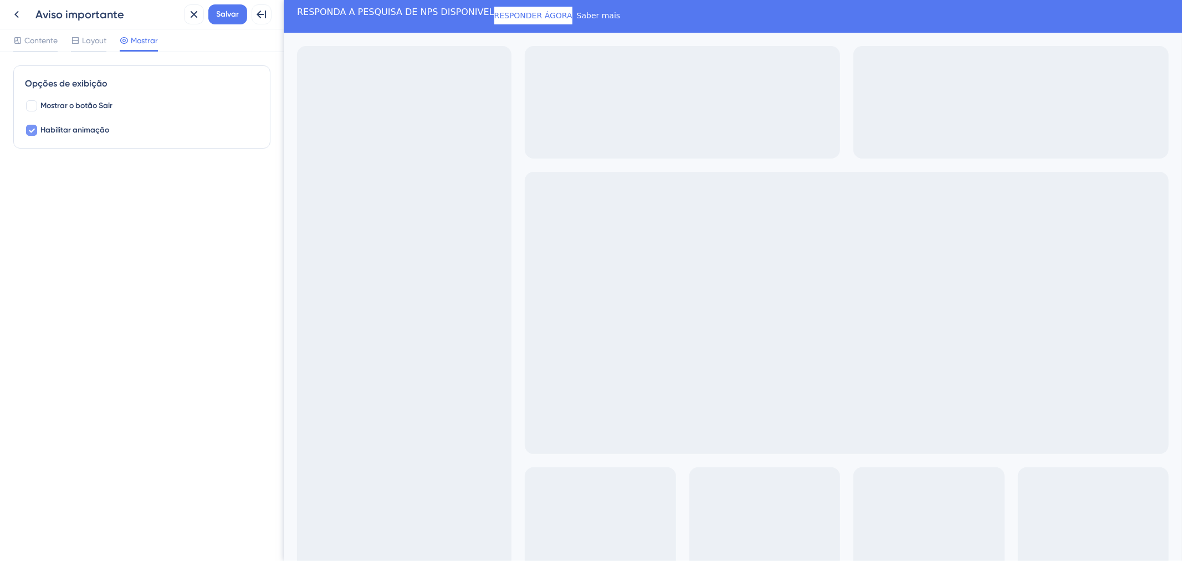
click at [96, 125] on font "Habilitar animação" at bounding box center [74, 129] width 69 height 9
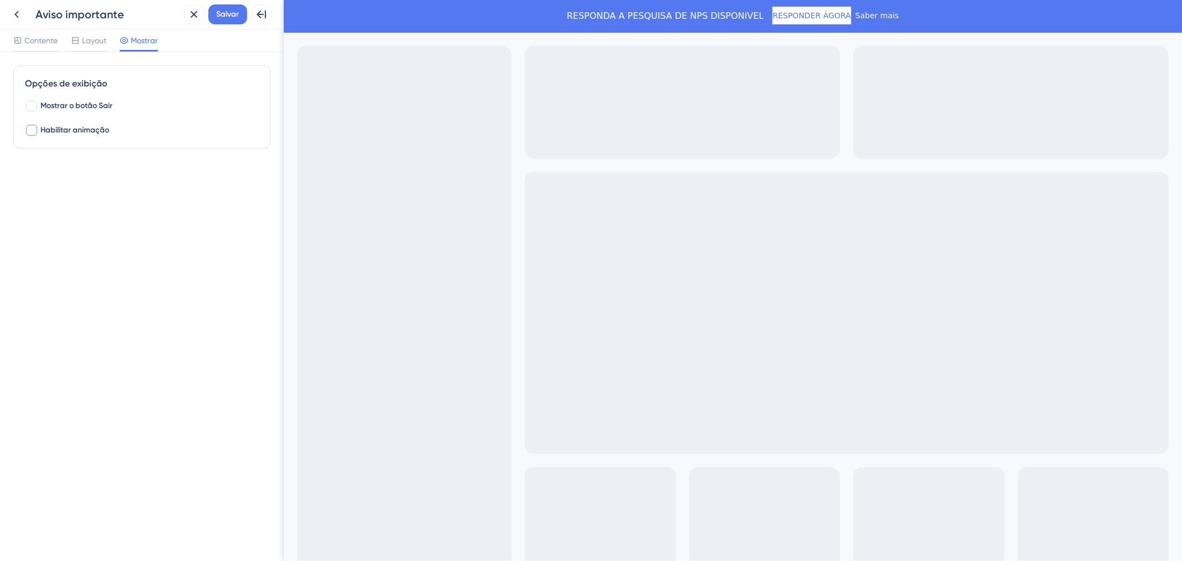
click at [96, 125] on font "Habilitar animação" at bounding box center [74, 129] width 69 height 9
checkbox input "true"
click at [237, 14] on font "Salvar" at bounding box center [228, 13] width 23 height 9
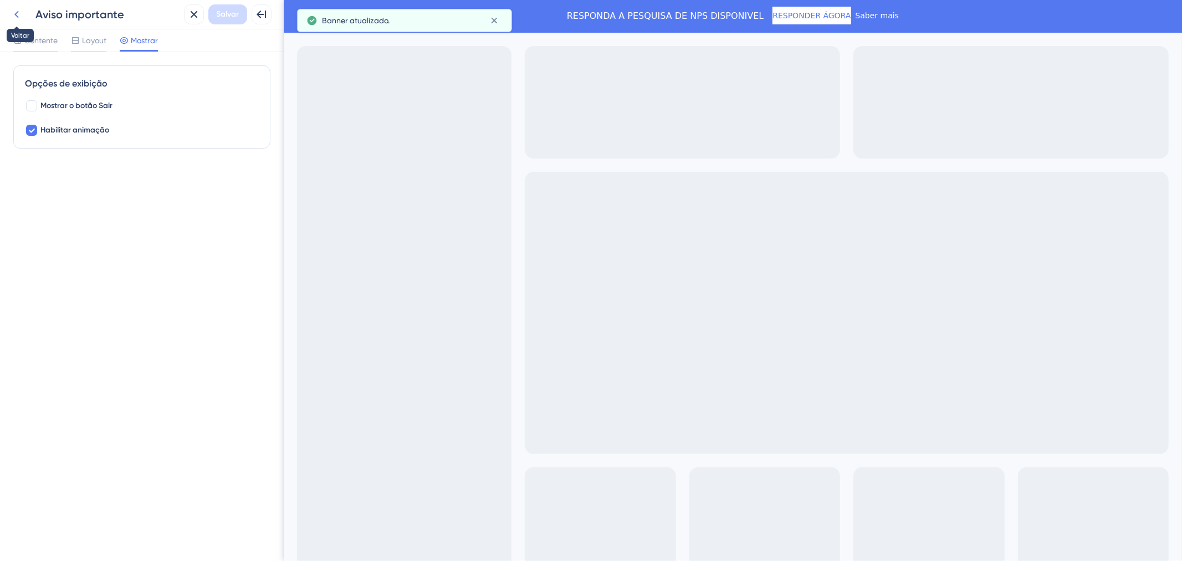
click at [19, 13] on icon at bounding box center [16, 14] width 13 height 13
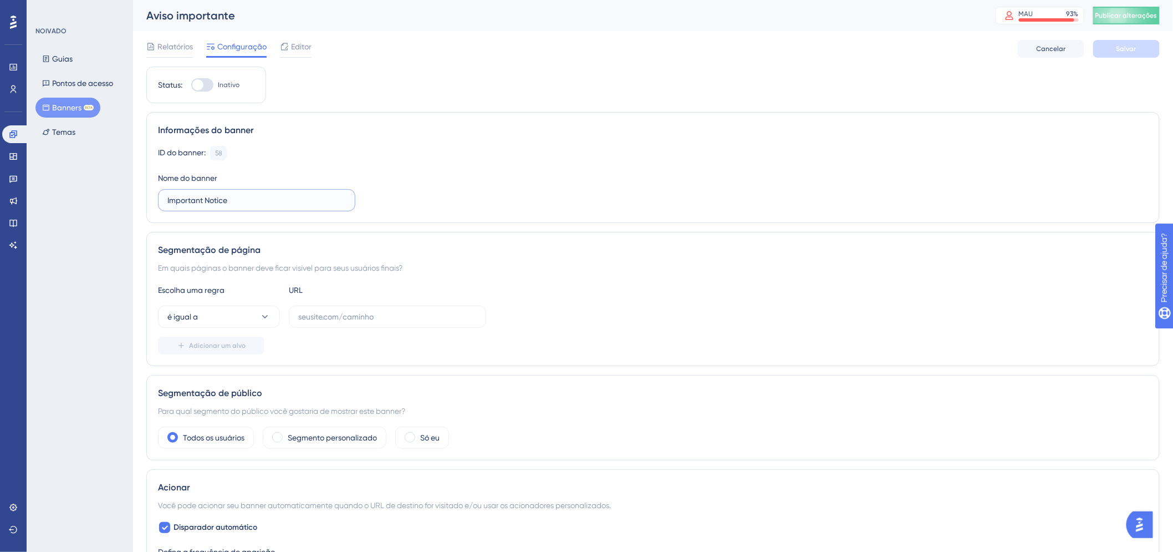
click at [324, 202] on input "Important Notice" at bounding box center [256, 200] width 178 height 12
type input "BANNER TESTE - NPS"
click at [265, 313] on icon at bounding box center [264, 316] width 11 height 11
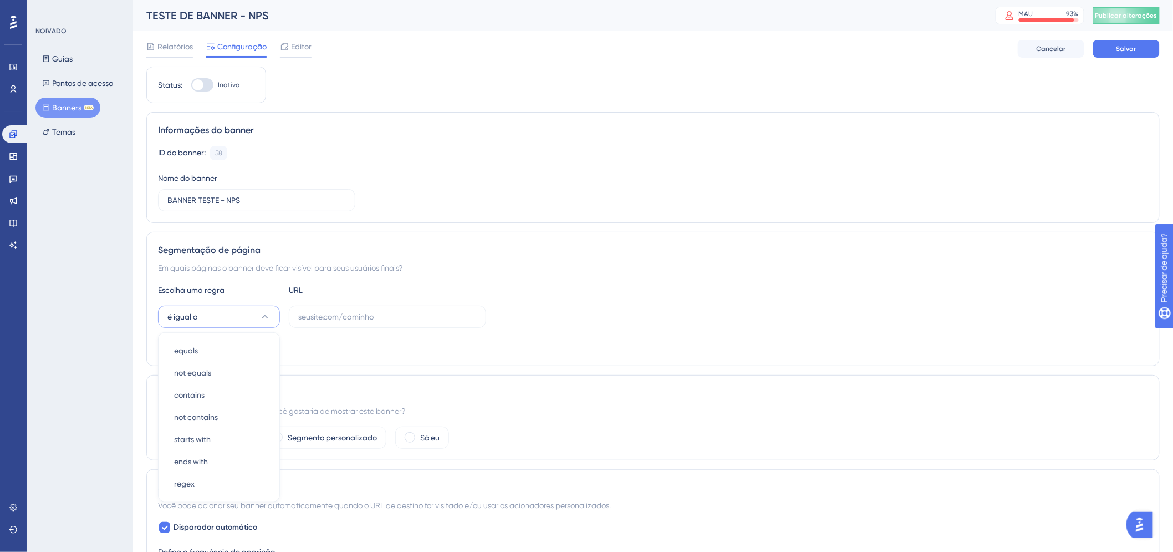
scroll to position [140, 0]
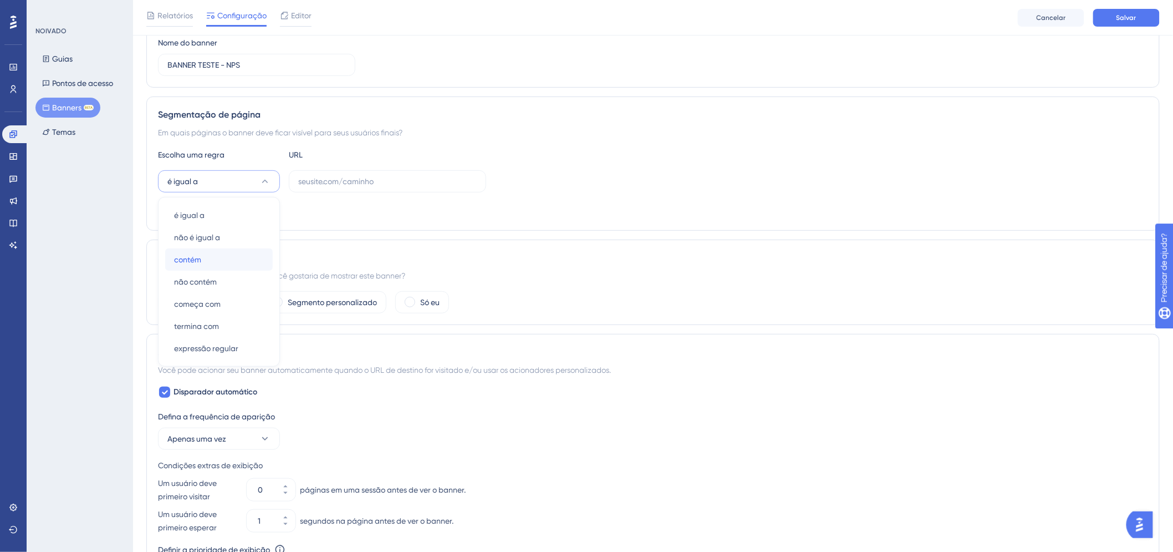
click at [227, 266] on div "contém contém" at bounding box center [219, 259] width 90 height 22
click at [722, 170] on div "contém" at bounding box center [653, 181] width 990 height 22
click at [1127, 17] on font "Salvar" at bounding box center [1126, 18] width 20 height 8
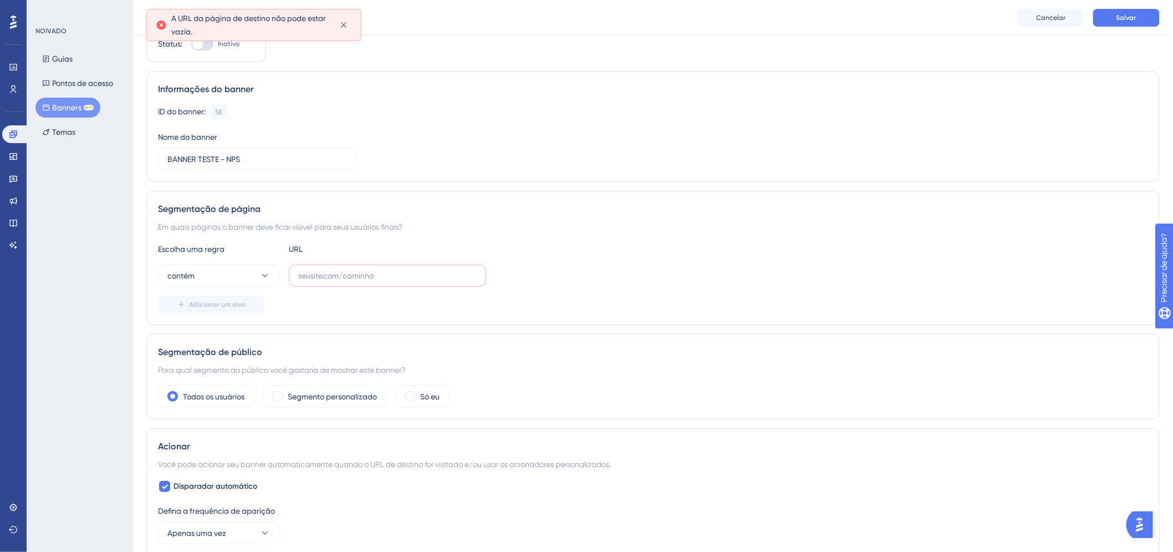
scroll to position [0, 0]
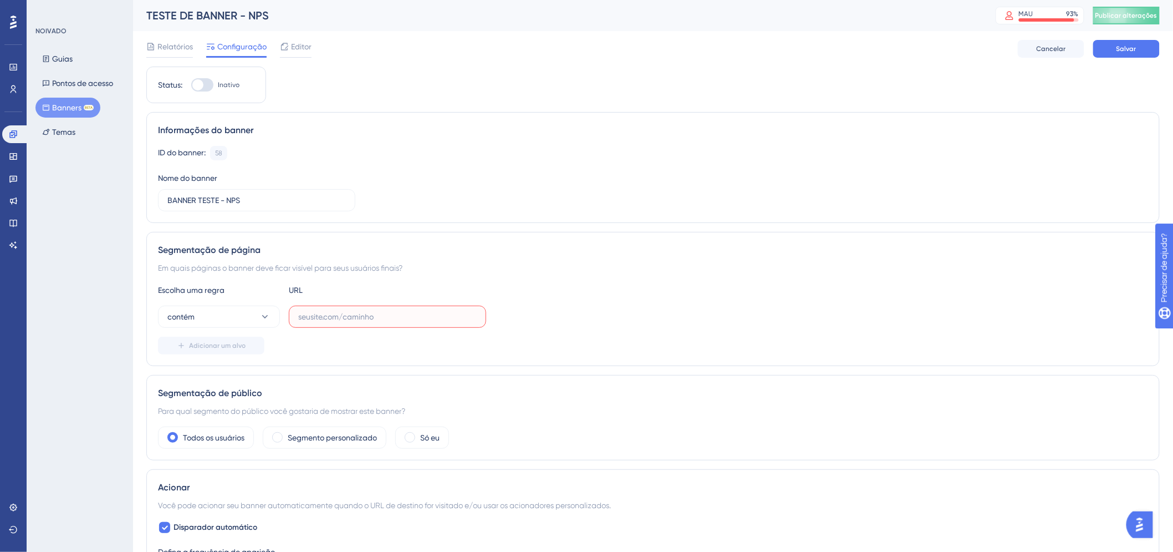
click at [365, 318] on input "text" at bounding box center [387, 316] width 178 height 12
click at [248, 324] on button "contém" at bounding box center [219, 316] width 122 height 22
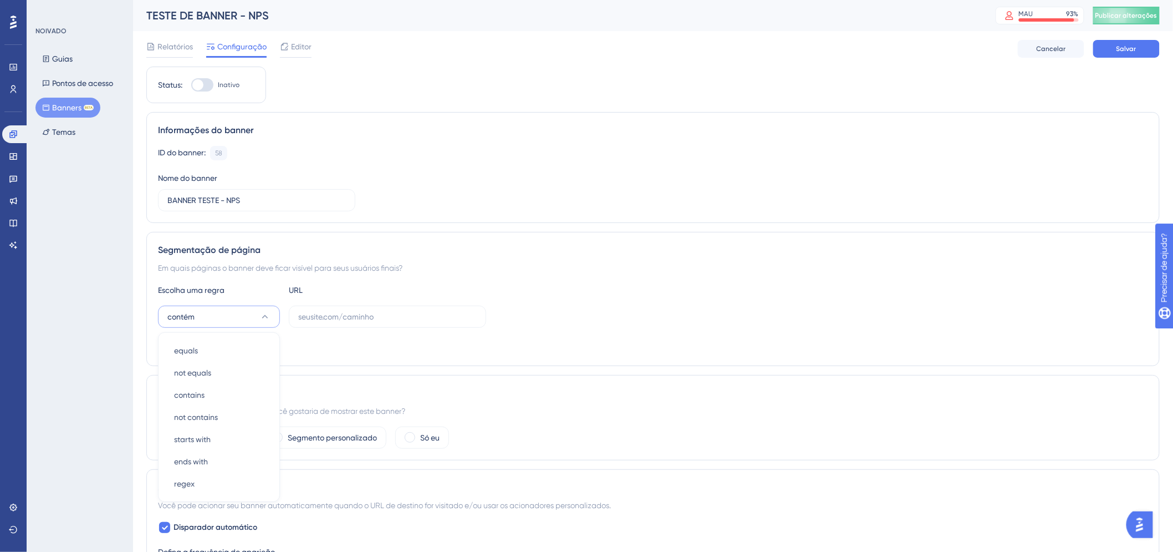
scroll to position [141, 0]
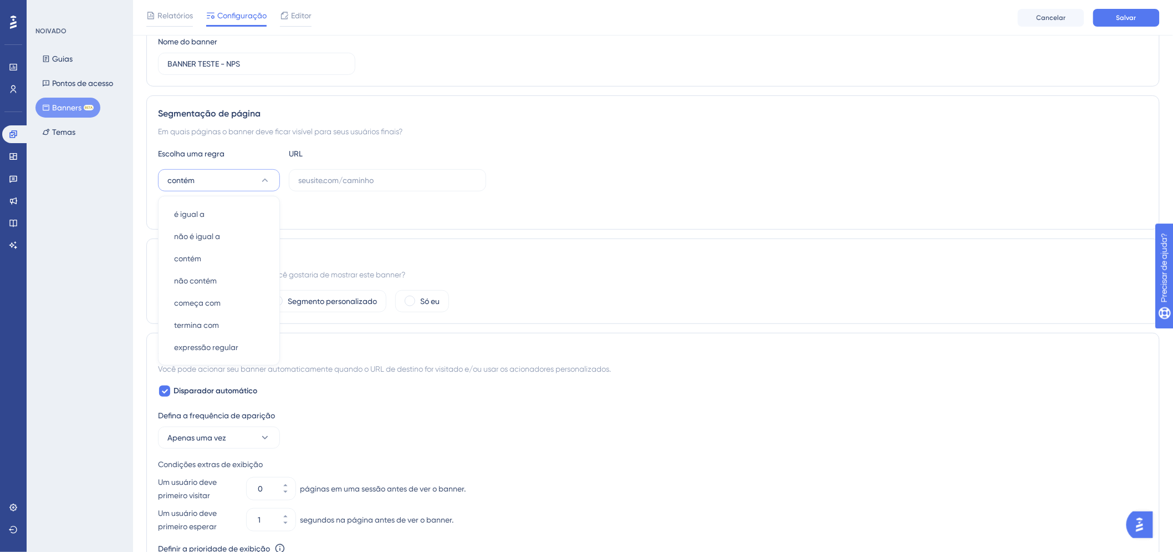
click at [965, 93] on div "Status: Inativo Informações do banner ID do banner: 58 Cópia Nome do banner BAN…" at bounding box center [652, 379] width 1013 height 898
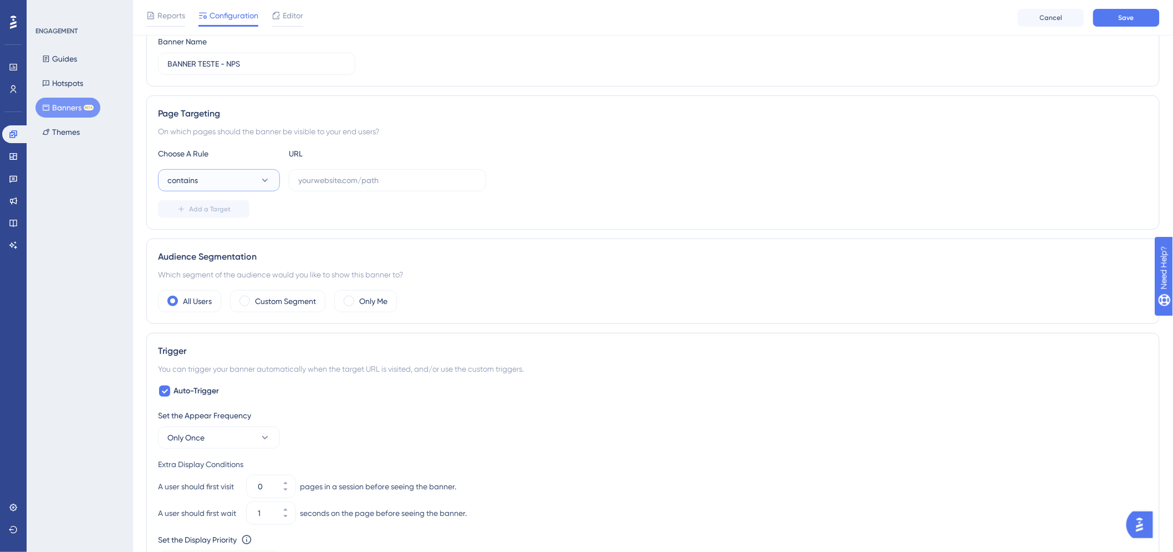
click at [265, 182] on icon at bounding box center [264, 180] width 11 height 11
click at [245, 261] on div "contains contains" at bounding box center [219, 258] width 90 height 22
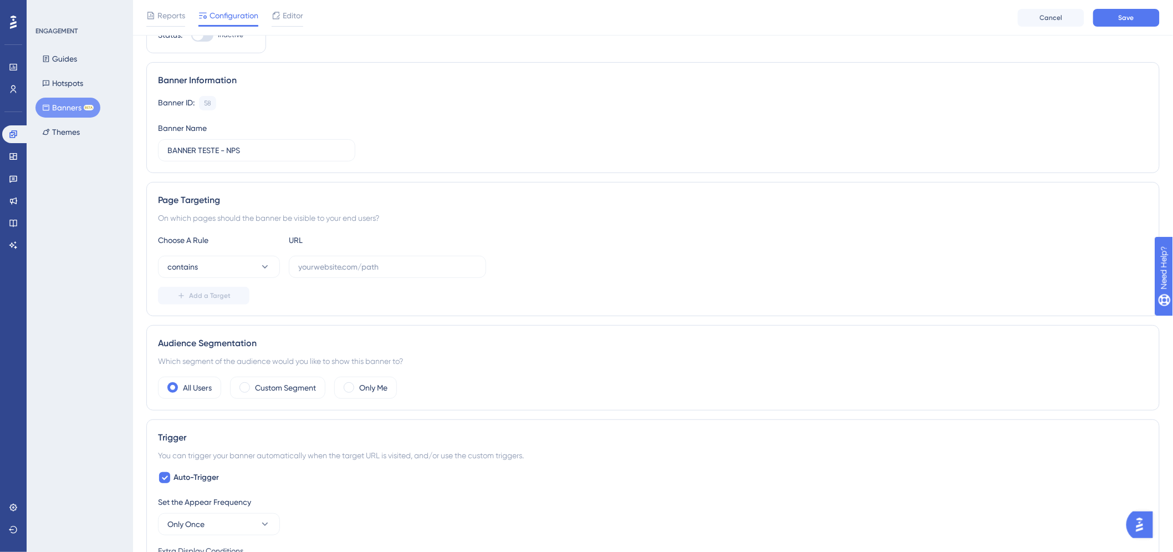
scroll to position [45, 0]
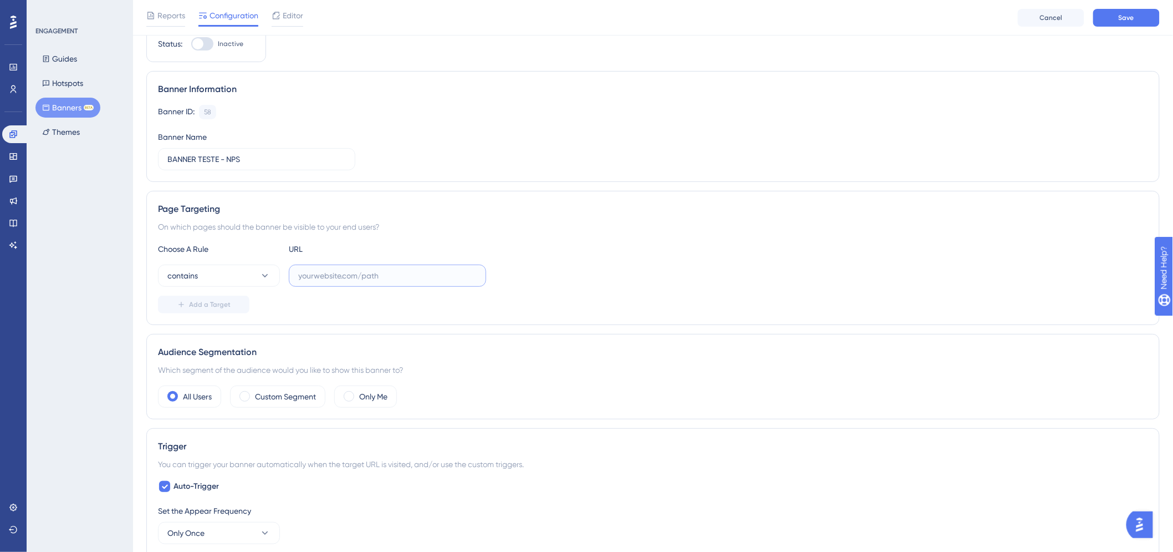
click at [384, 275] on input "text" at bounding box center [387, 275] width 178 height 12
paste input "[URL][DOMAIN_NAME]"
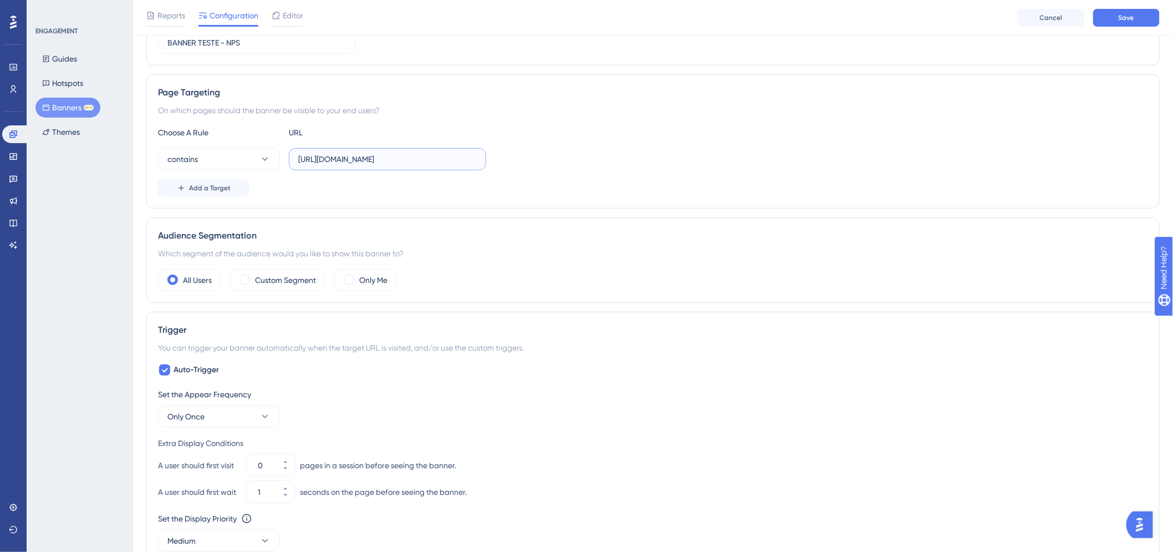
scroll to position [169, 0]
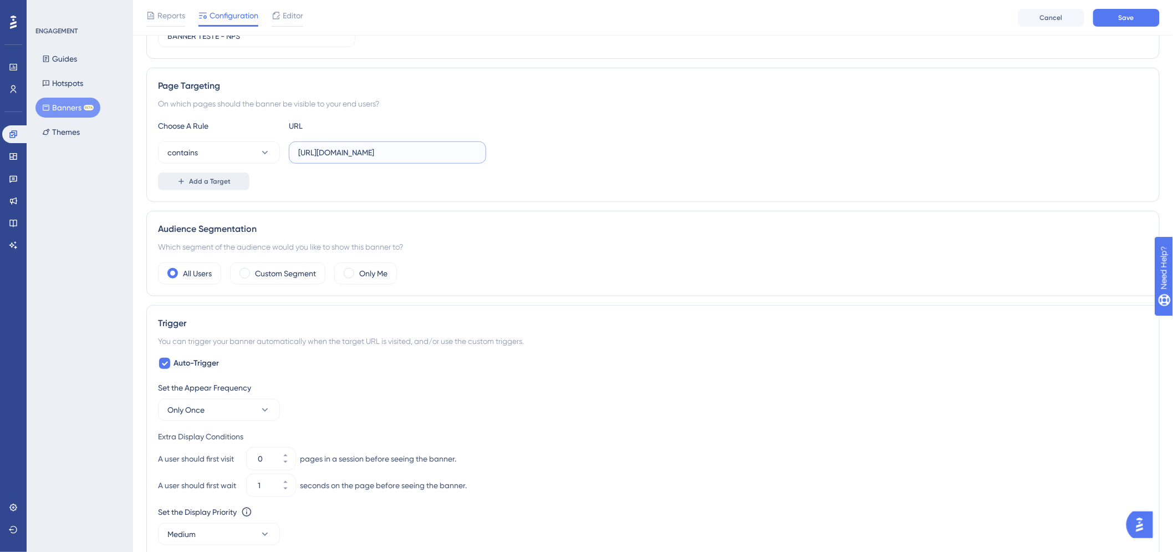
type input "[URL][DOMAIN_NAME]"
click at [229, 185] on button "Add a Target" at bounding box center [203, 181] width 91 height 18
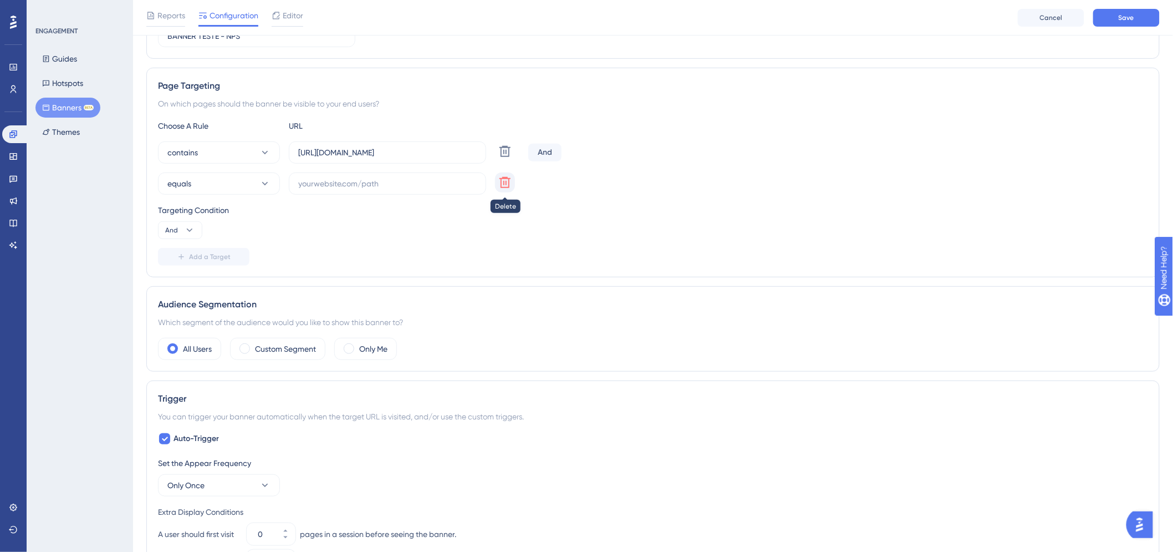
click at [510, 182] on icon at bounding box center [504, 182] width 13 height 13
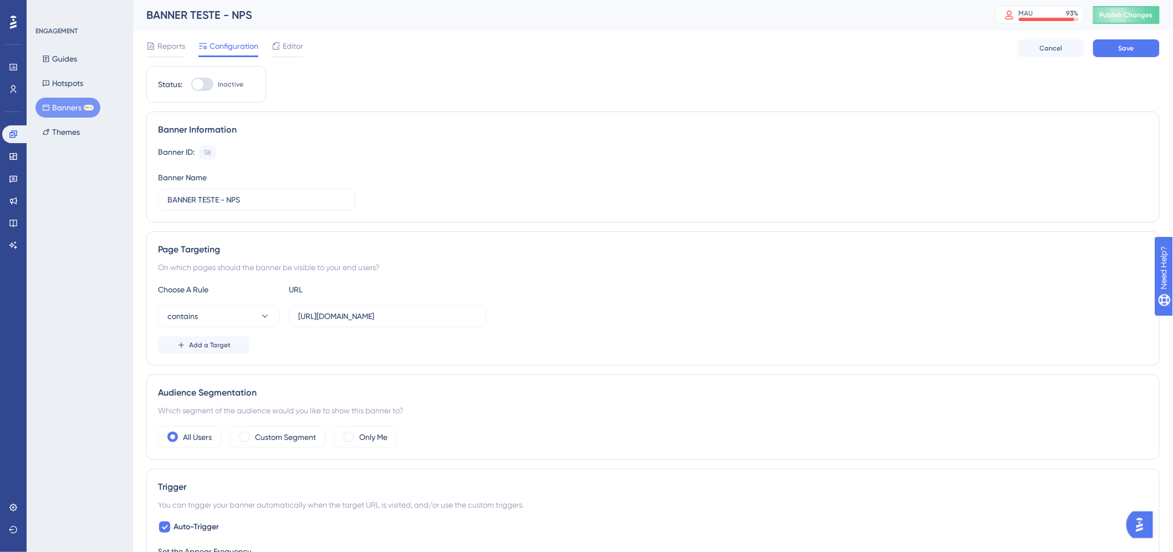
scroll to position [0, 0]
click at [1121, 53] on button "Save" at bounding box center [1126, 49] width 67 height 18
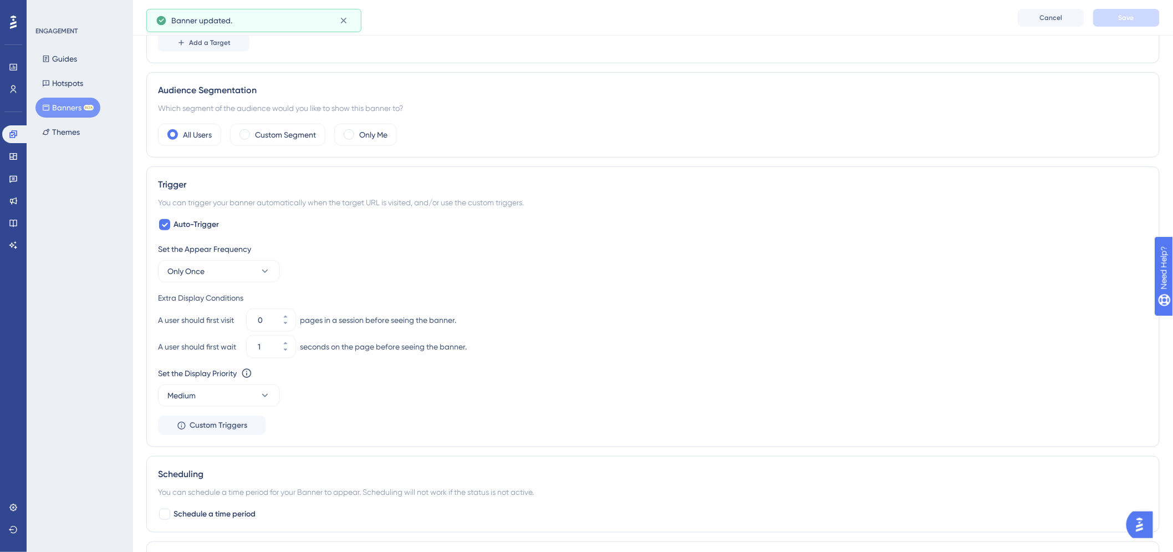
scroll to position [308, 0]
click at [271, 123] on div "Audience Segmentation Which segment of the audience would you like to show this…" at bounding box center [652, 114] width 1013 height 85
click at [273, 133] on label "Custom Segment" at bounding box center [285, 133] width 61 height 13
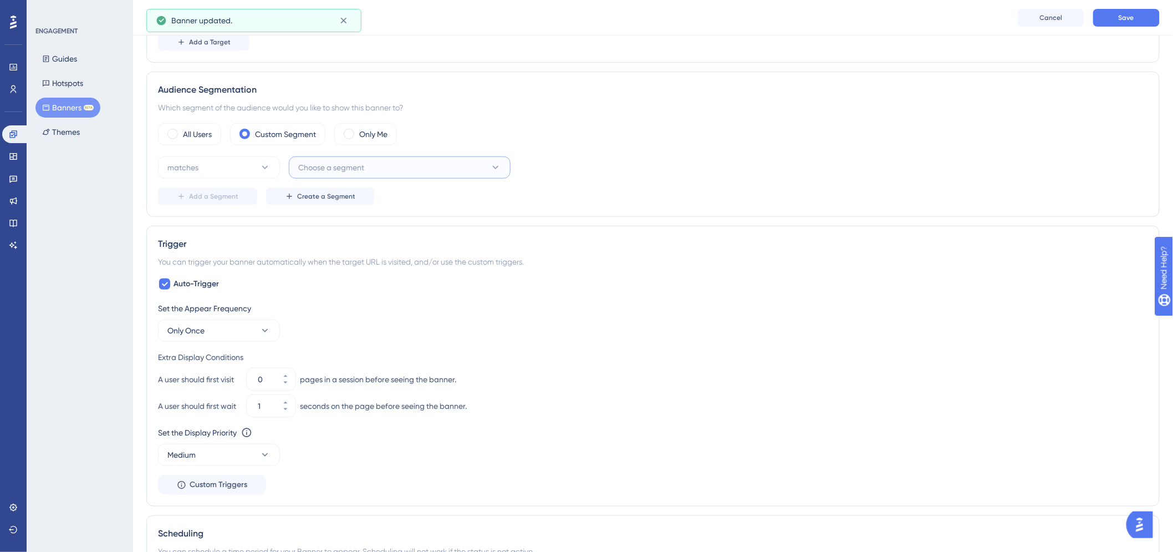
click at [441, 161] on button "Choose a segment" at bounding box center [400, 167] width 222 height 22
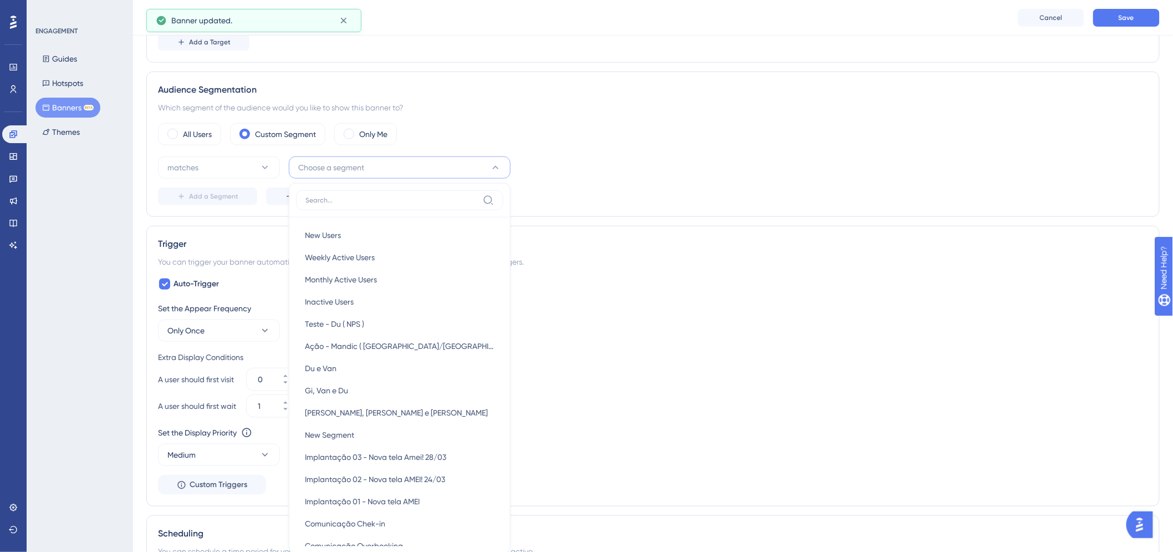
scroll to position [397, 0]
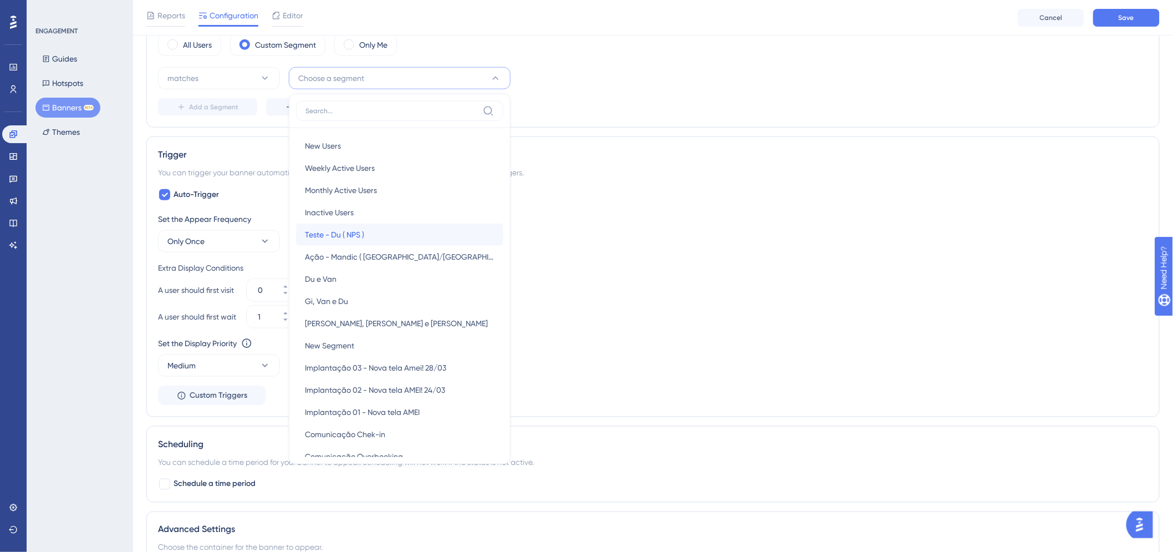
click at [444, 231] on div "Teste - Du ( NPS ) Teste - Du ( NPS )" at bounding box center [400, 234] width 190 height 22
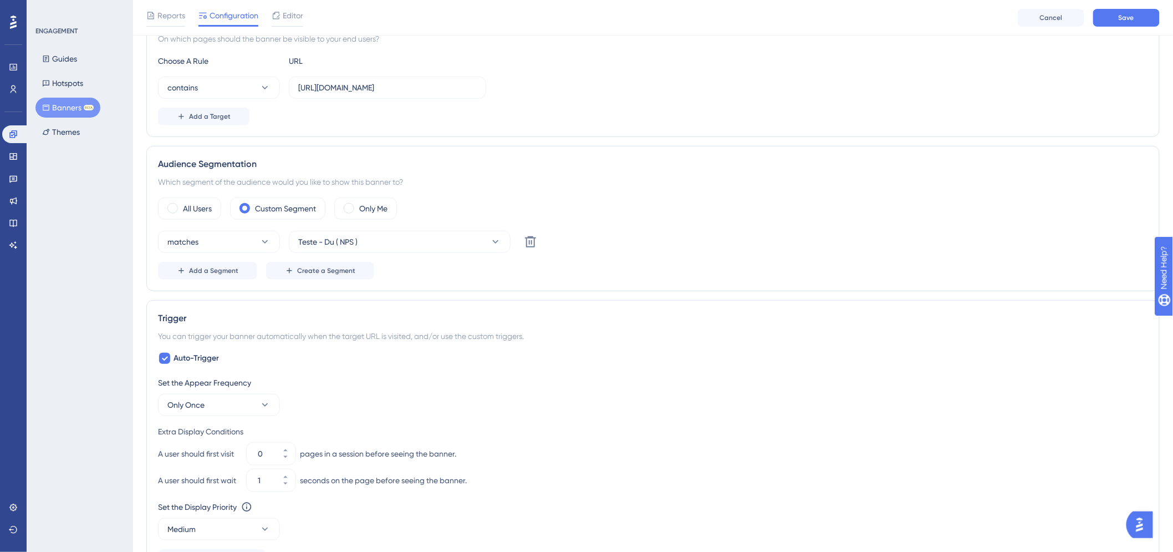
scroll to position [212, 0]
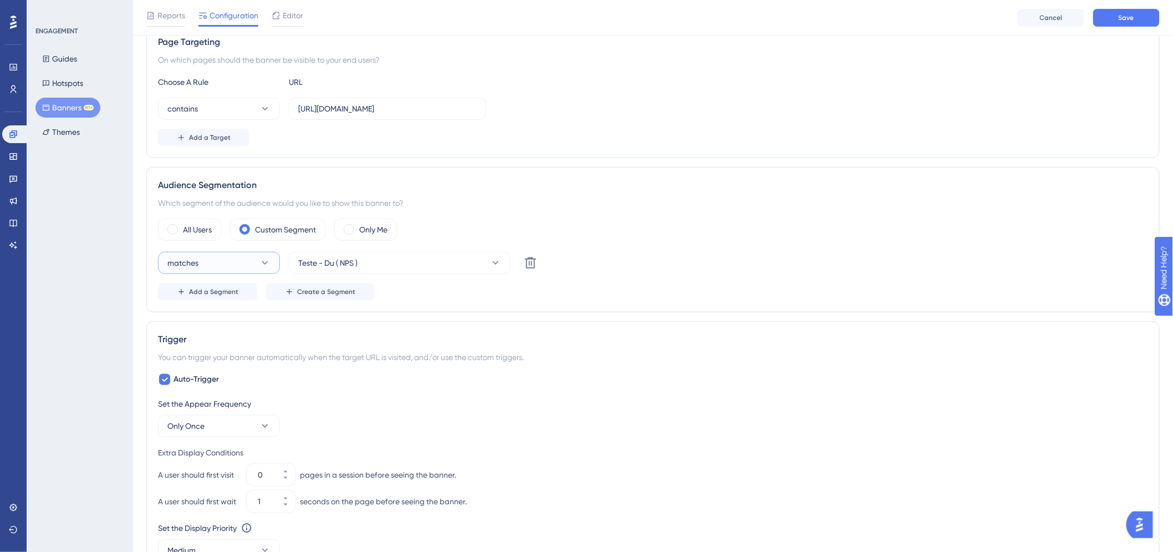
click at [274, 267] on button "matches" at bounding box center [219, 263] width 122 height 22
click at [258, 257] on button "matches" at bounding box center [219, 263] width 122 height 22
click at [1132, 18] on span "Save" at bounding box center [1127, 17] width 16 height 9
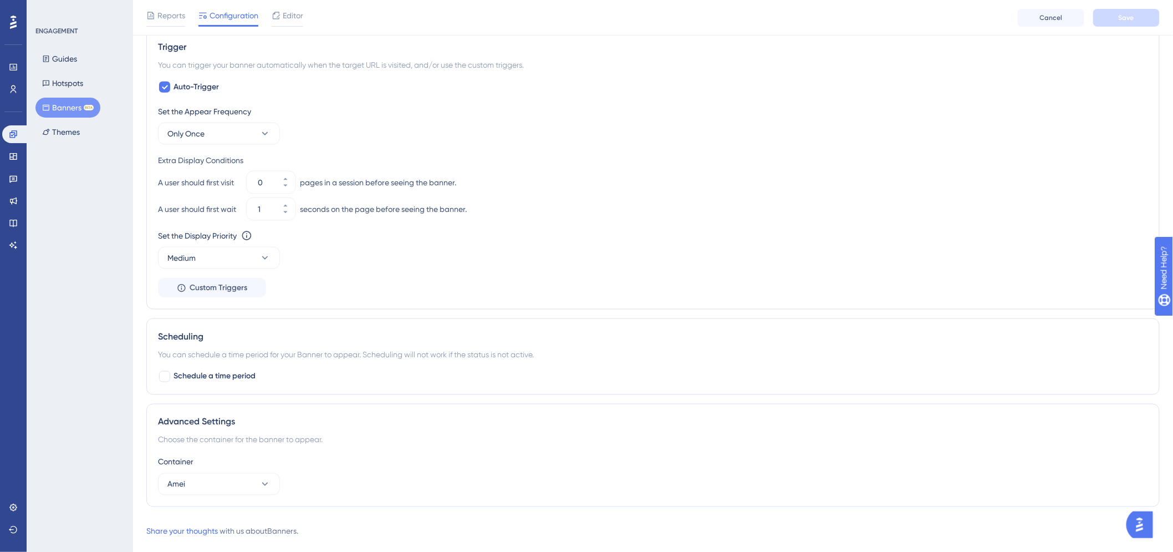
scroll to position [514, 0]
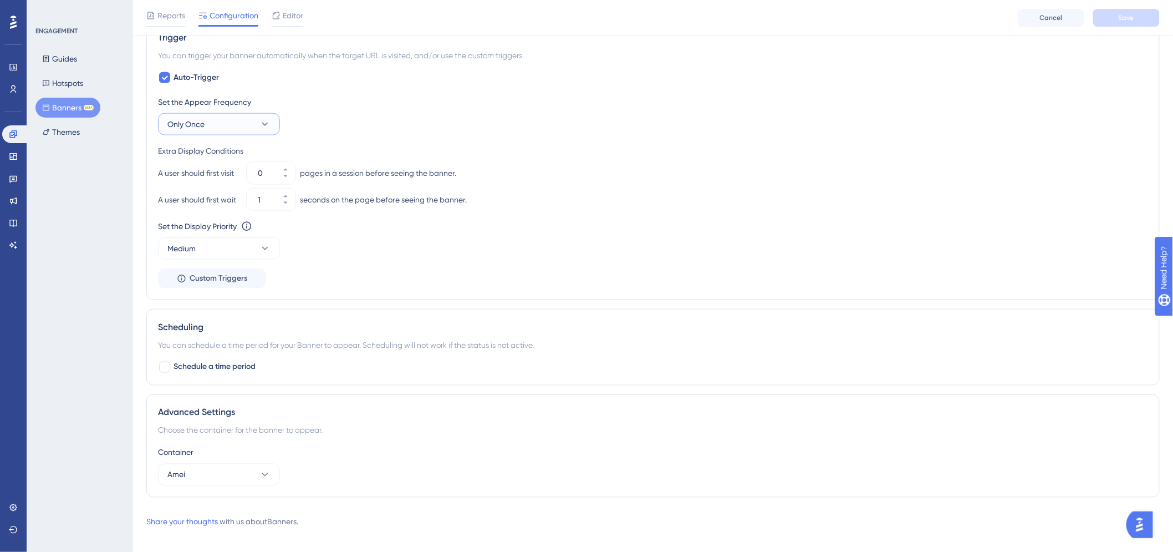
click at [237, 124] on button "Only Once" at bounding box center [219, 124] width 122 height 22
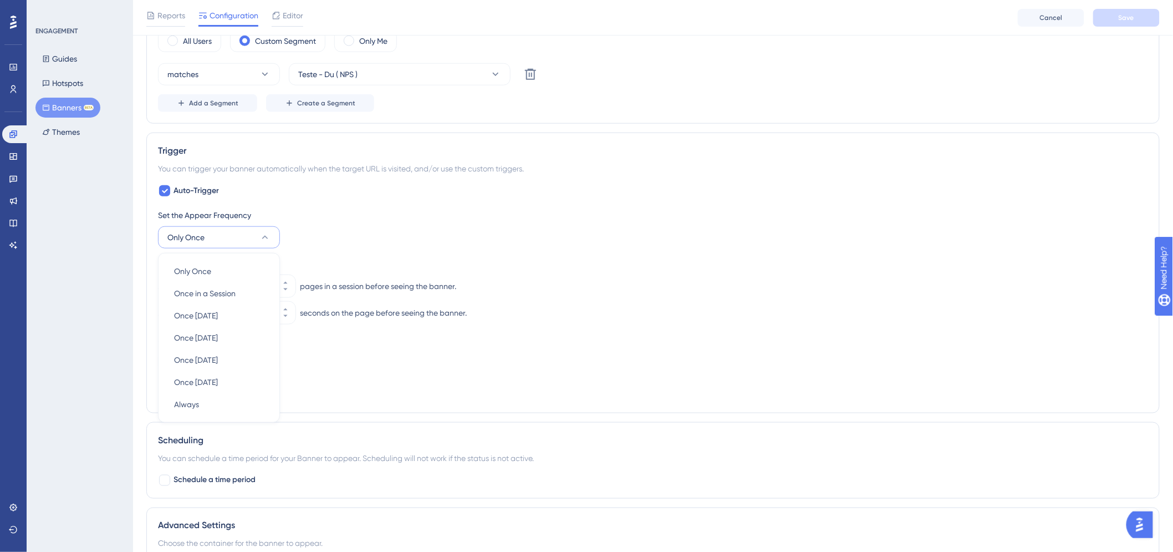
scroll to position [452, 0]
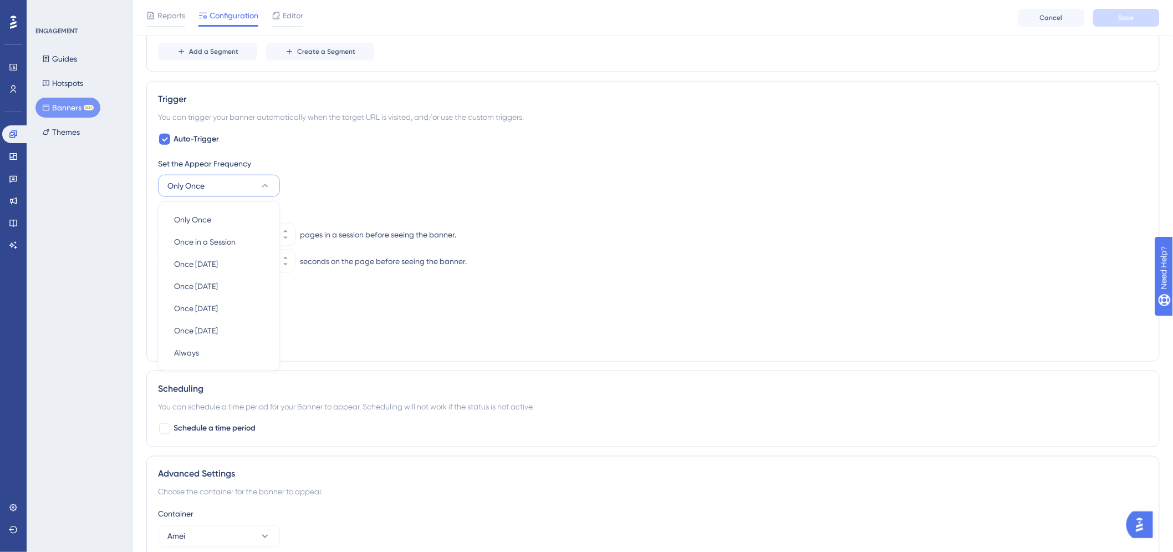
click at [227, 366] on div "Only Once Only Once Once in a Session Once in a Session Once in 1 day Once in 1…" at bounding box center [219, 286] width 122 height 170
click at [228, 358] on div "Always Always" at bounding box center [219, 352] width 90 height 22
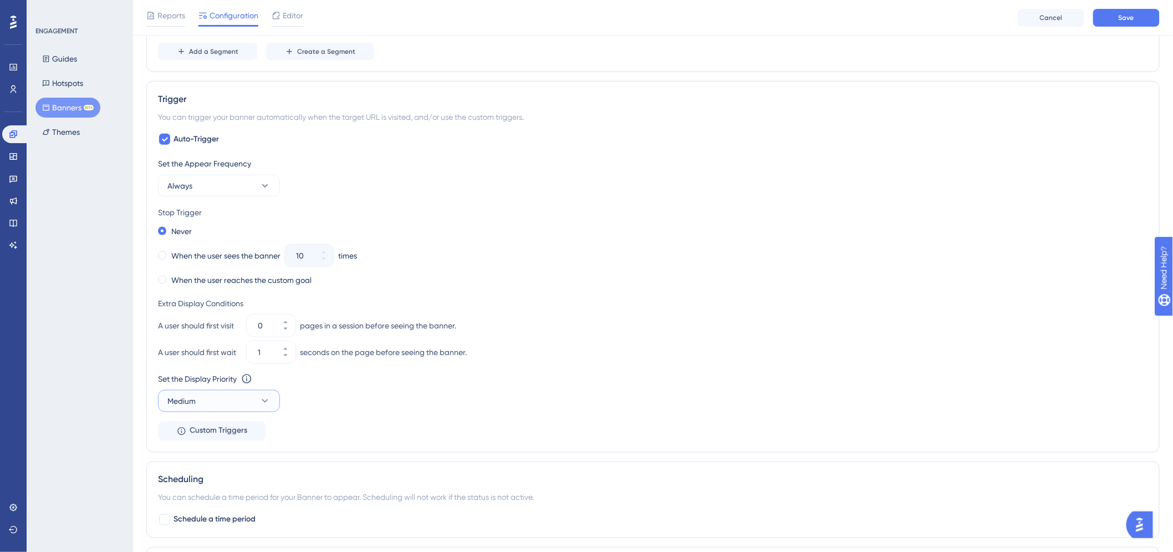
click at [257, 411] on button "Medium" at bounding box center [219, 401] width 122 height 22
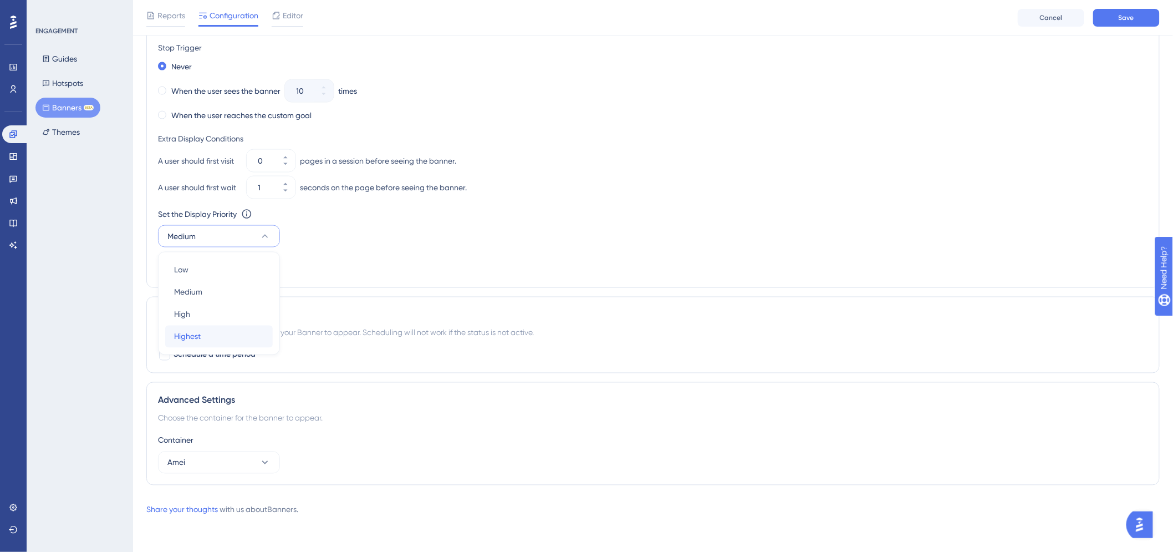
click at [248, 344] on div "Highest Highest" at bounding box center [219, 336] width 90 height 22
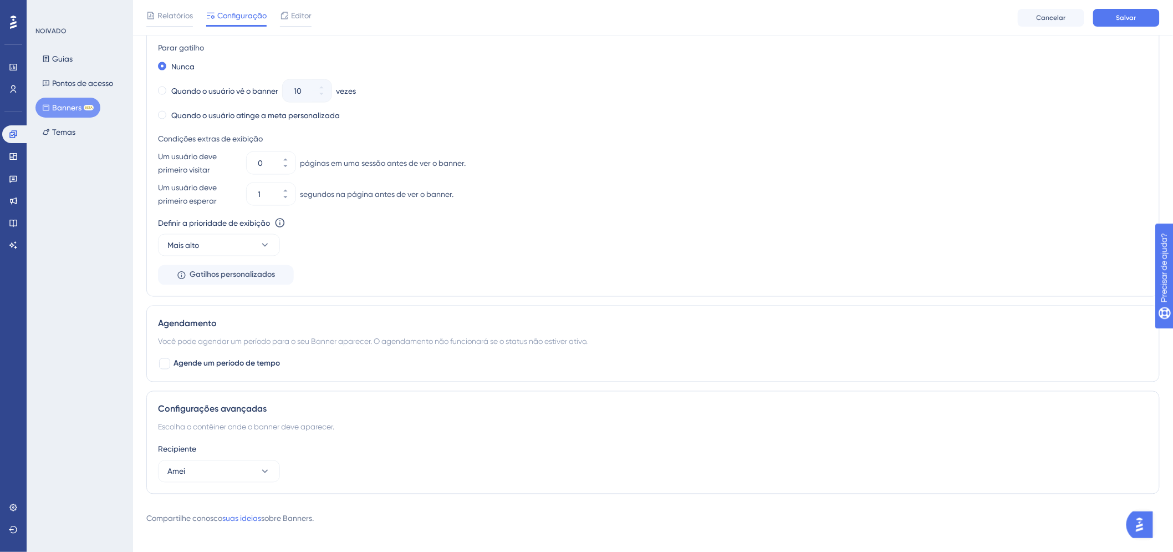
click at [497, 70] on div "Nunca" at bounding box center [653, 67] width 990 height 16
click at [197, 114] on font "Quando o usuário atinge a meta personalizada" at bounding box center [255, 115] width 169 height 9
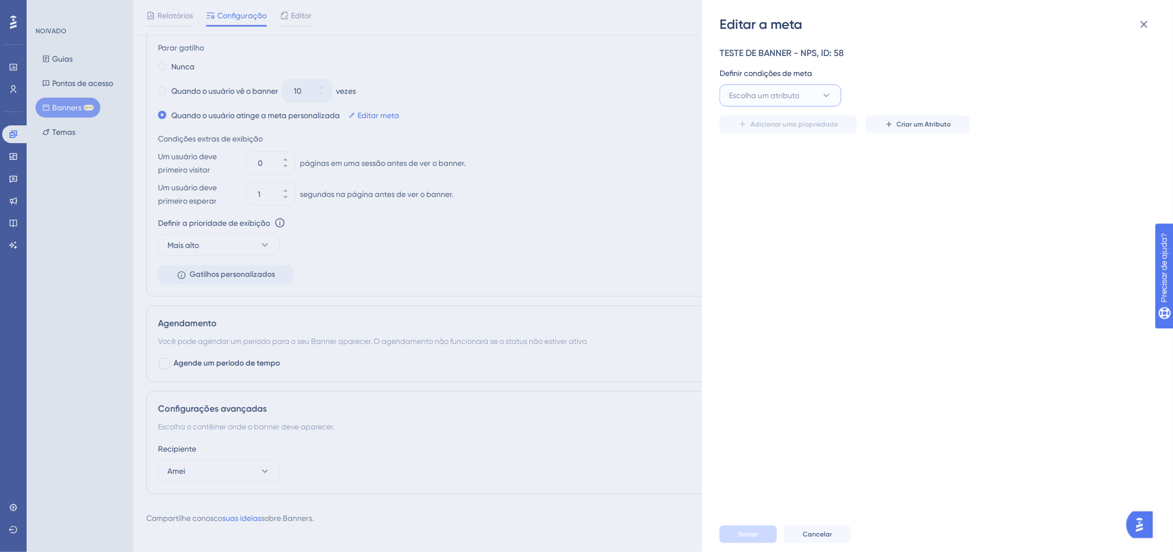
click at [815, 92] on button "Escolha um atributo" at bounding box center [781, 95] width 122 height 22
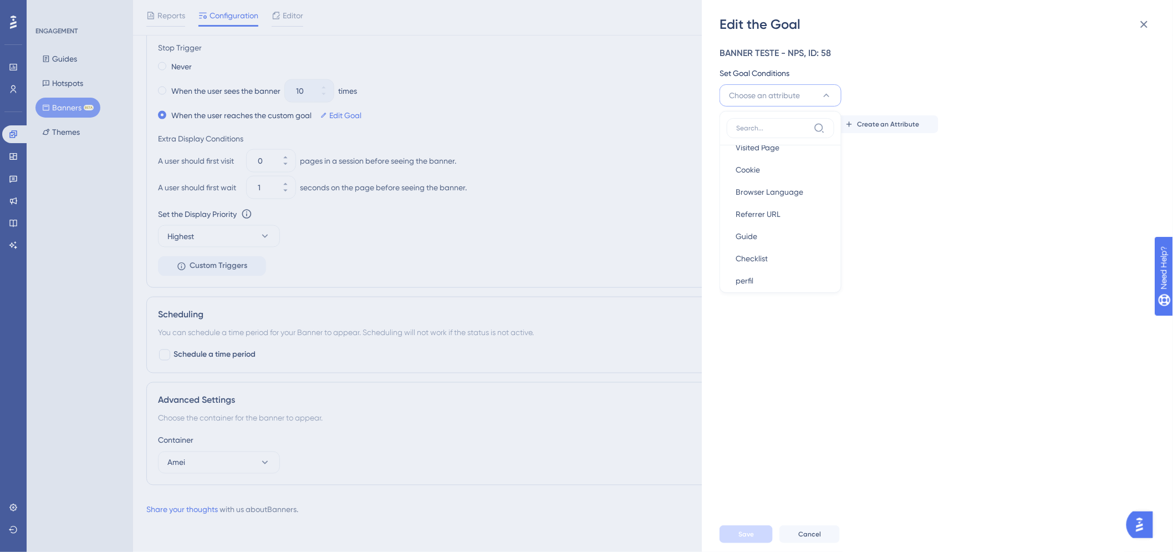
scroll to position [57, 0]
click at [795, 196] on div "Guide Guide" at bounding box center [781, 194] width 90 height 22
click at [947, 97] on icon at bounding box center [950, 95] width 11 height 11
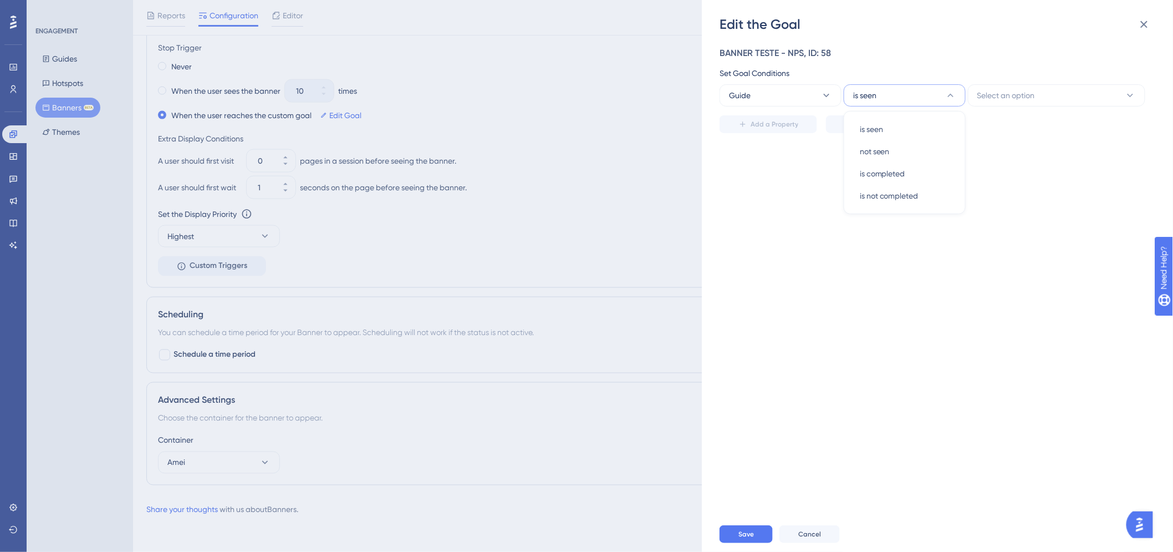
click at [948, 96] on icon at bounding box center [950, 95] width 11 height 11
click at [1021, 85] on button "Select an option" at bounding box center [1056, 95] width 177 height 22
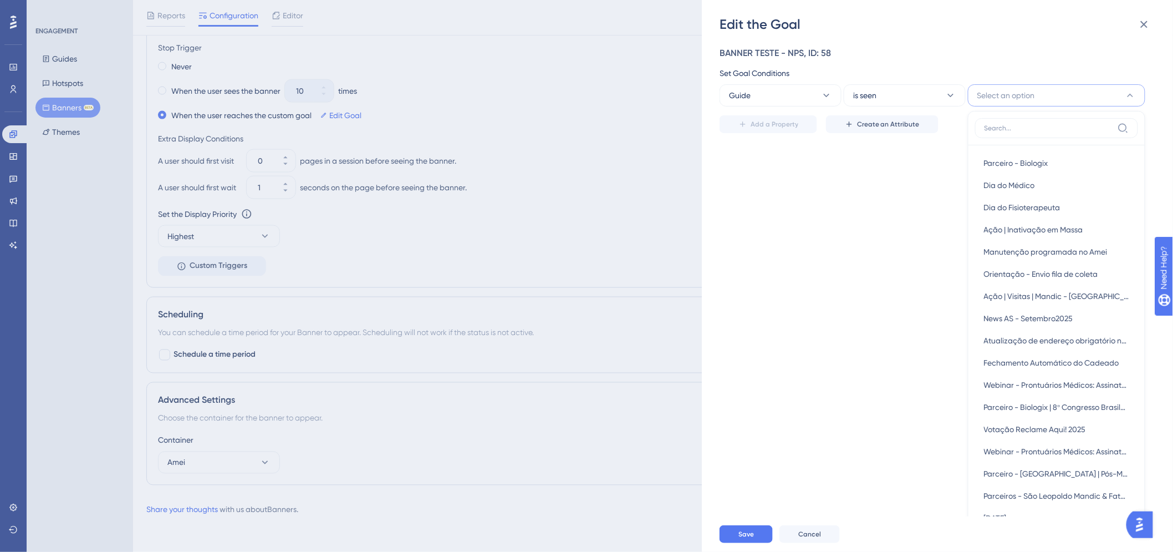
scroll to position [8, 0]
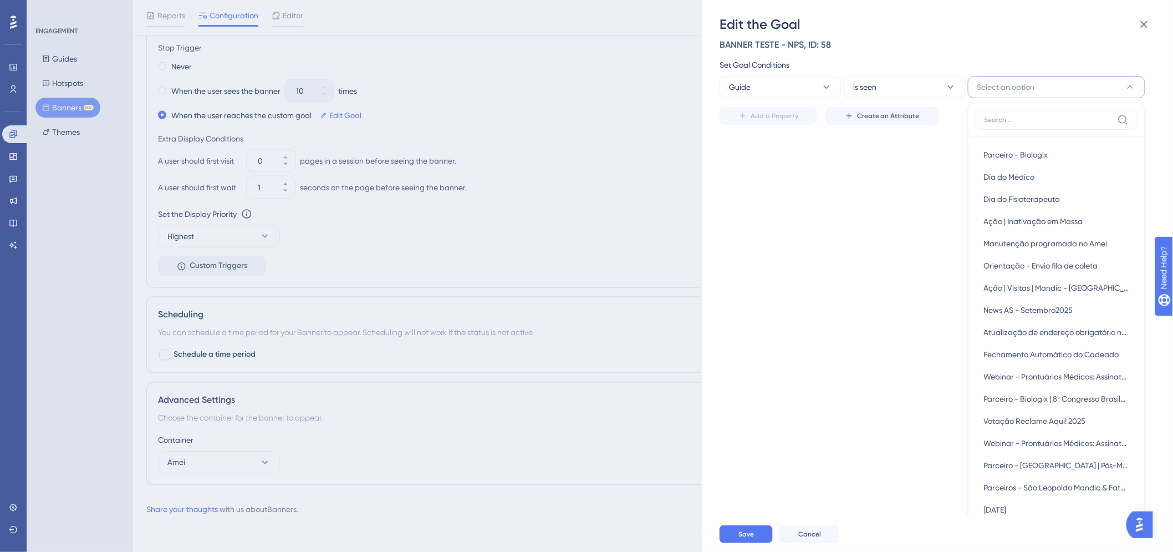
click at [1021, 85] on span "Select an option" at bounding box center [1006, 86] width 58 height 13
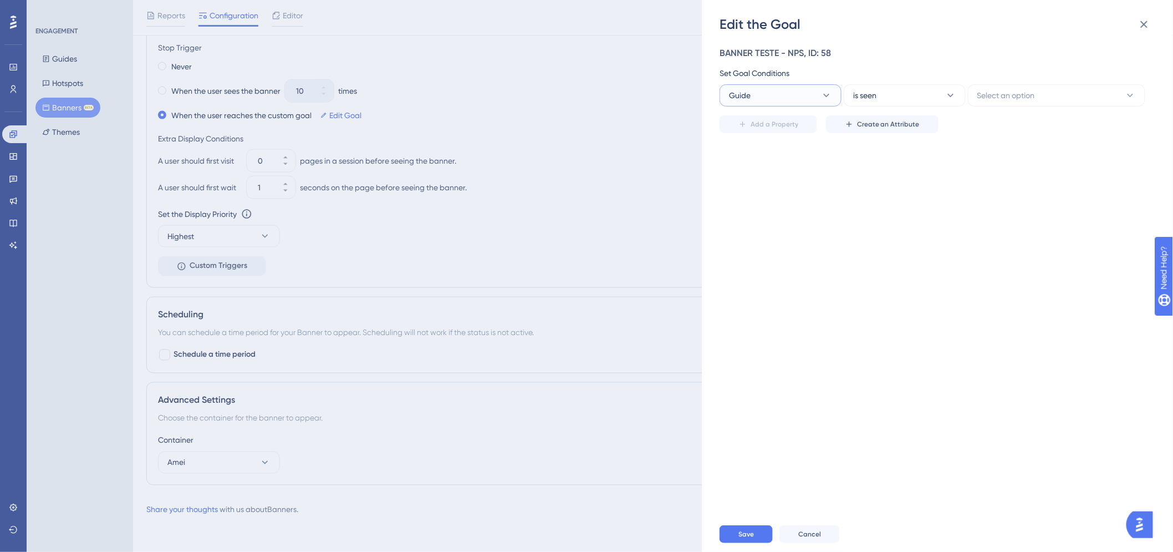
click at [824, 100] on icon at bounding box center [826, 95] width 11 height 11
click at [789, 275] on div "Checklist Checklist" at bounding box center [781, 274] width 90 height 22
click at [948, 90] on icon at bounding box center [950, 95] width 11 height 11
click at [1029, 92] on span "Select an option" at bounding box center [1006, 95] width 58 height 13
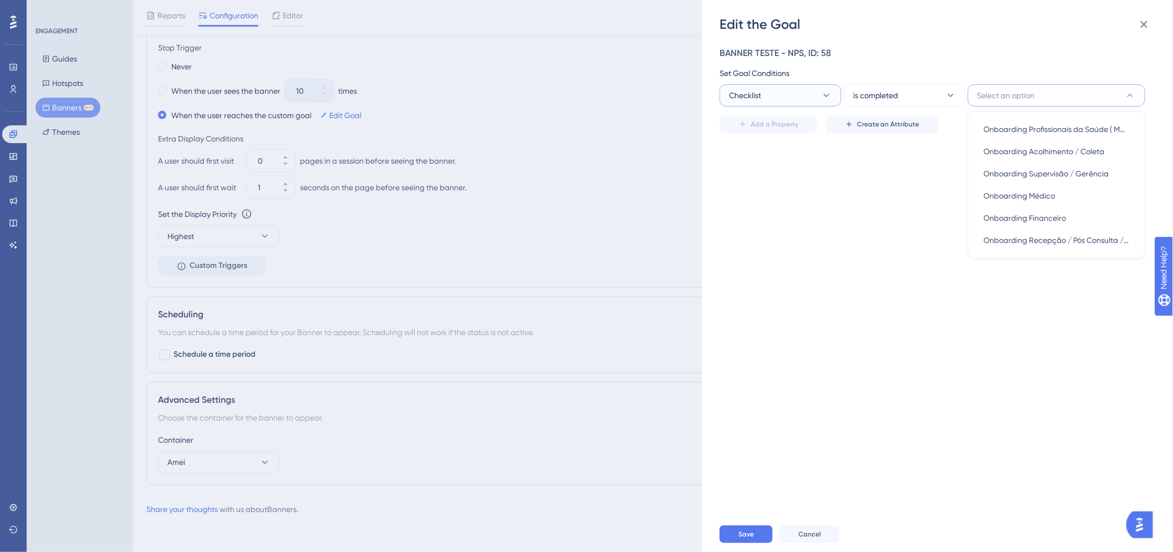
click at [832, 101] on button "Checklist" at bounding box center [781, 95] width 122 height 22
click at [801, 256] on div "survey_feedback survey_feedback" at bounding box center [781, 260] width 90 height 22
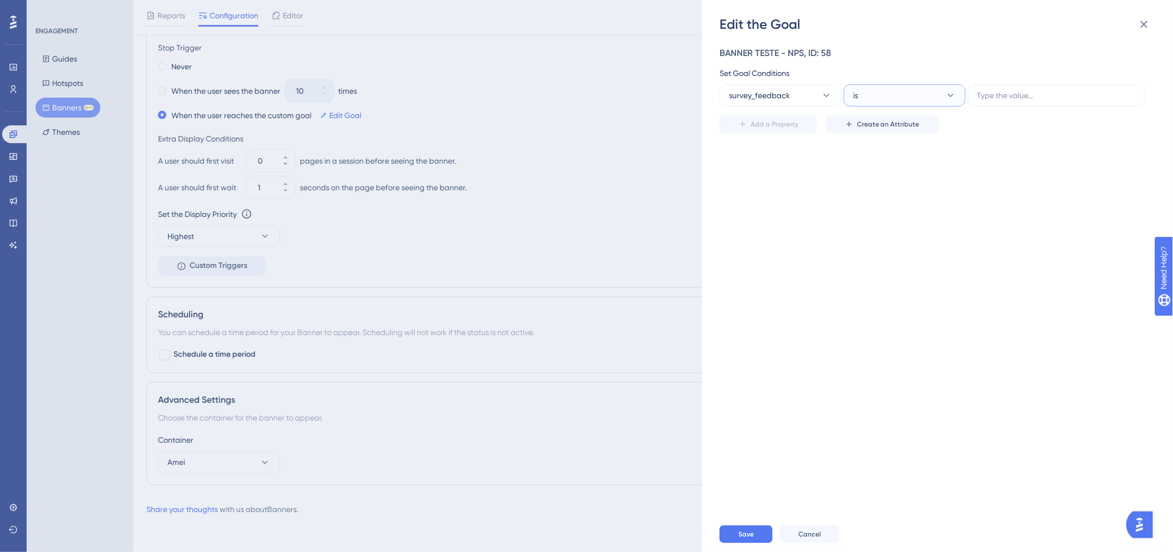
click at [917, 103] on button "is" at bounding box center [905, 95] width 122 height 22
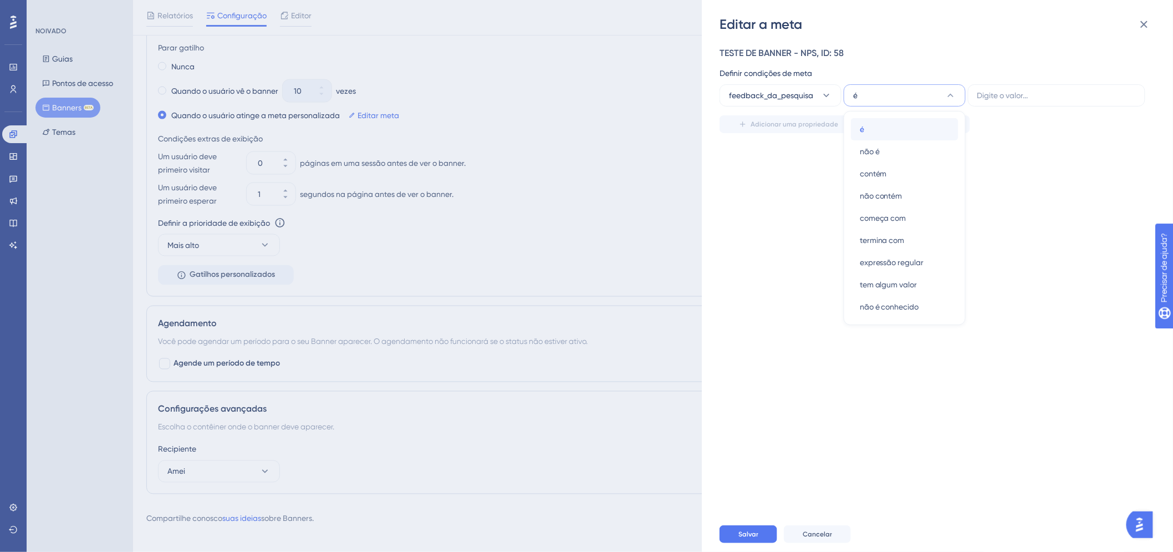
click at [927, 126] on div "é é" at bounding box center [905, 129] width 90 height 22
click at [1072, 84] on label at bounding box center [1056, 95] width 177 height 22
click at [1072, 89] on input "text" at bounding box center [1056, 95] width 159 height 12
click at [948, 92] on icon at bounding box center [950, 95] width 11 height 11
click at [932, 171] on div "contém contém" at bounding box center [905, 173] width 90 height 22
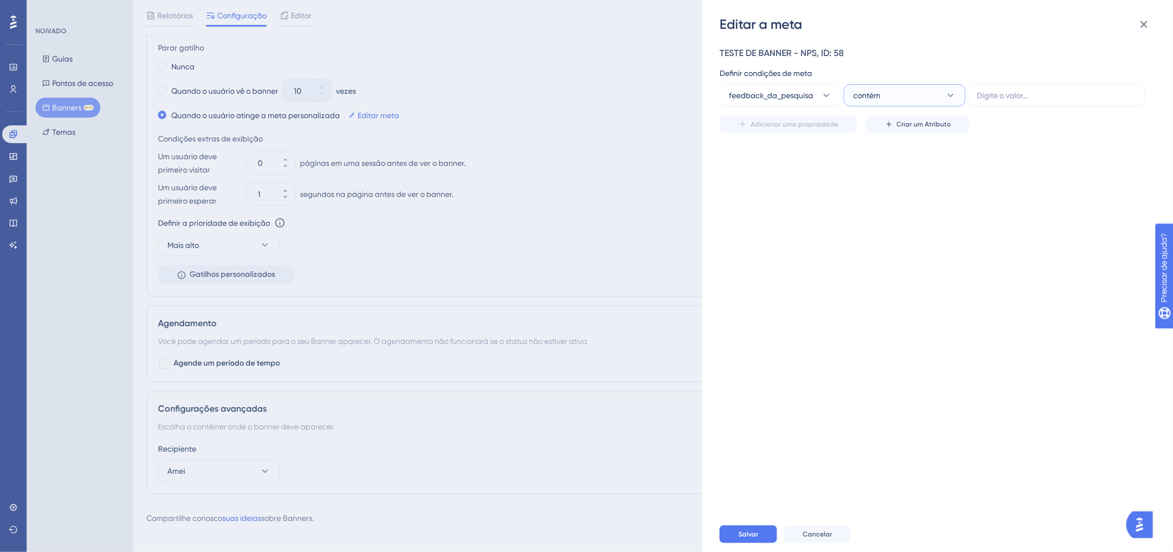
click at [944, 100] on button "contém" at bounding box center [905, 95] width 122 height 22
click at [923, 267] on div "expressão regular expressão regular" at bounding box center [905, 262] width 90 height 22
click at [929, 91] on button "expressão regular" at bounding box center [905, 95] width 122 height 22
click at [828, 95] on icon at bounding box center [826, 95] width 11 height 11
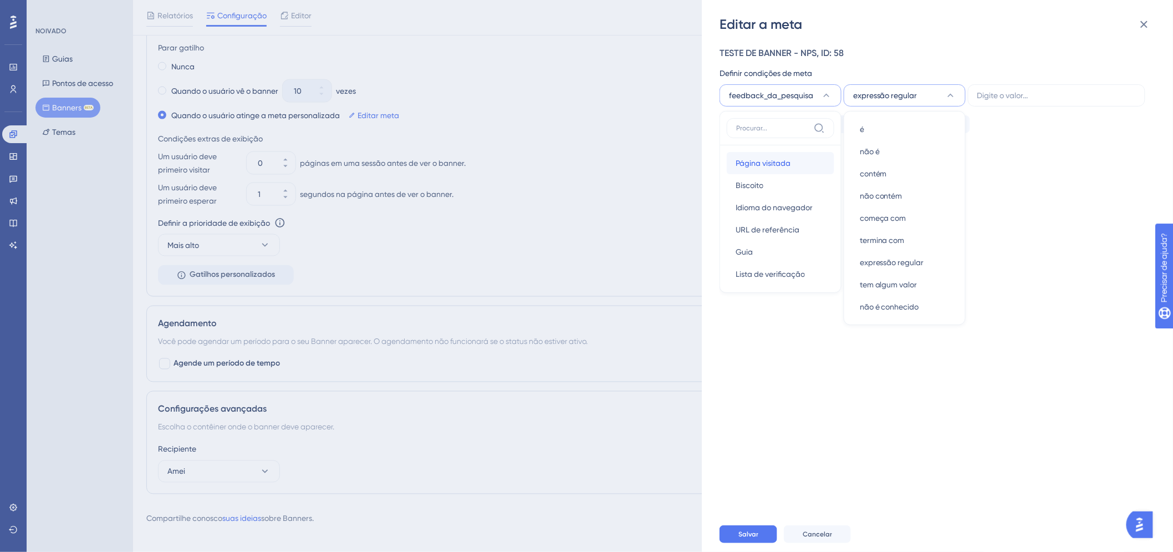
click at [826, 164] on button "Página visitada Página visitada" at bounding box center [781, 163] width 108 height 22
click at [943, 98] on button "é" at bounding box center [905, 95] width 122 height 22
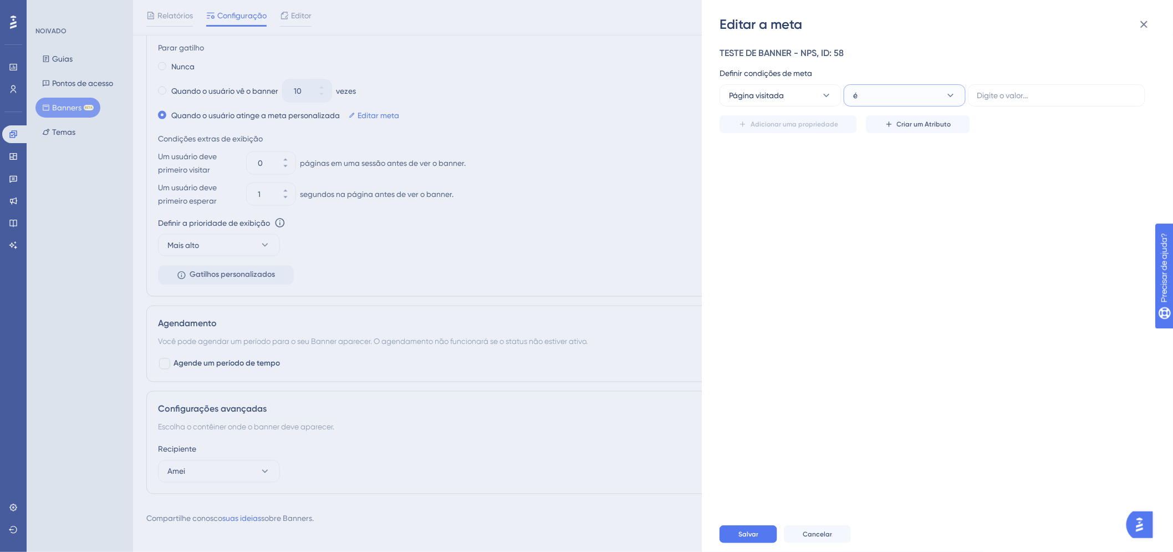
click at [949, 92] on icon at bounding box center [950, 95] width 11 height 11
click at [790, 99] on button "Página visitada" at bounding box center [781, 95] width 122 height 22
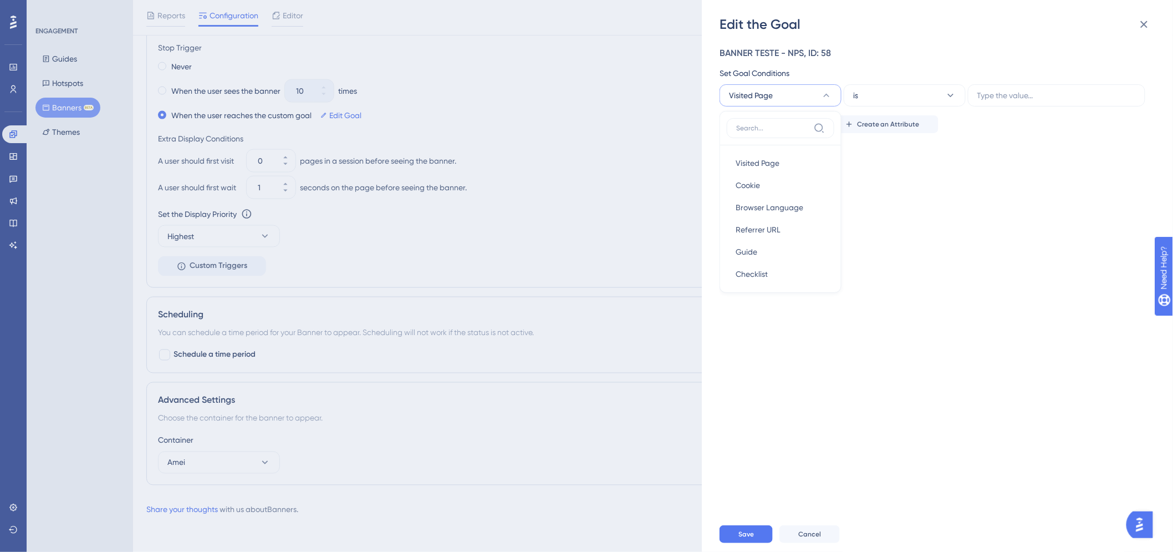
click at [835, 156] on div "Visited Page Visited Page Cookie Cookie Browser Language Browser Language Refer…" at bounding box center [781, 202] width 122 height 182
click at [808, 168] on div "Referrer URL Referrer URL" at bounding box center [781, 172] width 90 height 22
click at [902, 76] on div "Set Goal Conditions" at bounding box center [934, 73] width 429 height 13
click at [904, 91] on button "is" at bounding box center [905, 95] width 122 height 22
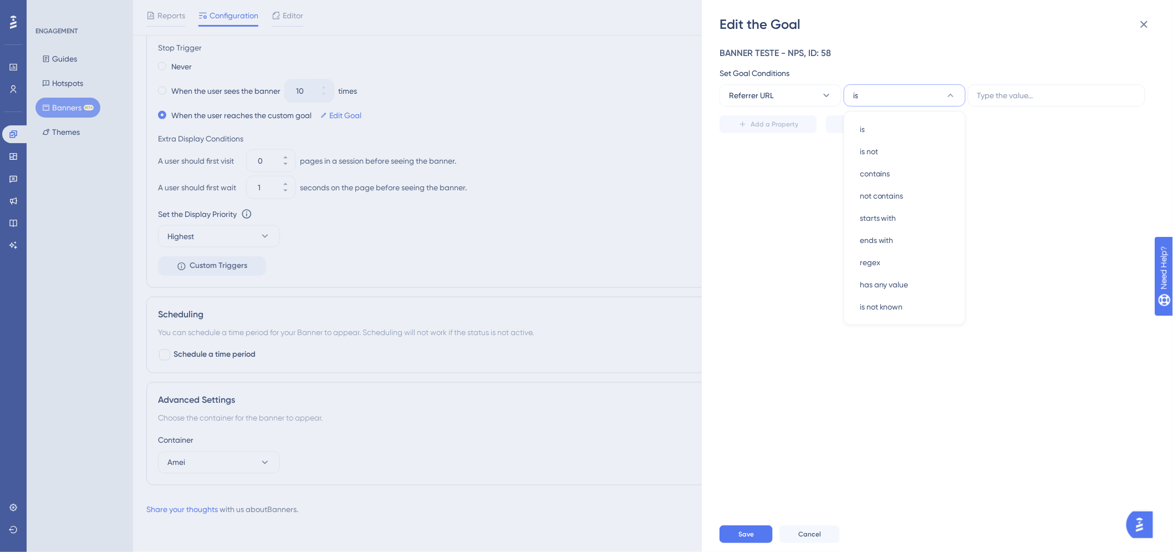
click at [904, 91] on button "is" at bounding box center [905, 95] width 122 height 22
click at [826, 87] on button "Referrer URL" at bounding box center [781, 95] width 122 height 22
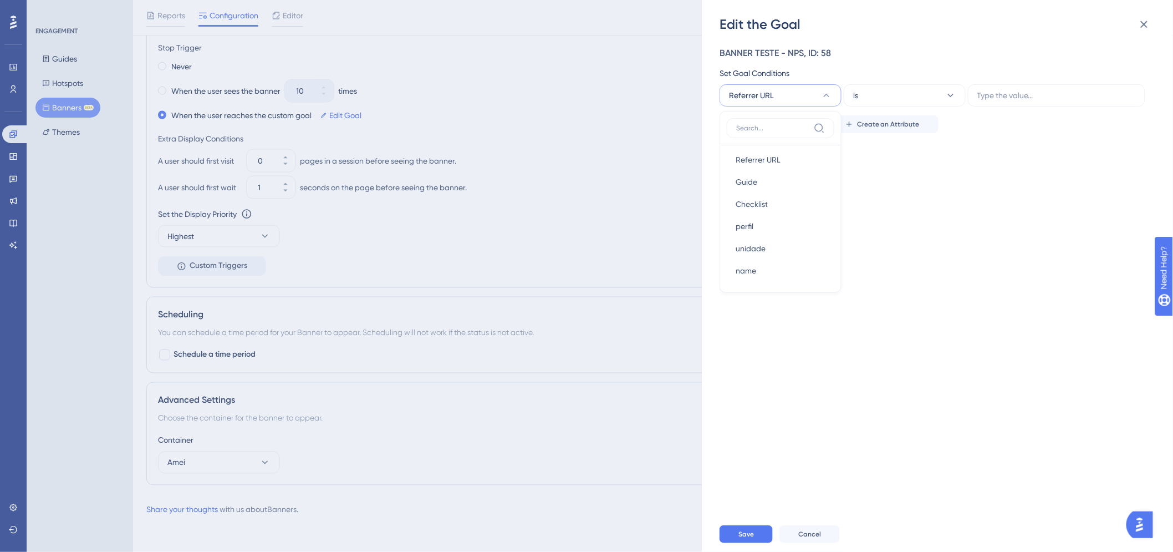
scroll to position [86, 0]
drag, startPoint x: 1070, startPoint y: 213, endPoint x: 1047, endPoint y: 163, distance: 55.3
click at [1070, 212] on div "BANNER TESTE - NPS, ID: 58 Set Goal Conditions Referrer URL Visited Page Visite…" at bounding box center [943, 274] width 447 height 483
click at [954, 205] on div "BANNER TESTE - NPS, ID: 58 Set Goal Conditions Referrer URL is Add a Property C…" at bounding box center [943, 274] width 447 height 483
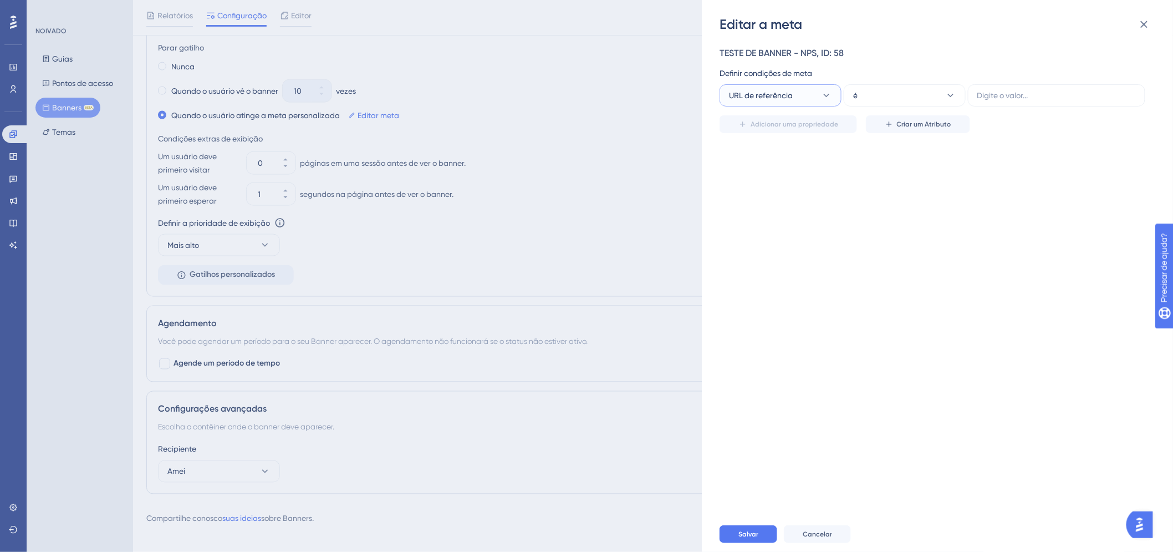
click at [818, 104] on button "URL de referência" at bounding box center [781, 95] width 122 height 22
click at [802, 211] on font "Idioma do navegador" at bounding box center [774, 207] width 77 height 9
click at [817, 90] on button "Idioma do navegador" at bounding box center [781, 95] width 122 height 22
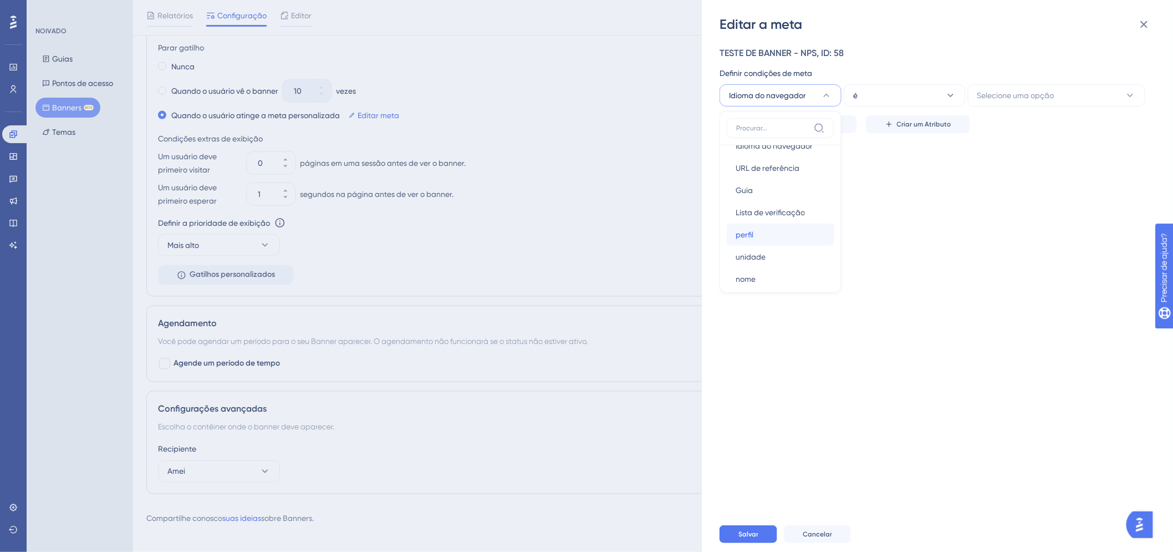
click at [783, 229] on div "perfil perfil" at bounding box center [781, 234] width 90 height 22
click at [1040, 87] on label at bounding box center [1056, 95] width 177 height 22
click at [1040, 89] on input "text" at bounding box center [1056, 95] width 159 height 12
click at [823, 104] on button "perfil" at bounding box center [781, 95] width 122 height 22
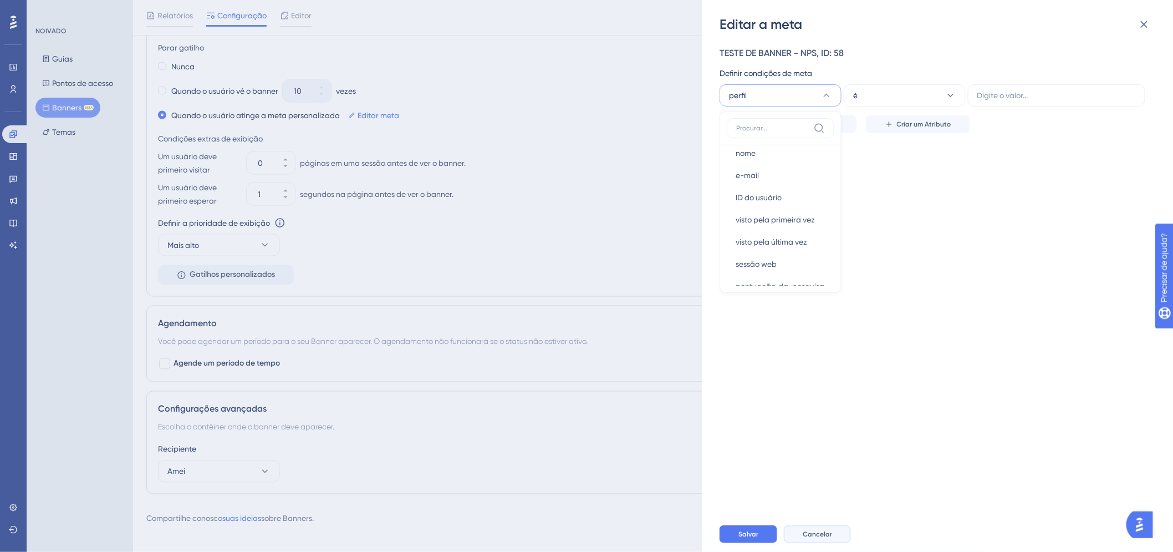
click at [836, 539] on button "Cancelar" at bounding box center [817, 534] width 67 height 18
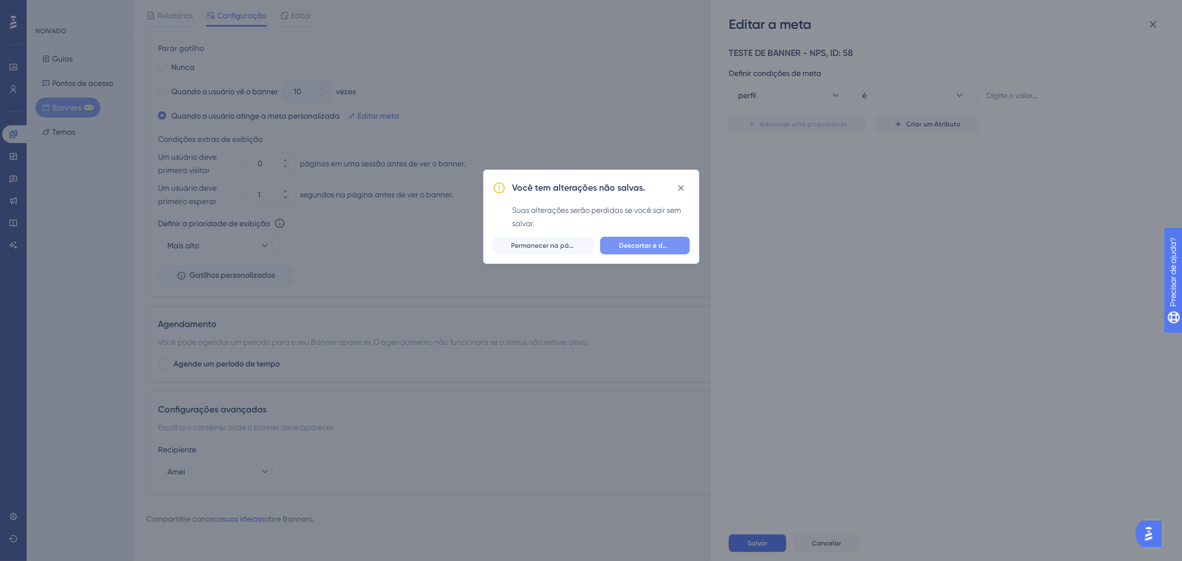
click at [644, 250] on span "Descartar e deixar" at bounding box center [645, 245] width 52 height 9
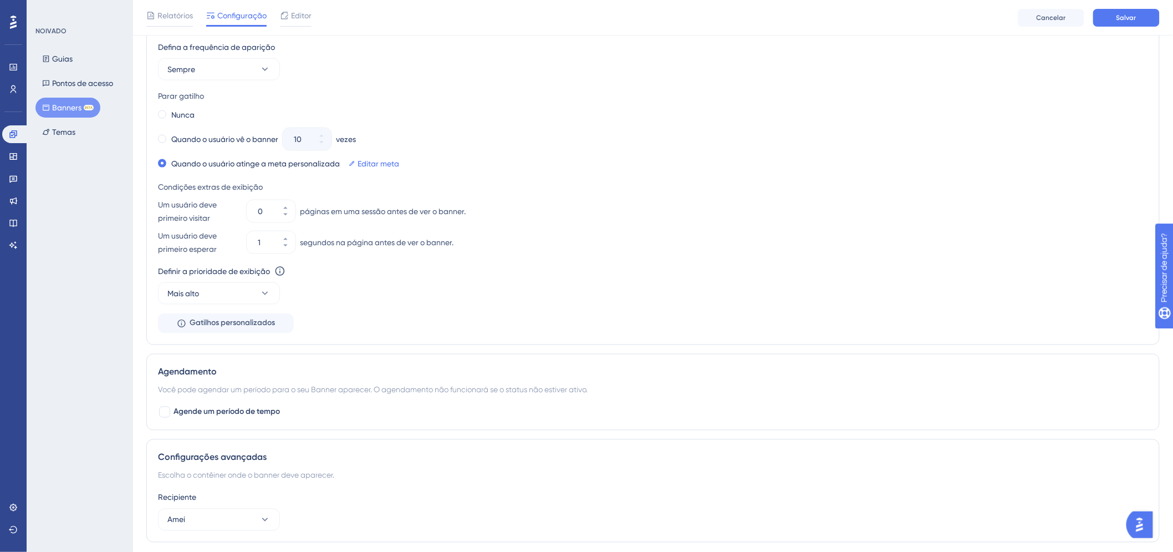
scroll to position [494, 0]
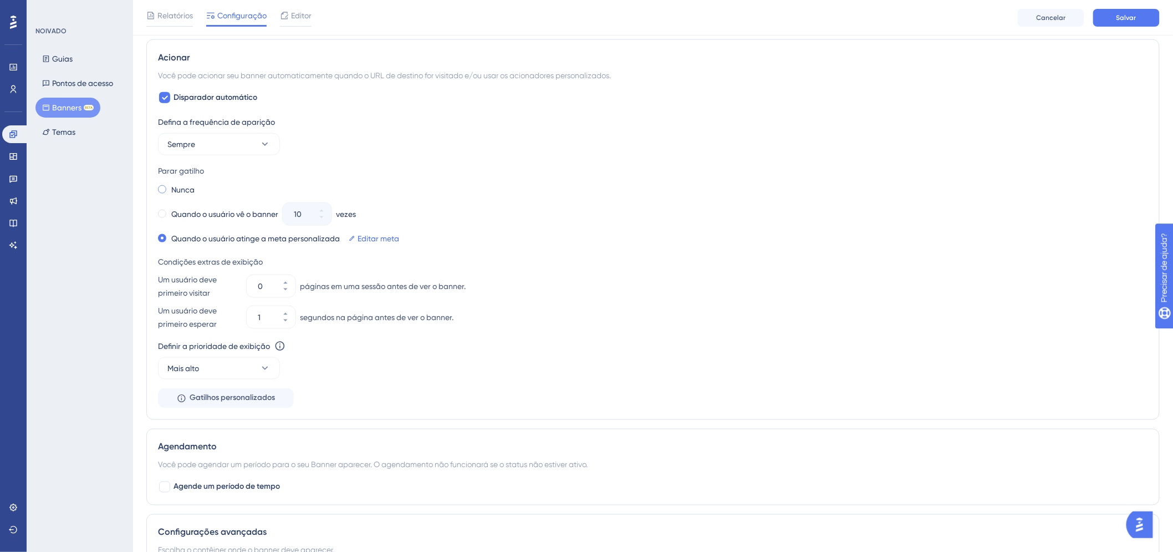
click at [188, 186] on font "Nunca" at bounding box center [182, 189] width 23 height 9
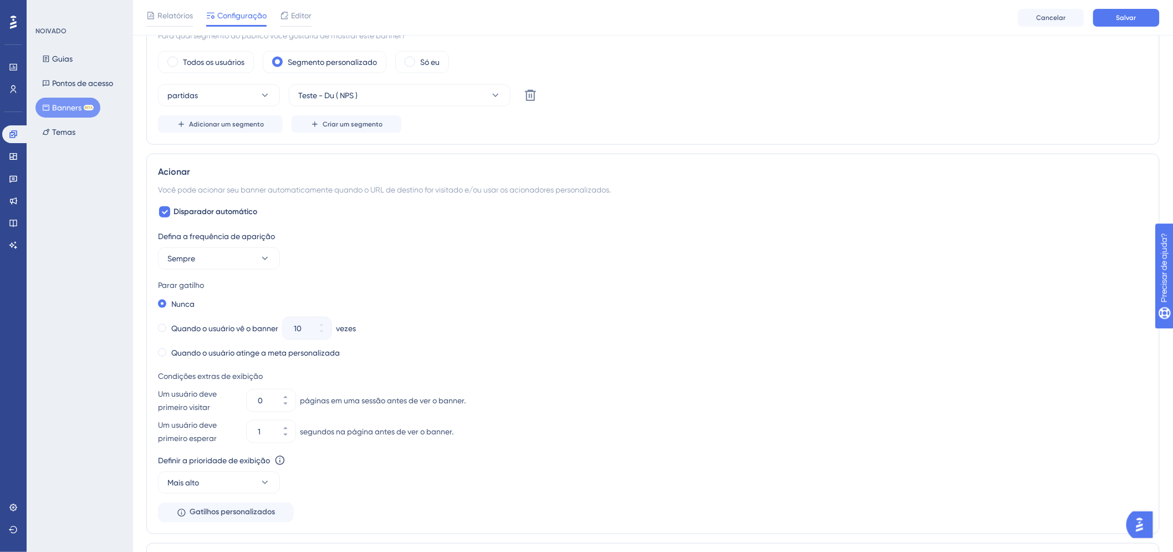
scroll to position [441, 0]
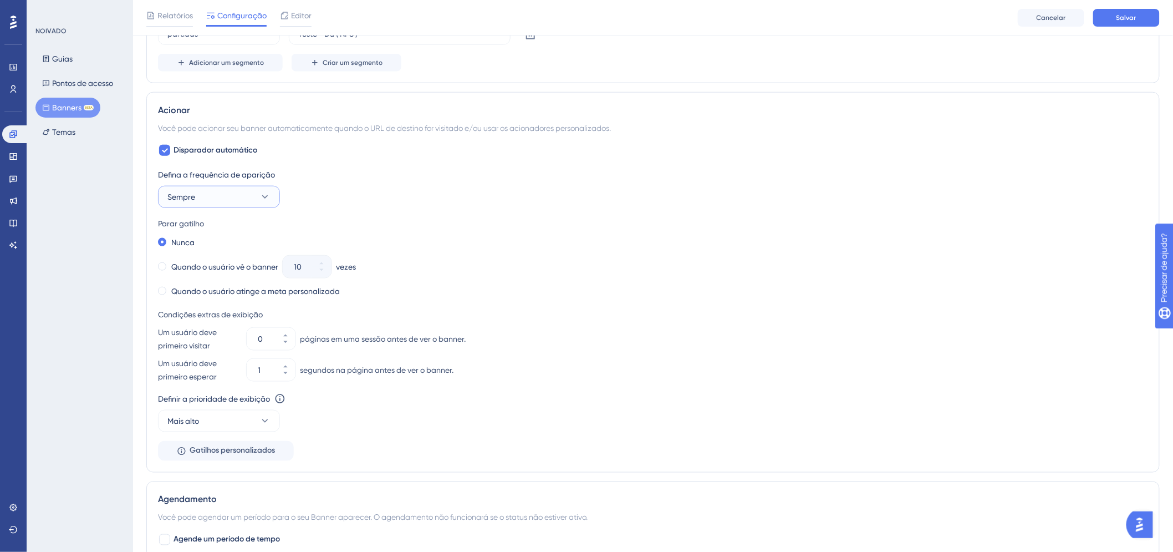
click at [261, 203] on button "Sempre" at bounding box center [219, 197] width 122 height 22
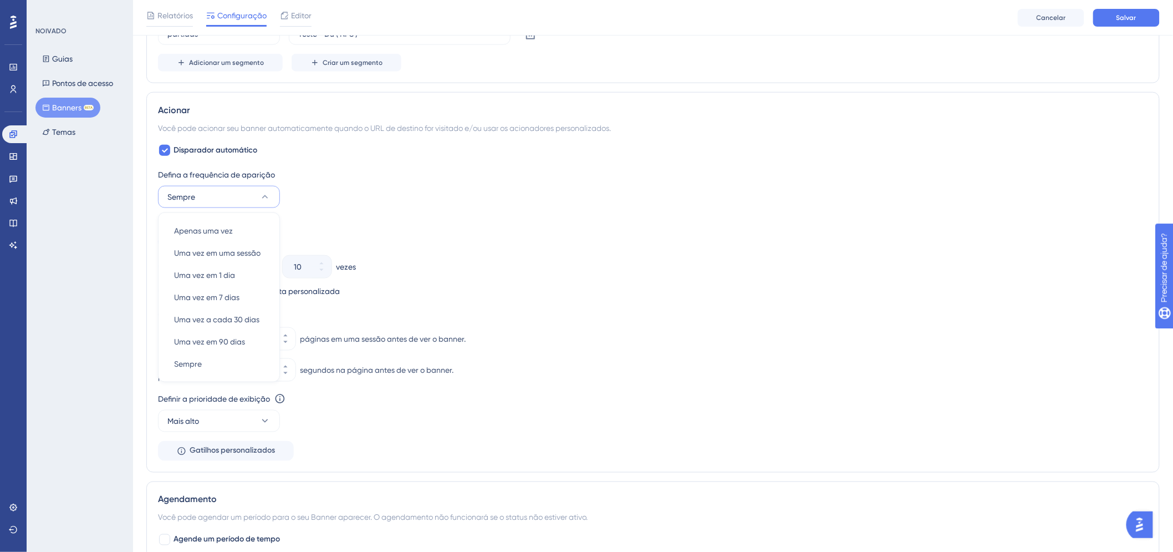
click at [267, 195] on icon at bounding box center [264, 196] width 11 height 11
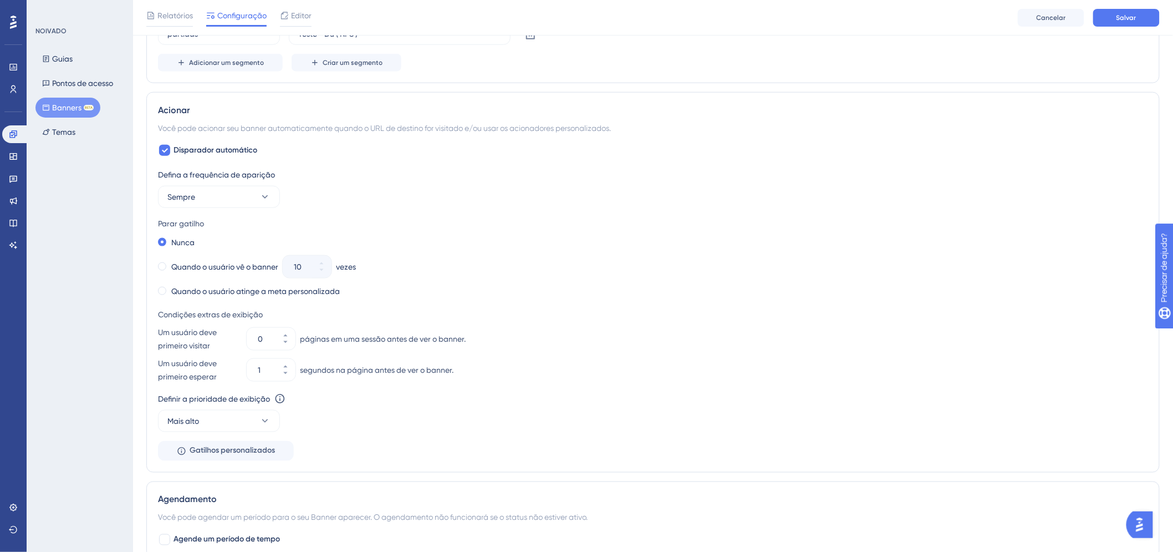
click at [677, 224] on div "Parar gatilho" at bounding box center [653, 223] width 990 height 13
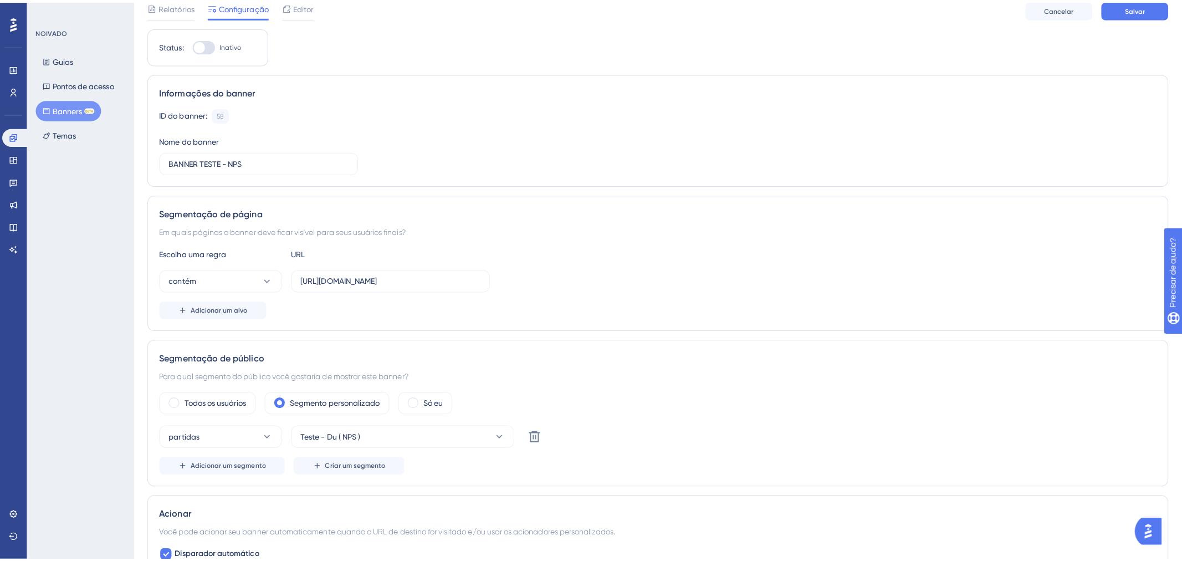
scroll to position [0, 0]
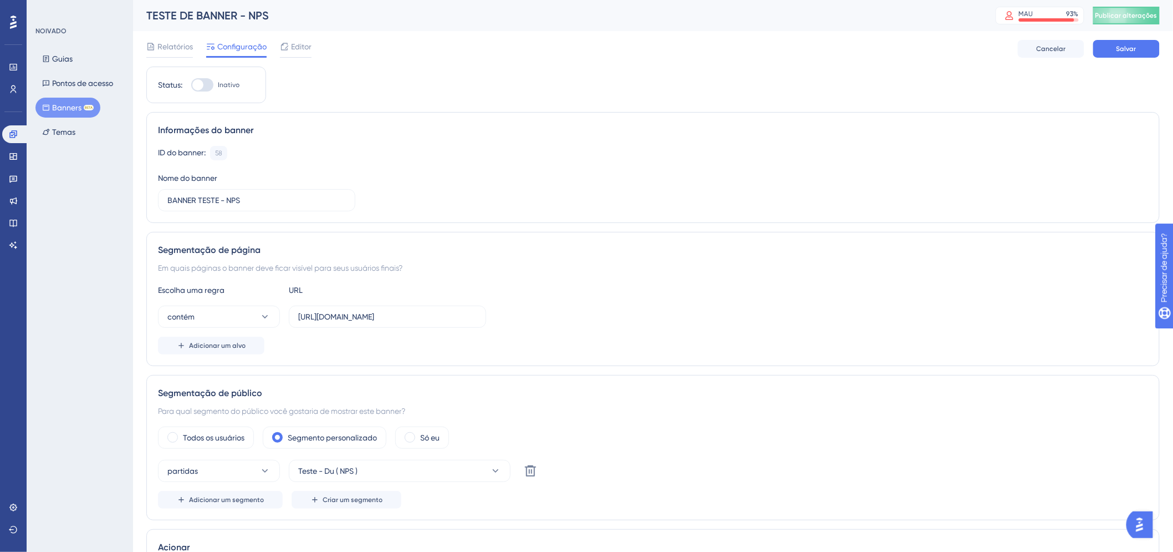
click at [308, 59] on div "Relatórios Configuração Editor Cancelar Salvar" at bounding box center [652, 48] width 1013 height 35
click at [302, 47] on font "Editor" at bounding box center [301, 46] width 21 height 9
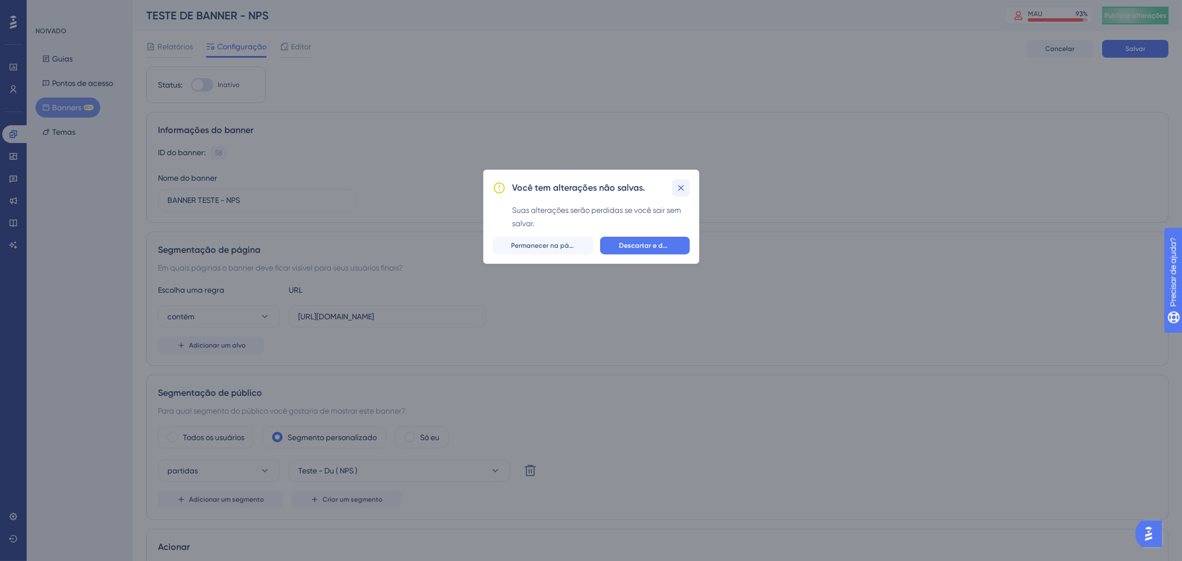
click at [677, 186] on icon at bounding box center [681, 187] width 11 height 11
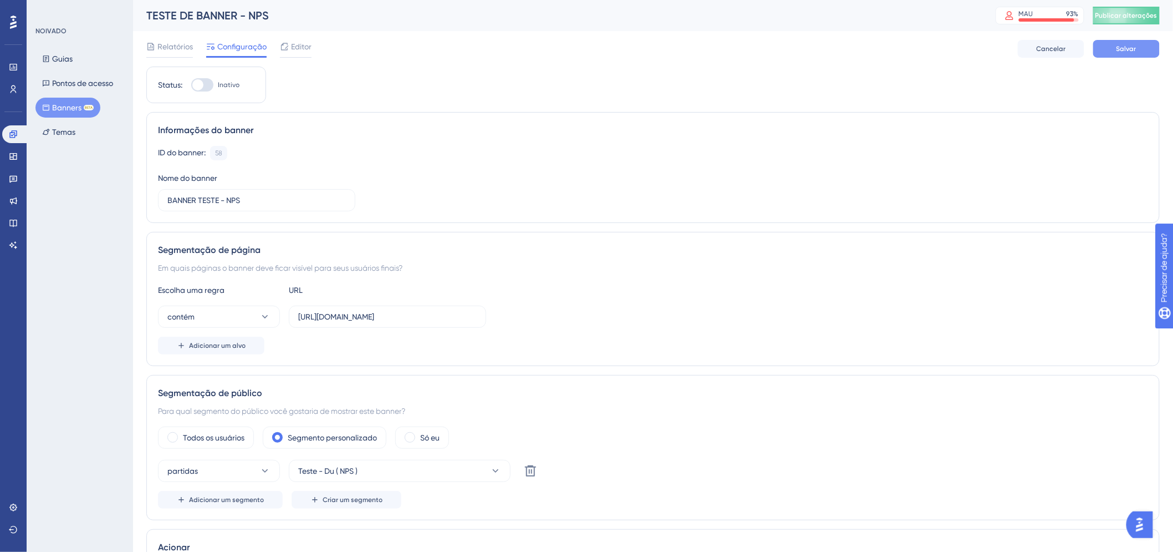
click at [1150, 42] on button "Salvar" at bounding box center [1126, 49] width 67 height 18
click at [305, 48] on font "Editor" at bounding box center [301, 46] width 21 height 9
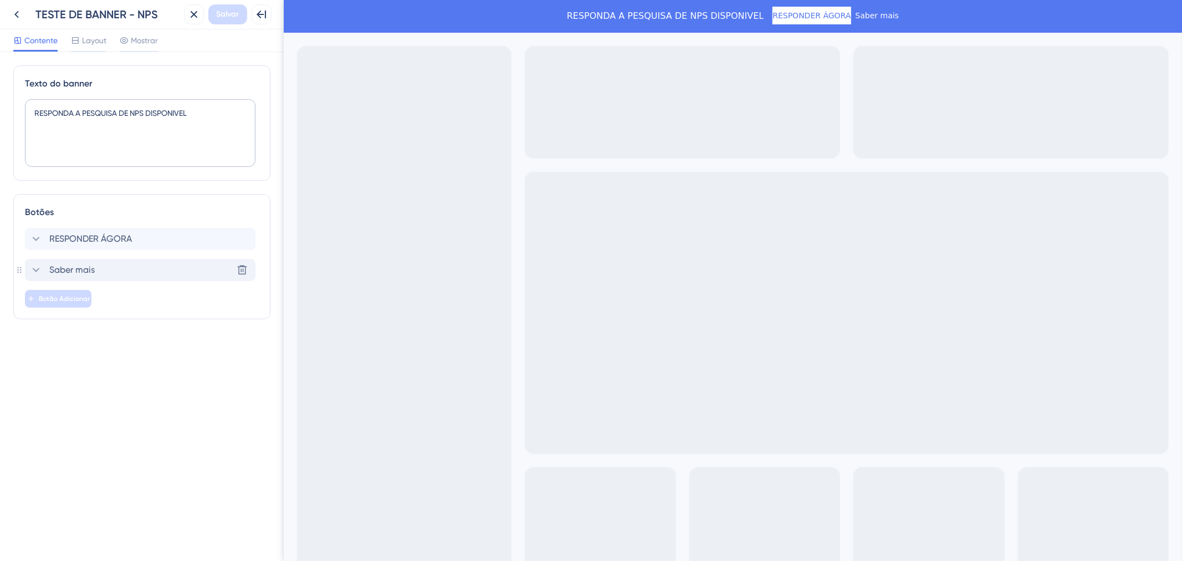
click at [132, 267] on div "Saber mais Excluir" at bounding box center [140, 270] width 231 height 22
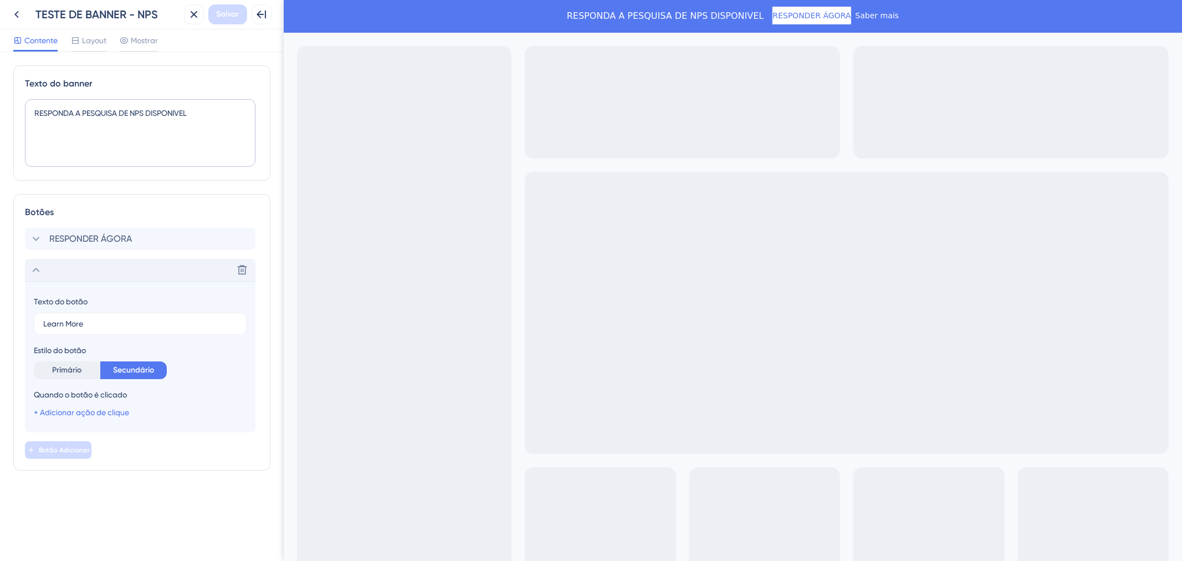
click at [127, 269] on div "Excluir" at bounding box center [140, 270] width 231 height 22
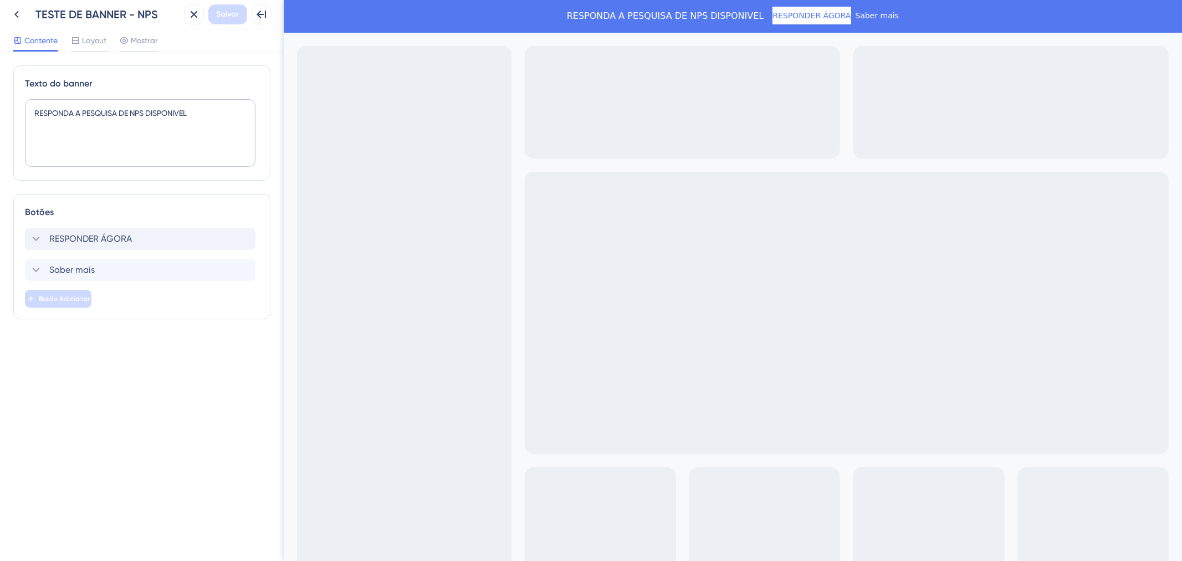
click at [140, 249] on div "RESPONDER ÁGORA" at bounding box center [140, 239] width 231 height 22
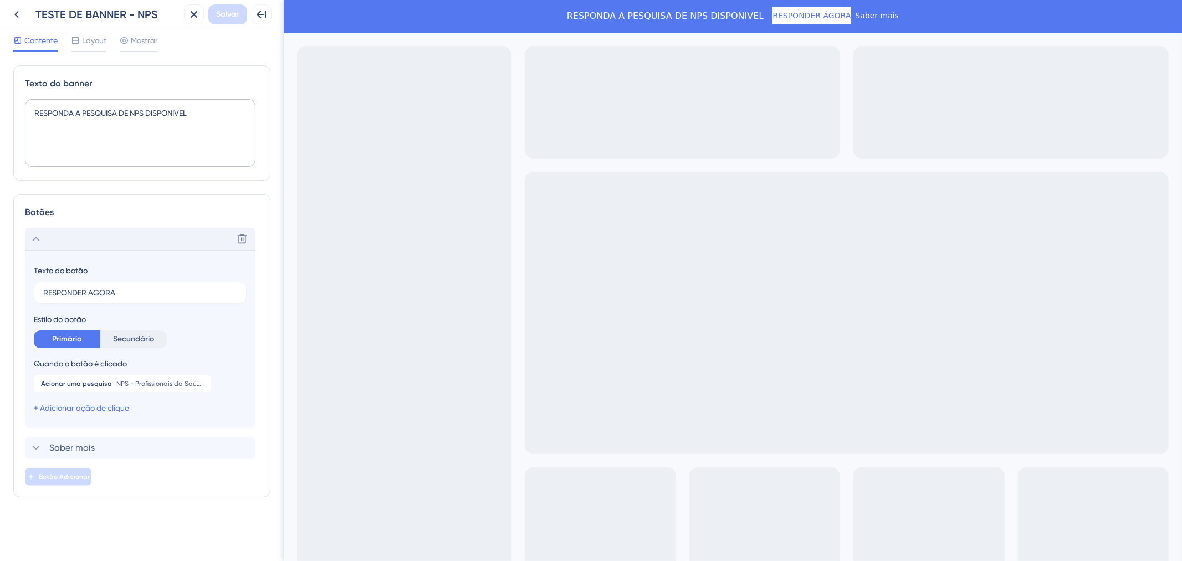
click at [147, 240] on div "Excluir" at bounding box center [140, 239] width 231 height 22
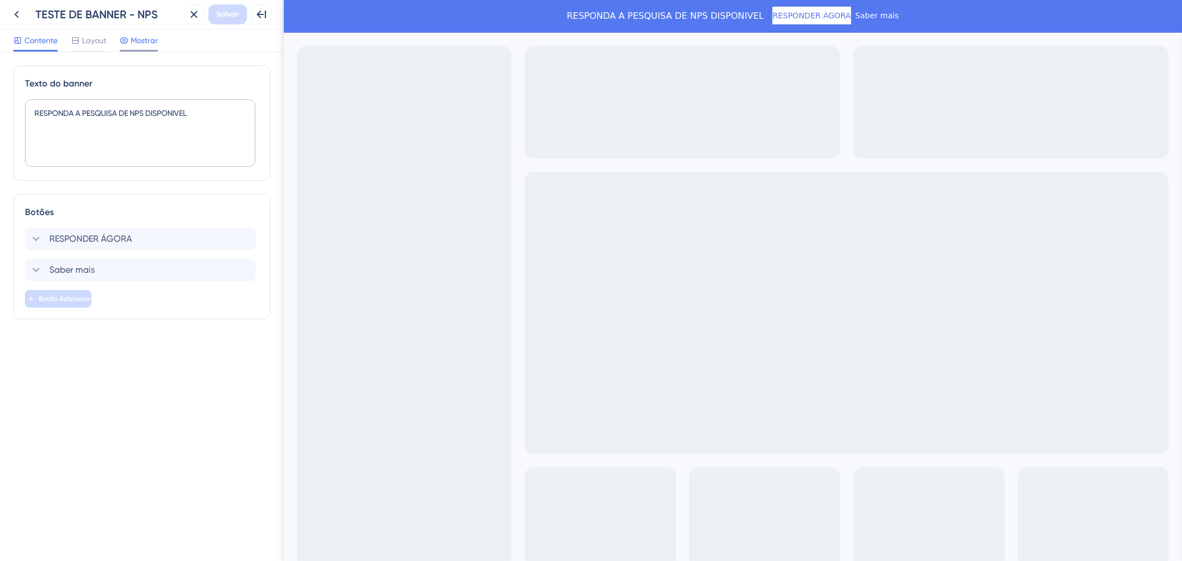
click at [142, 45] on span "Mostrar" at bounding box center [144, 40] width 27 height 13
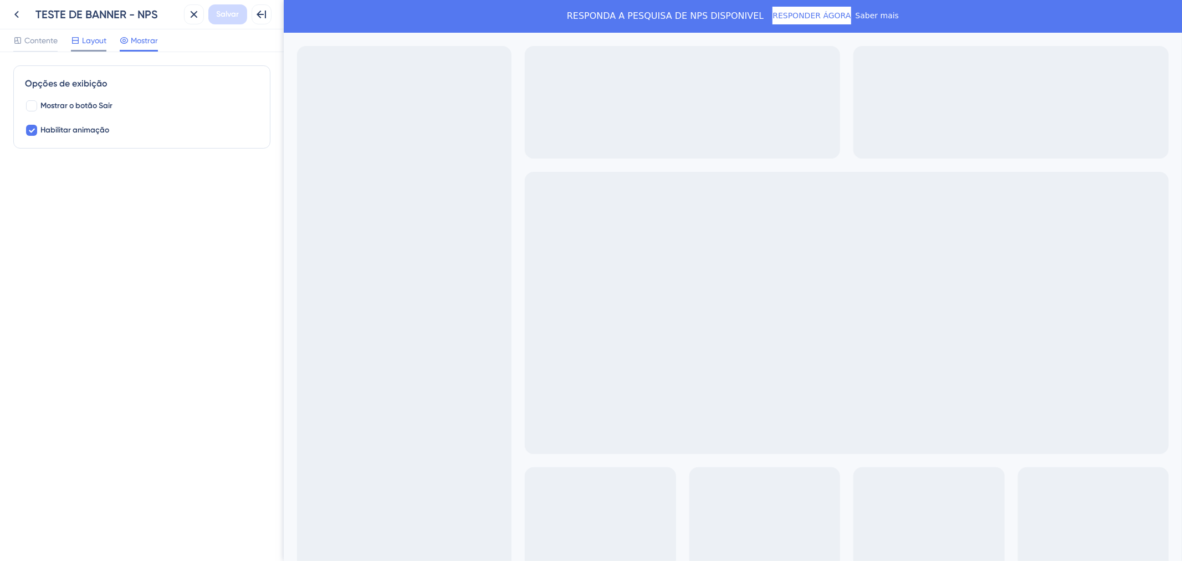
click at [104, 42] on font "Layout" at bounding box center [94, 40] width 24 height 9
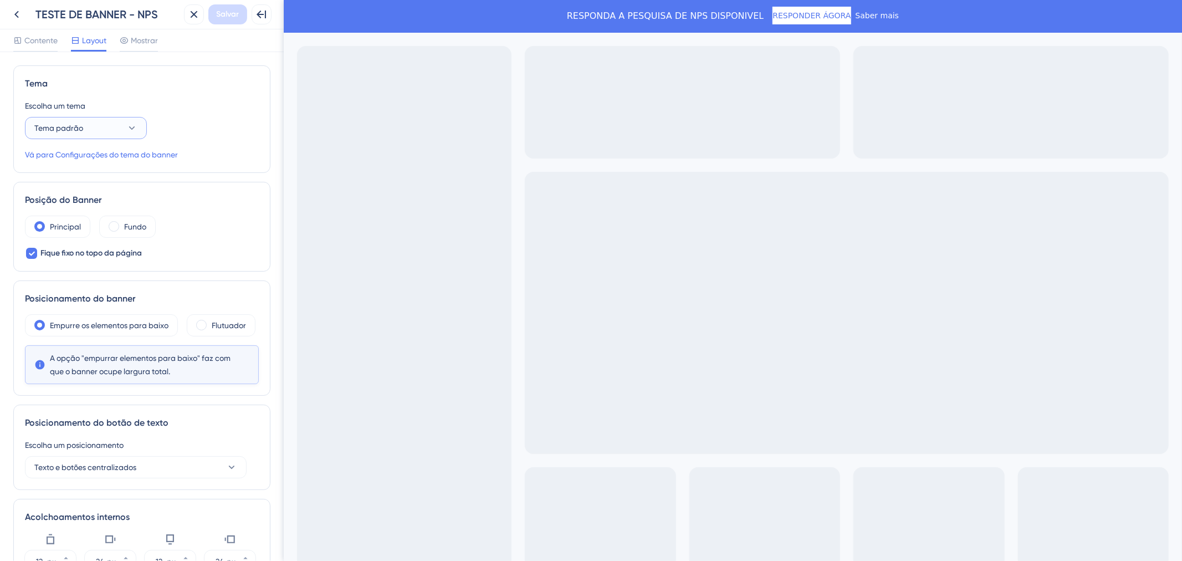
click at [100, 123] on button "Tema padrão" at bounding box center [86, 128] width 122 height 22
click at [118, 119] on button "Tema padrão" at bounding box center [86, 128] width 122 height 22
click at [110, 131] on button "Tema padrão" at bounding box center [86, 128] width 122 height 22
click at [100, 154] on div "Tema padrão Tema padrão" at bounding box center [86, 162] width 90 height 22
click at [176, 151] on font "Vá para Configurações do tema do banner" at bounding box center [101, 154] width 153 height 9
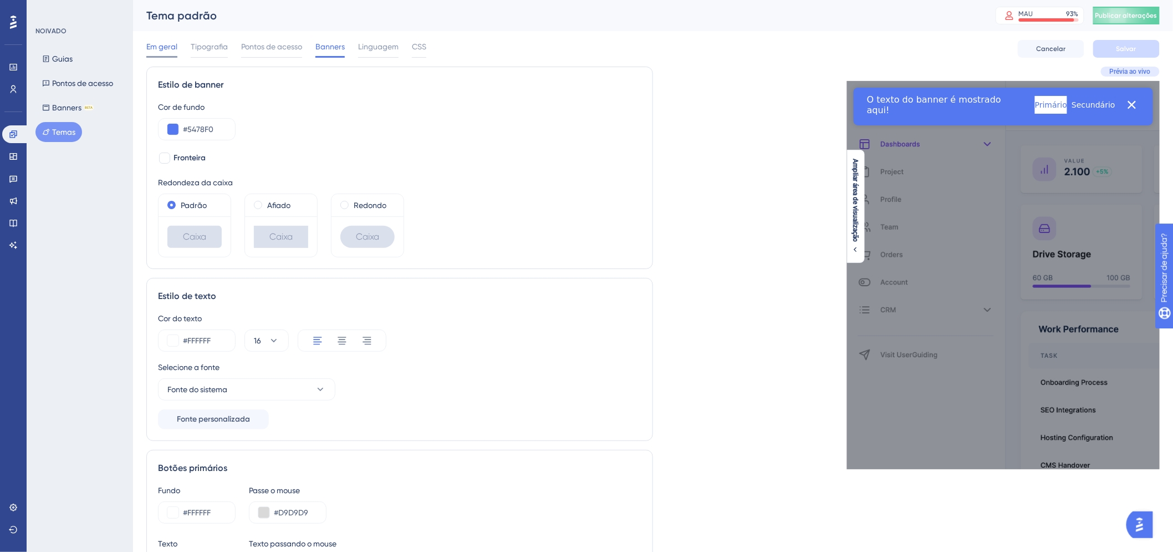
click at [161, 50] on font "Em geral" at bounding box center [161, 46] width 31 height 9
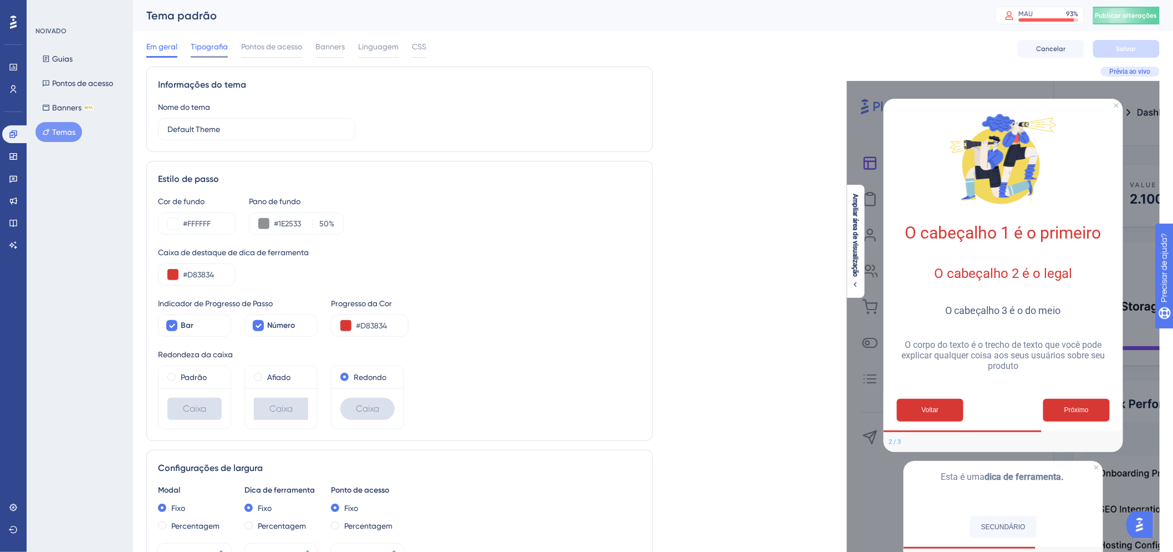
click at [215, 52] on span "Tipografia" at bounding box center [209, 46] width 37 height 13
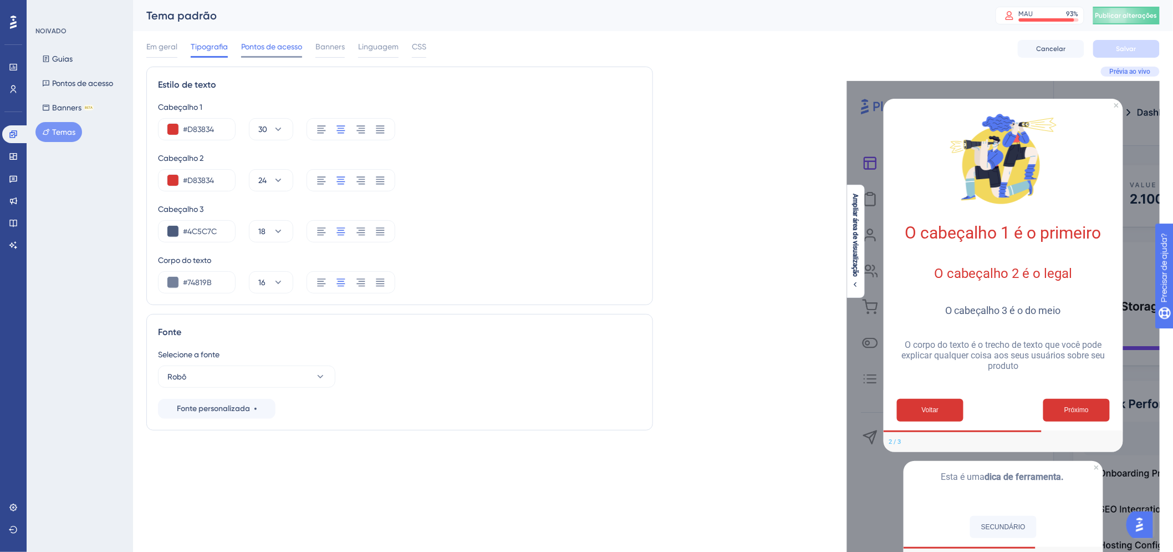
click at [266, 53] on span "Pontos de acesso" at bounding box center [271, 46] width 61 height 13
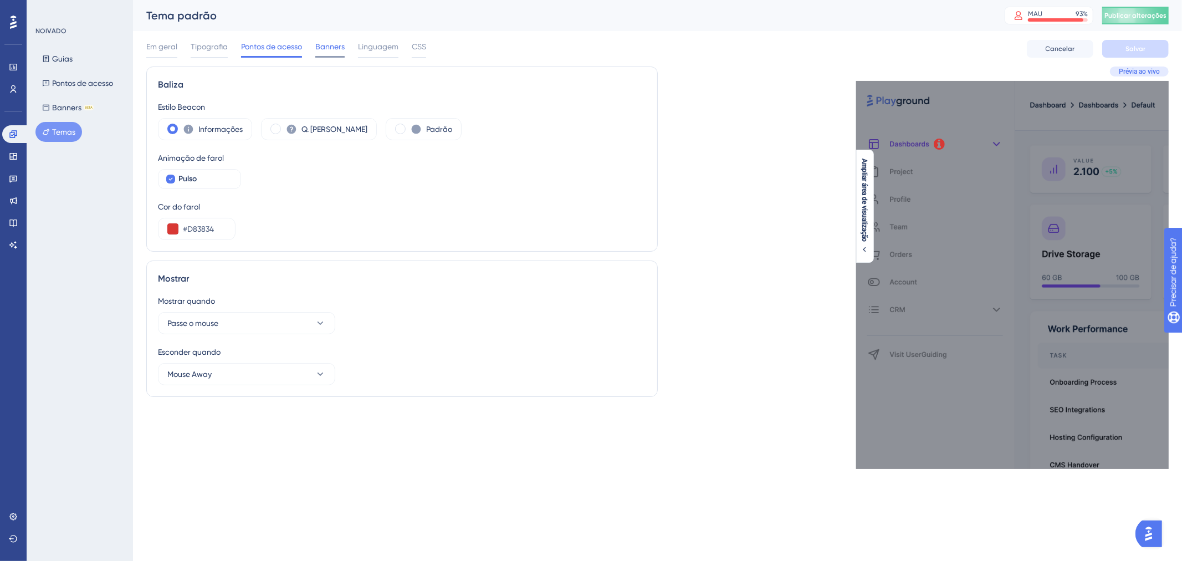
click at [333, 53] on span "Banners" at bounding box center [329, 46] width 29 height 13
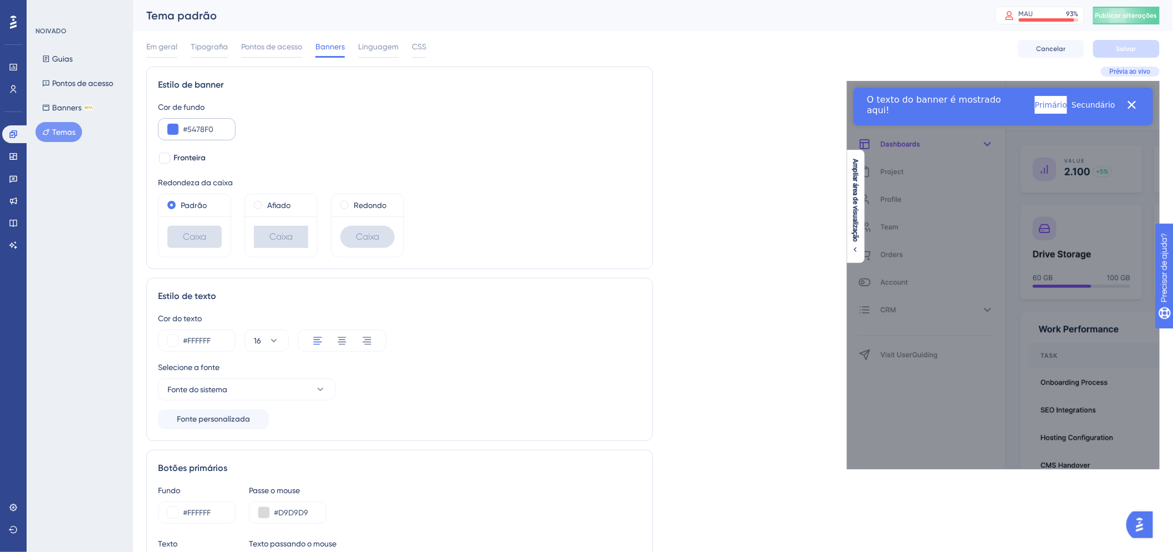
click at [211, 136] on div "#5478F0" at bounding box center [197, 129] width 78 height 22
click at [224, 129] on input "#5478F0" at bounding box center [204, 129] width 43 height 13
drag, startPoint x: 275, startPoint y: 119, endPoint x: 264, endPoint y: 132, distance: 17.3
click at [275, 119] on div "Cor de fundo #5478F0" at bounding box center [399, 120] width 483 height 40
click at [242, 126] on div "Cor de fundo #5478F0" at bounding box center [399, 120] width 483 height 40
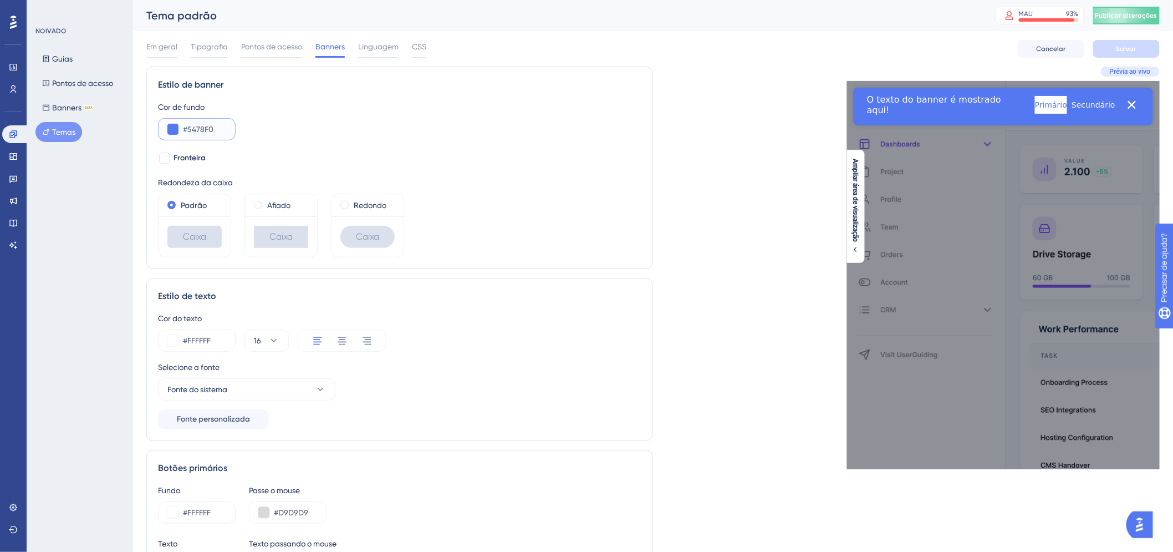
click at [226, 126] on input "#5478F0" at bounding box center [204, 129] width 43 height 13
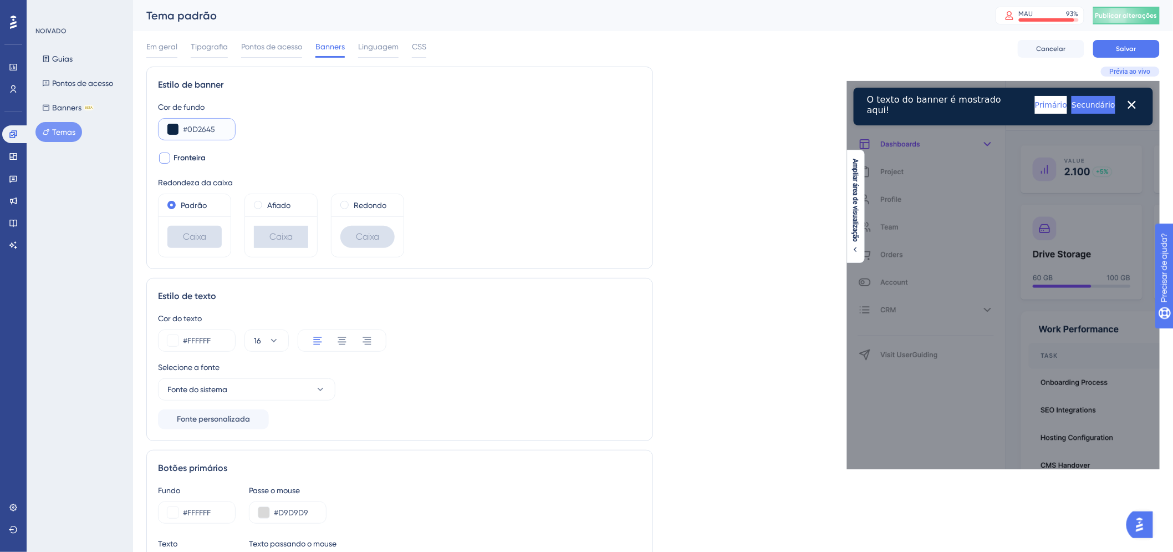
type input "#0D2645"
click at [200, 154] on font "Fronteira" at bounding box center [190, 157] width 32 height 9
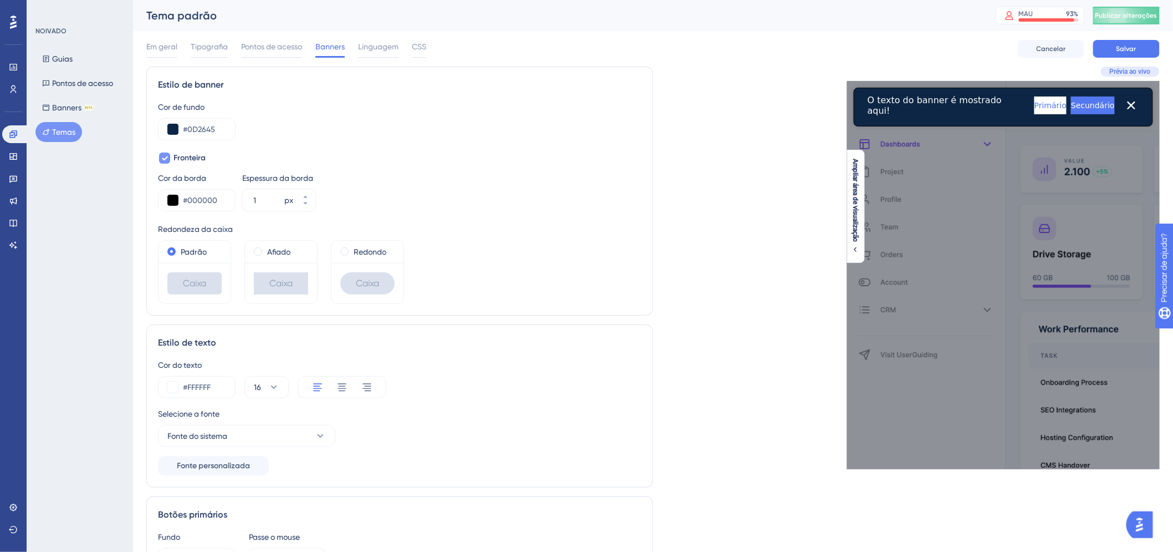
click at [202, 155] on font "Fronteira" at bounding box center [190, 157] width 32 height 9
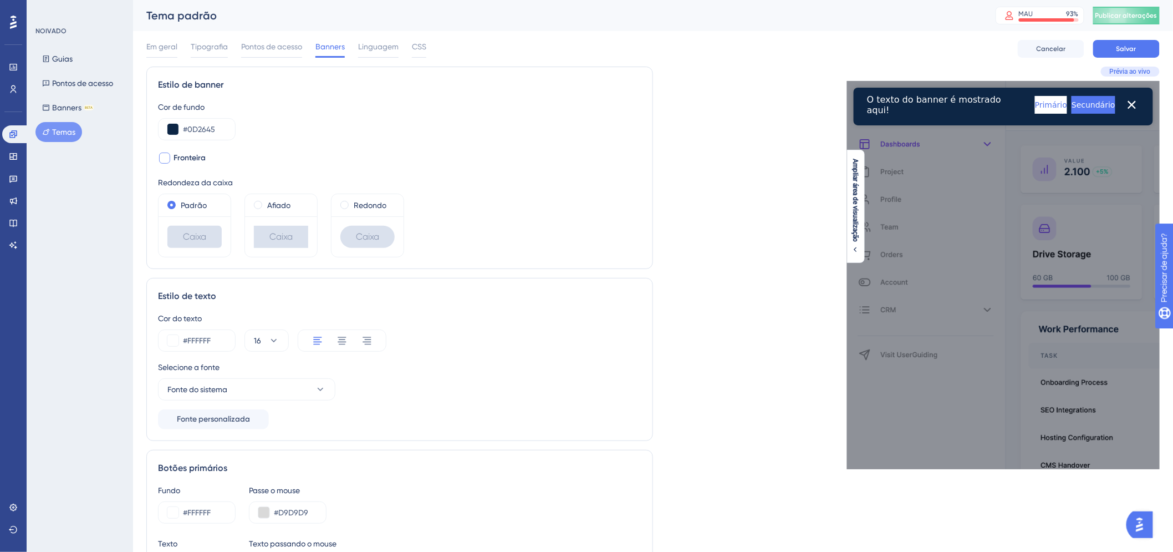
click at [198, 155] on font "Fronteira" at bounding box center [190, 157] width 32 height 9
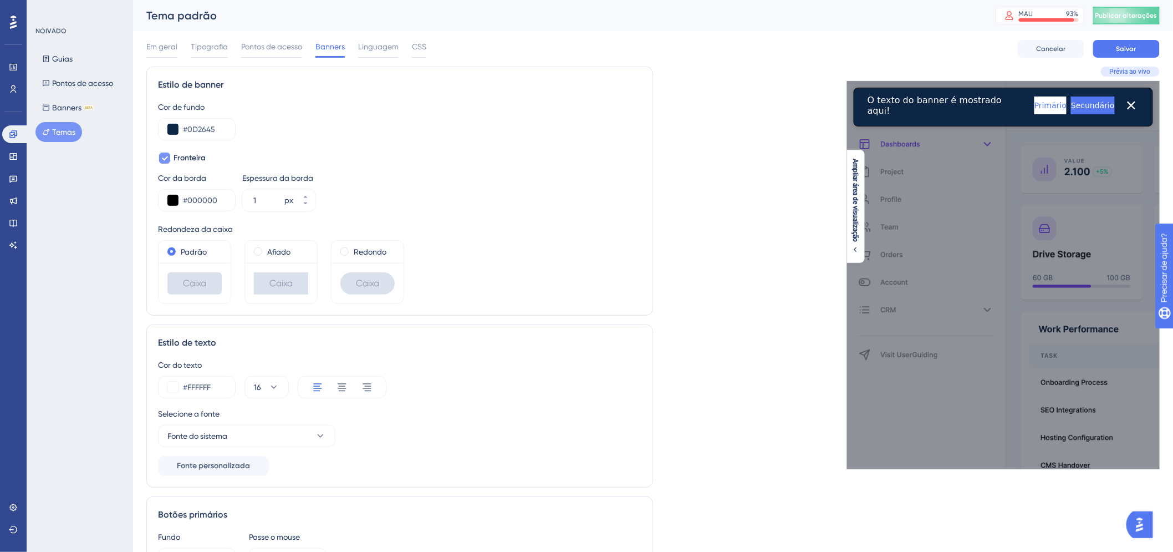
click at [198, 155] on font "Fronteira" at bounding box center [190, 157] width 32 height 9
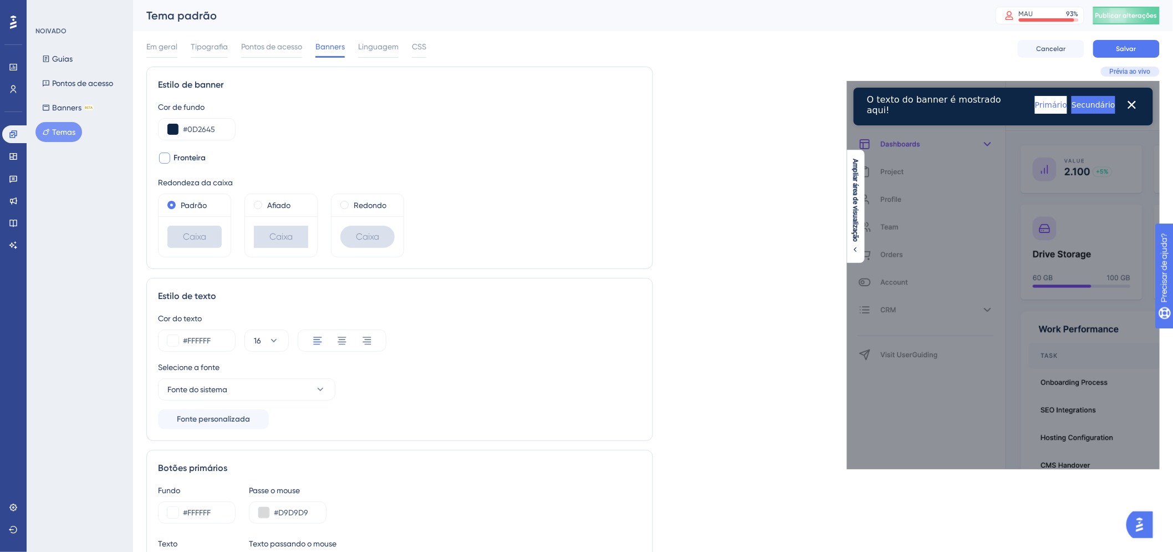
click at [198, 155] on font "Fronteira" at bounding box center [190, 157] width 32 height 9
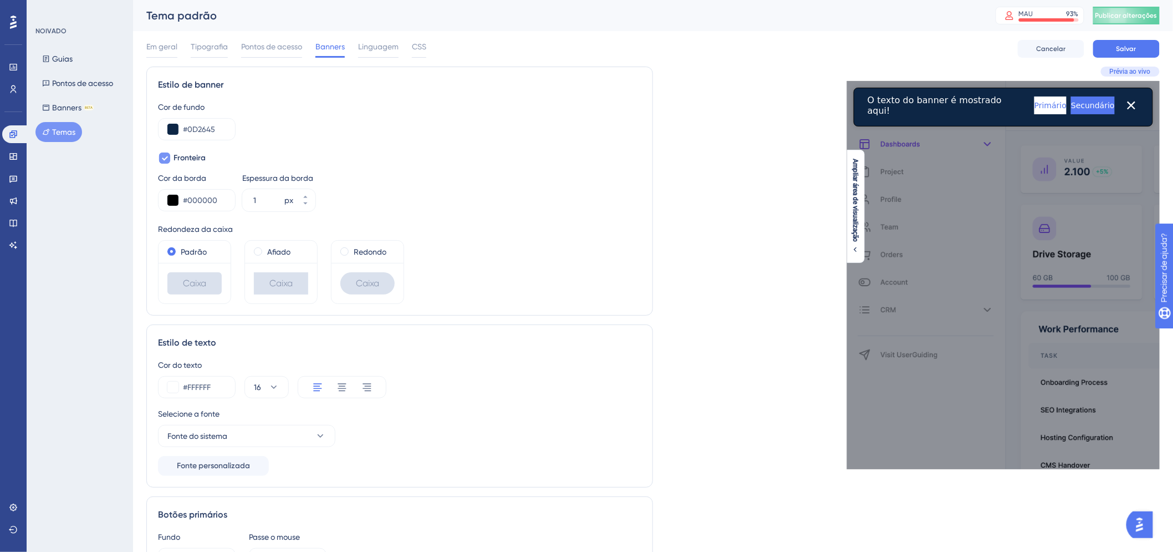
click at [198, 155] on font "Fronteira" at bounding box center [190, 157] width 32 height 9
checkbox input "false"
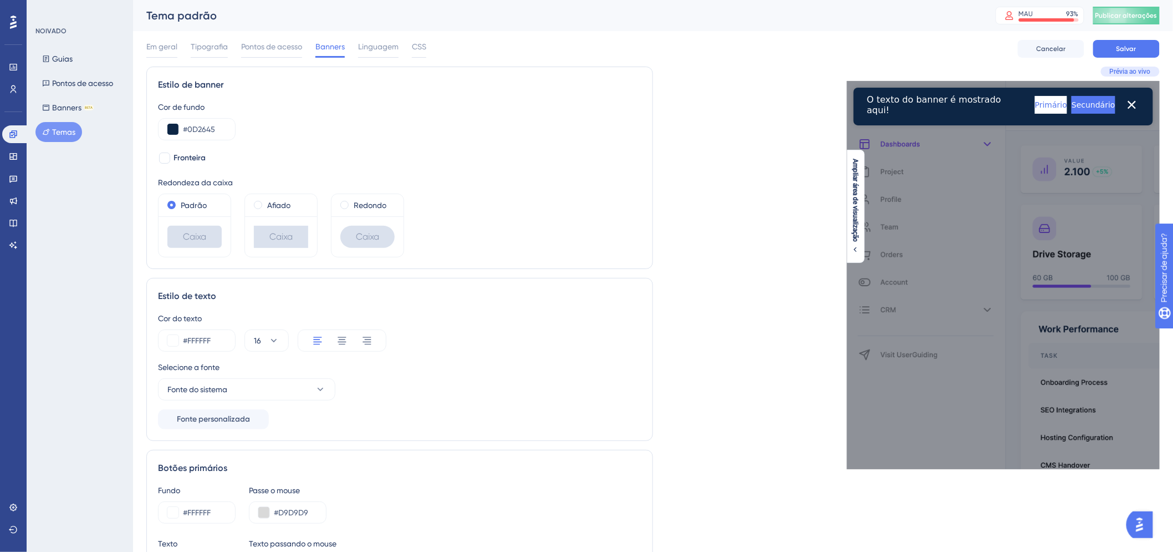
click at [374, 218] on div "Caixa" at bounding box center [367, 236] width 72 height 40
click at [269, 344] on icon at bounding box center [273, 340] width 11 height 11
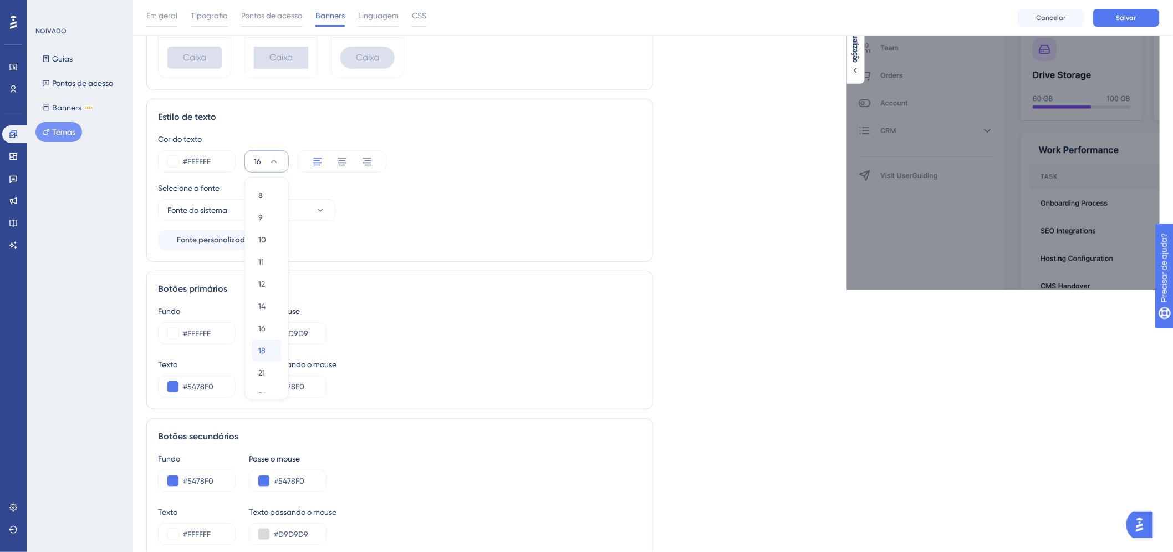
click at [263, 353] on font "18" at bounding box center [261, 350] width 7 height 9
click at [553, 190] on div "Selecione a fonte" at bounding box center [399, 187] width 483 height 13
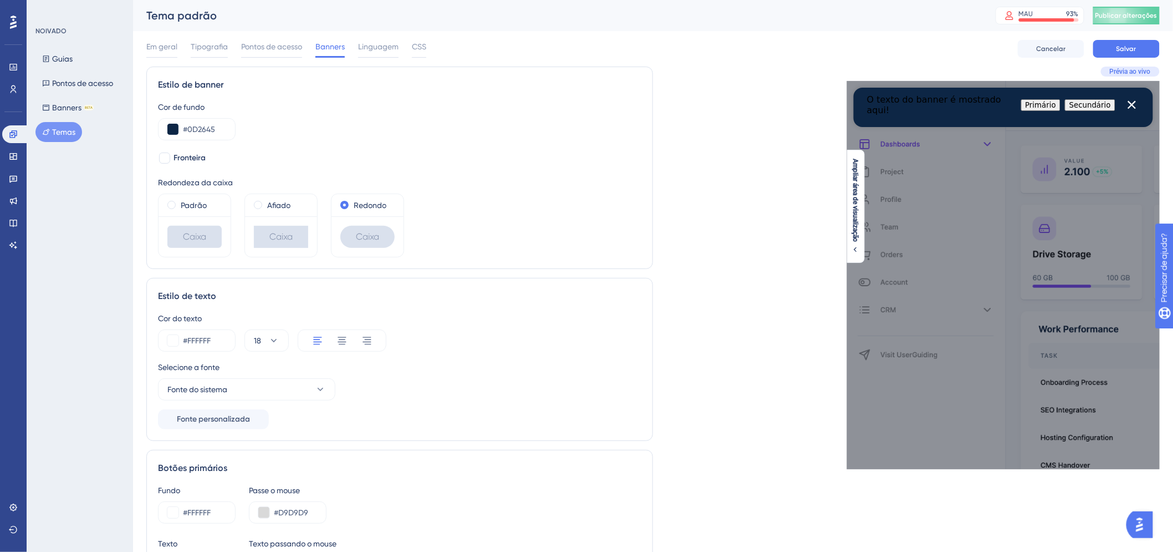
scroll to position [62, 0]
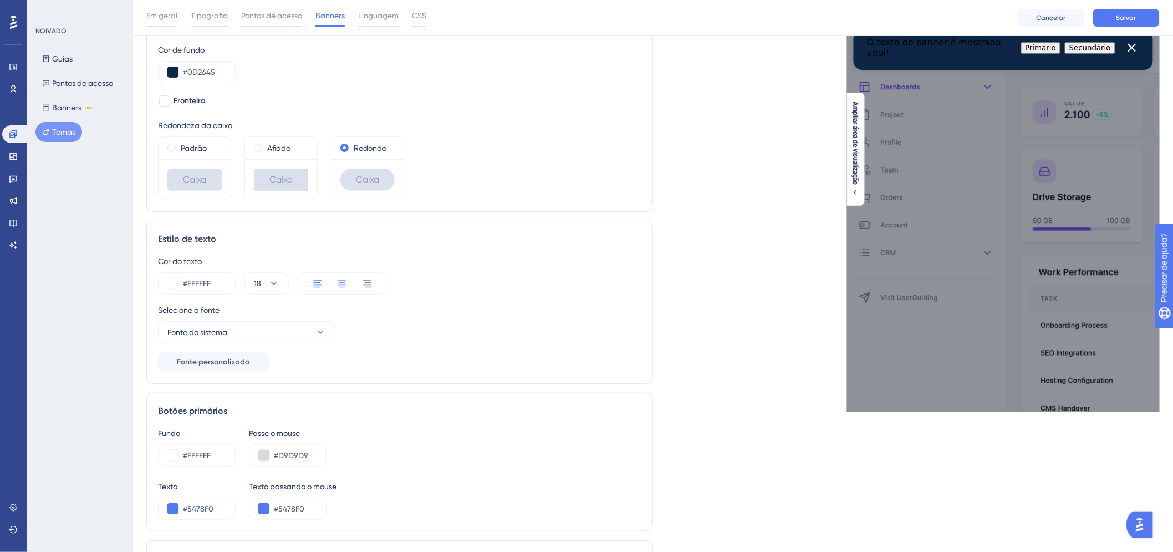
click at [340, 279] on icon at bounding box center [341, 283] width 11 height 11
click at [311, 280] on div at bounding box center [342, 283] width 89 height 22
click at [316, 294] on div at bounding box center [342, 283] width 89 height 22
click at [316, 289] on icon at bounding box center [317, 283] width 11 height 11
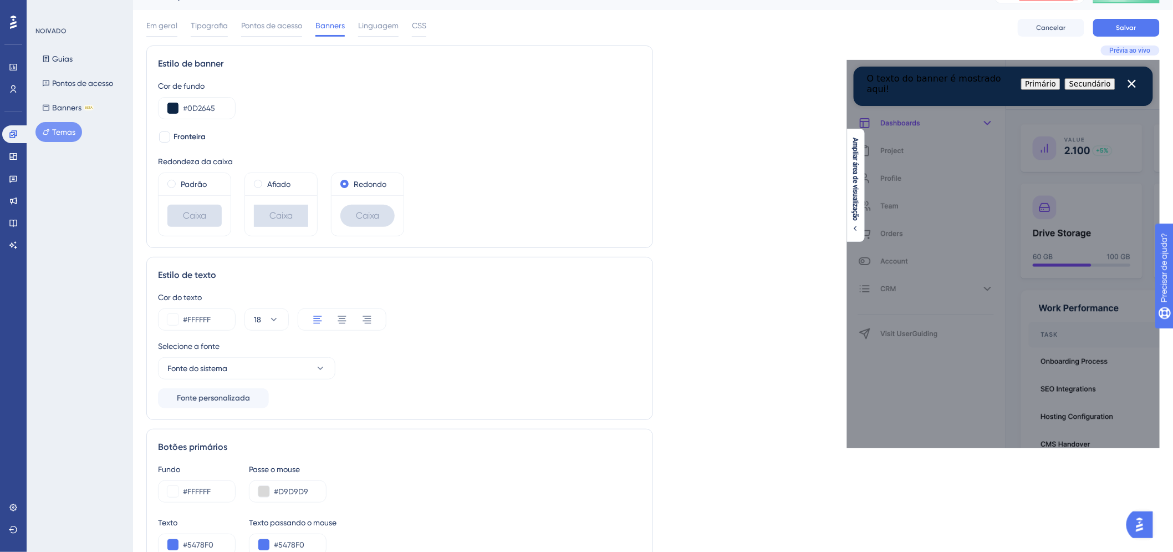
scroll to position [0, 0]
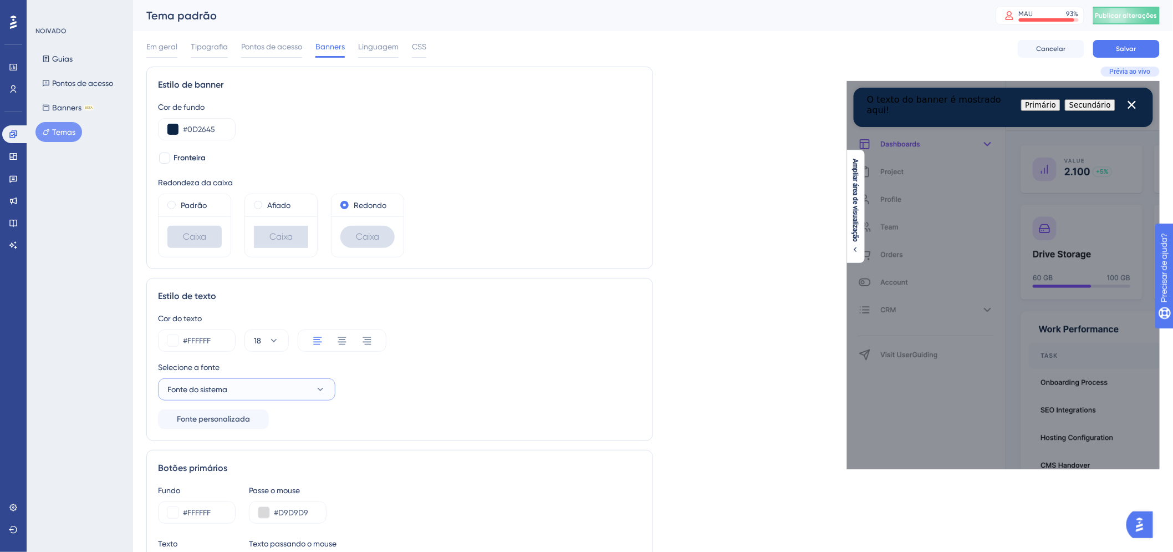
click at [323, 385] on icon at bounding box center [320, 389] width 11 height 11
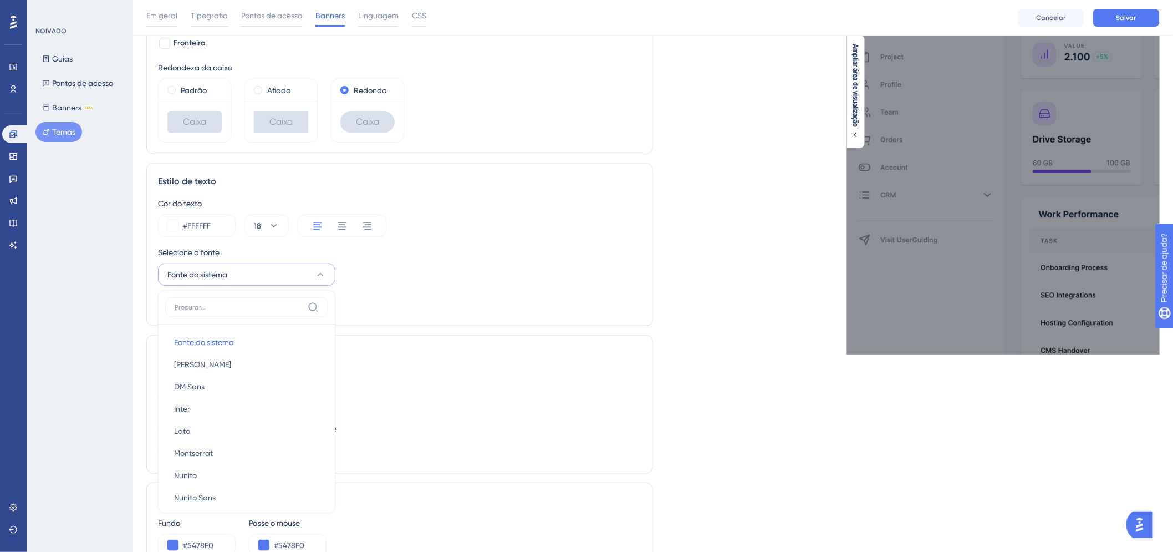
scroll to position [53, 0]
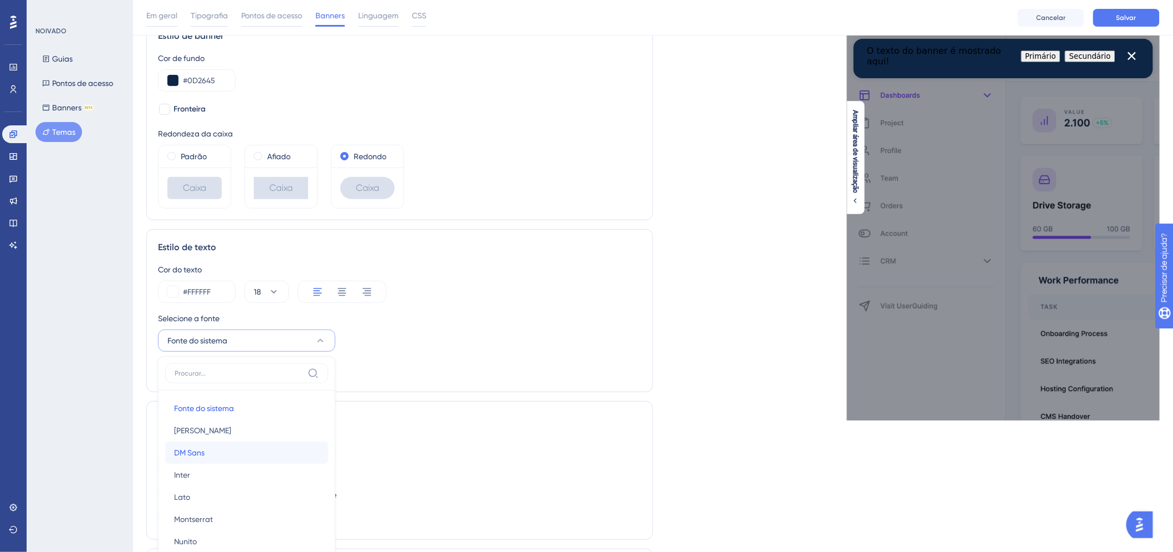
click at [217, 452] on button "DM Sans DM Sans" at bounding box center [246, 452] width 163 height 22
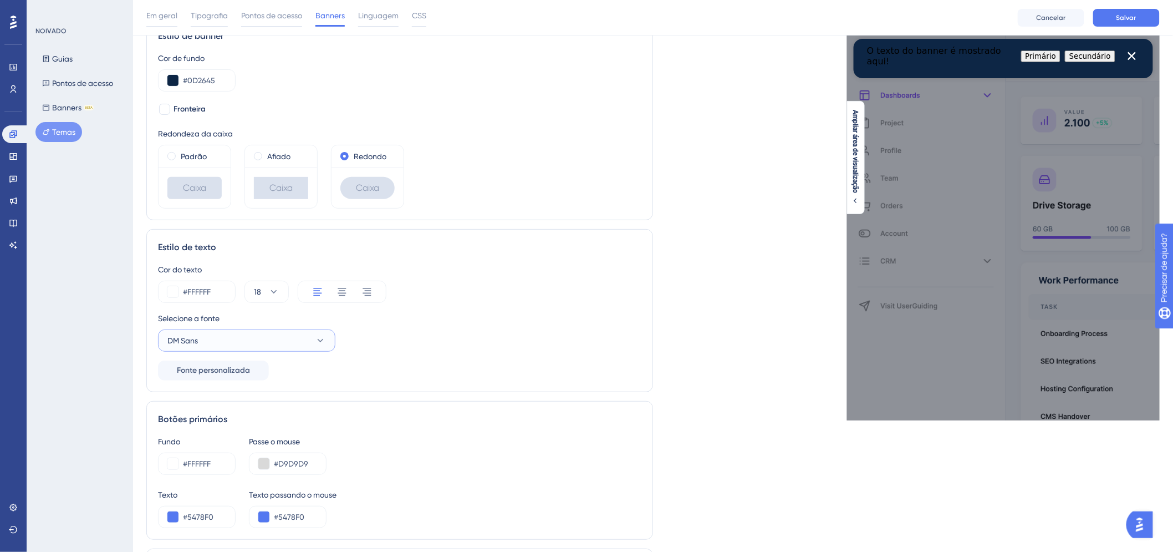
click at [323, 338] on icon at bounding box center [320, 340] width 11 height 11
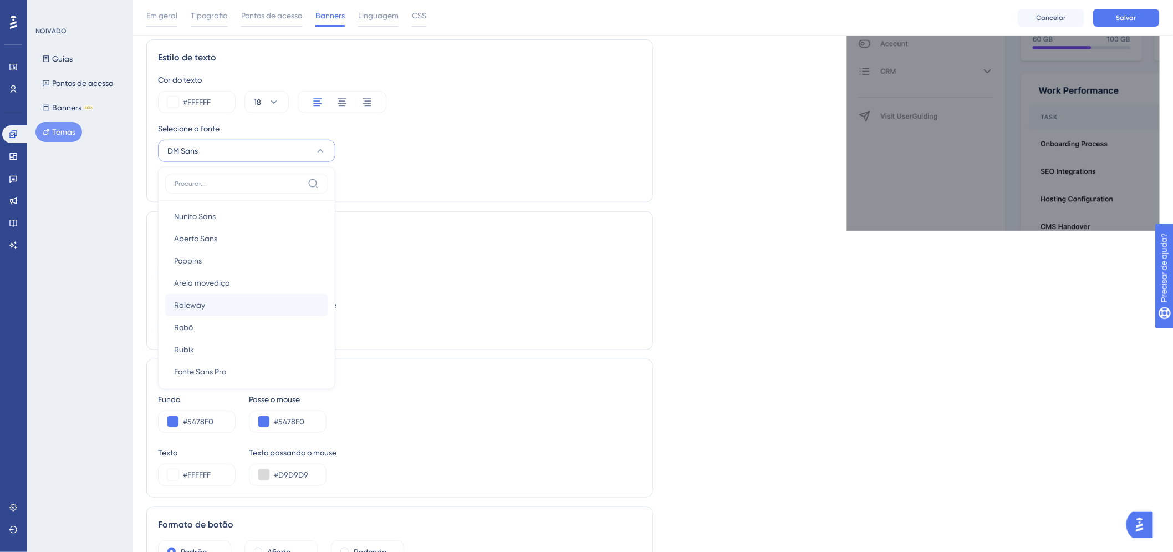
scroll to position [164, 0]
click at [256, 356] on button "Fonte Sans Pro Fonte Sans Pro" at bounding box center [246, 365] width 163 height 22
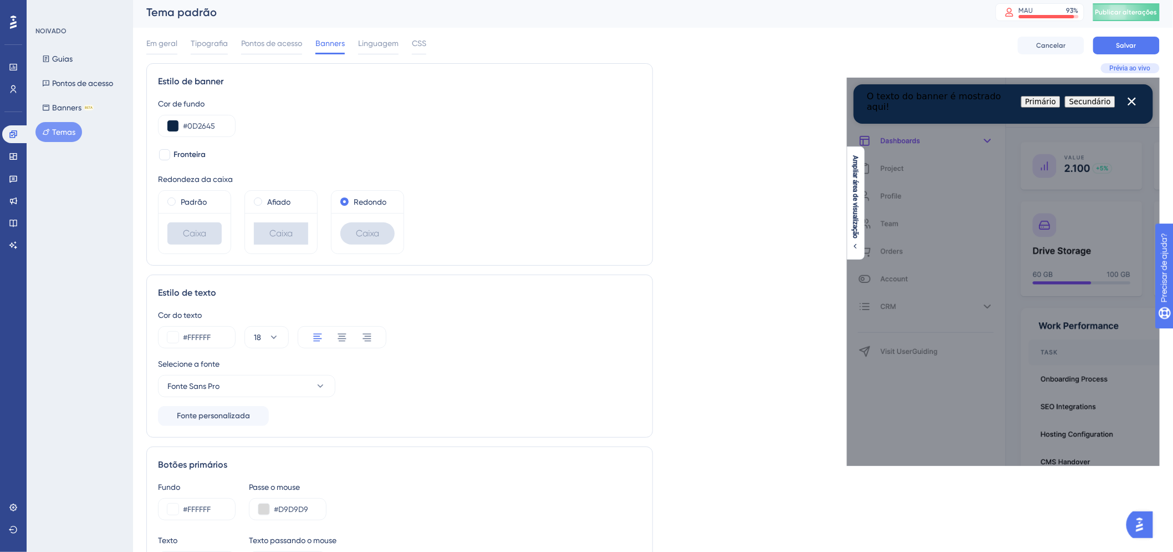
scroll to position [0, 0]
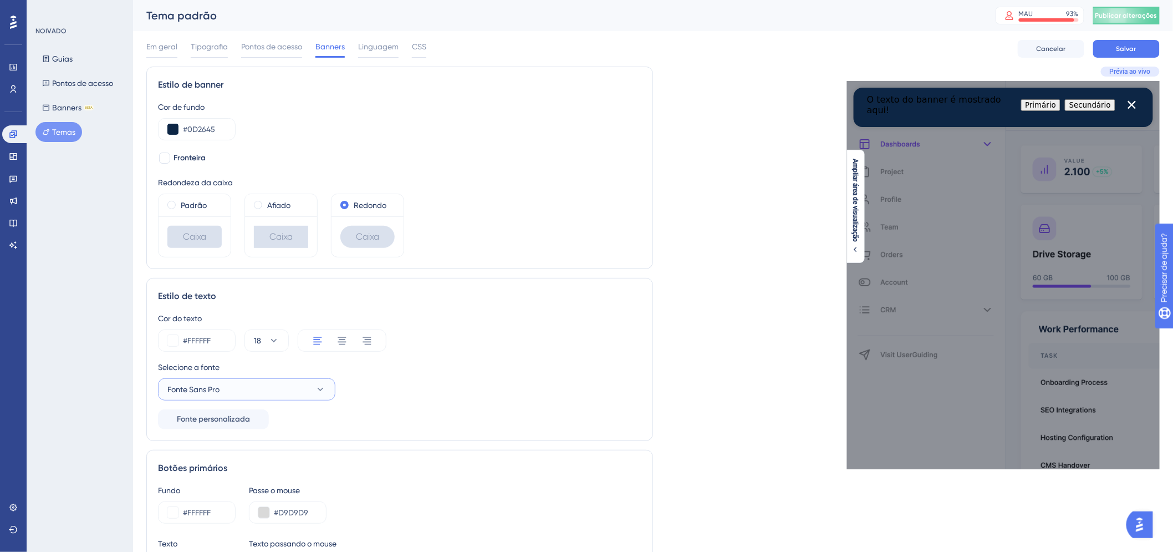
click at [231, 391] on button "Fonte Sans Pro" at bounding box center [246, 389] width 177 height 22
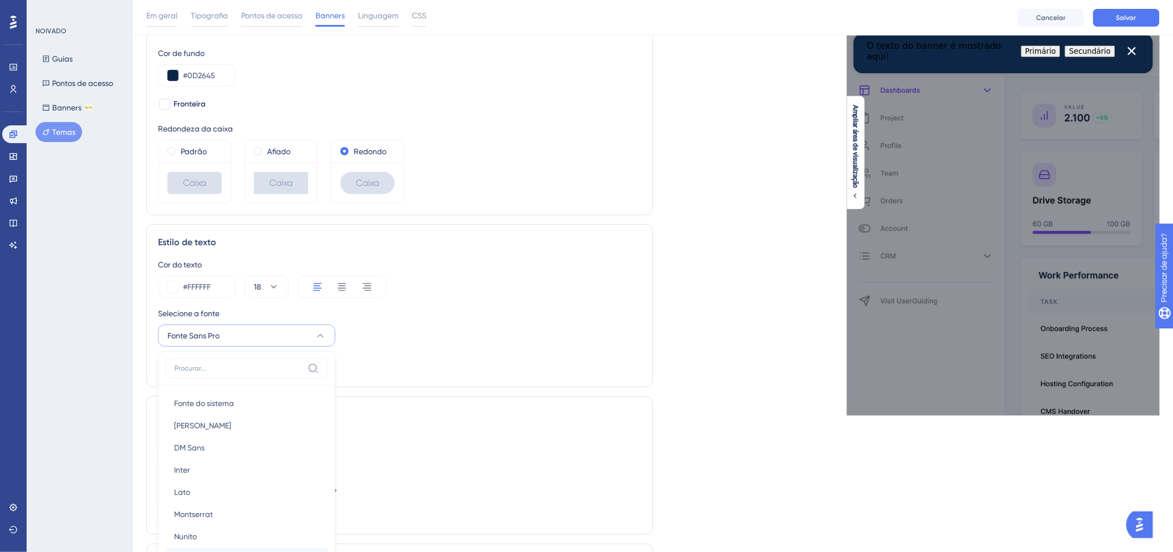
scroll to position [58, 0]
click at [220, 422] on button "Barlow Barlow" at bounding box center [246, 426] width 163 height 22
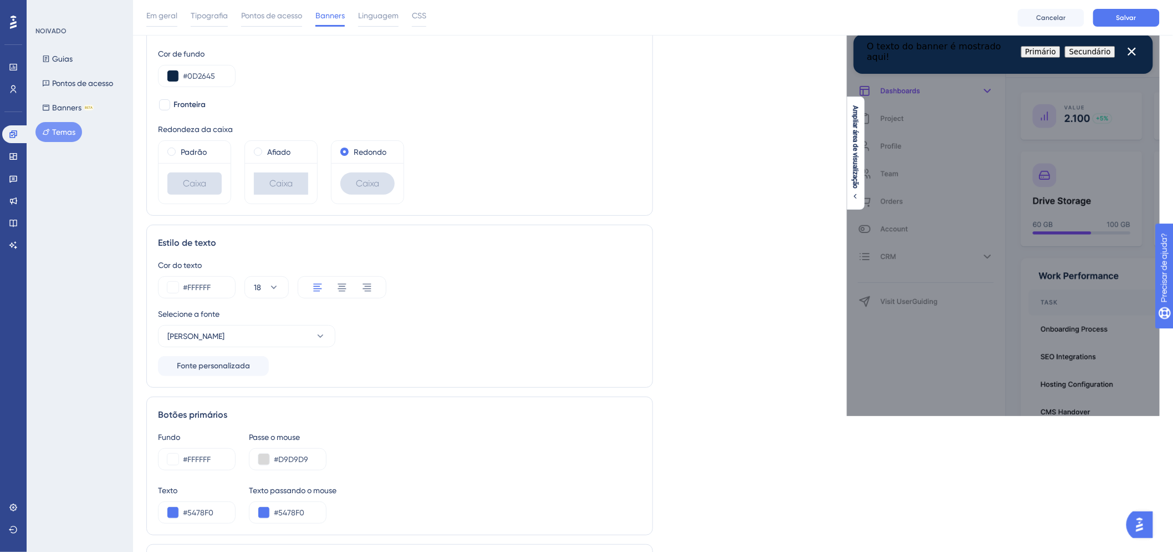
click at [455, 320] on div "Selecione a fonte" at bounding box center [399, 313] width 483 height 13
click at [356, 334] on div "Selecione a fonte Barlow" at bounding box center [399, 327] width 483 height 40
click at [331, 330] on button "Barlow" at bounding box center [246, 336] width 177 height 22
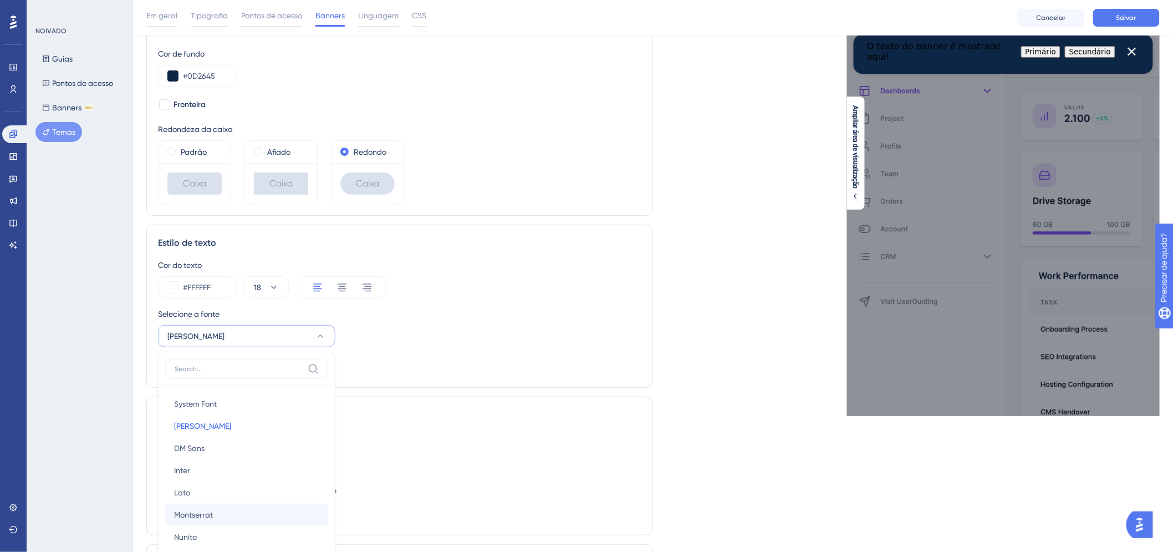
scroll to position [242, 0]
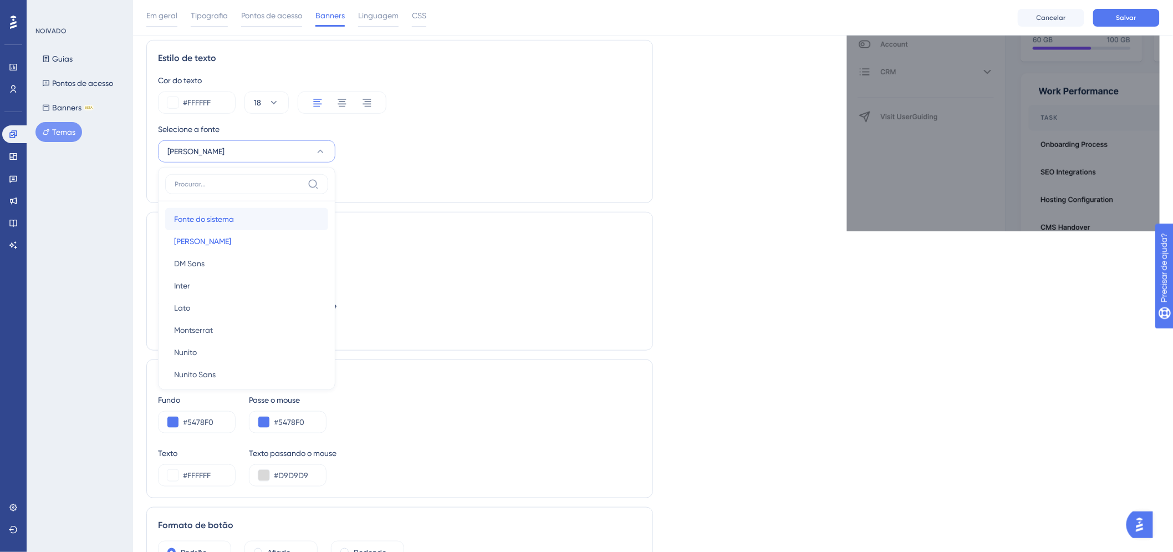
click at [233, 223] on font "Fonte do sistema" at bounding box center [204, 219] width 60 height 9
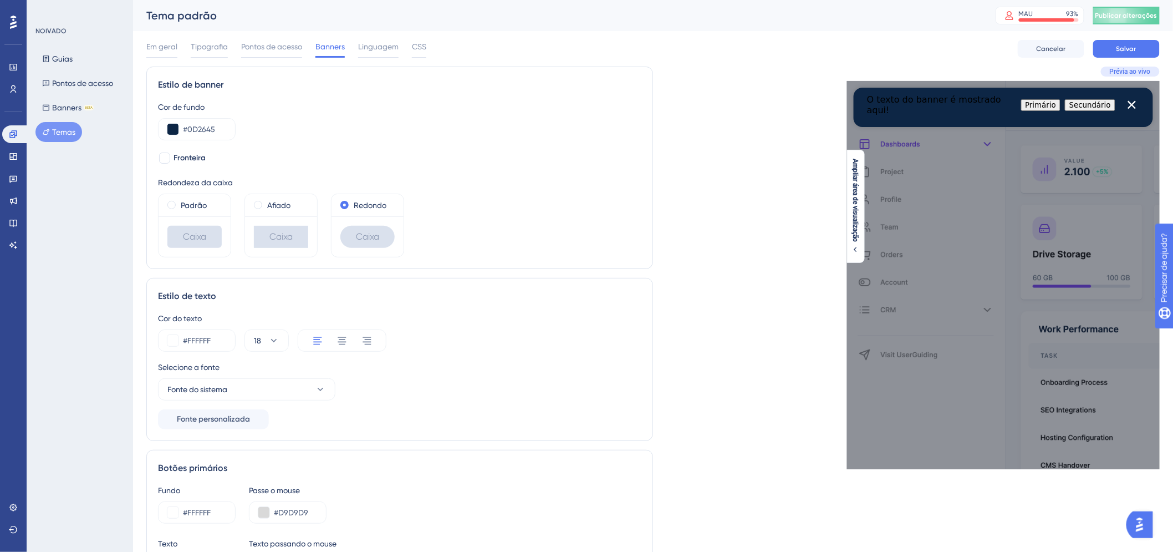
scroll to position [154, 0]
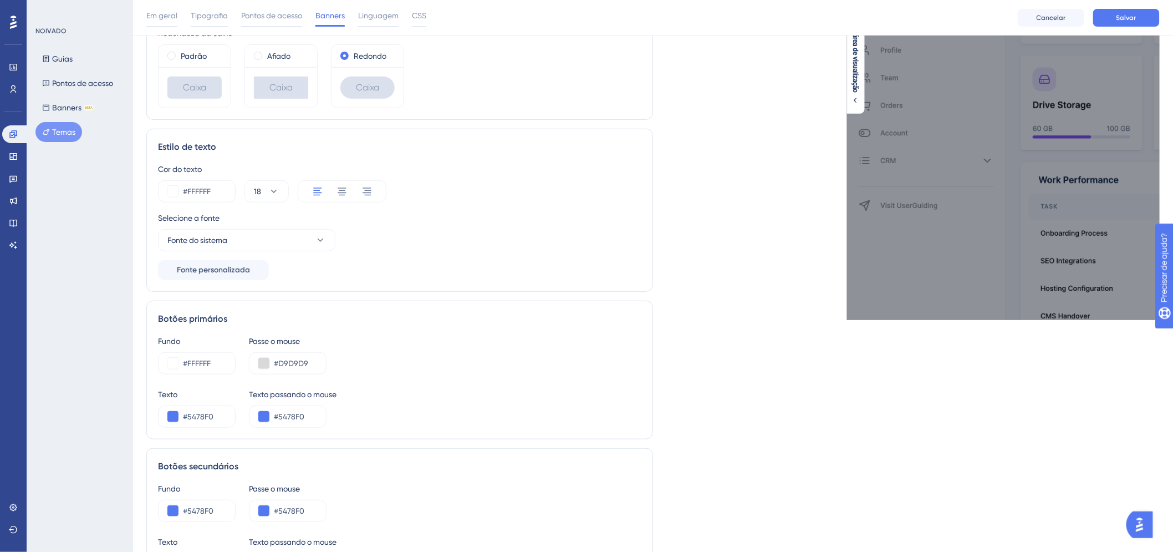
click at [229, 334] on div "Fundo #FFFFFF" at bounding box center [197, 354] width 78 height 40
click at [219, 334] on div "Fundo #FFFFFF" at bounding box center [197, 354] width 78 height 40
click at [217, 334] on div "Fundo #FFFFFF" at bounding box center [197, 354] width 78 height 40
click at [207, 334] on div "Fundo" at bounding box center [197, 340] width 78 height 13
click at [193, 334] on div "Fundo" at bounding box center [197, 340] width 78 height 13
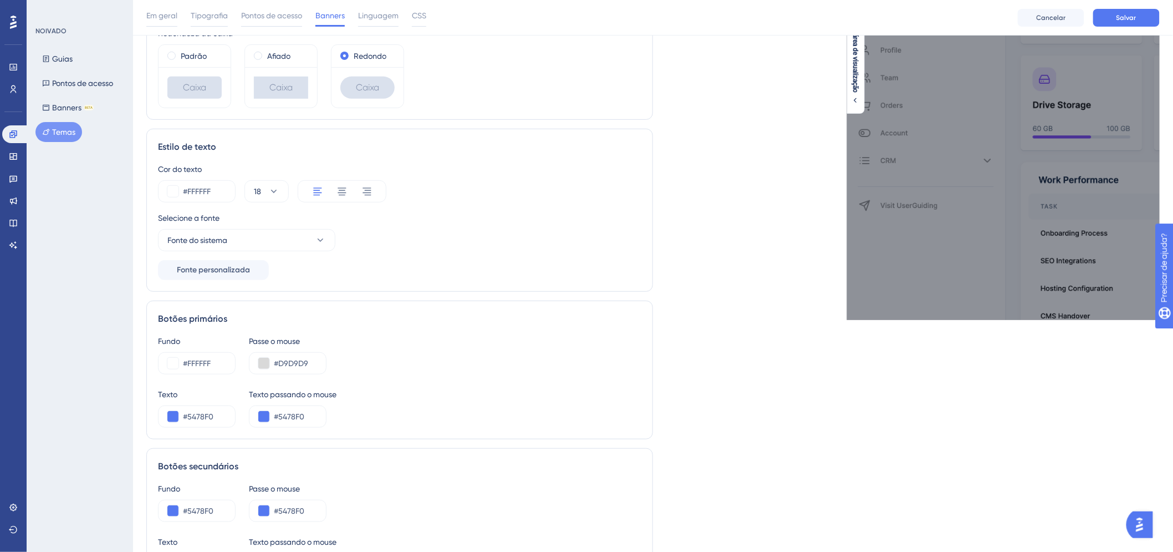
scroll to position [351, 0]
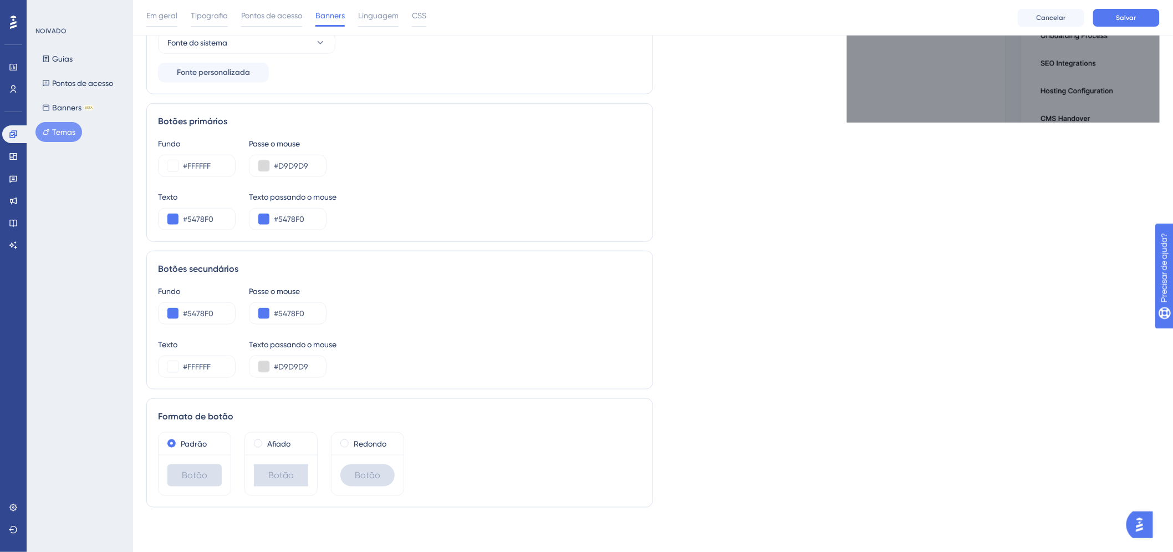
click at [588, 304] on div "Fundo #5478F0 Passe o mouse #5478F0" at bounding box center [399, 304] width 483 height 40
click at [427, 318] on div "Fundo #5478F0 Passe o mouse #5478F0" at bounding box center [399, 304] width 483 height 40
click at [625, 206] on div "Texto #5478F0 Texto passando o mouse #5478F0" at bounding box center [399, 210] width 483 height 40
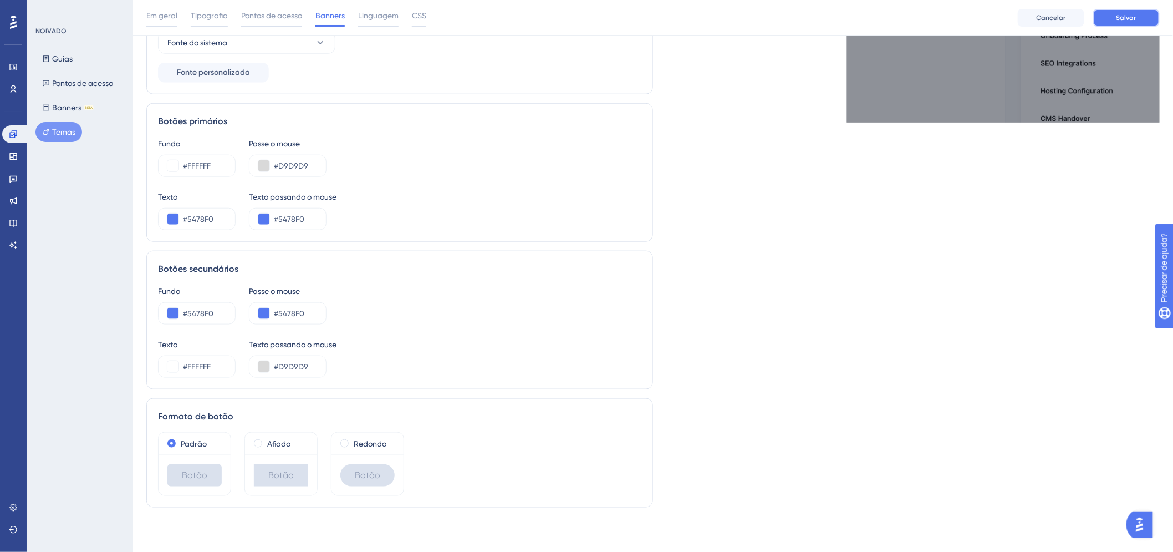
click at [1127, 19] on font "Salvar" at bounding box center [1126, 18] width 20 height 8
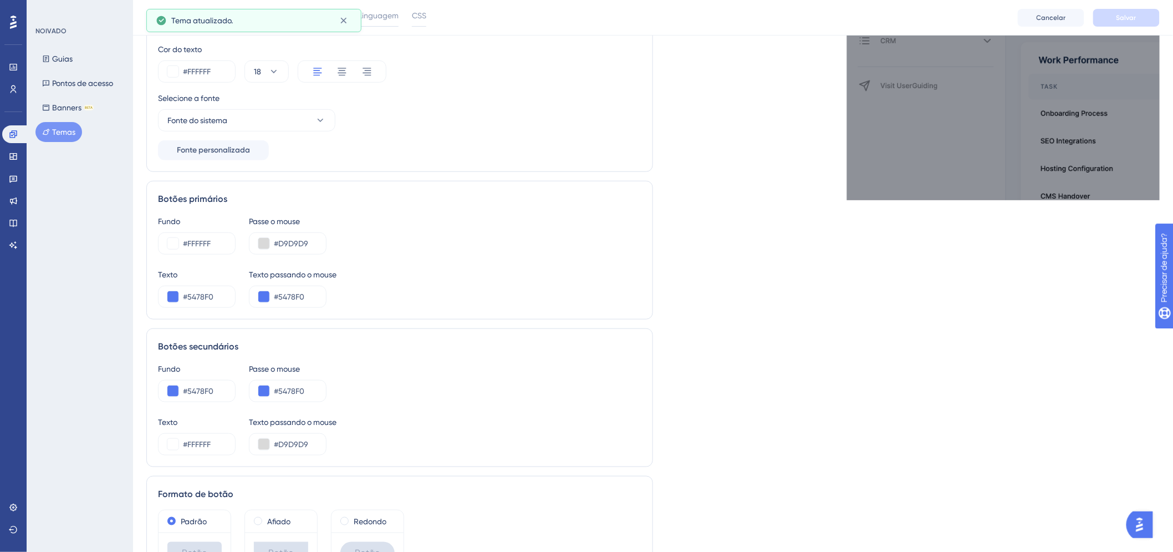
scroll to position [308, 0]
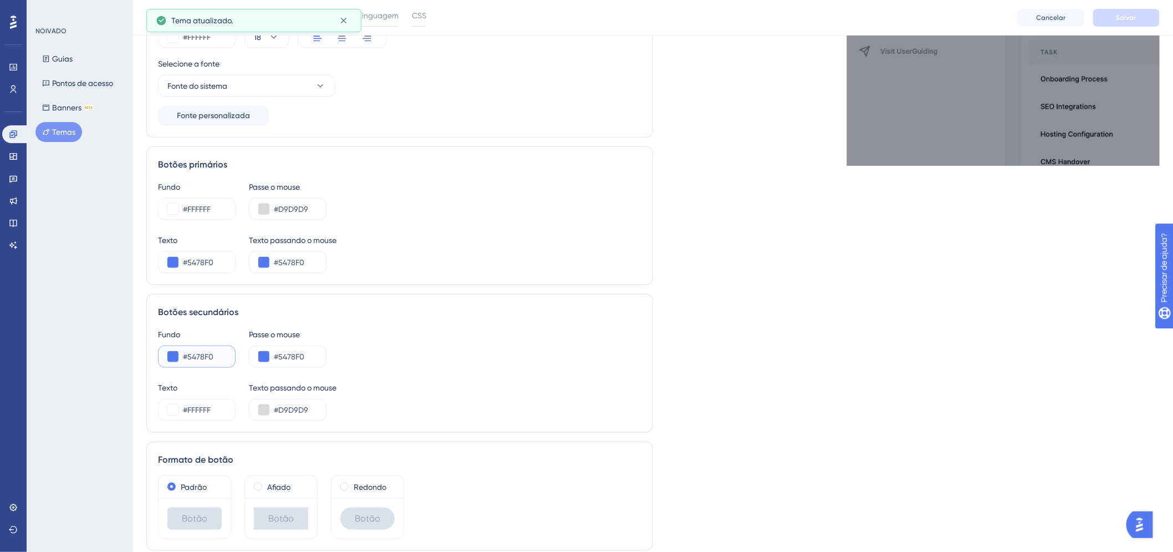
click at [206, 357] on input "#5478F0" at bounding box center [204, 356] width 43 height 13
drag, startPoint x: 188, startPoint y: 355, endPoint x: 196, endPoint y: 355, distance: 7.8
click at [196, 355] on input "#5478F0" at bounding box center [204, 356] width 43 height 13
click at [303, 261] on input "#5478F0" at bounding box center [295, 262] width 43 height 13
drag, startPoint x: 305, startPoint y: 262, endPoint x: 370, endPoint y: 261, distance: 64.3
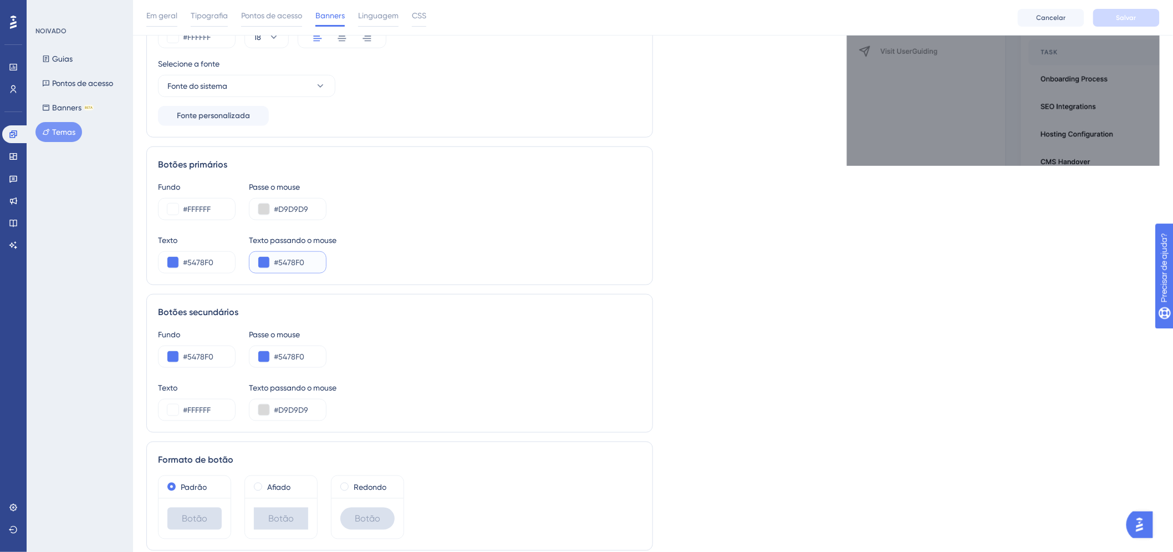
click at [280, 261] on input "#5478F0" at bounding box center [295, 262] width 43 height 13
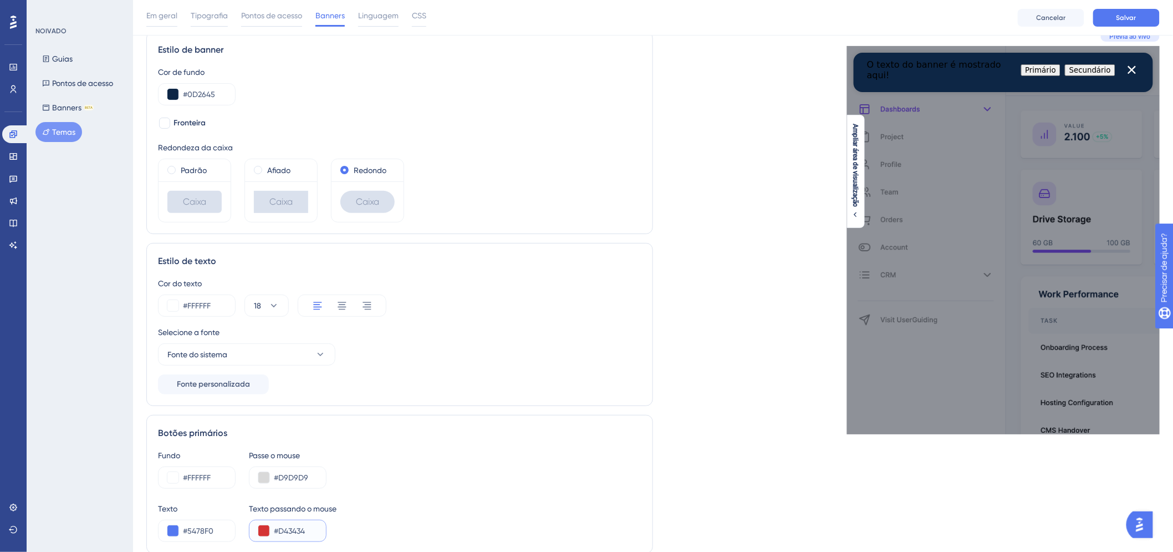
scroll to position [62, 0]
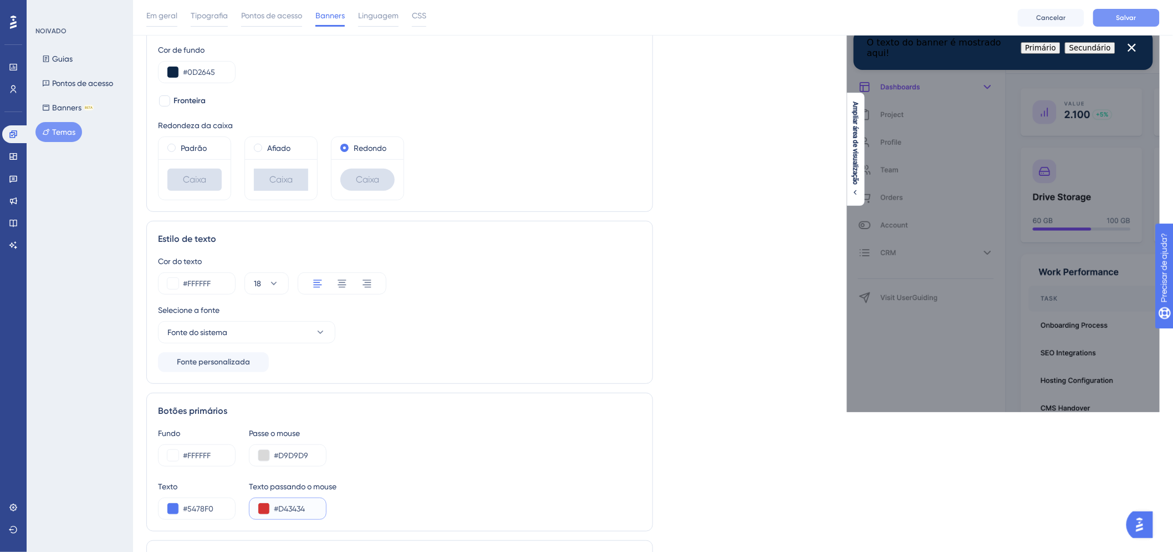
type input "#D43434"
click at [1133, 11] on button "Salvar" at bounding box center [1126, 18] width 67 height 18
click at [458, 471] on div "Fundo #FFFFFF Passe o mouse #D9D9D9 Texto #5478F0 Texto passando o mouse #D43434" at bounding box center [399, 472] width 483 height 93
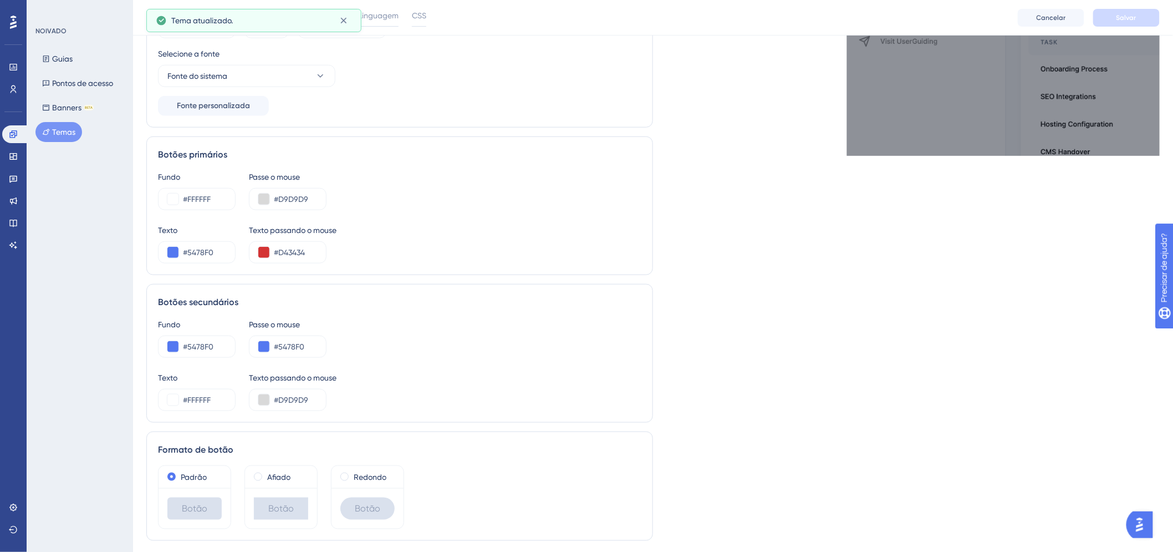
scroll to position [351, 0]
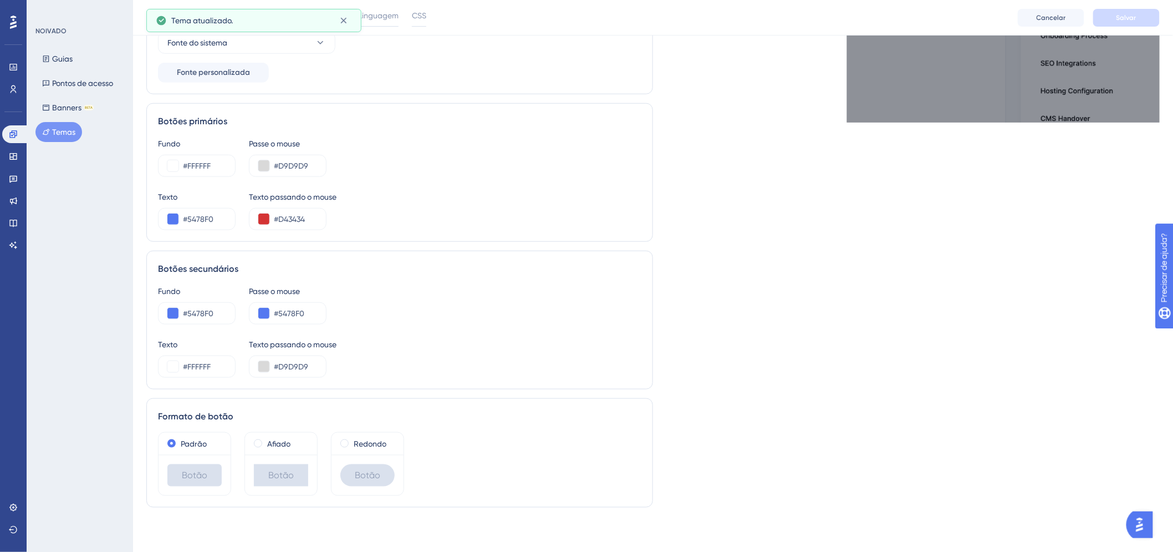
click at [402, 449] on div "Redondo" at bounding box center [367, 443] width 72 height 22
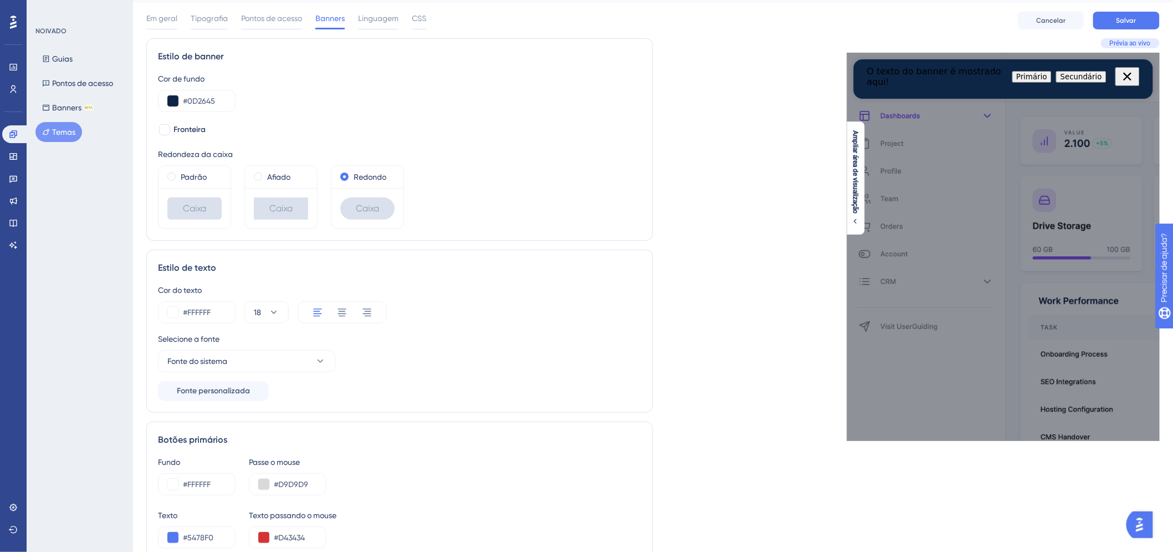
scroll to position [0, 0]
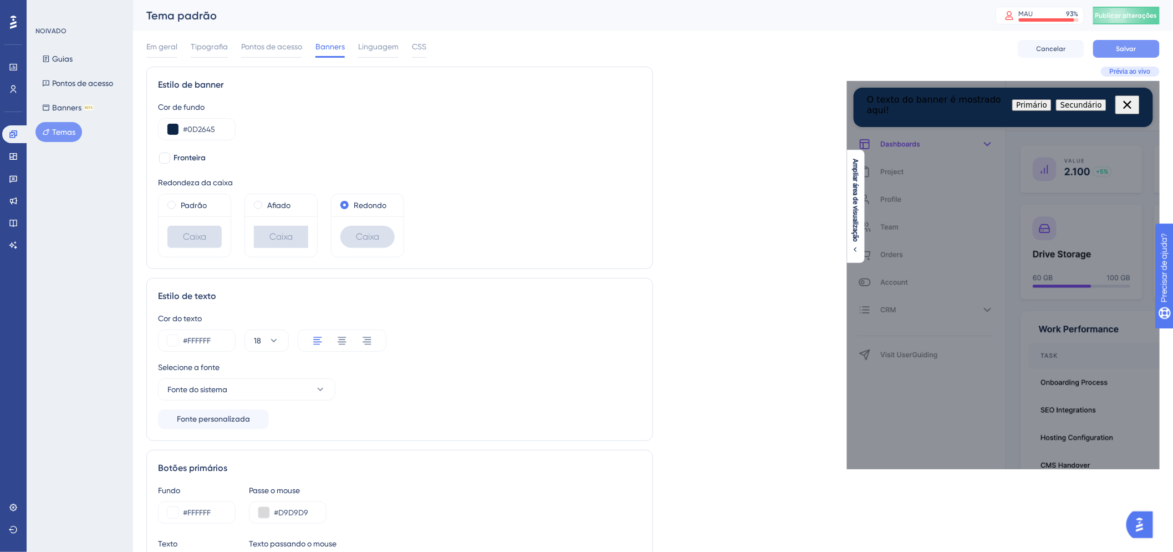
click at [1122, 48] on font "Salvar" at bounding box center [1126, 49] width 20 height 8
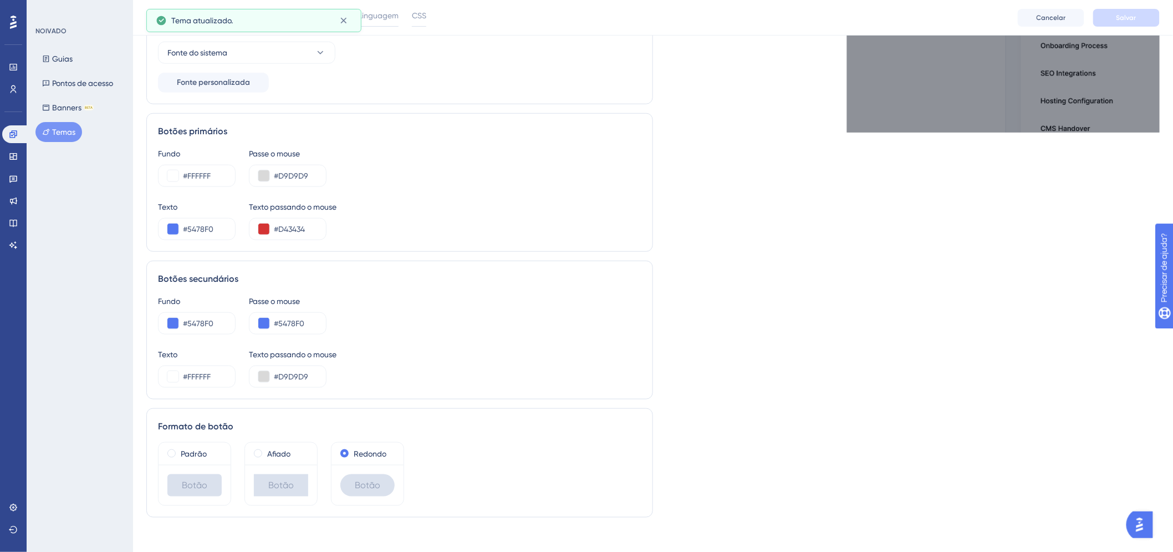
scroll to position [351, 0]
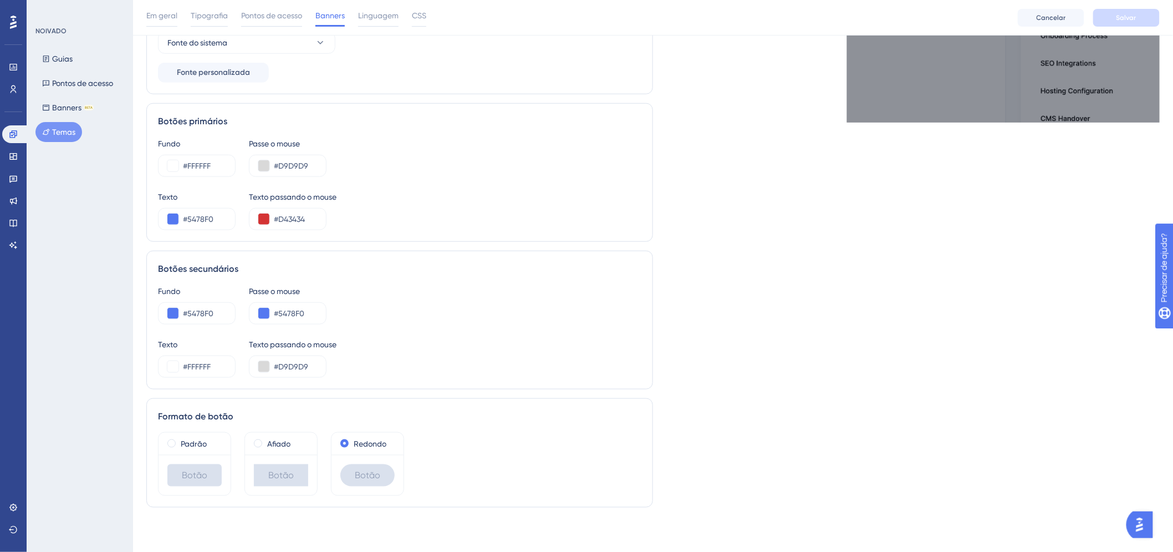
click at [244, 324] on div "Fundo #5478F0 Passe o mouse #5478F0" at bounding box center [399, 304] width 483 height 40
click at [505, 351] on div "Texto #FFFFFF Texto passando o mouse #D9D9D9" at bounding box center [399, 358] width 483 height 40
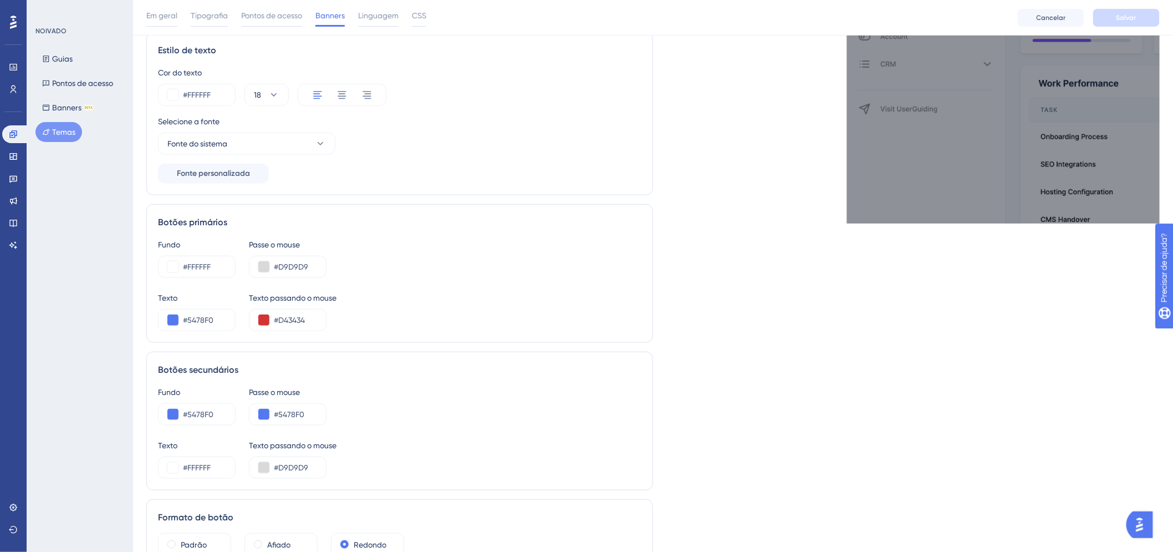
scroll to position [228, 0]
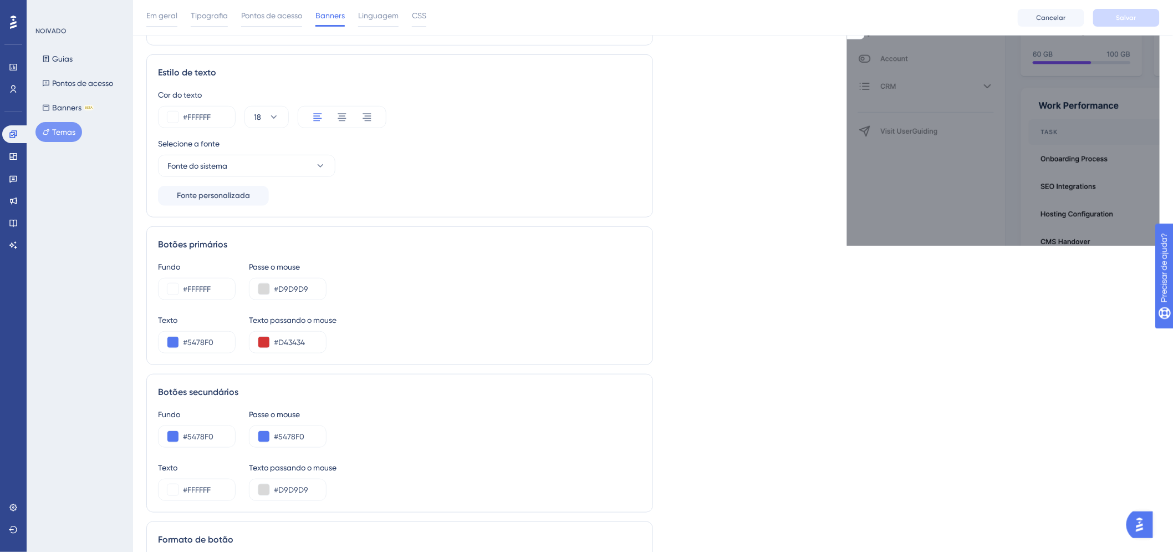
click at [388, 28] on div "Em geral Tipografia Pontos de acesso Banners Linguagem CSS Cancelar Salvar" at bounding box center [653, 17] width 1040 height 35
click at [379, 17] on font "Linguagem" at bounding box center [378, 15] width 40 height 9
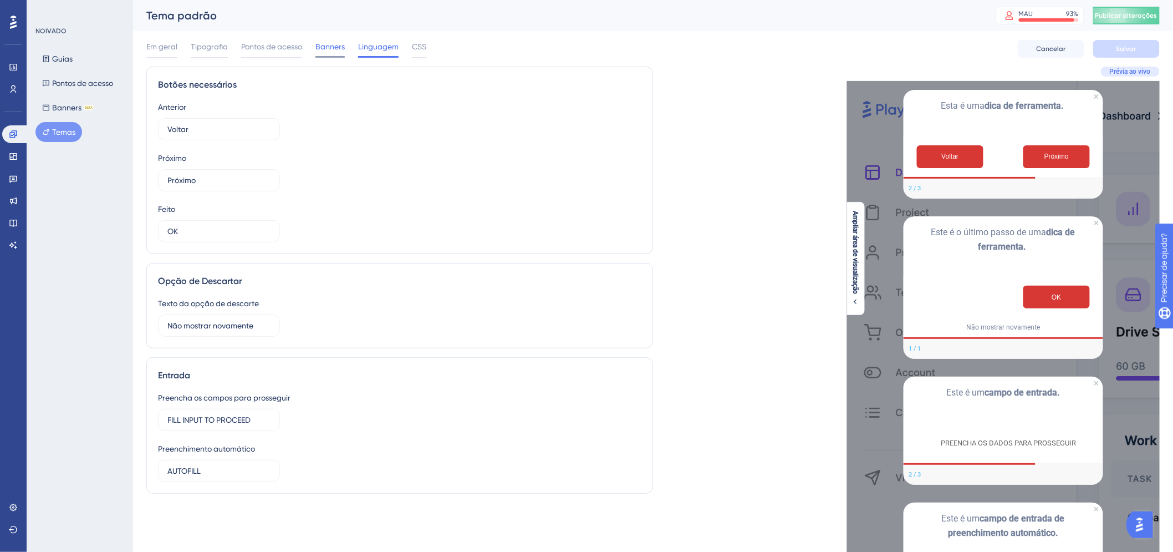
click at [323, 49] on font "Banners" at bounding box center [329, 46] width 29 height 9
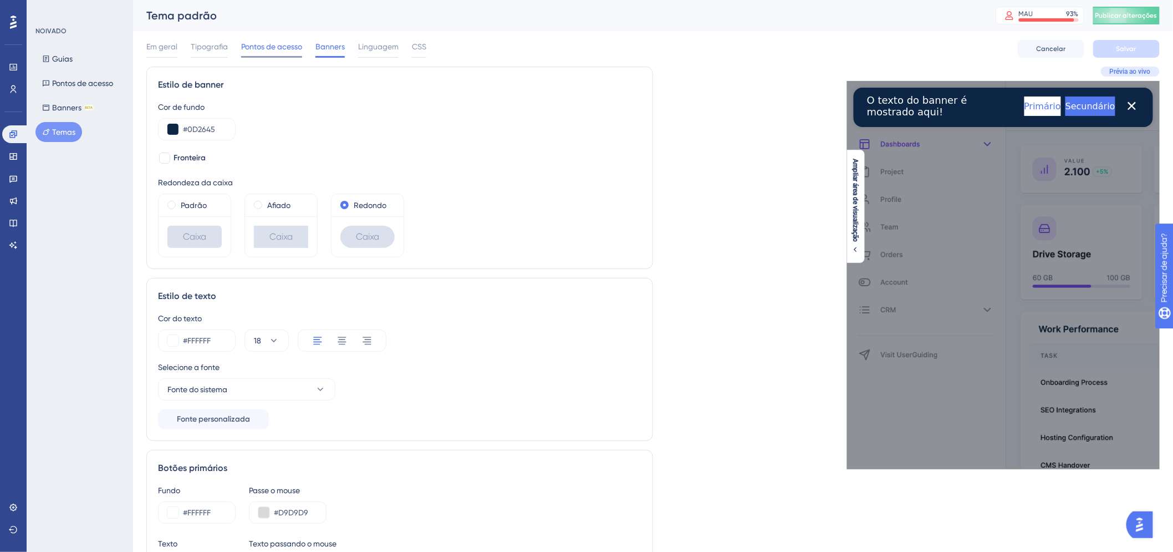
click at [281, 49] on font "Pontos de acesso" at bounding box center [271, 46] width 61 height 9
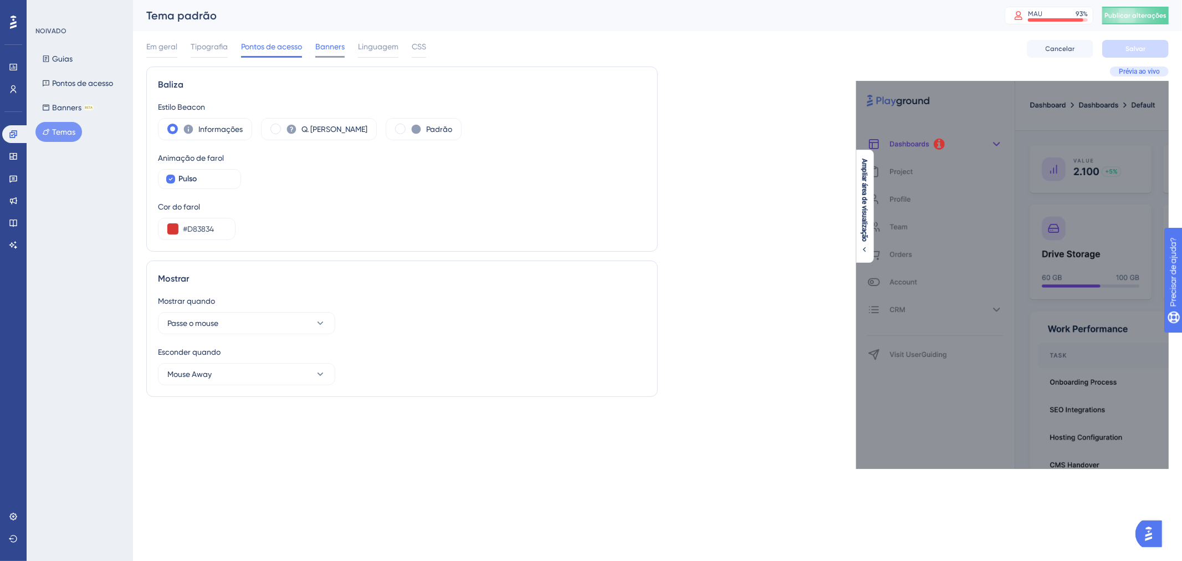
click at [334, 47] on font "Banners" at bounding box center [329, 46] width 29 height 9
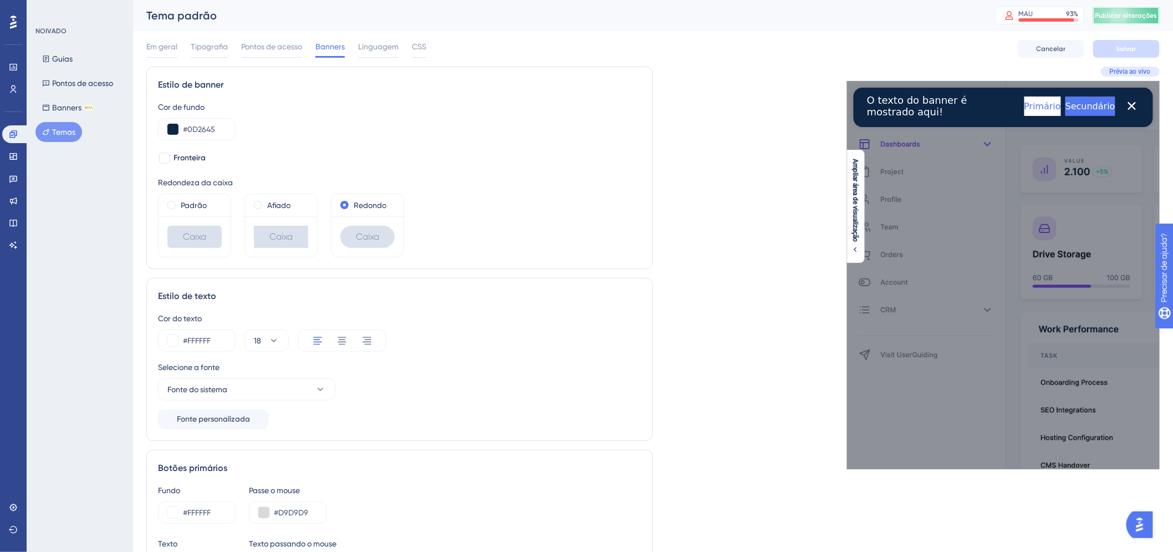
click at [1156, 22] on button "Publicar alterações" at bounding box center [1126, 16] width 67 height 18
click at [59, 108] on font "Banners" at bounding box center [66, 107] width 29 height 9
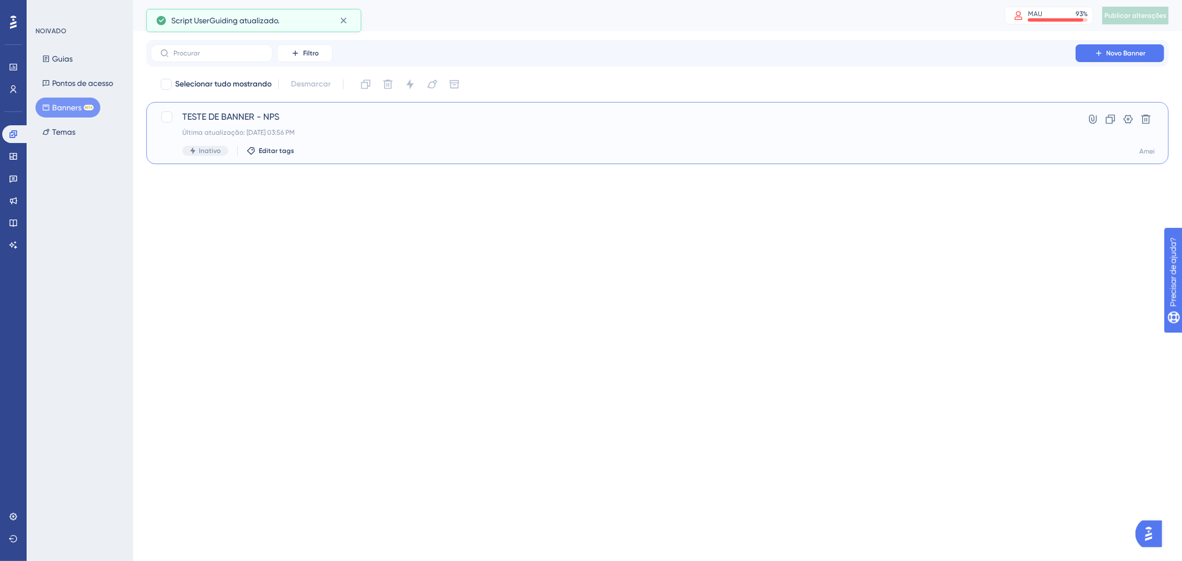
click at [517, 144] on div "TESTE DE BANNER - NPS Última atualização: 15 de out. de 2025 03:56 PM Inativo E…" at bounding box center [613, 132] width 862 height 45
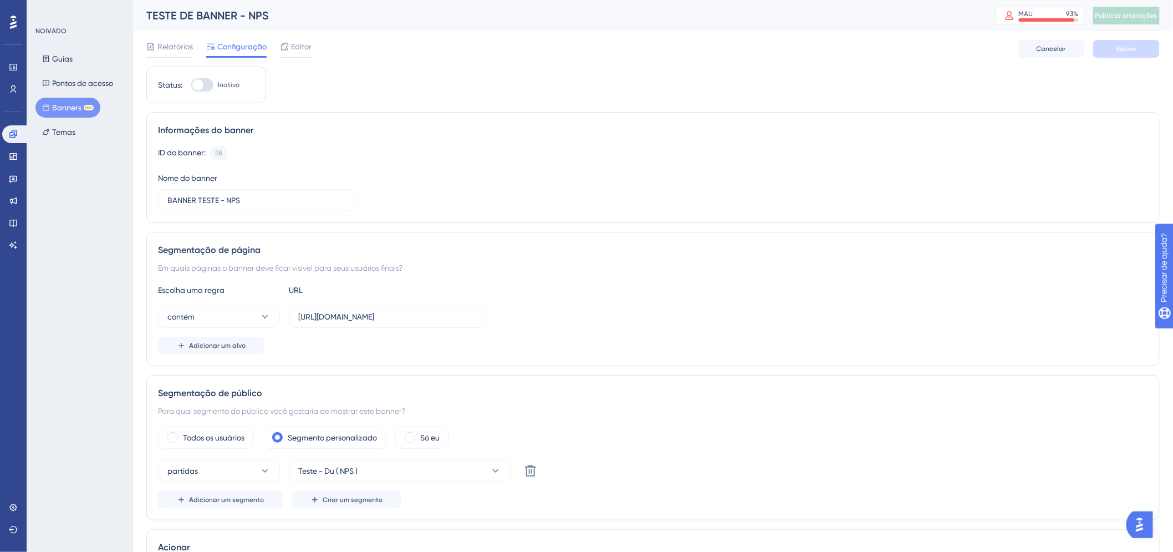
click at [204, 90] on div at bounding box center [202, 84] width 22 height 13
click at [191, 85] on input "Inativo" at bounding box center [191, 85] width 1 height 1
checkbox input "true"
click at [1139, 52] on button "Salvar" at bounding box center [1126, 49] width 67 height 18
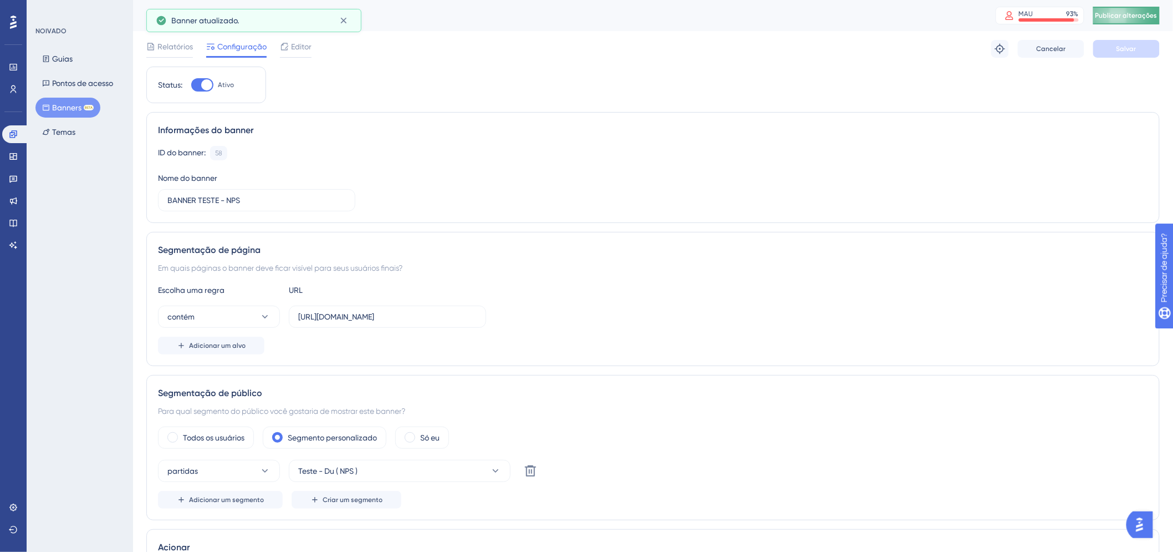
click at [1140, 16] on button "Publicar alterações" at bounding box center [1126, 16] width 67 height 18
click at [313, 48] on div "Relatórios Configuração Editor Solucionar problemas Cancelar Salvar" at bounding box center [652, 48] width 1013 height 35
click at [297, 45] on font "Editor" at bounding box center [301, 46] width 21 height 9
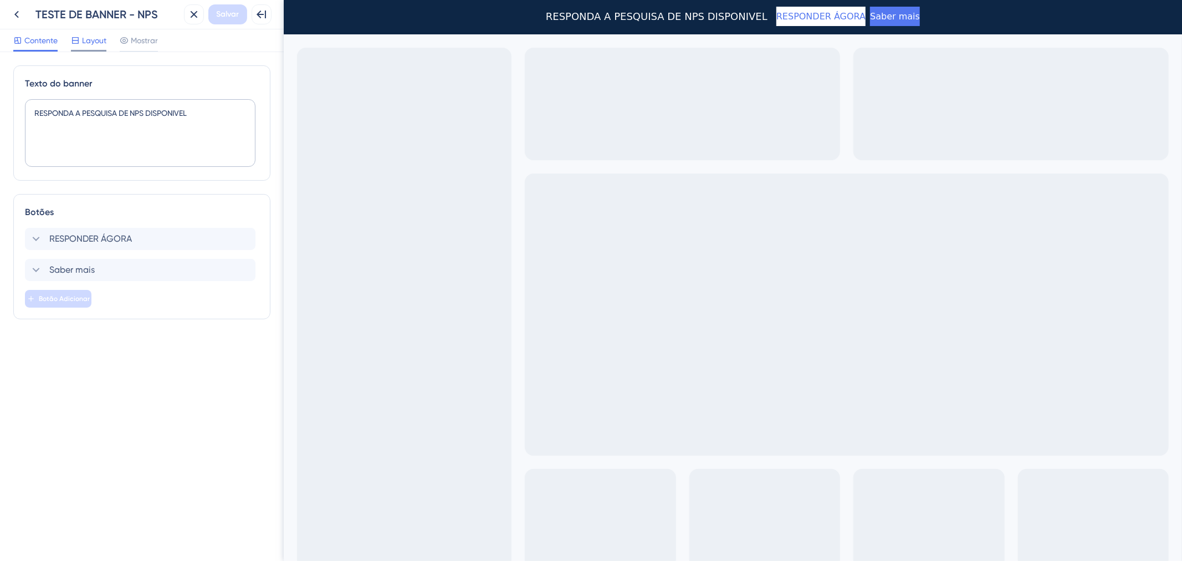
click at [97, 42] on font "Layout" at bounding box center [94, 40] width 24 height 9
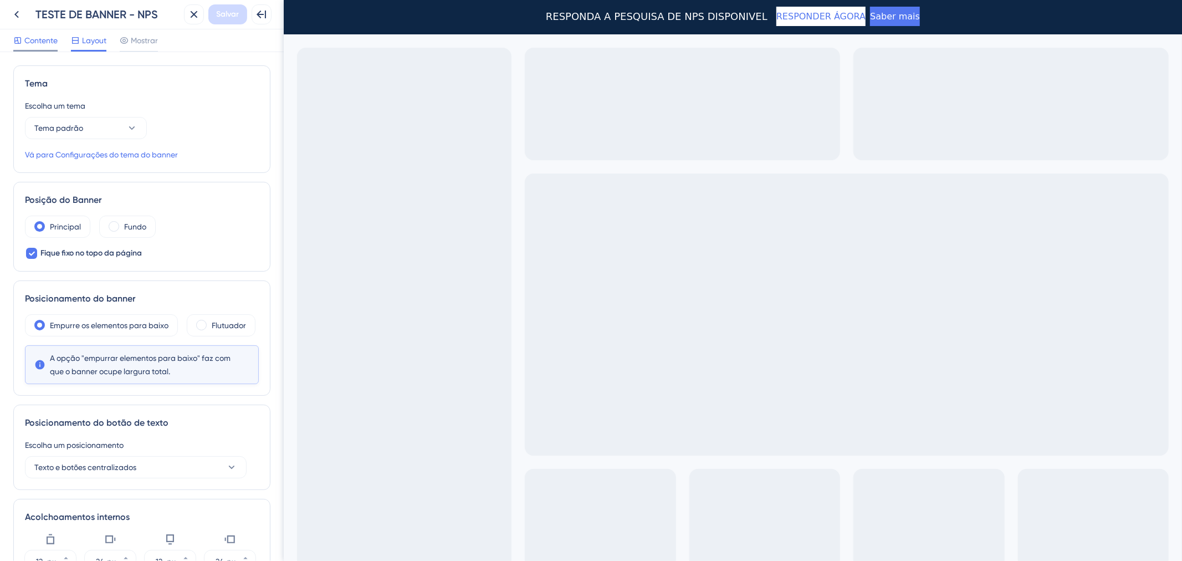
click at [46, 40] on font "Contente" at bounding box center [40, 40] width 33 height 9
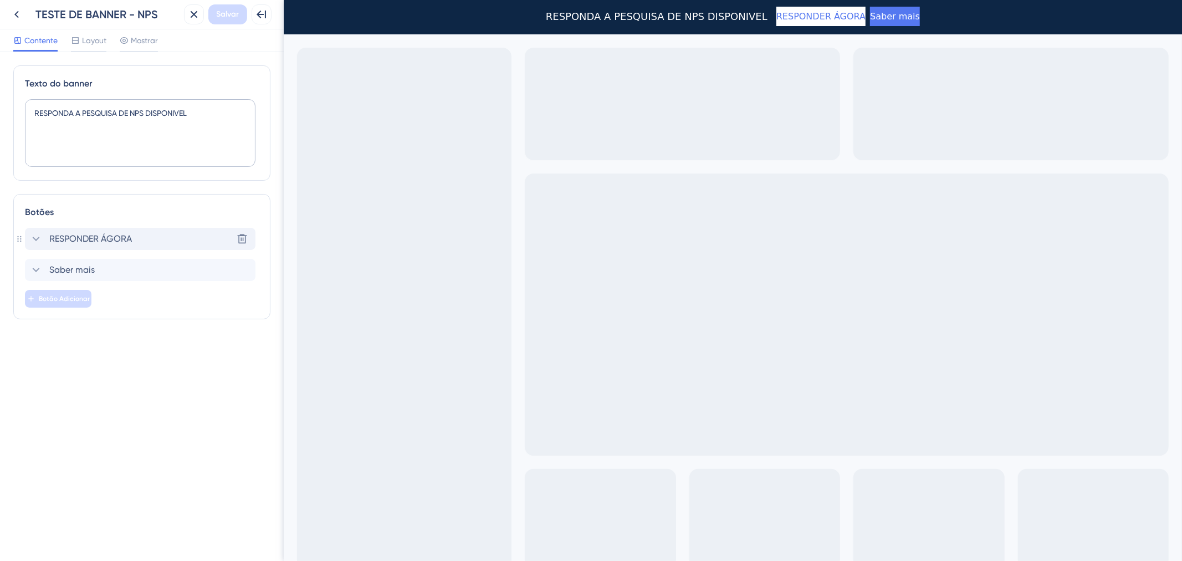
click at [115, 229] on div "RESPONDER ÁGORA Delete" at bounding box center [140, 239] width 231 height 22
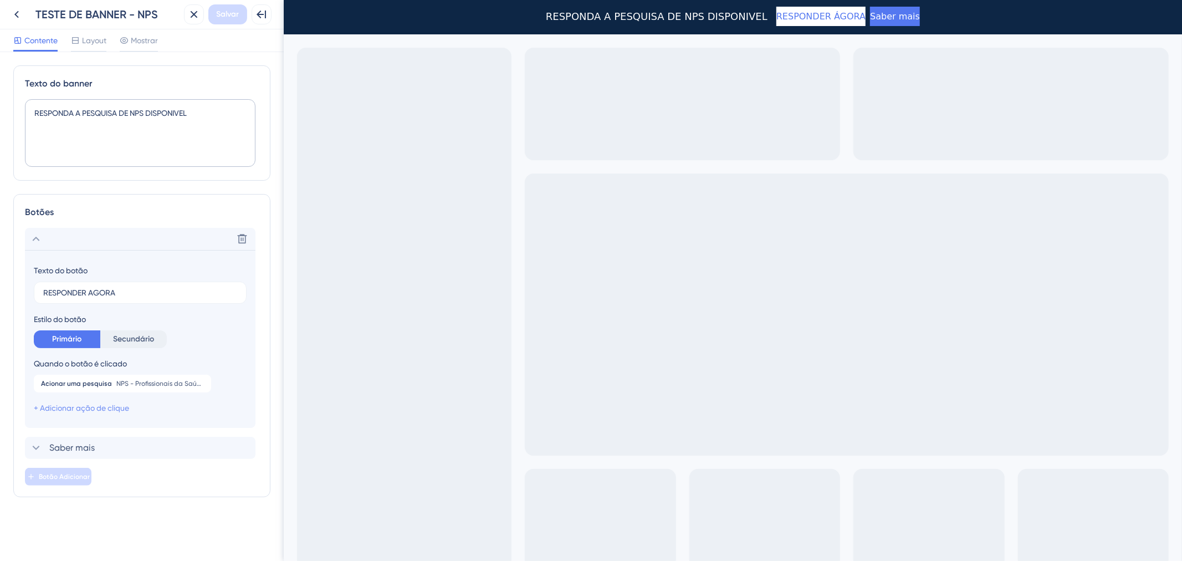
click at [125, 407] on font "+ Adicionar ação de clique" at bounding box center [81, 408] width 95 height 9
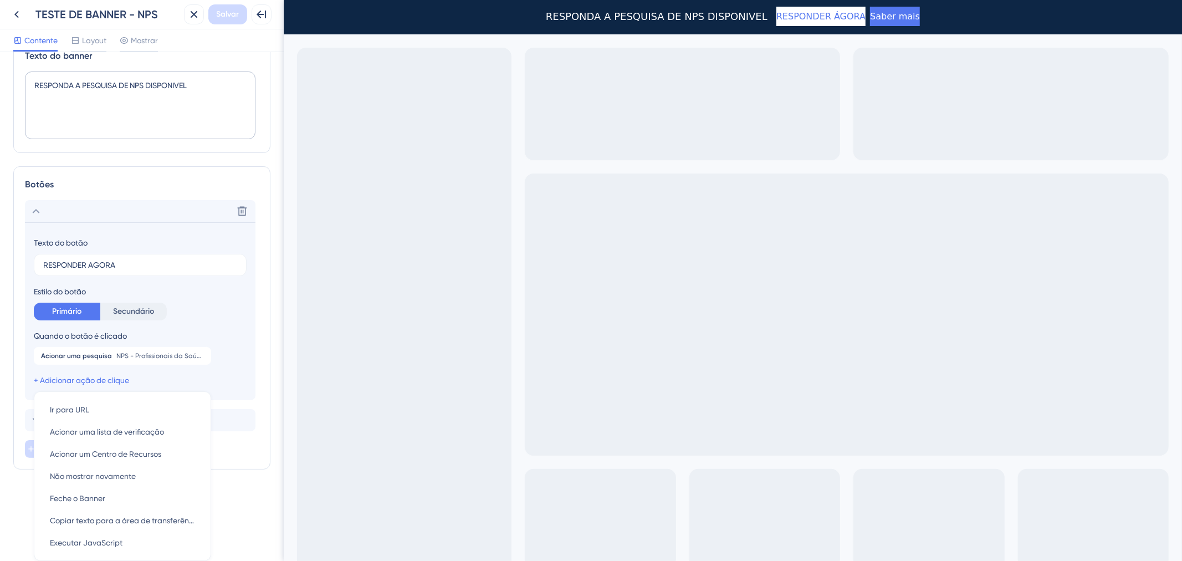
click at [248, 335] on section "Texto do botão RESPONDER AGORA Estilo do botão Primário Secundário Quando o bot…" at bounding box center [140, 311] width 231 height 178
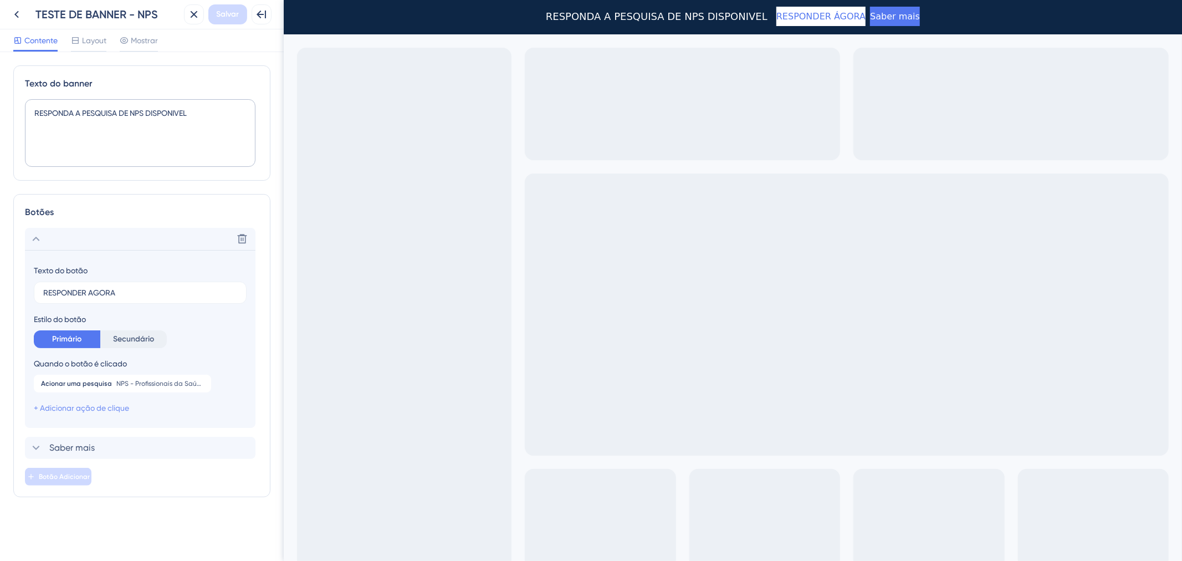
click at [103, 409] on font "+ Adicionar ação de clique" at bounding box center [81, 408] width 95 height 9
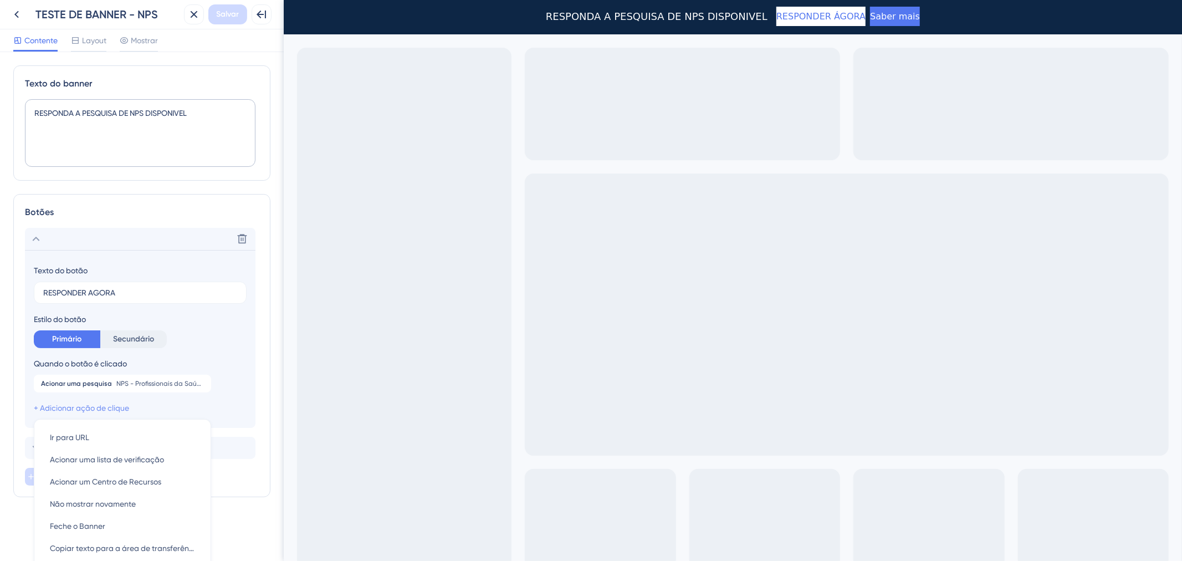
scroll to position [28, 0]
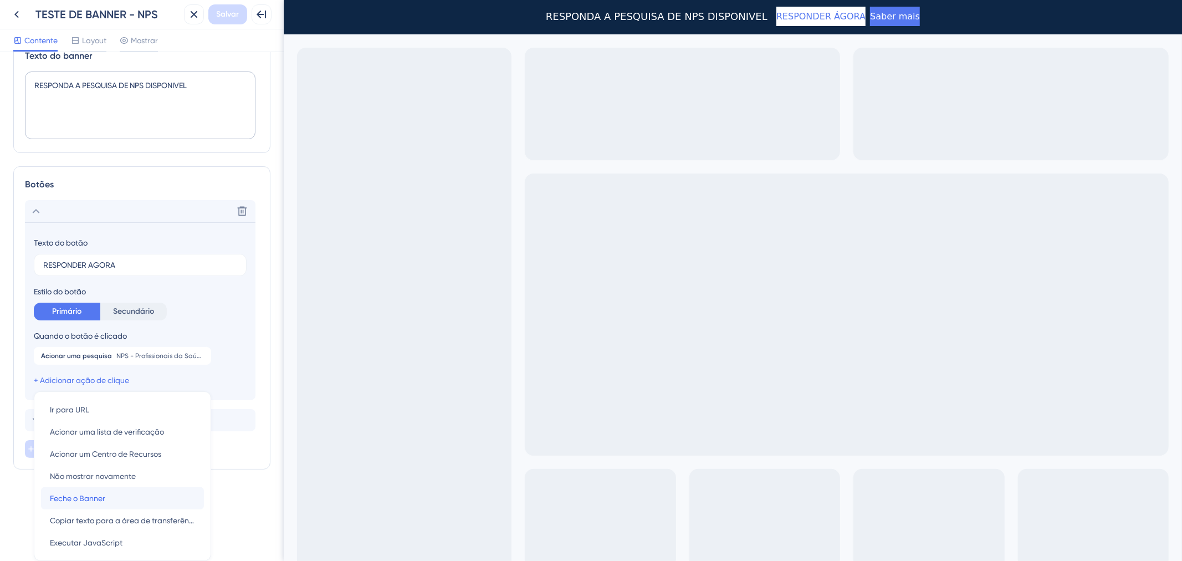
click at [116, 502] on div "Feche o Banner Feche o Banner" at bounding box center [122, 498] width 145 height 22
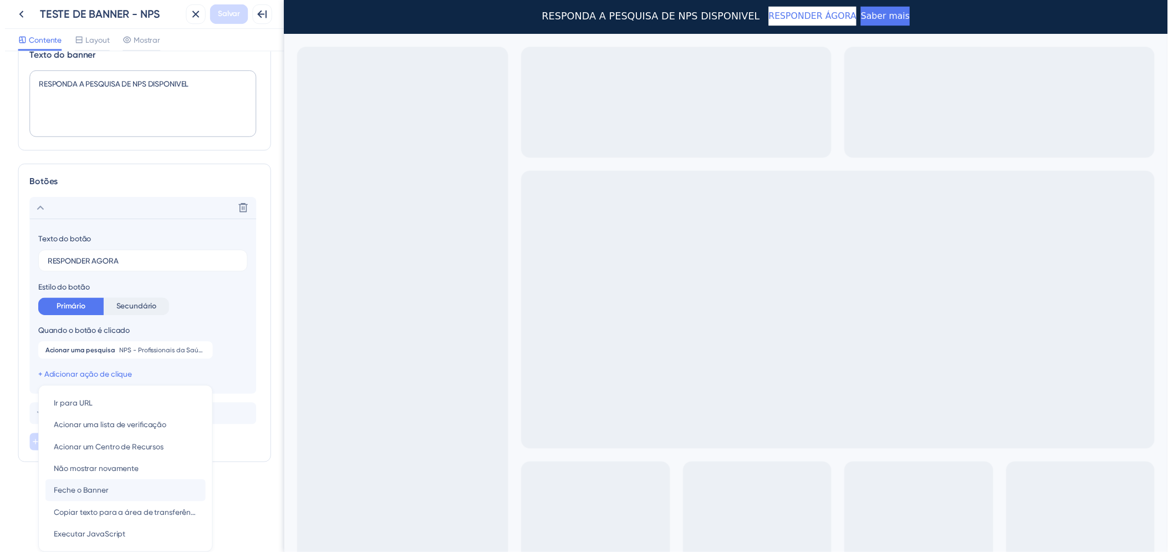
scroll to position [20, 0]
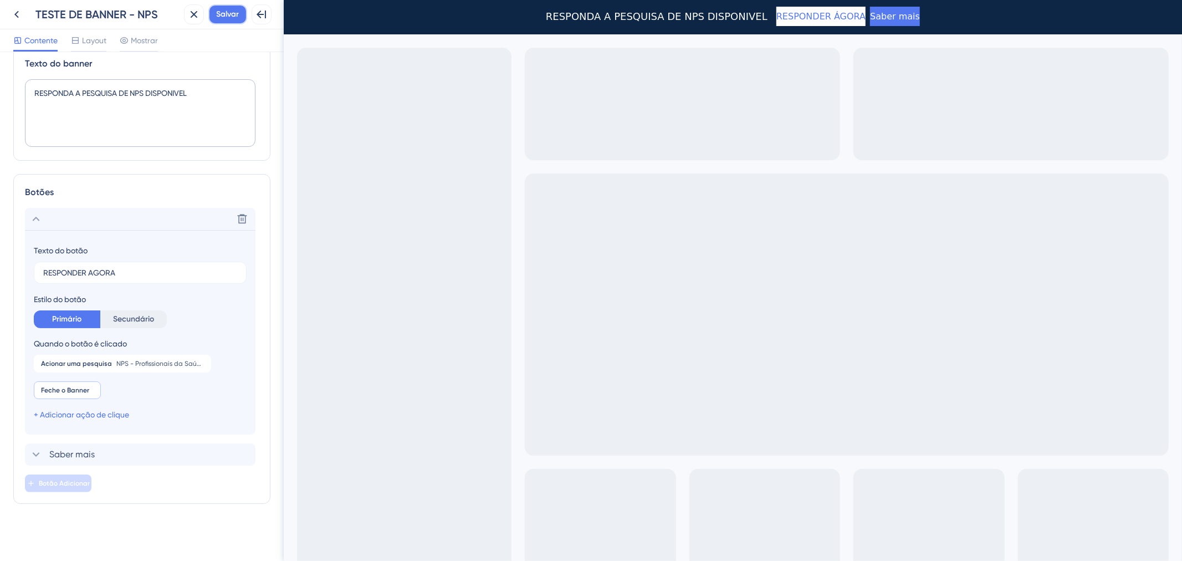
click at [230, 18] on font "Salvar" at bounding box center [228, 13] width 23 height 9
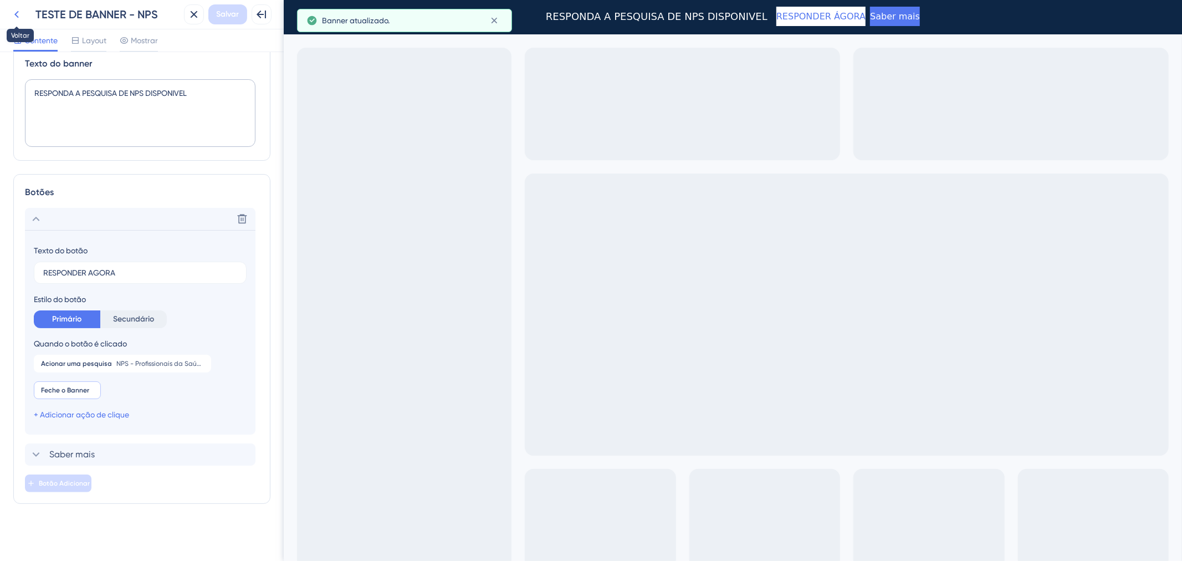
click at [13, 12] on icon at bounding box center [16, 14] width 13 height 13
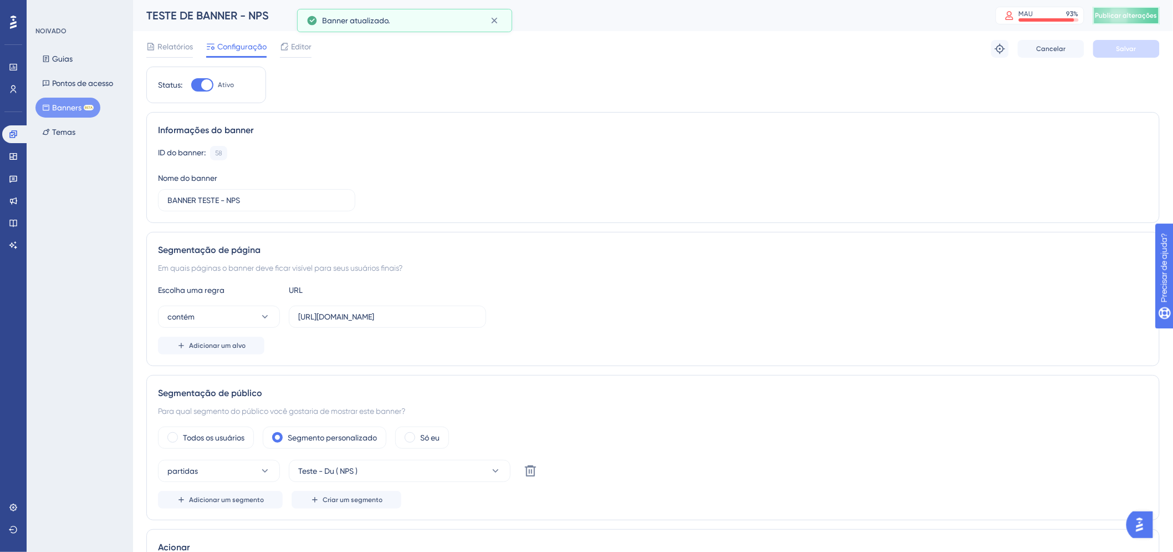
click at [1132, 12] on font "Publicar alterações" at bounding box center [1126, 16] width 62 height 8
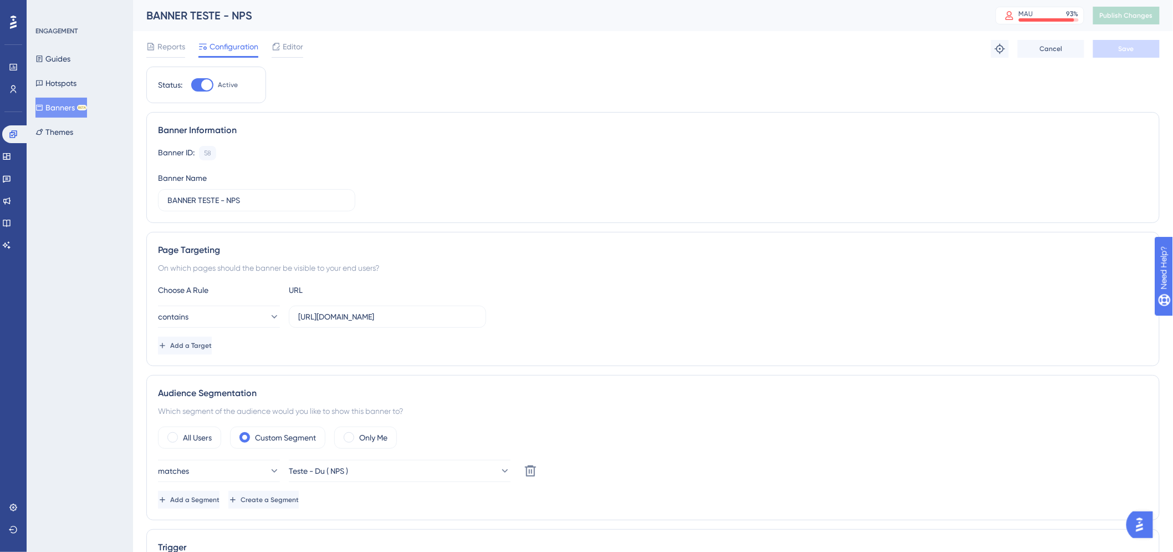
click at [527, 119] on div "Banner Information Banner ID: 58 Copy Banner Name BANNER TESTE - NPS" at bounding box center [652, 167] width 1013 height 111
click at [54, 63] on button "Guides" at bounding box center [52, 59] width 35 height 20
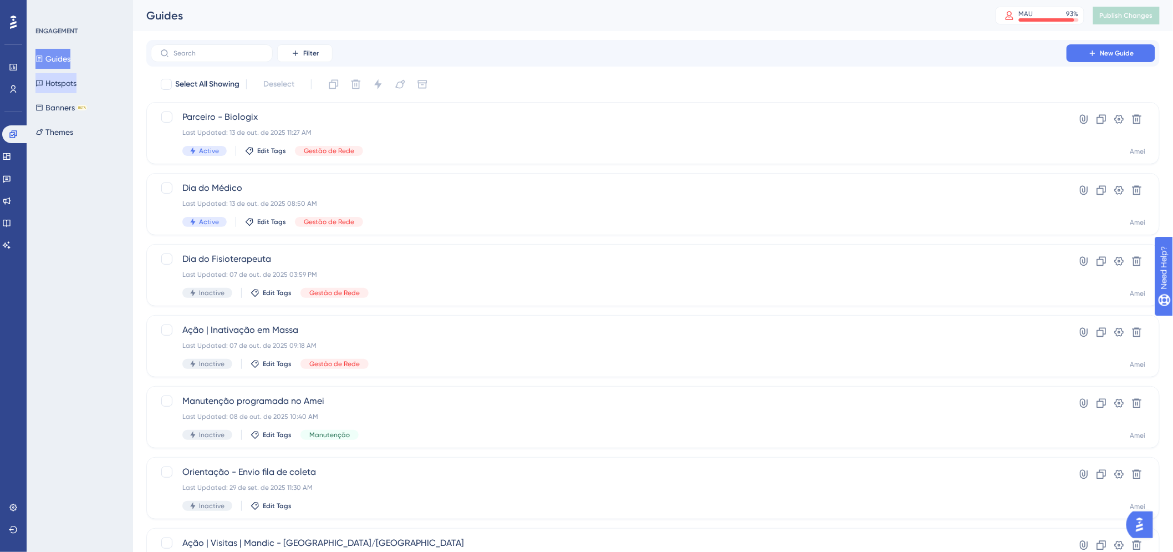
click at [57, 86] on button "Hotspots" at bounding box center [55, 83] width 41 height 20
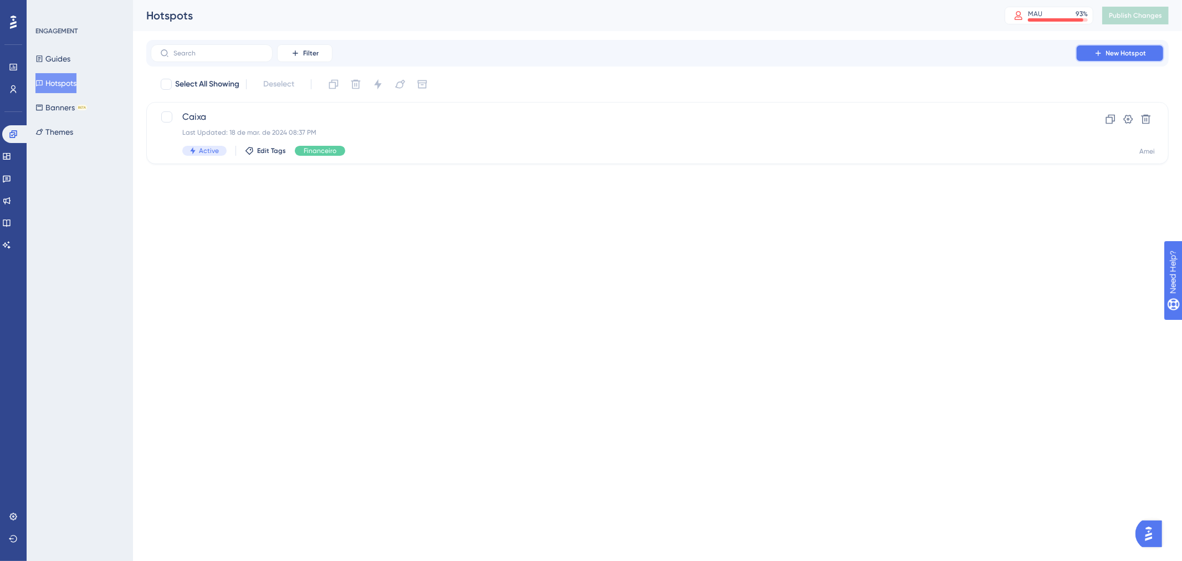
click at [1149, 48] on button "New Hotspot" at bounding box center [1120, 53] width 89 height 18
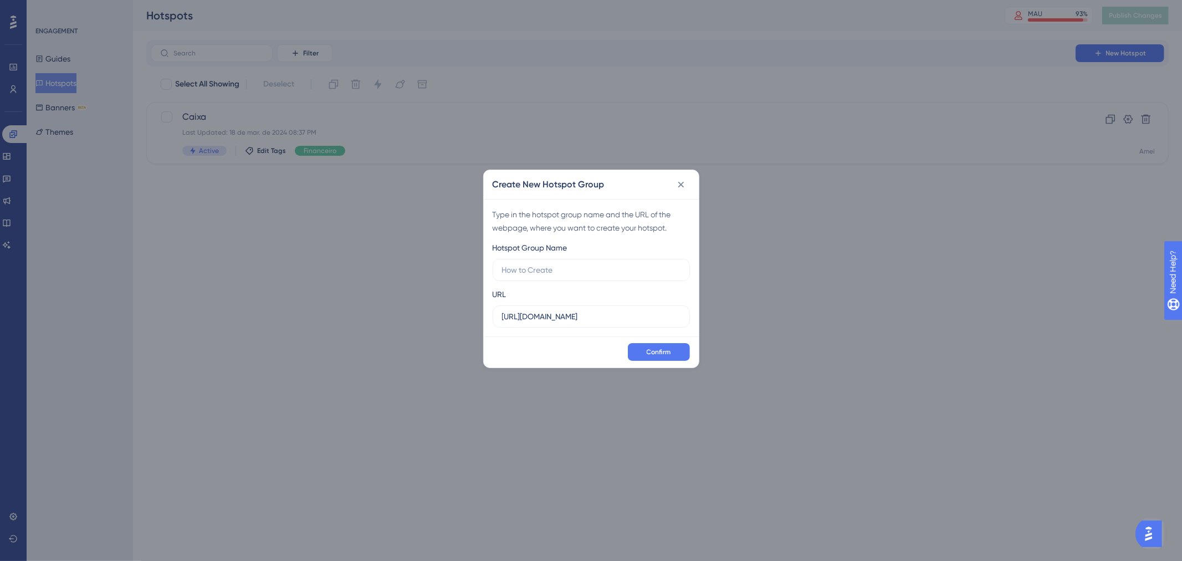
type input "A"
type input "PARTICIPE AGORA"
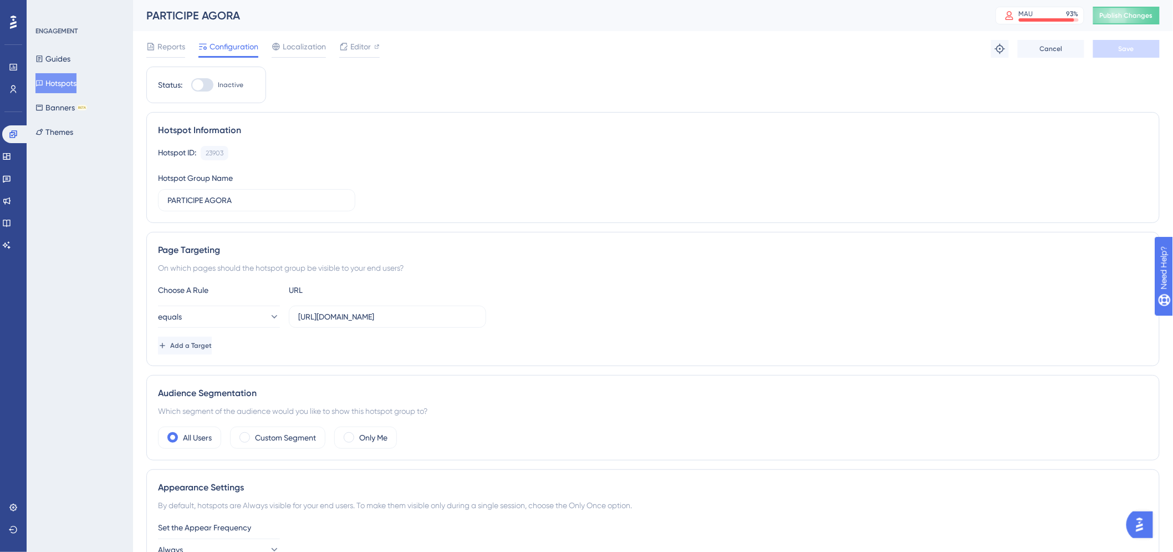
click at [65, 81] on button "Hotspots" at bounding box center [55, 83] width 41 height 20
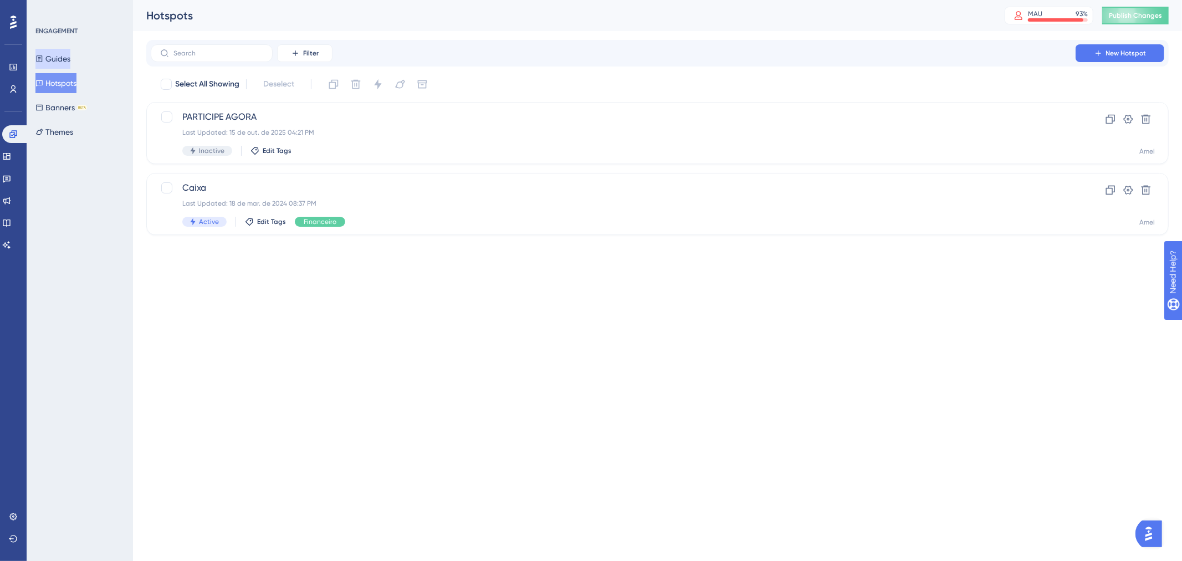
click at [70, 50] on button "Guides" at bounding box center [52, 59] width 35 height 20
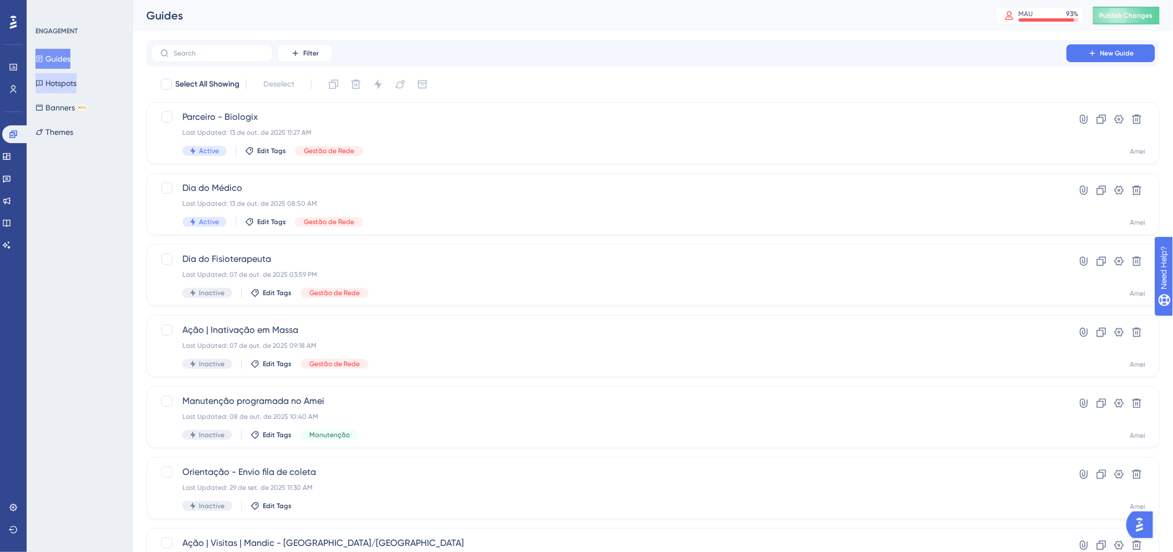
click at [70, 76] on button "Hotspots" at bounding box center [55, 83] width 41 height 20
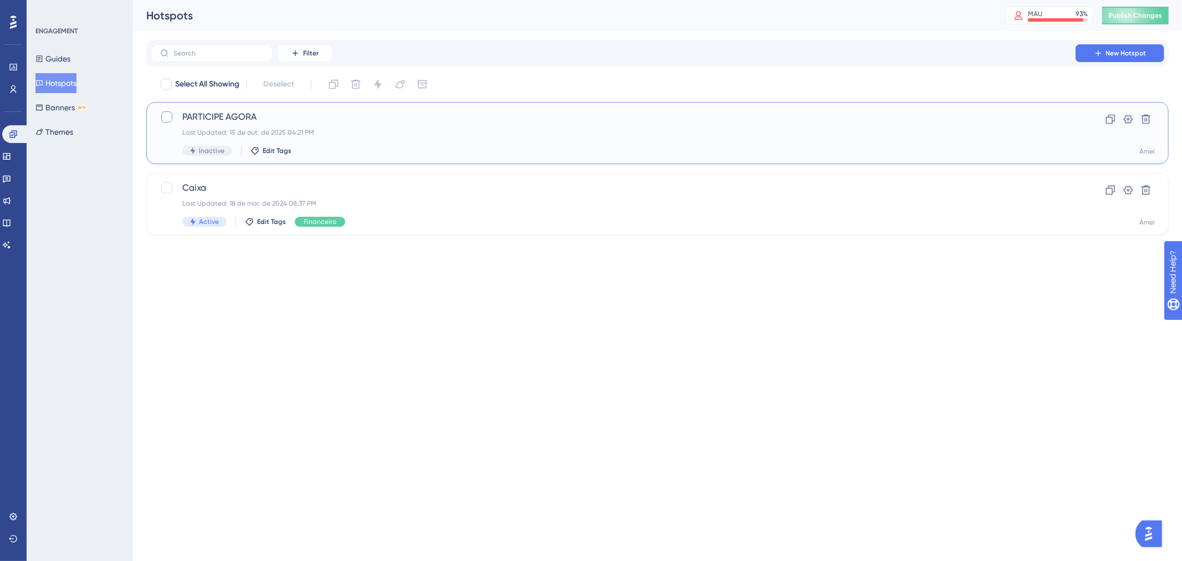
click at [166, 116] on div at bounding box center [166, 116] width 11 height 11
checkbox input "true"
click at [1142, 123] on icon at bounding box center [1146, 119] width 11 height 11
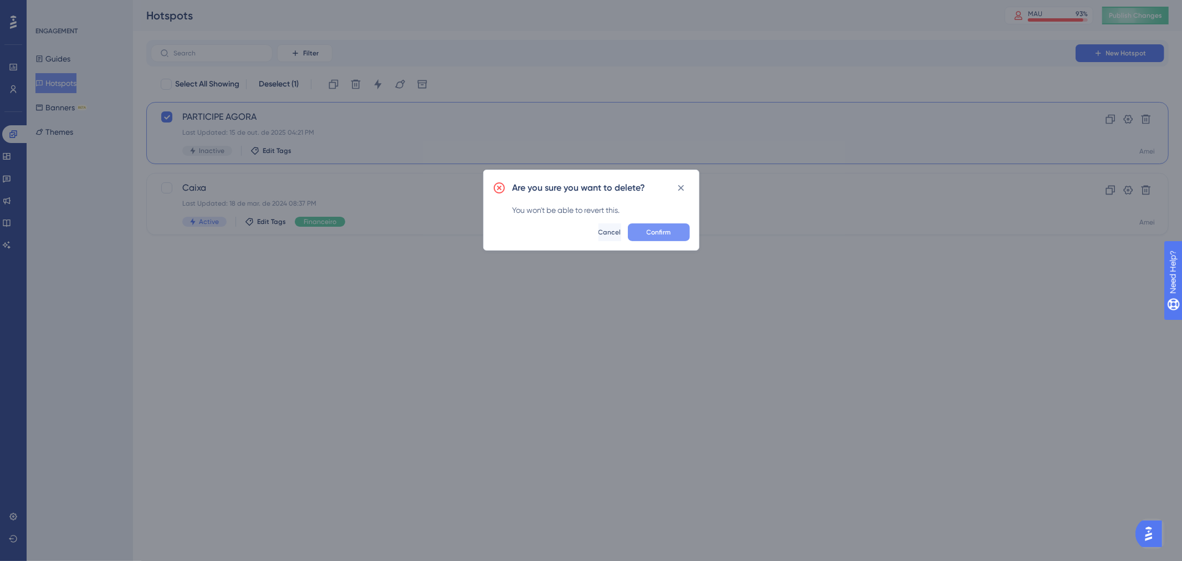
click at [641, 228] on button "Confirm" at bounding box center [659, 232] width 62 height 18
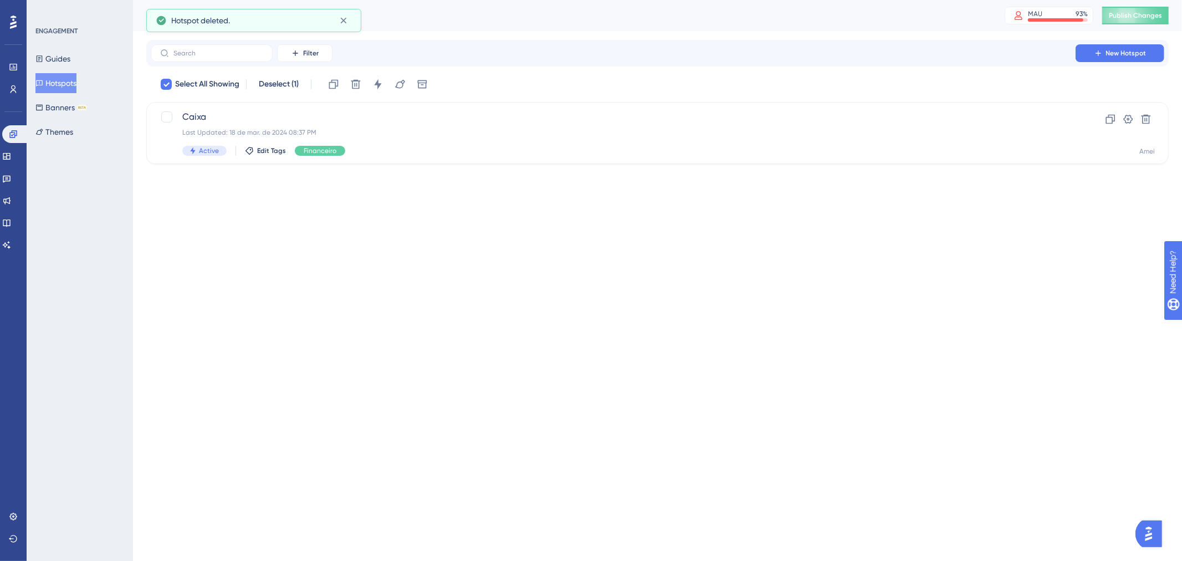
checkbox input "false"
drag, startPoint x: 429, startPoint y: 357, endPoint x: 137, endPoint y: 280, distance: 301.6
click at [425, 200] on html "Performance Users Engagement Widgets Feedback Product Updates Knowledge Base AI…" at bounding box center [591, 100] width 1182 height 200
click at [11, 159] on icon at bounding box center [6, 156] width 9 height 9
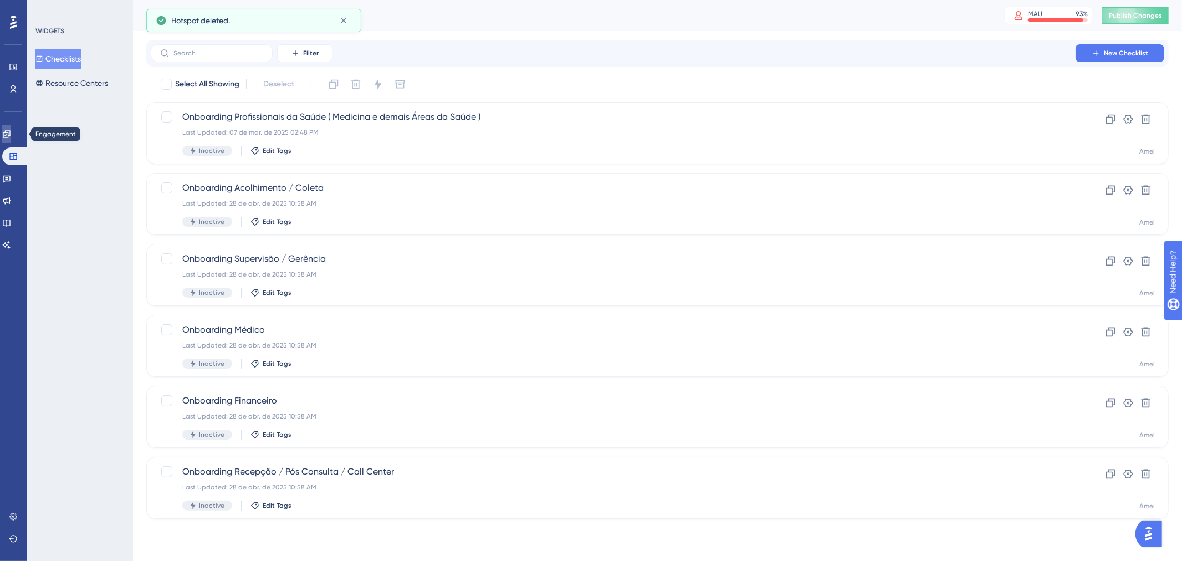
click at [11, 139] on link at bounding box center [6, 134] width 9 height 18
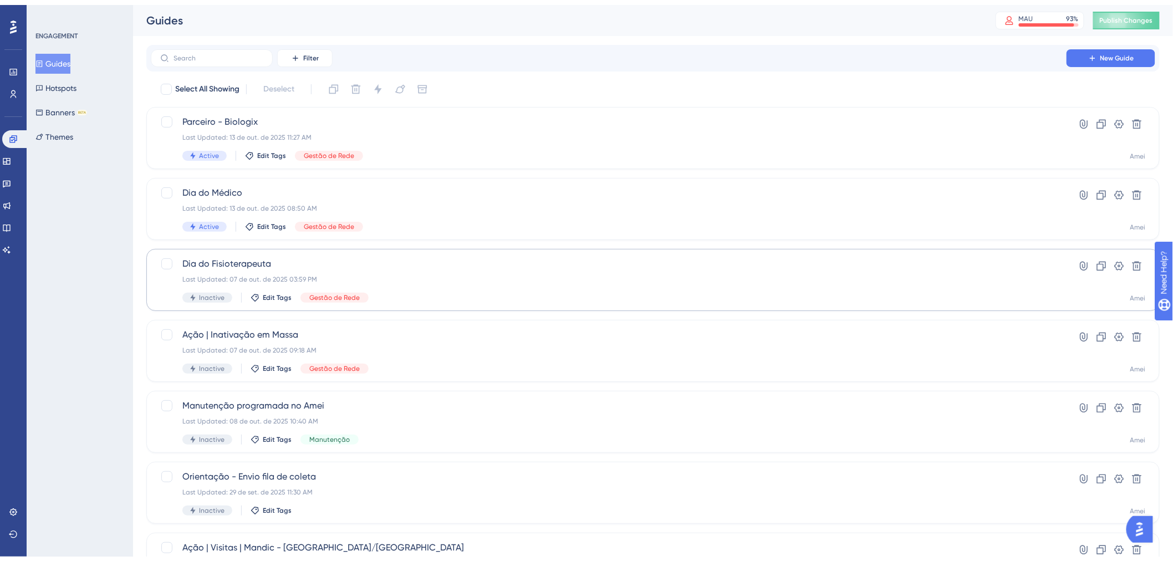
scroll to position [299, 0]
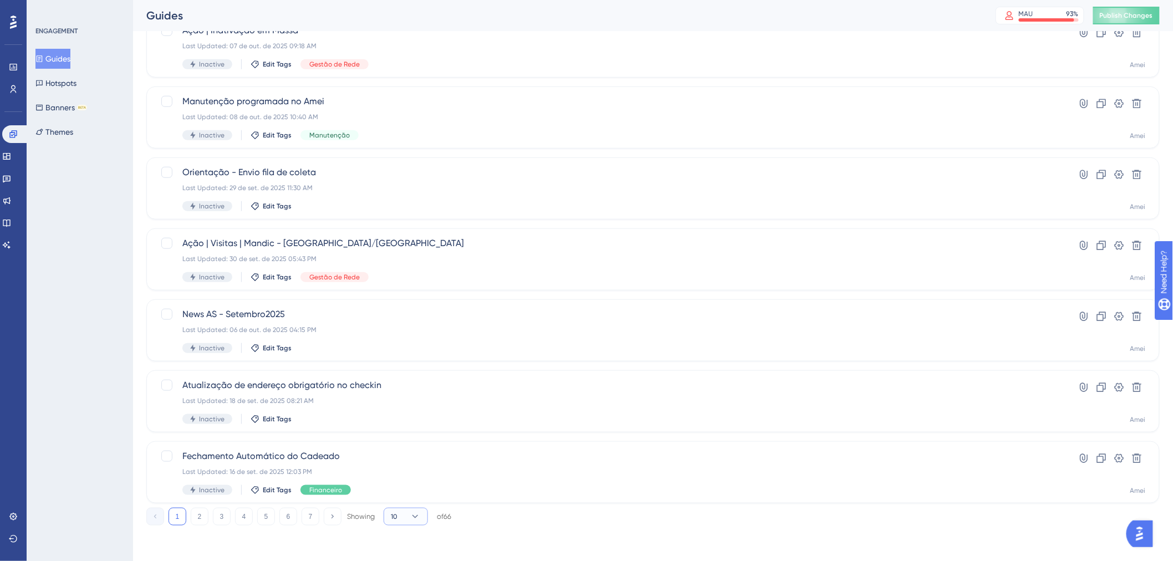
click at [389, 512] on button "10" at bounding box center [406, 517] width 44 height 18
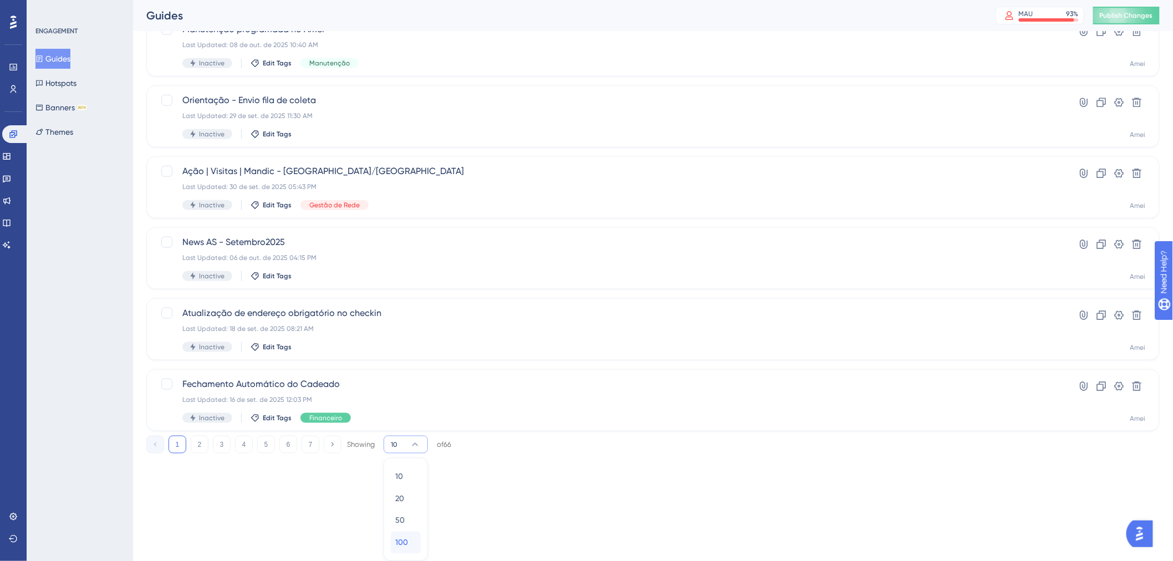
click at [415, 549] on div "100 100" at bounding box center [405, 543] width 21 height 22
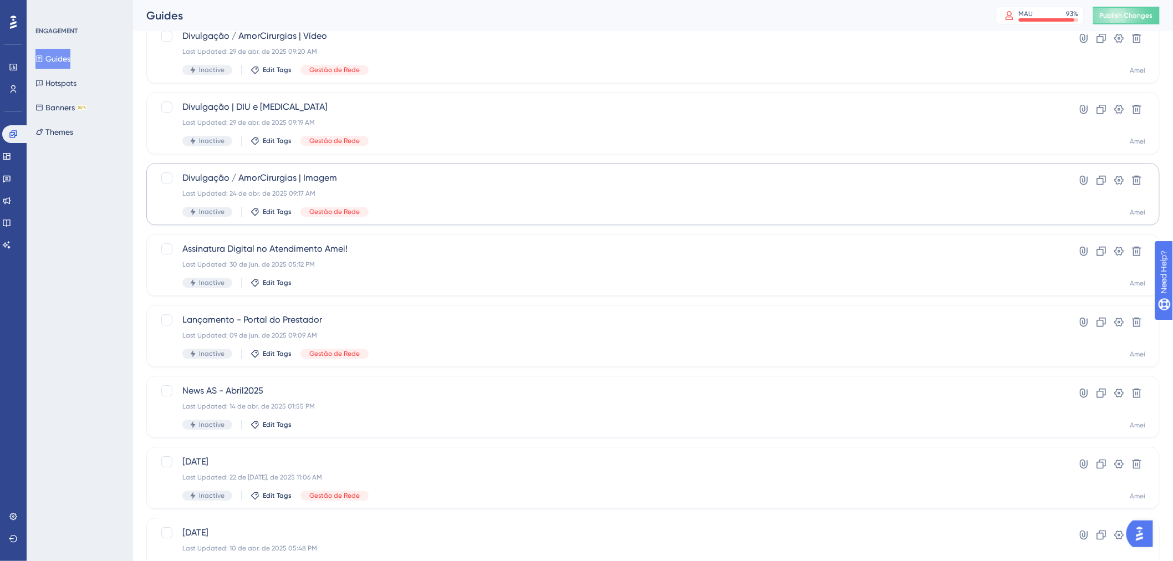
scroll to position [3019, 0]
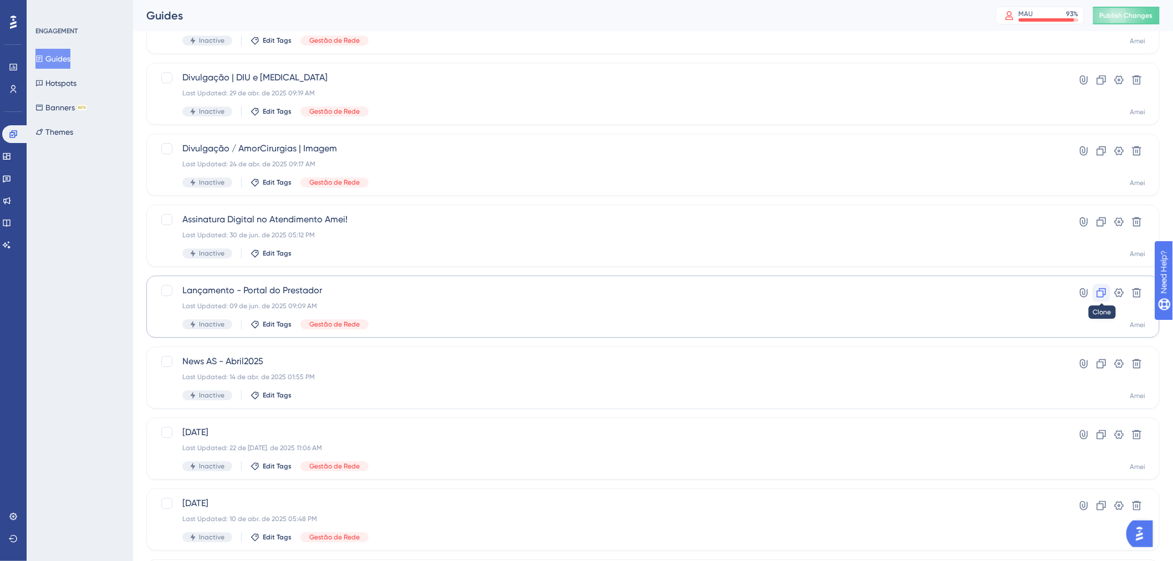
click at [1094, 296] on button at bounding box center [1102, 293] width 18 height 18
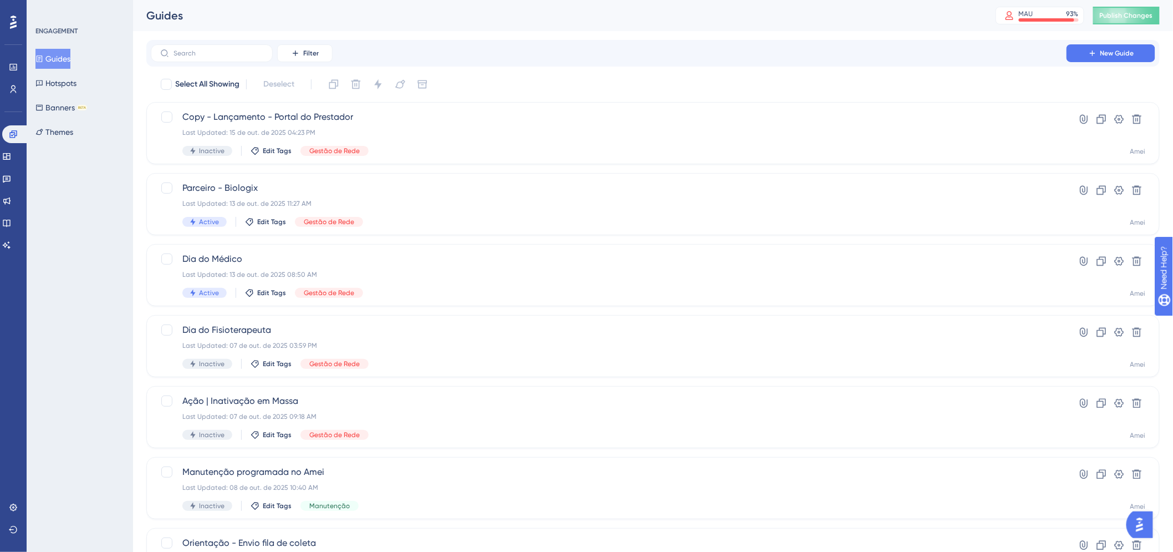
scroll to position [0, 1]
click at [717, 147] on div "Inactive Edit Tags Gestão de Rede" at bounding box center [608, 151] width 853 height 10
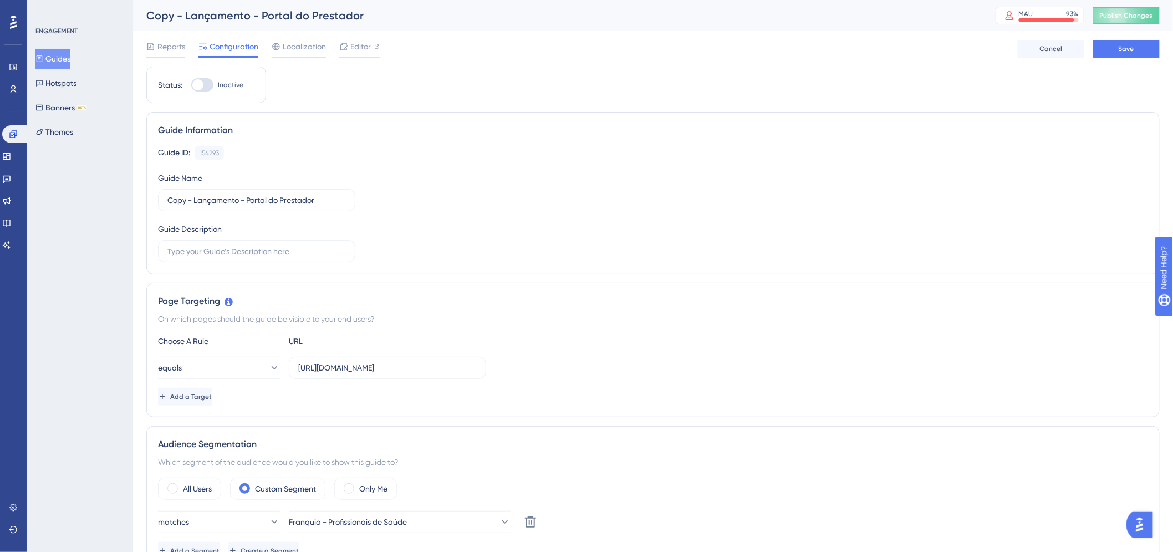
click at [368, 37] on div "Reports Configuration Localization Editor Cancel Save" at bounding box center [652, 48] width 1013 height 35
click at [366, 56] on div at bounding box center [359, 57] width 40 height 2
click at [70, 61] on button "Guides" at bounding box center [52, 59] width 35 height 20
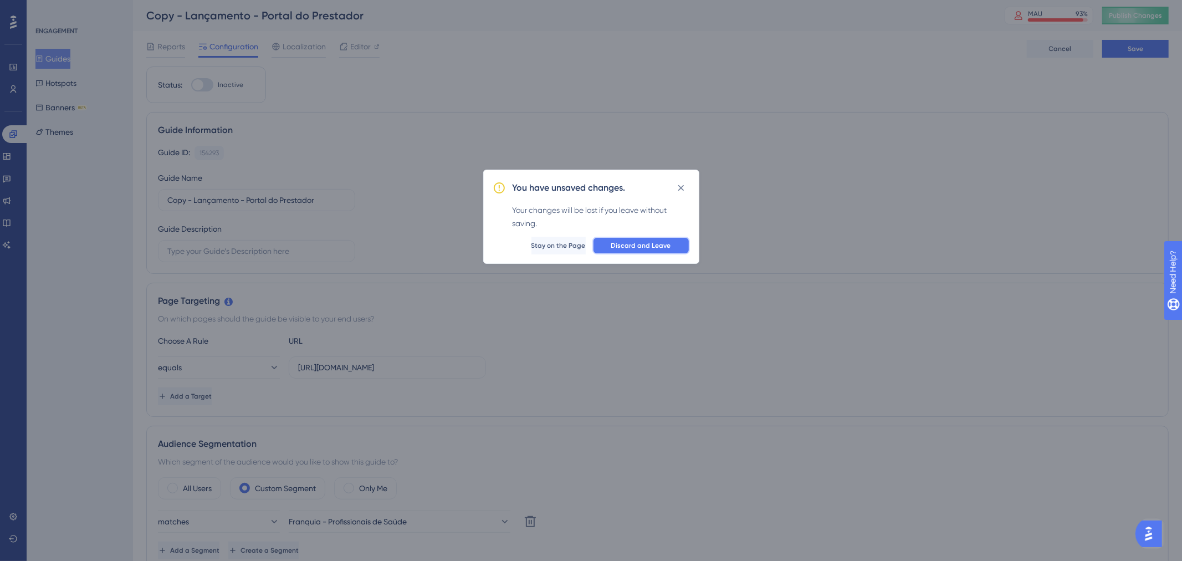
click at [623, 243] on span "Discard and Leave" at bounding box center [641, 245] width 60 height 9
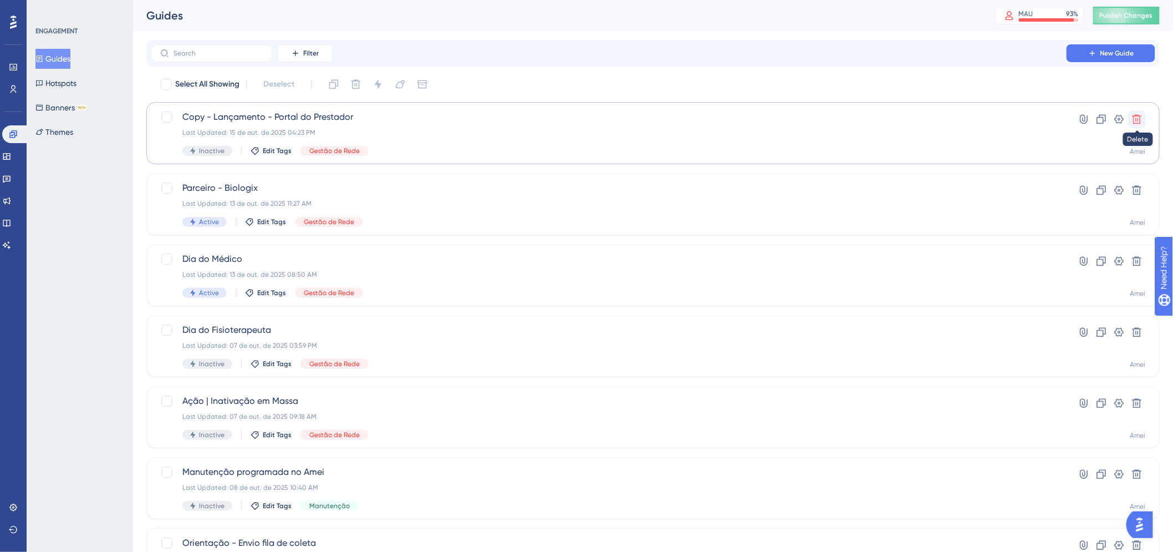
click at [1131, 119] on icon at bounding box center [1136, 119] width 11 height 11
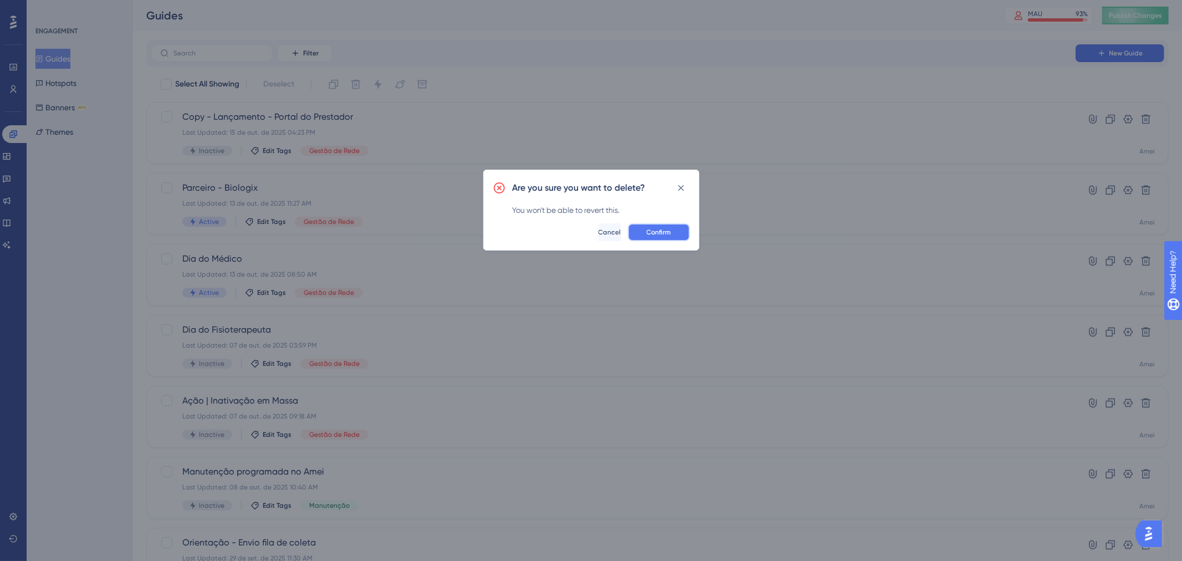
click at [685, 234] on button "Confirm" at bounding box center [659, 232] width 62 height 18
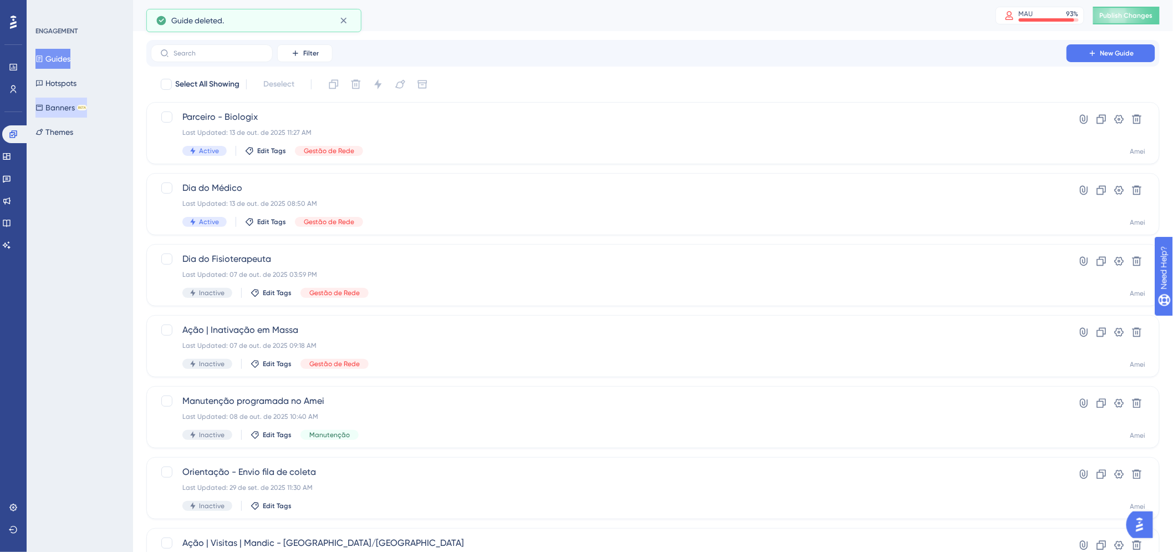
click at [75, 111] on button "Banners BETA" at bounding box center [61, 108] width 52 height 20
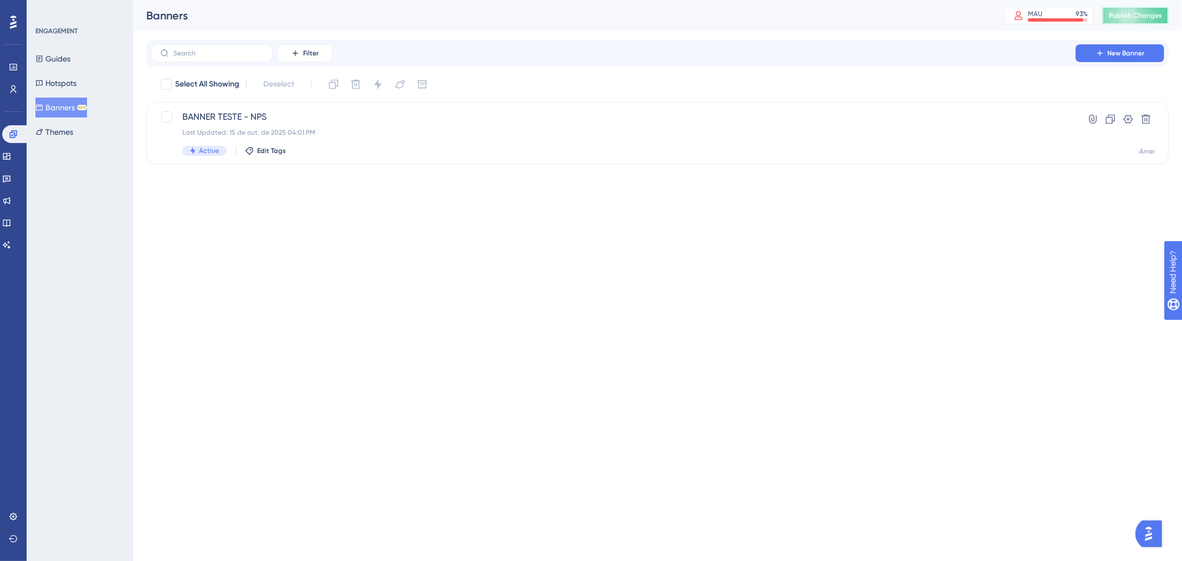
click at [1134, 17] on span "Publish Changes" at bounding box center [1135, 15] width 53 height 9
click at [419, 125] on div "BANNER TESTE - NPS Last Updated: 15 de out. de 2025 04:01 PM Active Edit Tags" at bounding box center [613, 132] width 862 height 45
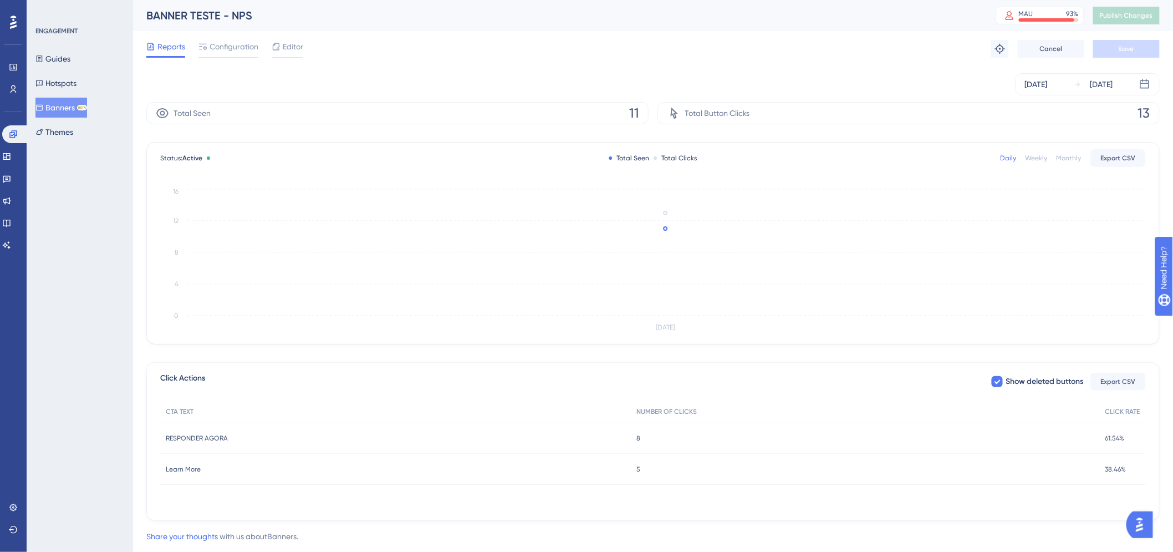
click at [632, 116] on span "11" at bounding box center [634, 113] width 10 height 18
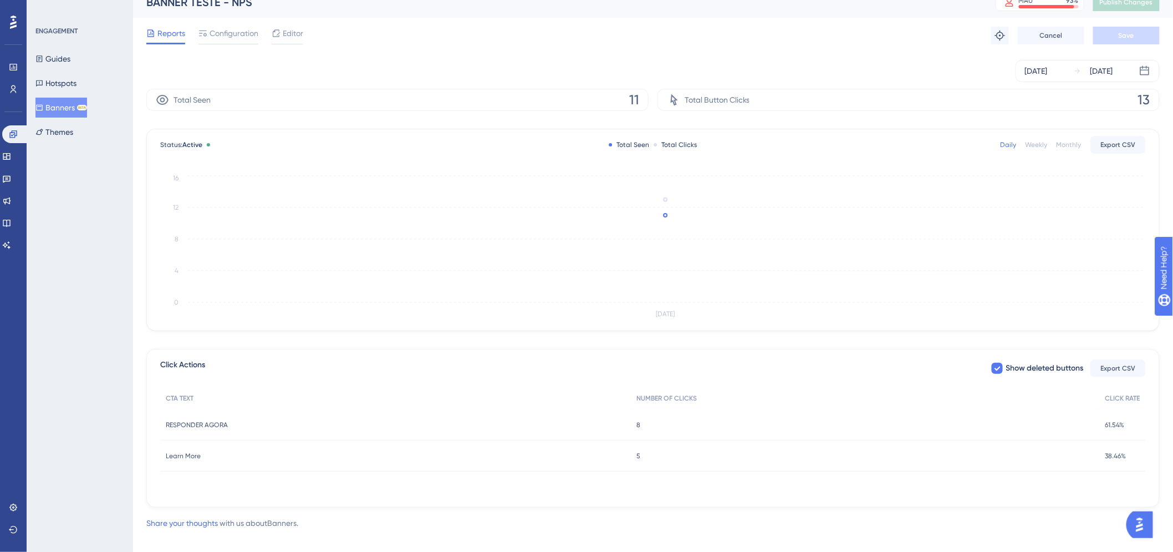
scroll to position [26, 0]
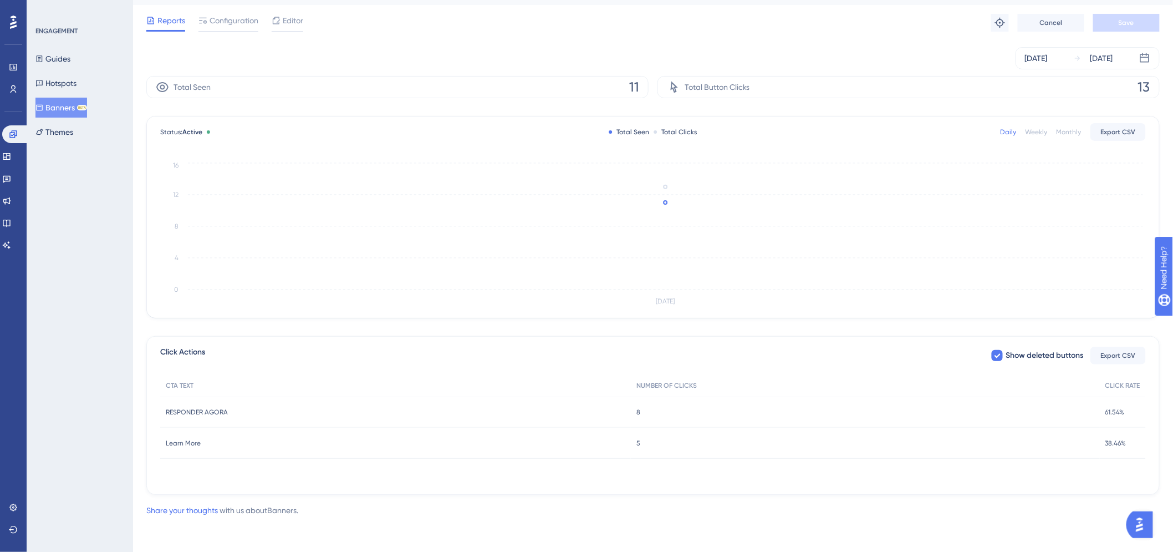
click at [642, 402] on div "8 8" at bounding box center [865, 411] width 469 height 31
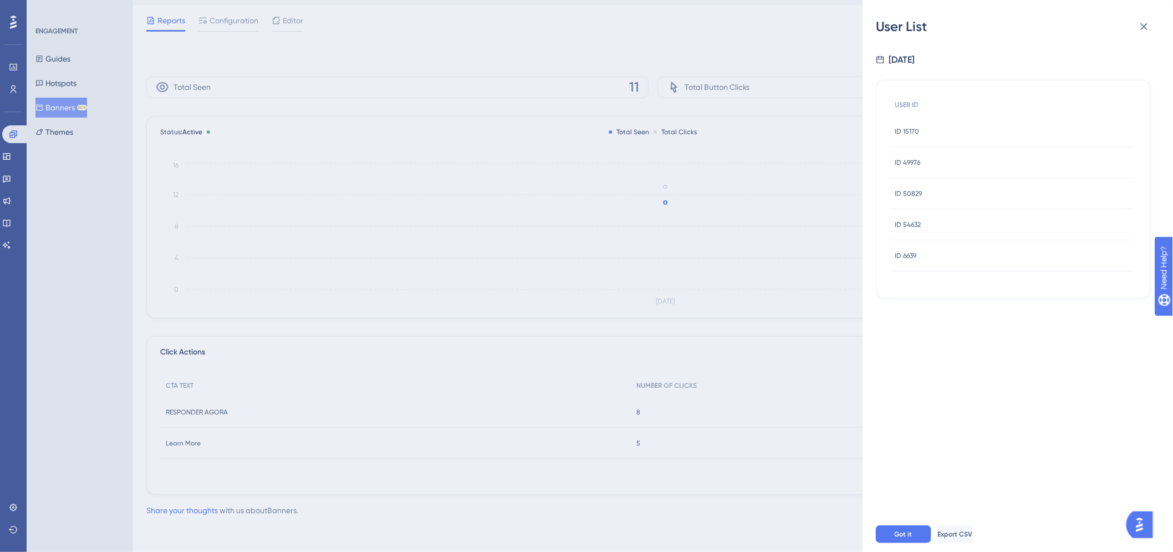
click at [913, 134] on span "ID 15170" at bounding box center [907, 131] width 24 height 9
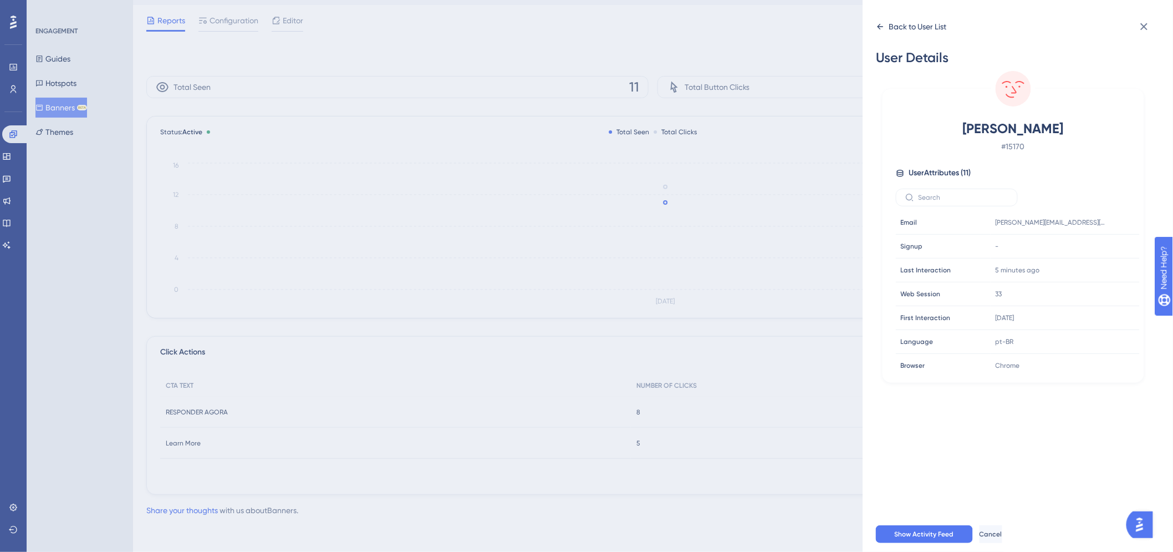
click at [891, 30] on div "Back to User List" at bounding box center [918, 26] width 58 height 13
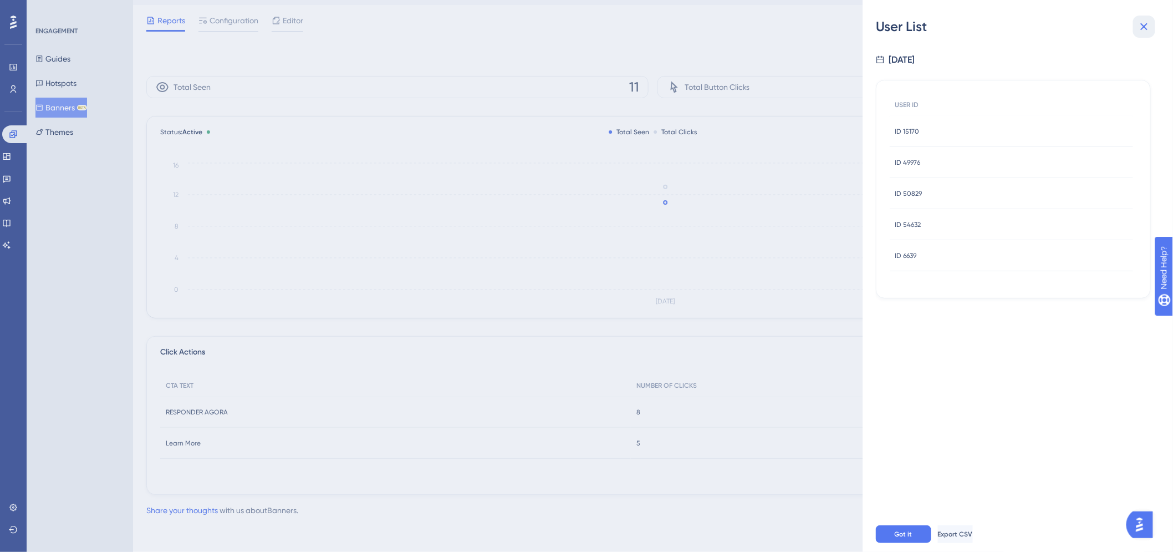
click at [1145, 24] on icon at bounding box center [1143, 26] width 13 height 13
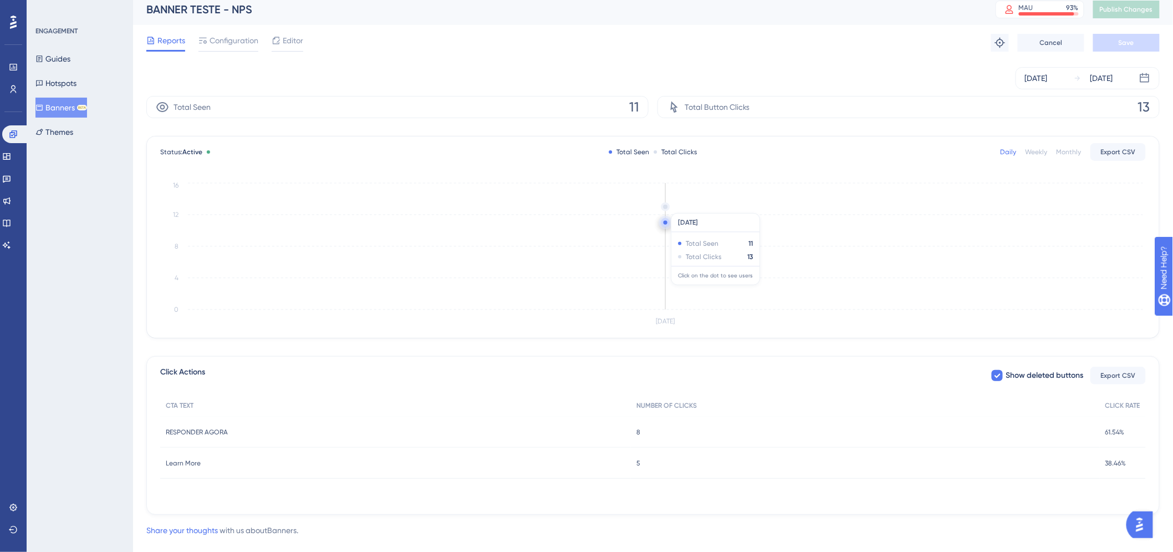
scroll to position [0, 0]
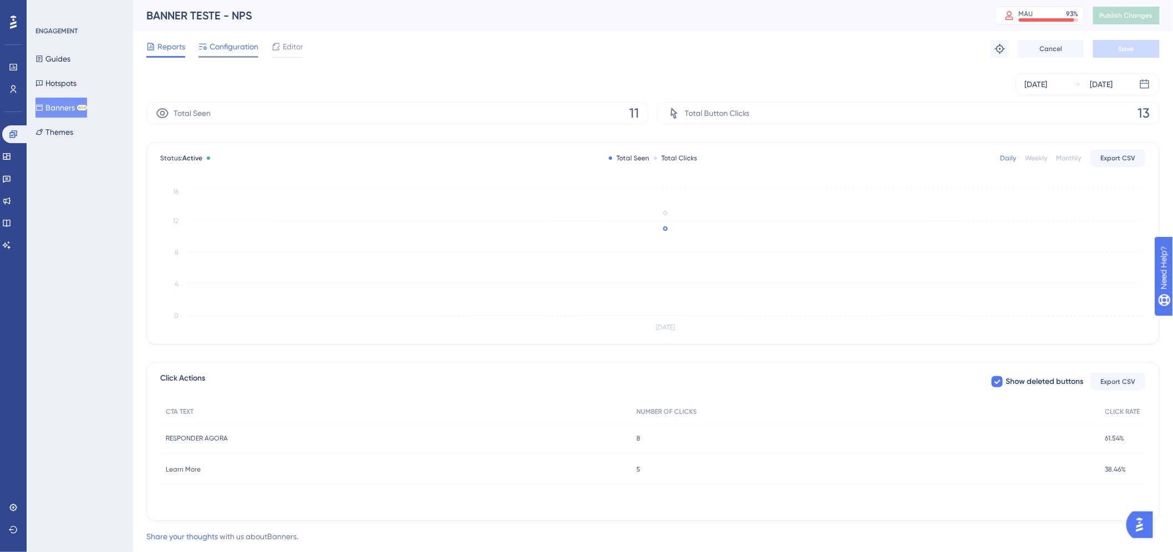
click at [244, 51] on span "Configuration" at bounding box center [234, 46] width 49 height 13
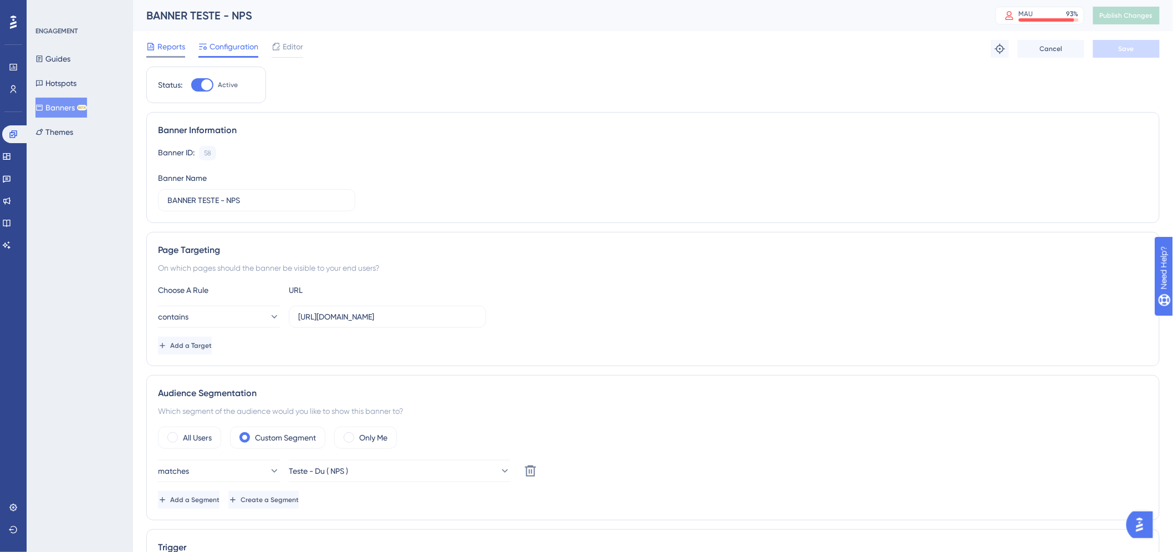
click at [175, 48] on span "Reports" at bounding box center [171, 46] width 28 height 13
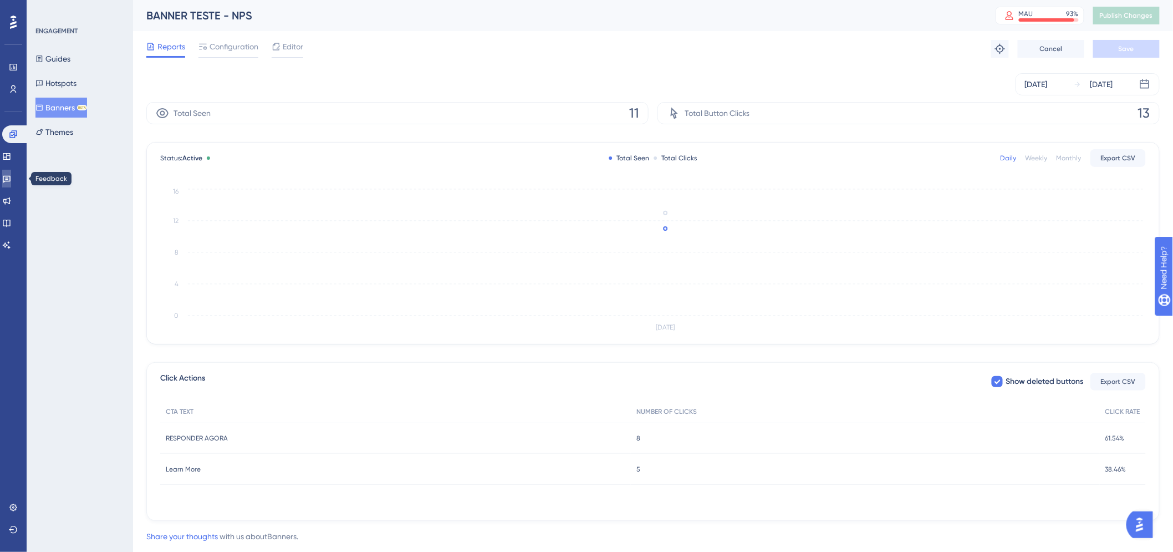
click at [11, 179] on icon at bounding box center [6, 178] width 9 height 9
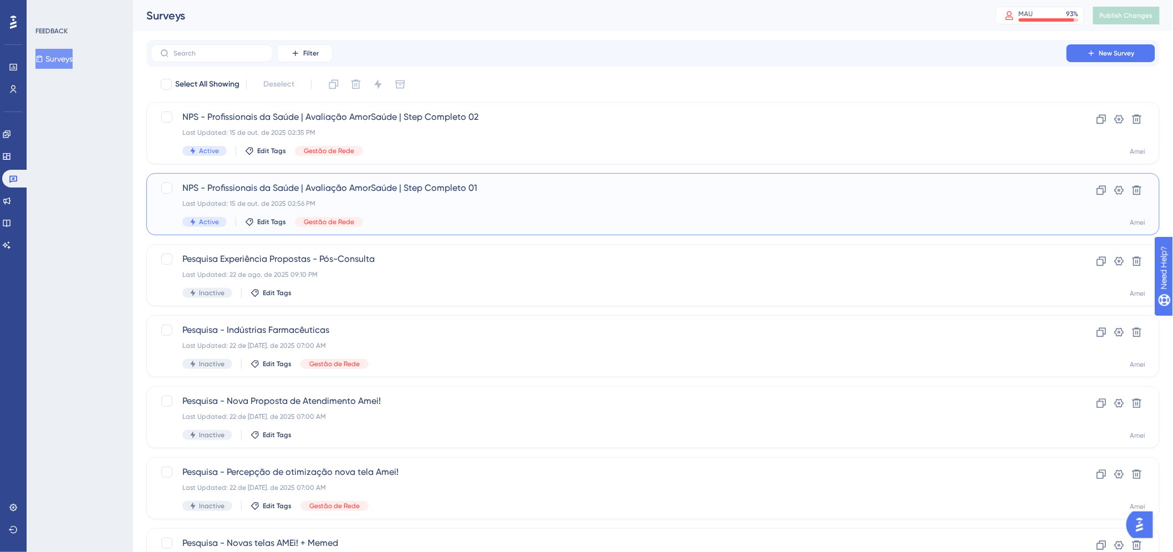
click at [609, 192] on span "NPS - Profissionais da Saúde | Avaliação AmorSaúde | Step Completo 01" at bounding box center [608, 187] width 853 height 13
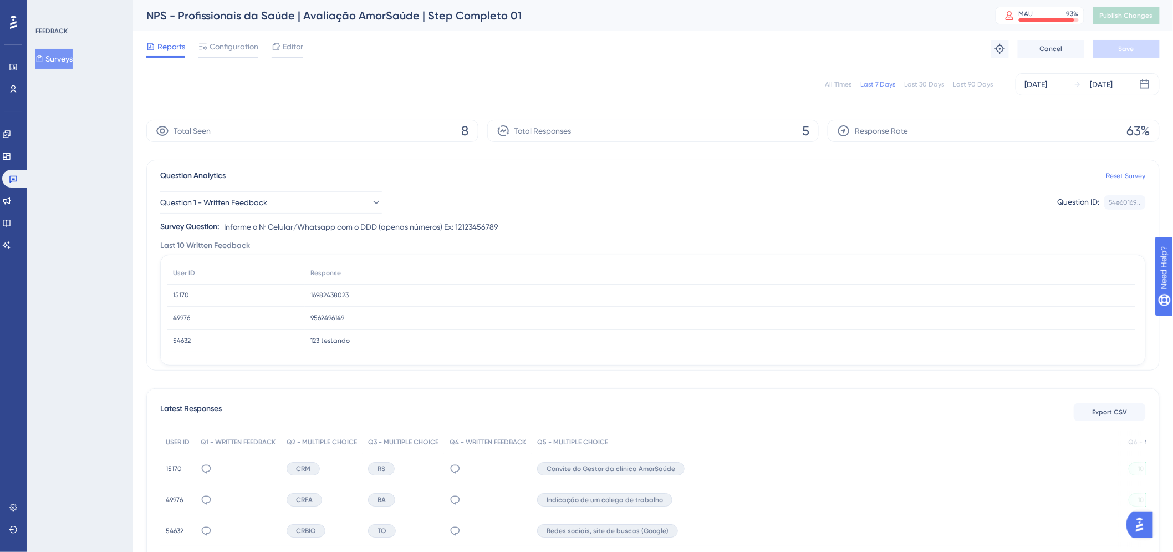
click at [65, 60] on button "Surveys" at bounding box center [53, 59] width 37 height 20
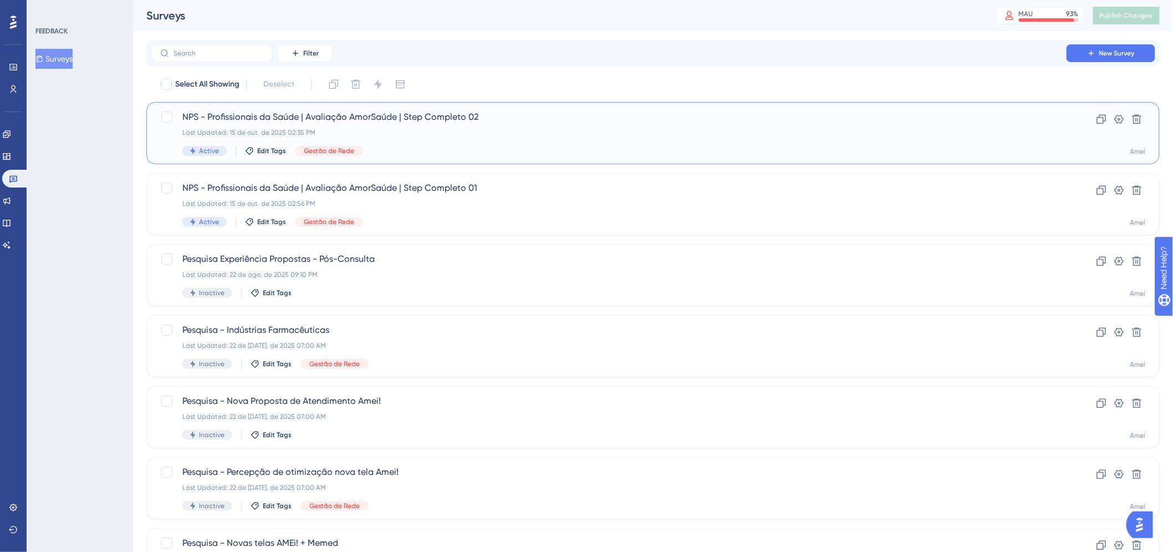
click at [586, 143] on div "NPS - Profissionais da Saúde | Avaliação AmorSaúde | Step Completo 02 Last Upda…" at bounding box center [608, 132] width 853 height 45
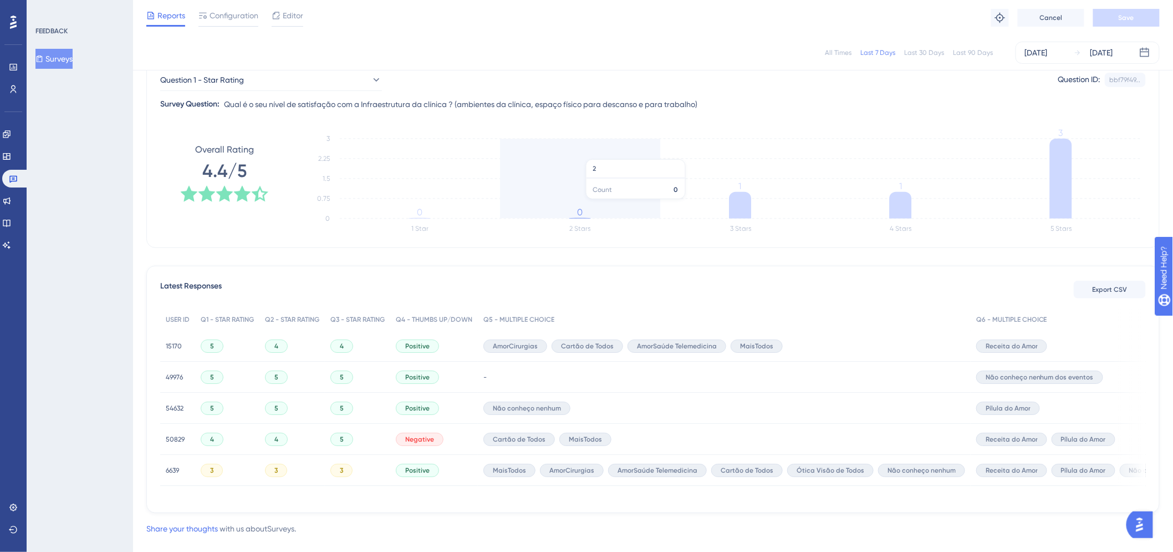
scroll to position [140, 0]
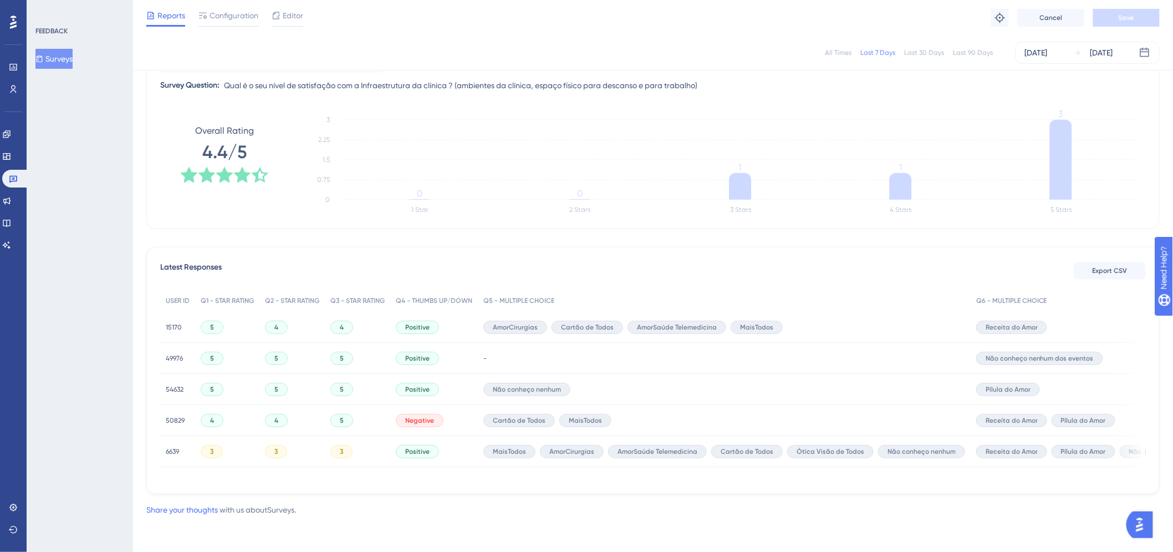
click at [402, 473] on div "USER ID Q1 - STAR RATING Q2 - STAR RATING Q3 - STAR RATING Q4 - THUMBS UP/DOWN …" at bounding box center [653, 384] width 986 height 191
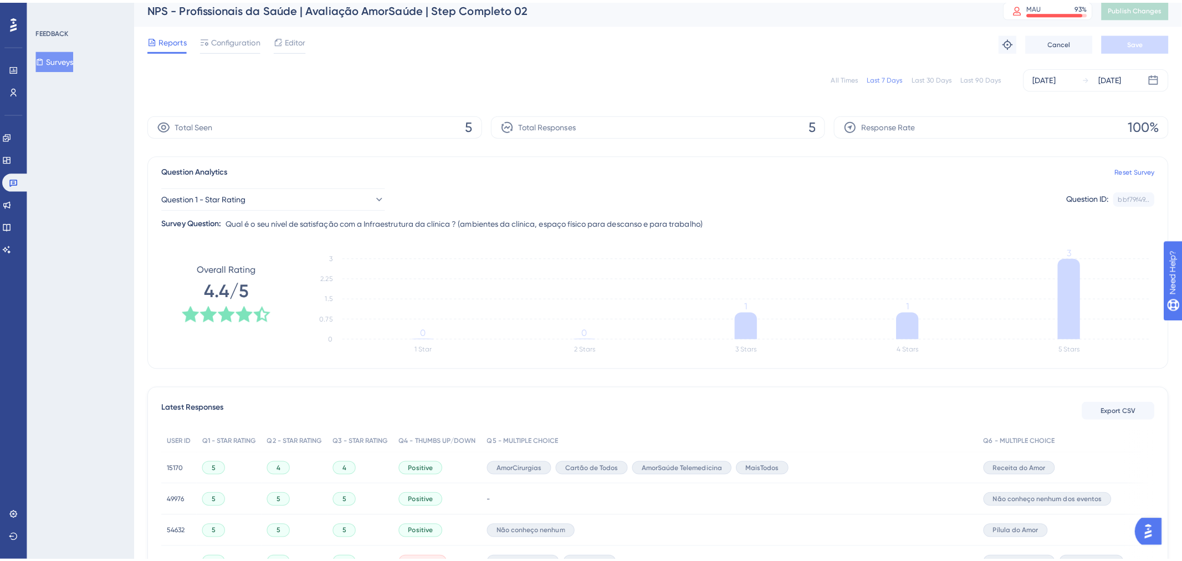
scroll to position [0, 0]
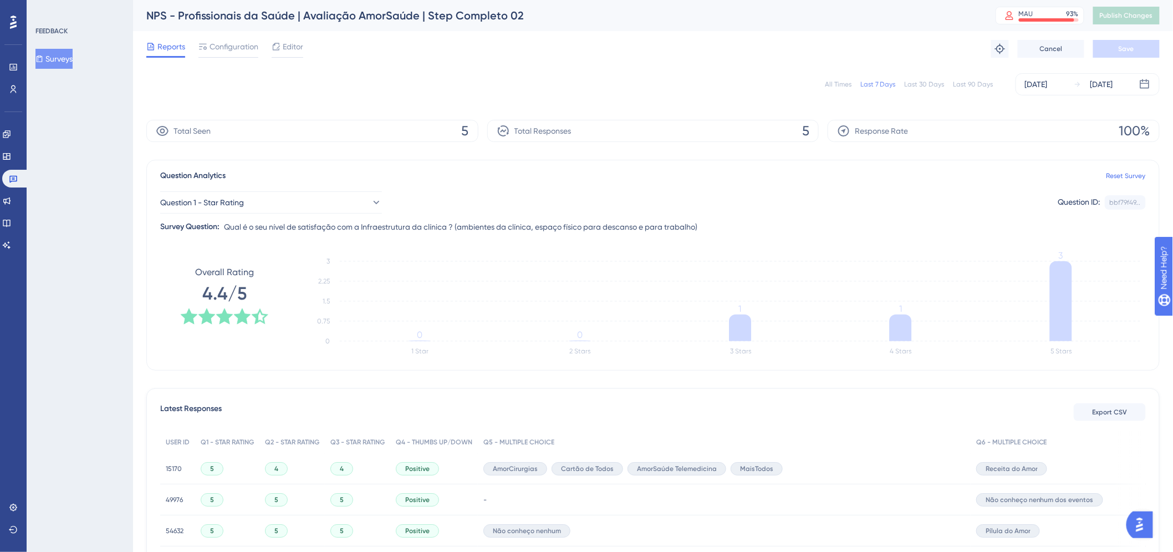
click at [812, 43] on div "Reports Configuration Editor Troubleshoot Cancel Save" at bounding box center [652, 48] width 1013 height 35
drag, startPoint x: 19, startPoint y: 72, endPoint x: 965, endPoint y: 3, distance: 947.6
click at [18, 72] on link at bounding box center [13, 67] width 9 height 18
